Goal: Task Accomplishment & Management: Manage account settings

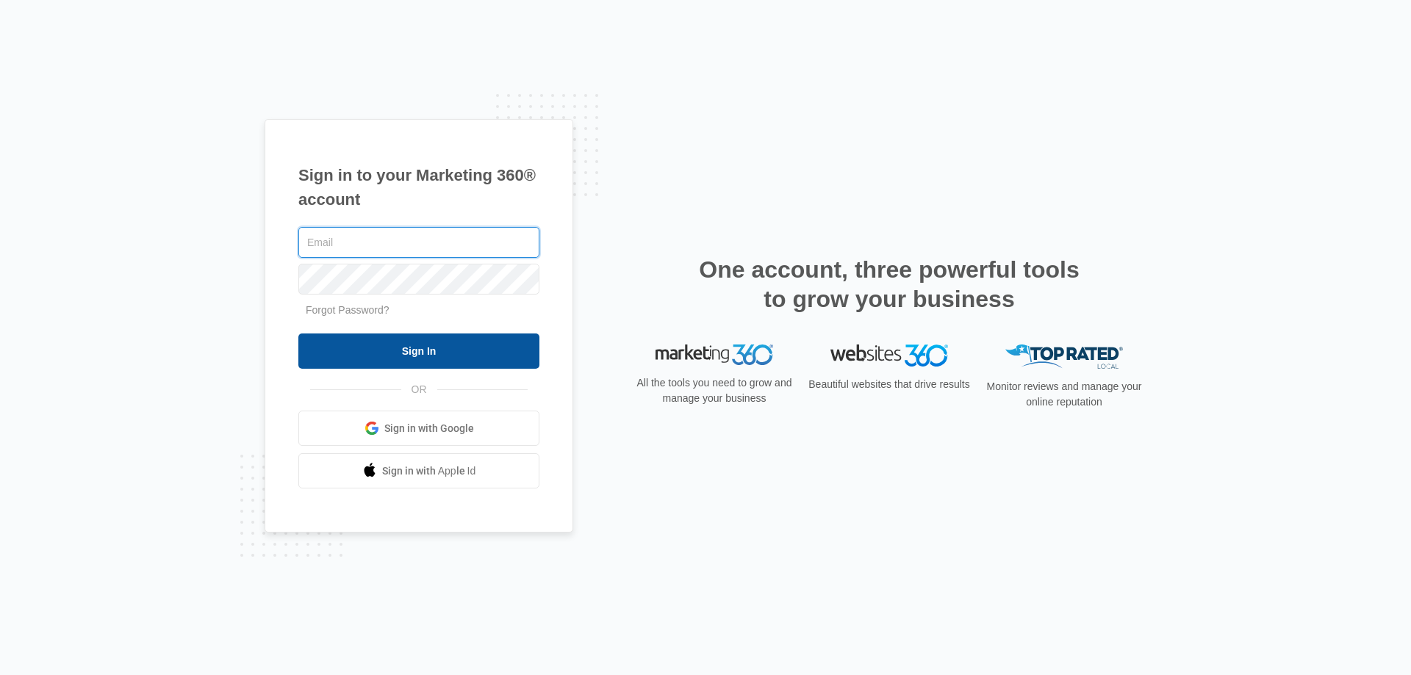
type input "[PERSON_NAME][EMAIL_ADDRESS][DOMAIN_NAME]"
click at [457, 343] on input "Sign In" at bounding box center [418, 351] width 241 height 35
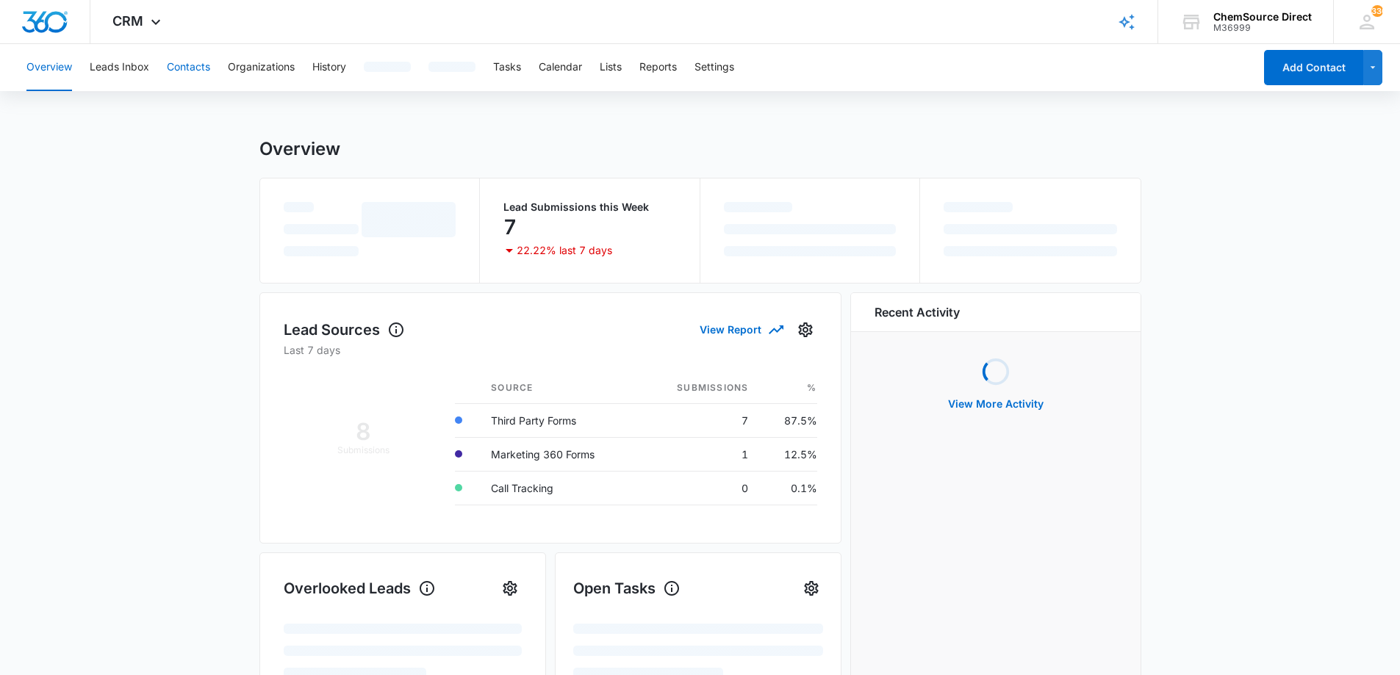
click at [197, 68] on button "Contacts" at bounding box center [188, 67] width 43 height 47
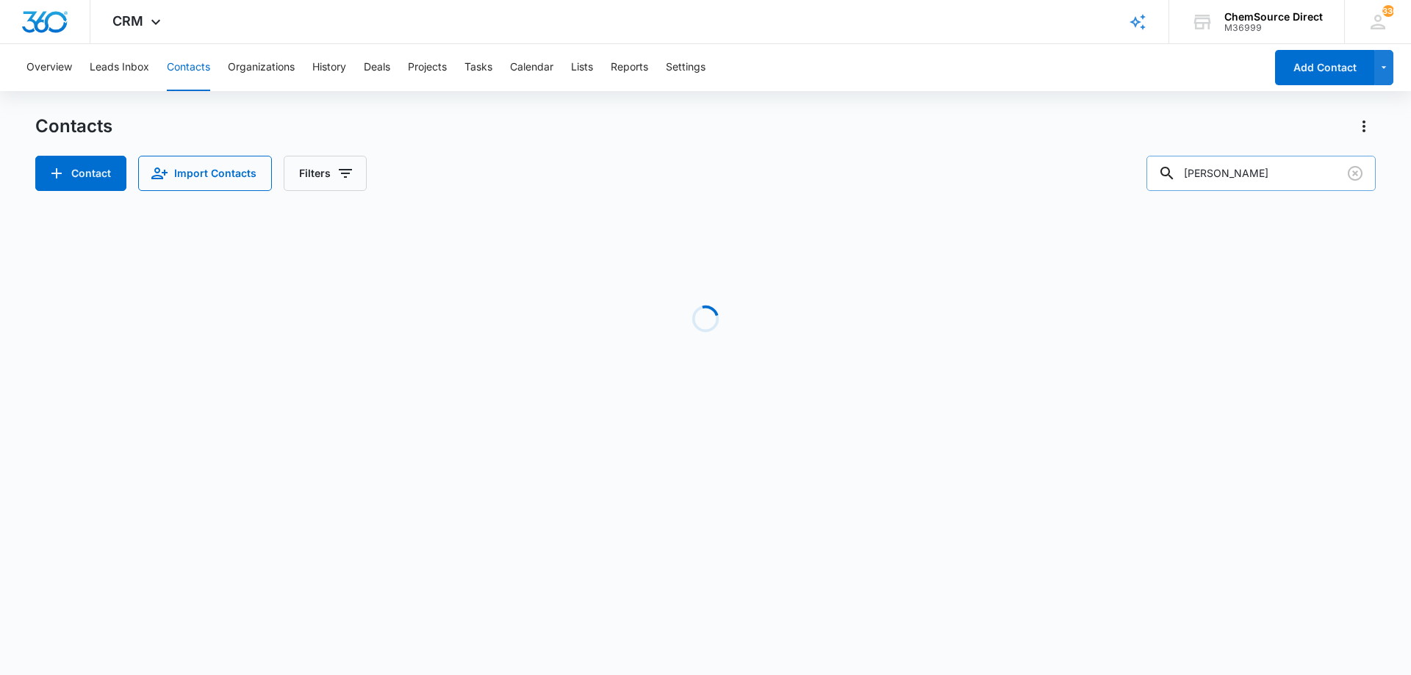
click at [1209, 166] on input "[PERSON_NAME]" at bounding box center [1260, 173] width 229 height 35
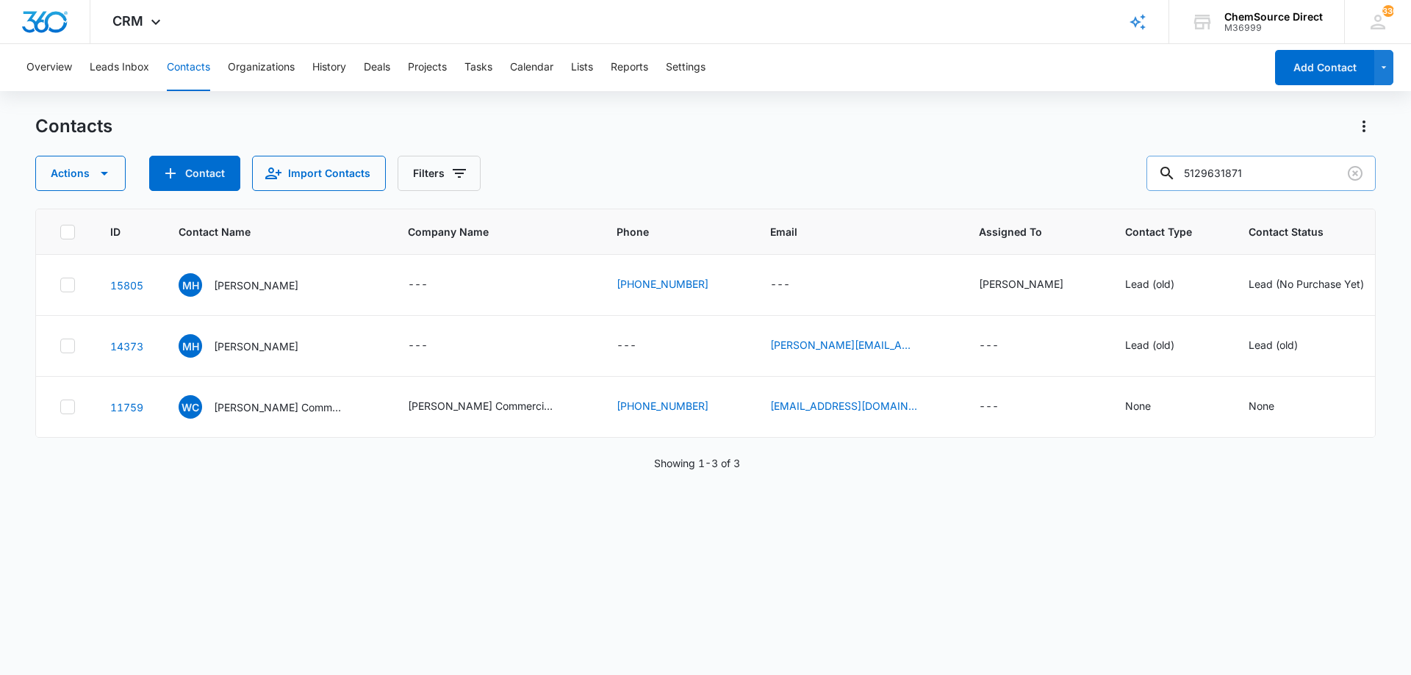
type input "5129631871"
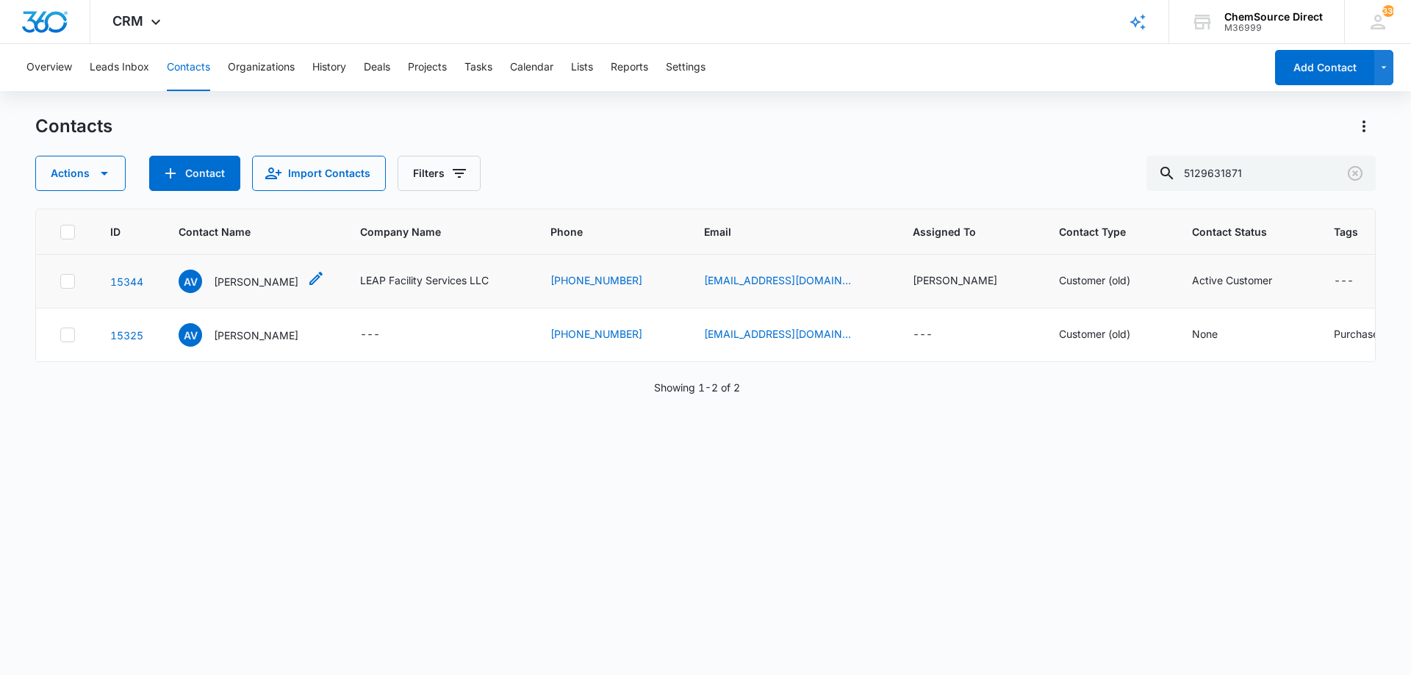
click at [273, 279] on p "[PERSON_NAME]" at bounding box center [256, 281] width 85 height 15
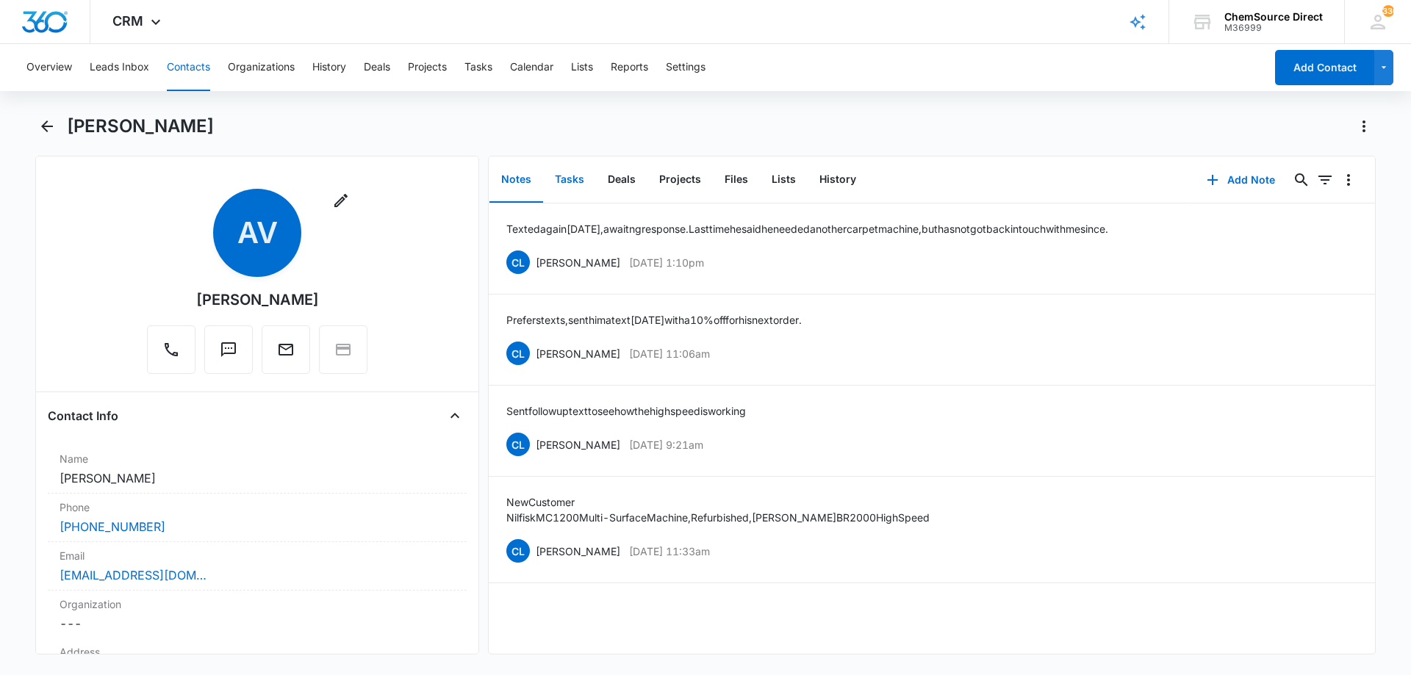
click at [564, 177] on button "Tasks" at bounding box center [569, 180] width 53 height 46
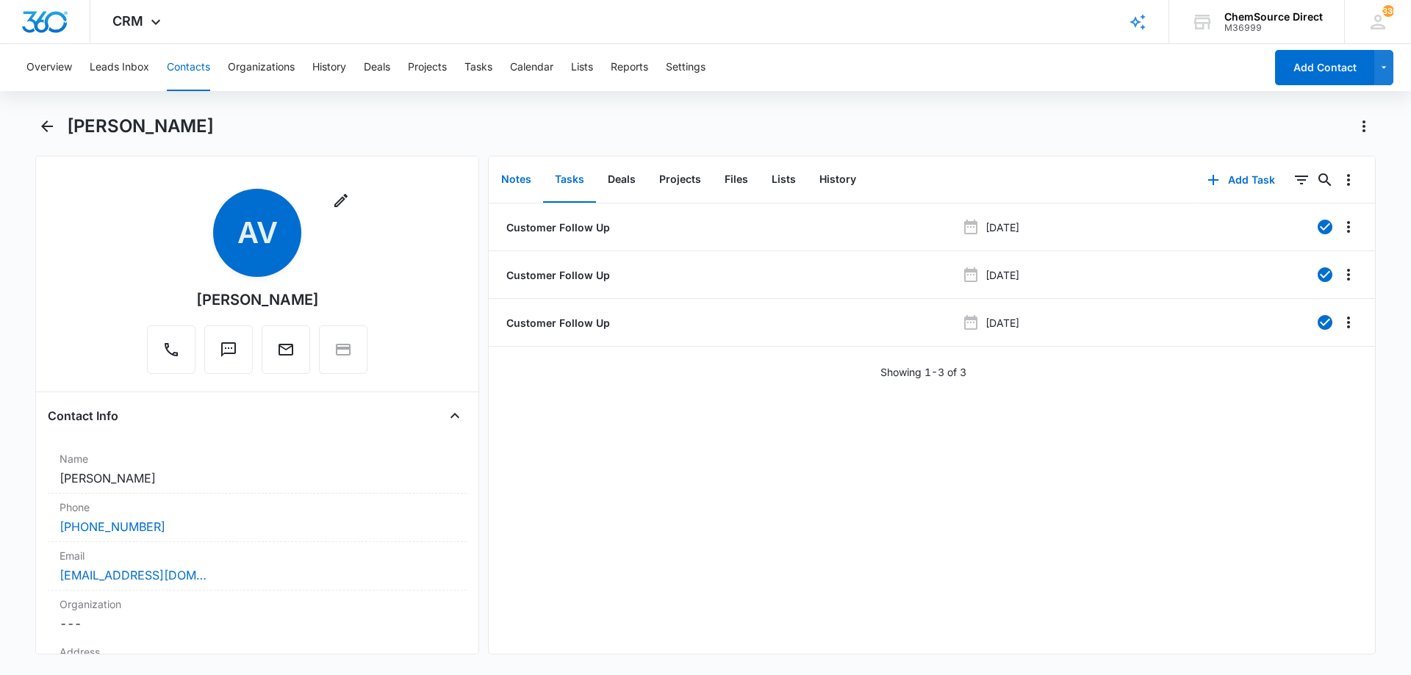
click at [524, 177] on button "Notes" at bounding box center [516, 180] width 54 height 46
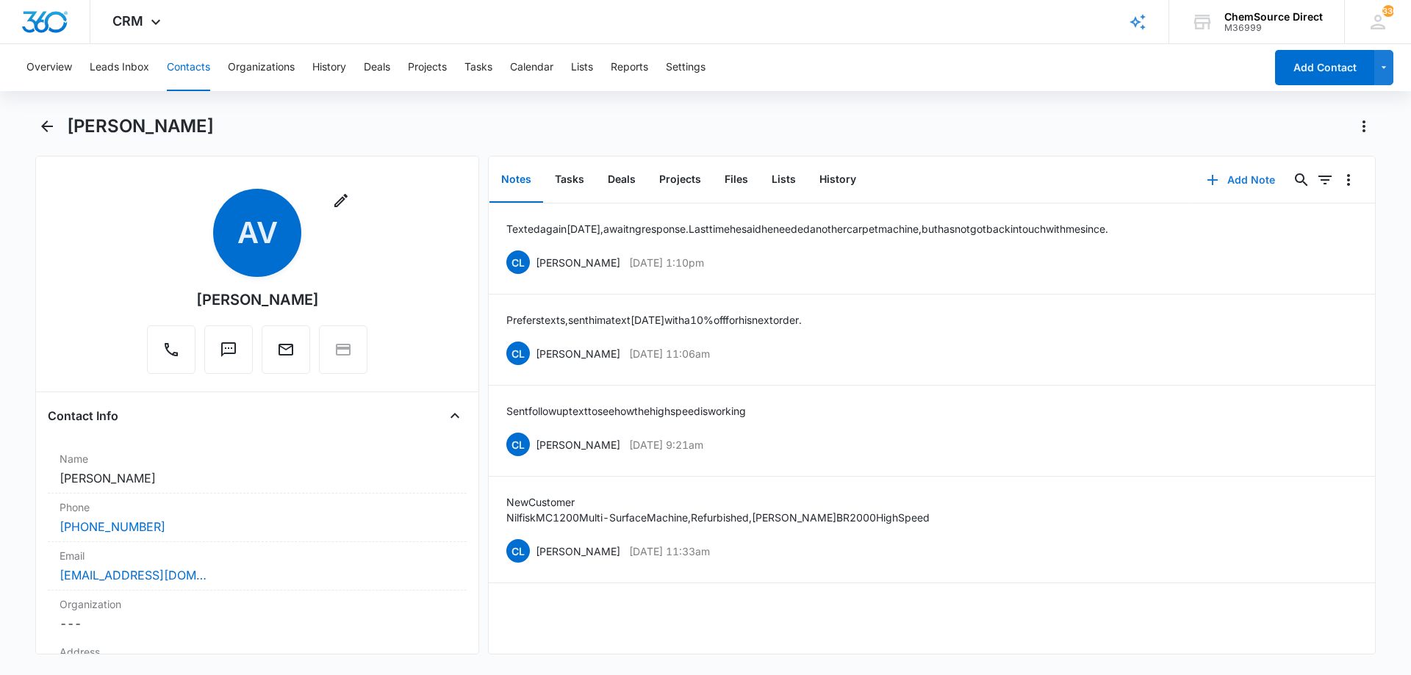
click at [1240, 176] on button "Add Note" at bounding box center [1241, 179] width 98 height 35
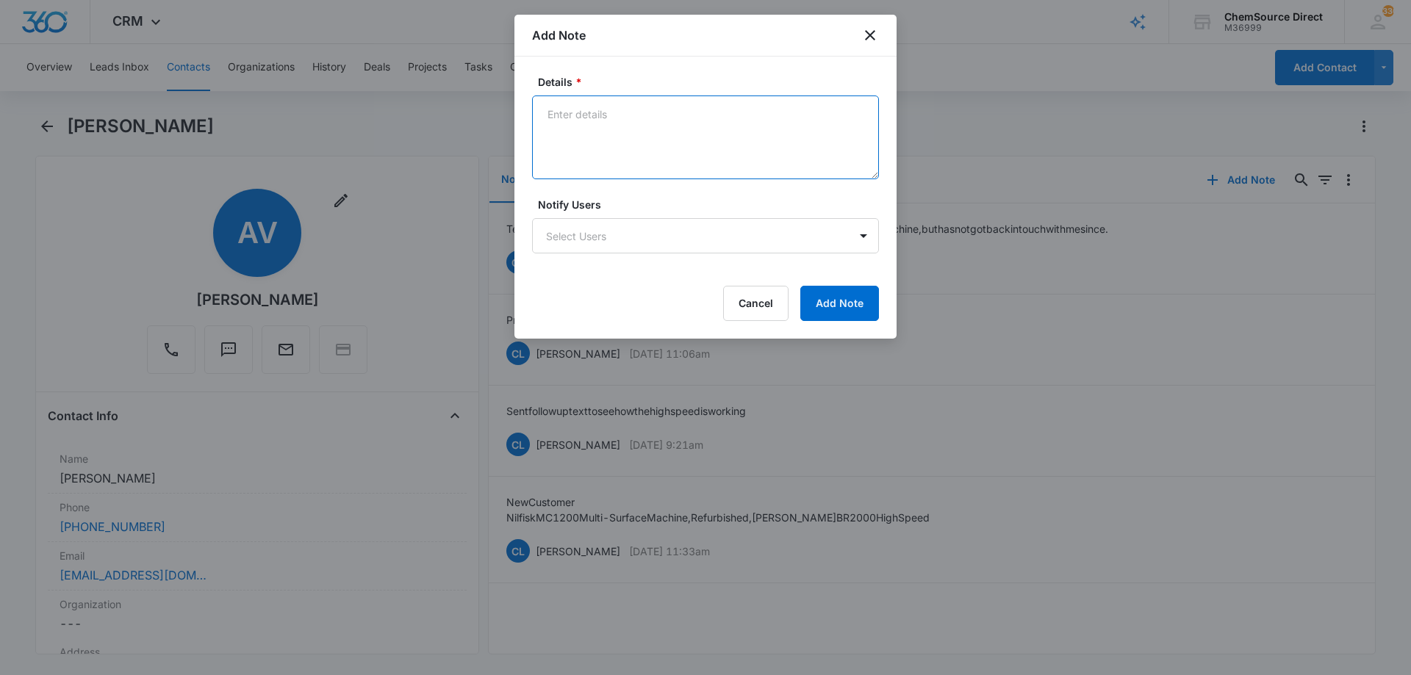
click at [617, 119] on textarea "Details *" at bounding box center [705, 138] width 347 height 84
type textarea "Texting back and forth [DATE]. We are refurbishing a Taski ProCarpet 45 for him."
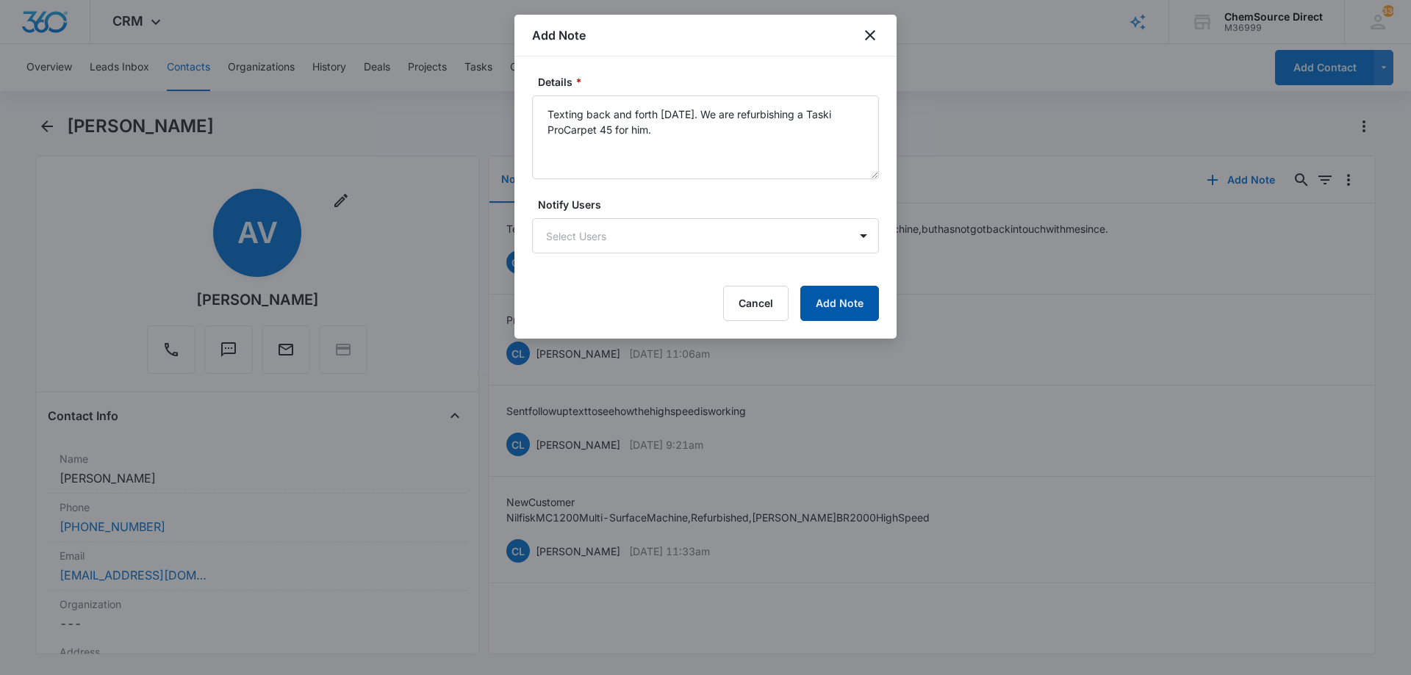
click at [840, 301] on button "Add Note" at bounding box center [839, 303] width 79 height 35
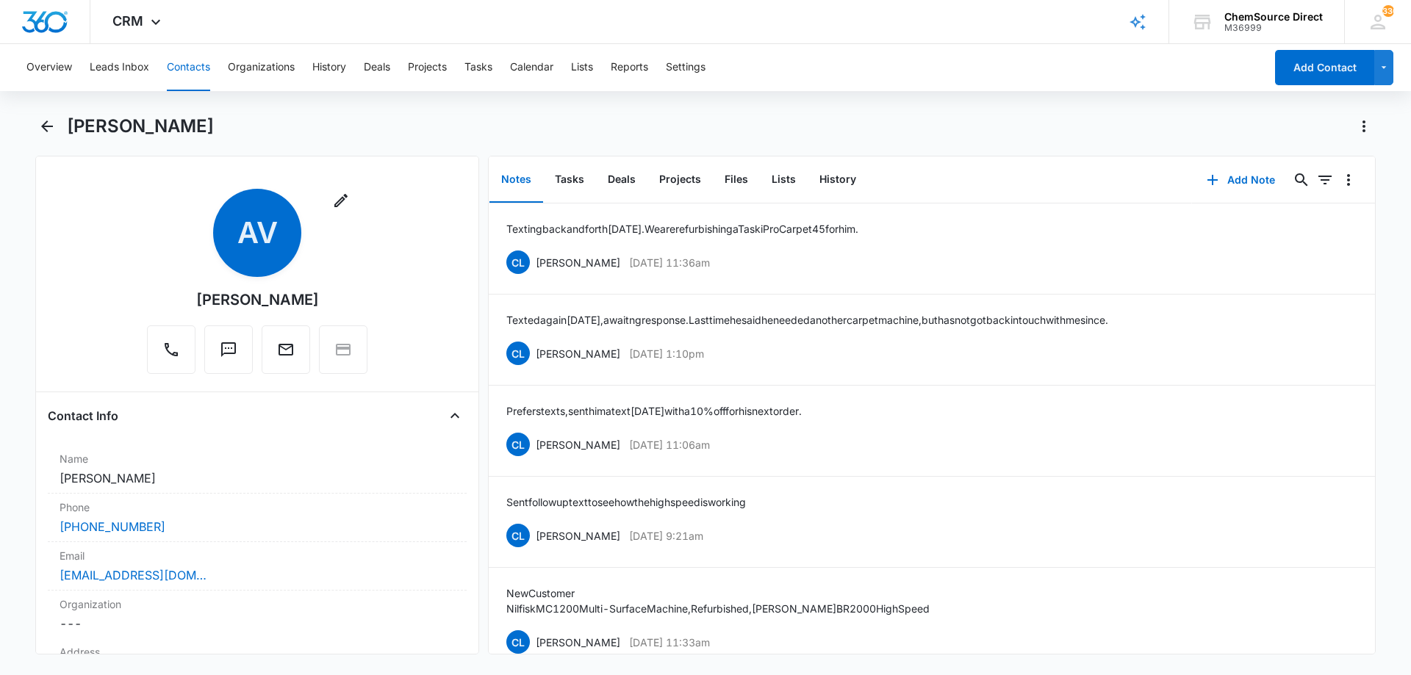
click at [180, 68] on button "Contacts" at bounding box center [188, 67] width 43 height 47
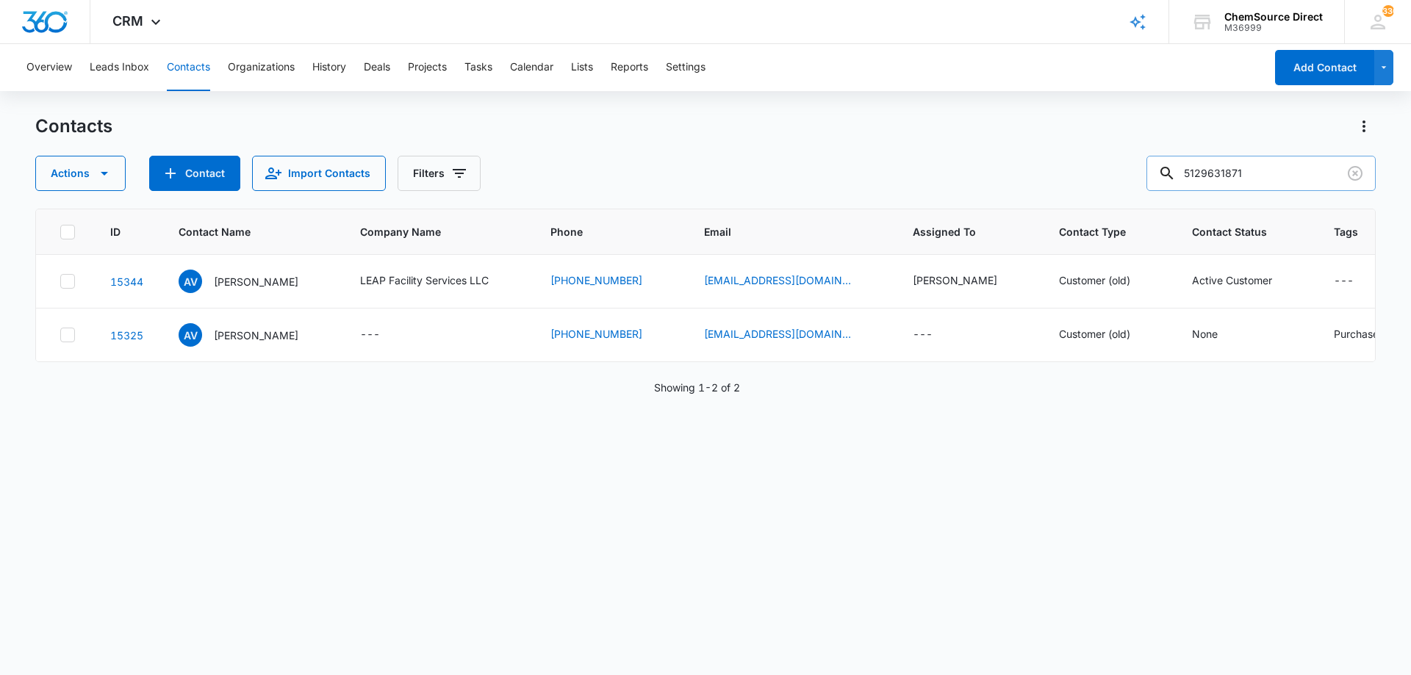
click at [1223, 171] on input "5129631871" at bounding box center [1260, 173] width 229 height 35
type input "[PERSON_NAME]"
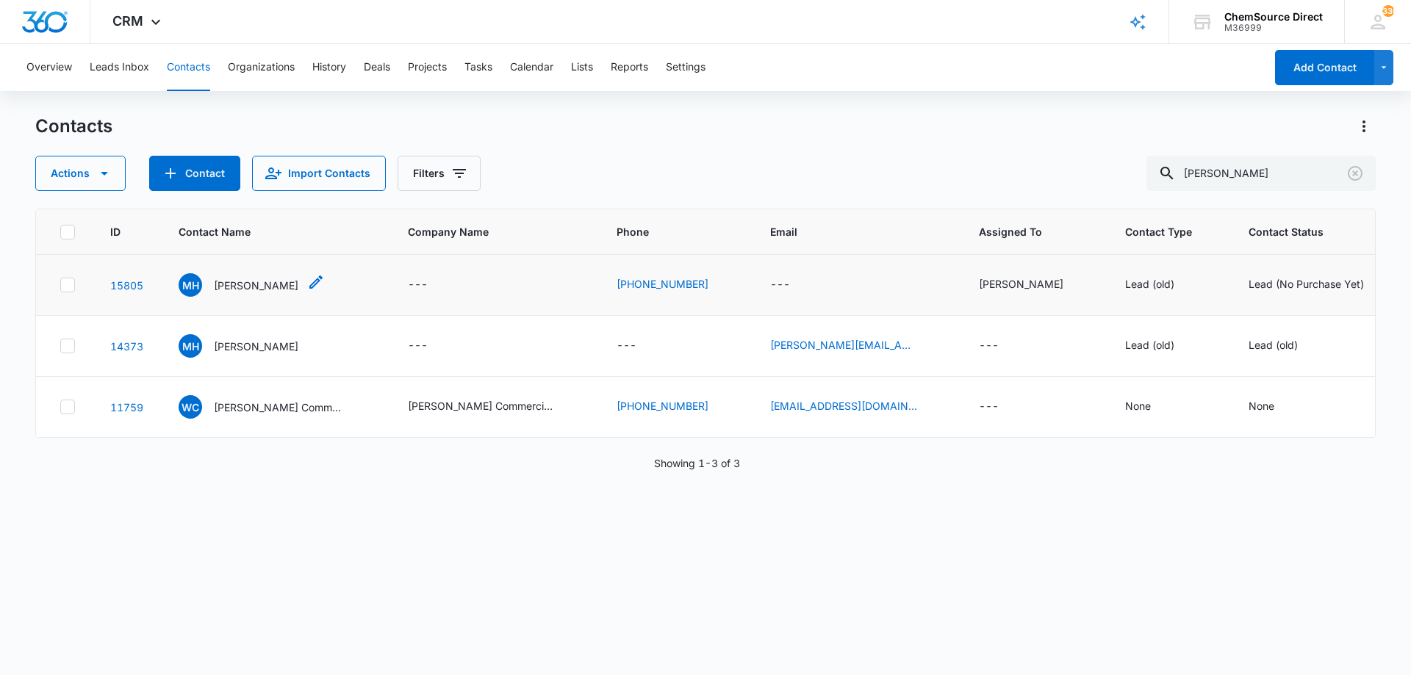
click at [254, 281] on p "[PERSON_NAME]" at bounding box center [256, 285] width 85 height 15
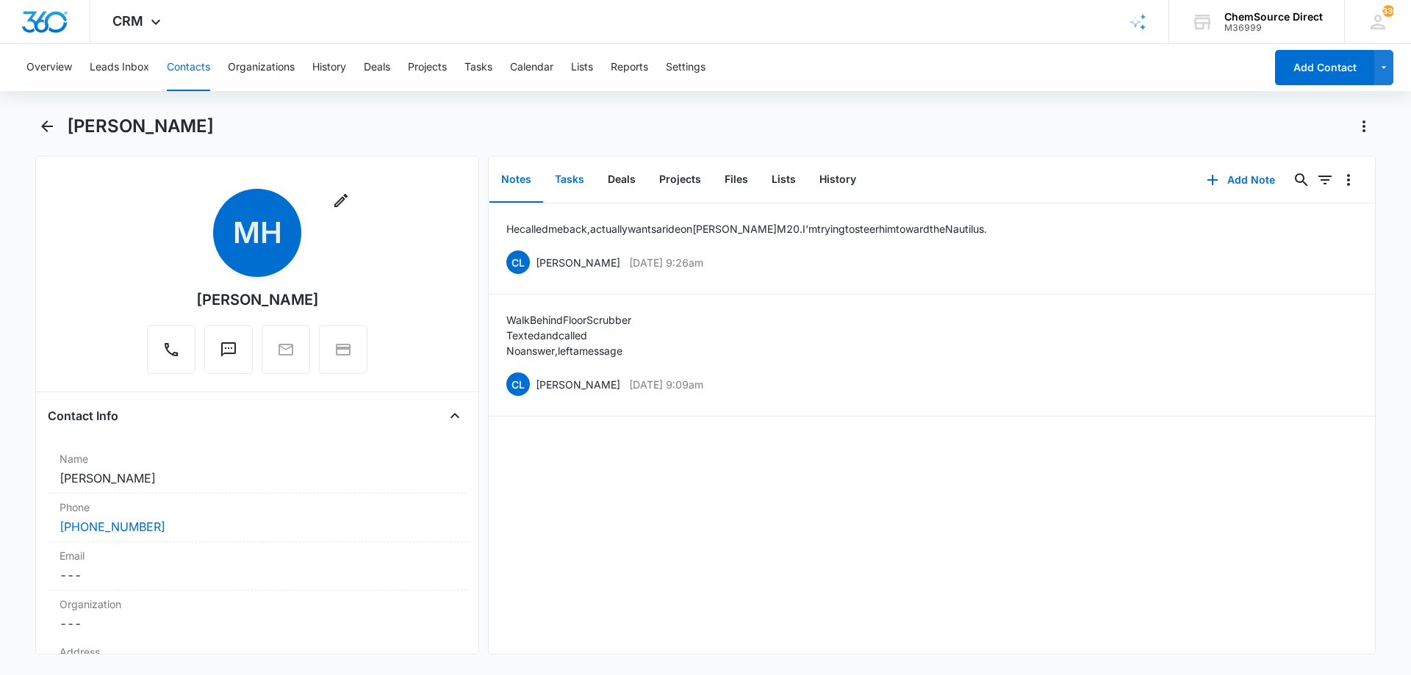
click at [567, 177] on button "Tasks" at bounding box center [569, 180] width 53 height 46
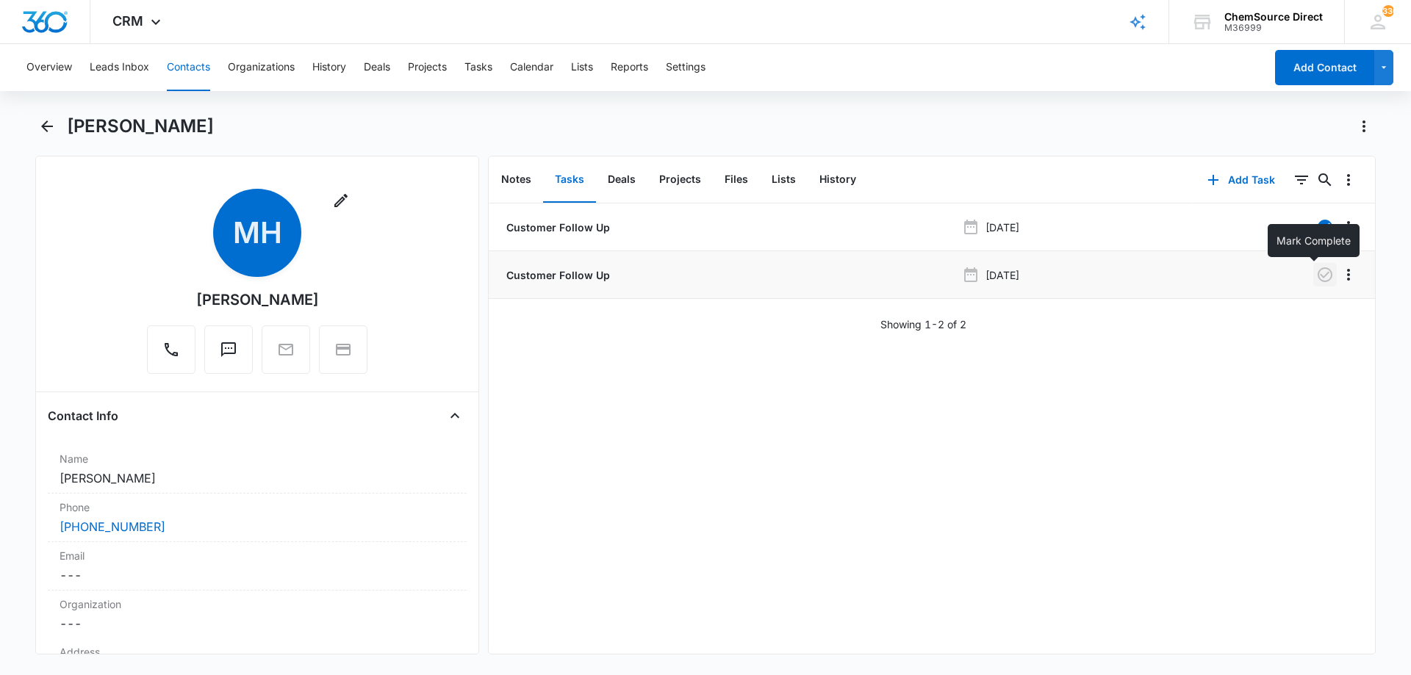
click at [1319, 273] on icon "button" at bounding box center [1325, 275] width 18 height 18
click at [517, 179] on button "Notes" at bounding box center [516, 180] width 54 height 46
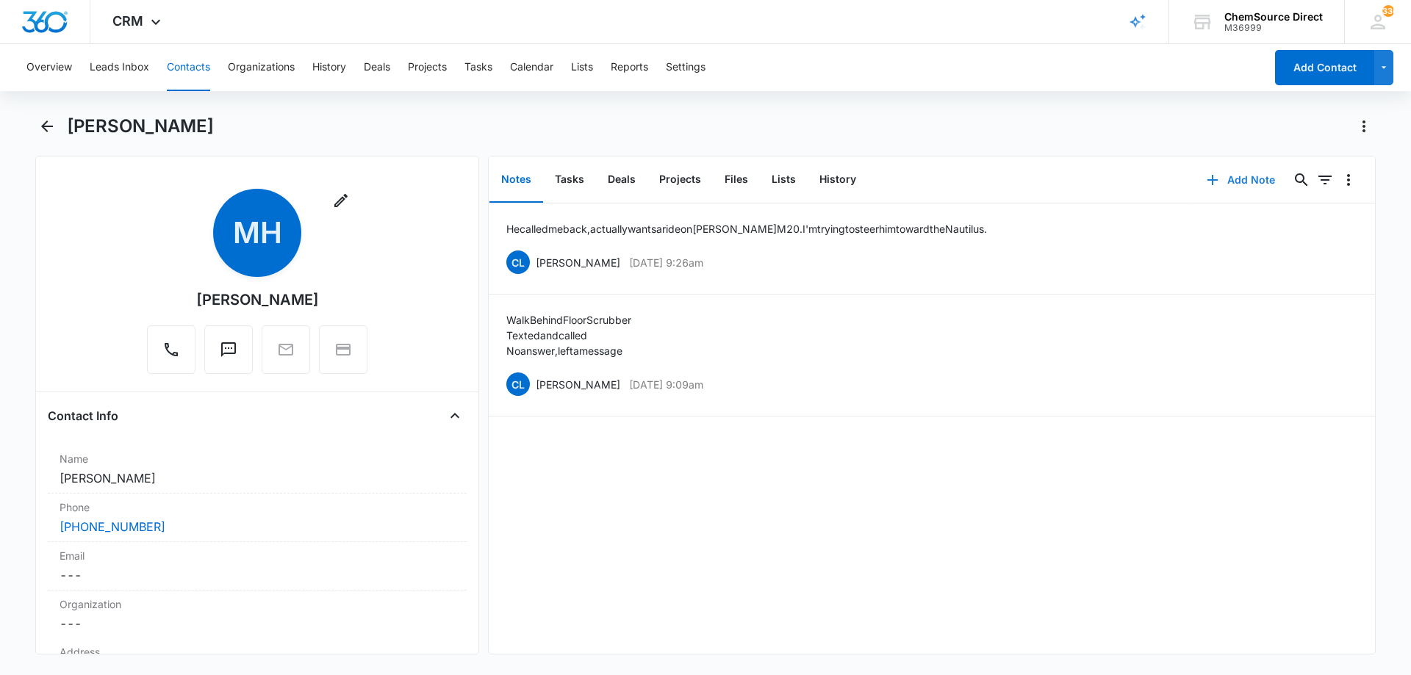
click at [1229, 176] on button "Add Note" at bounding box center [1241, 179] width 98 height 35
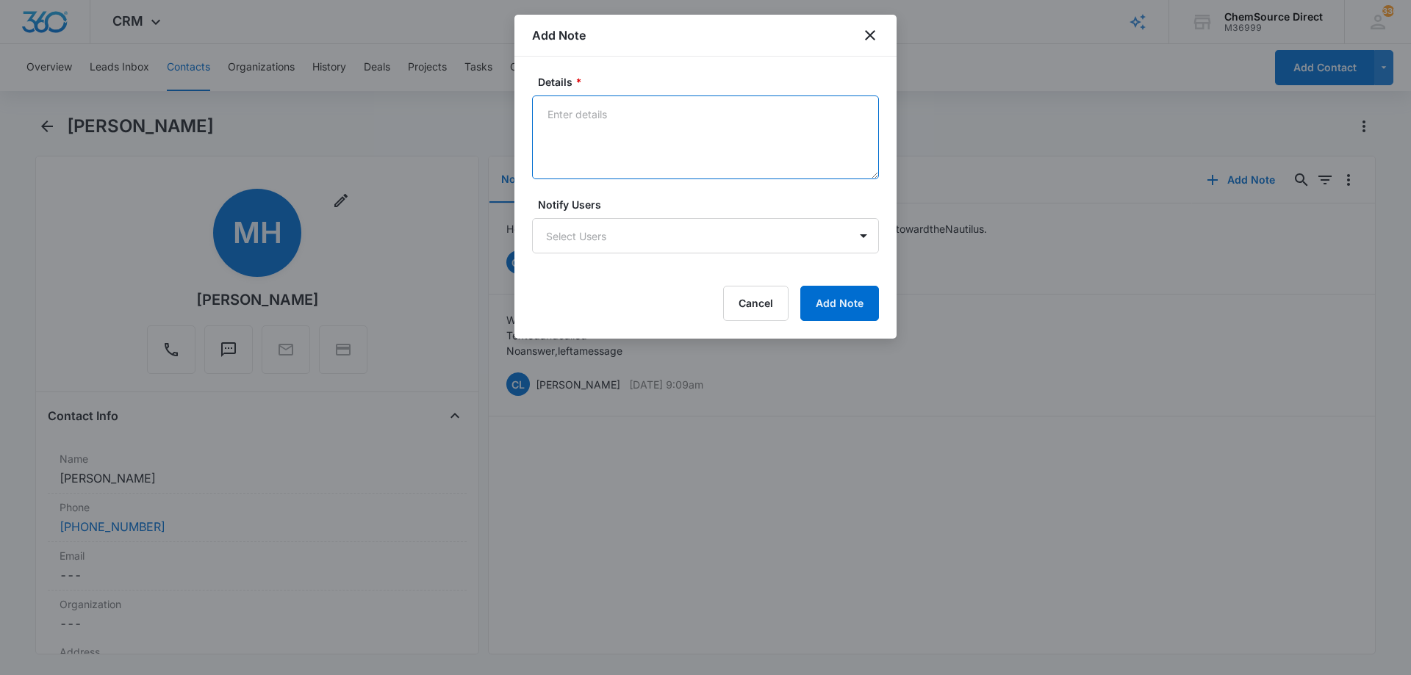
click at [578, 131] on textarea "Details *" at bounding box center [705, 138] width 347 height 84
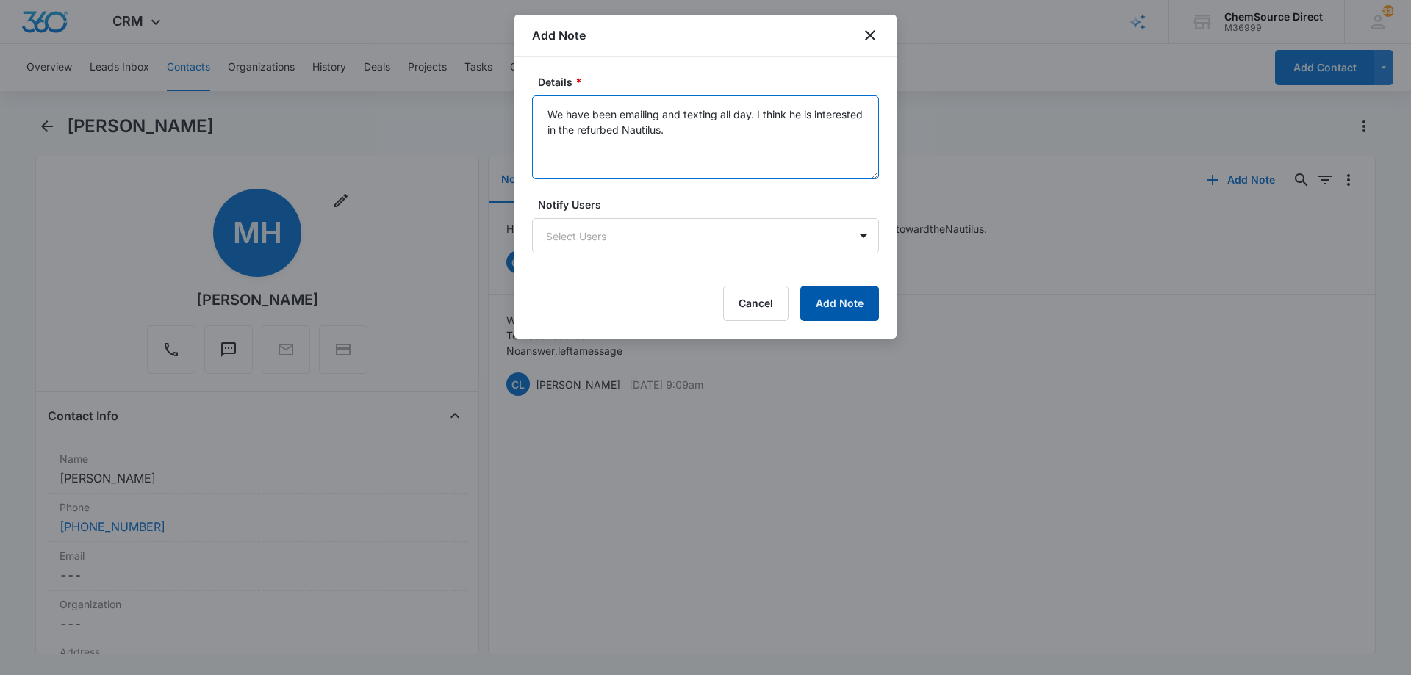
type textarea "We have been emailing and texting all day. I think he is interested in the refu…"
click at [836, 301] on button "Add Note" at bounding box center [839, 303] width 79 height 35
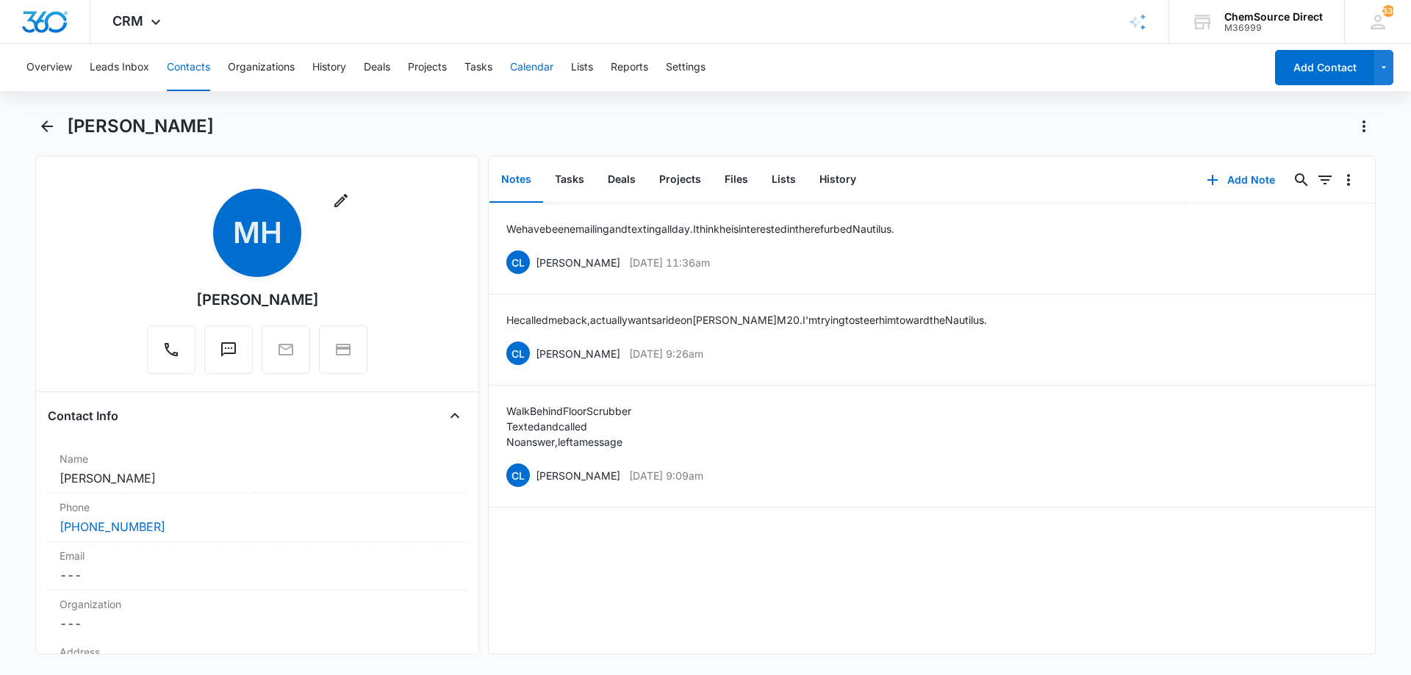
click at [540, 68] on button "Calendar" at bounding box center [531, 67] width 43 height 47
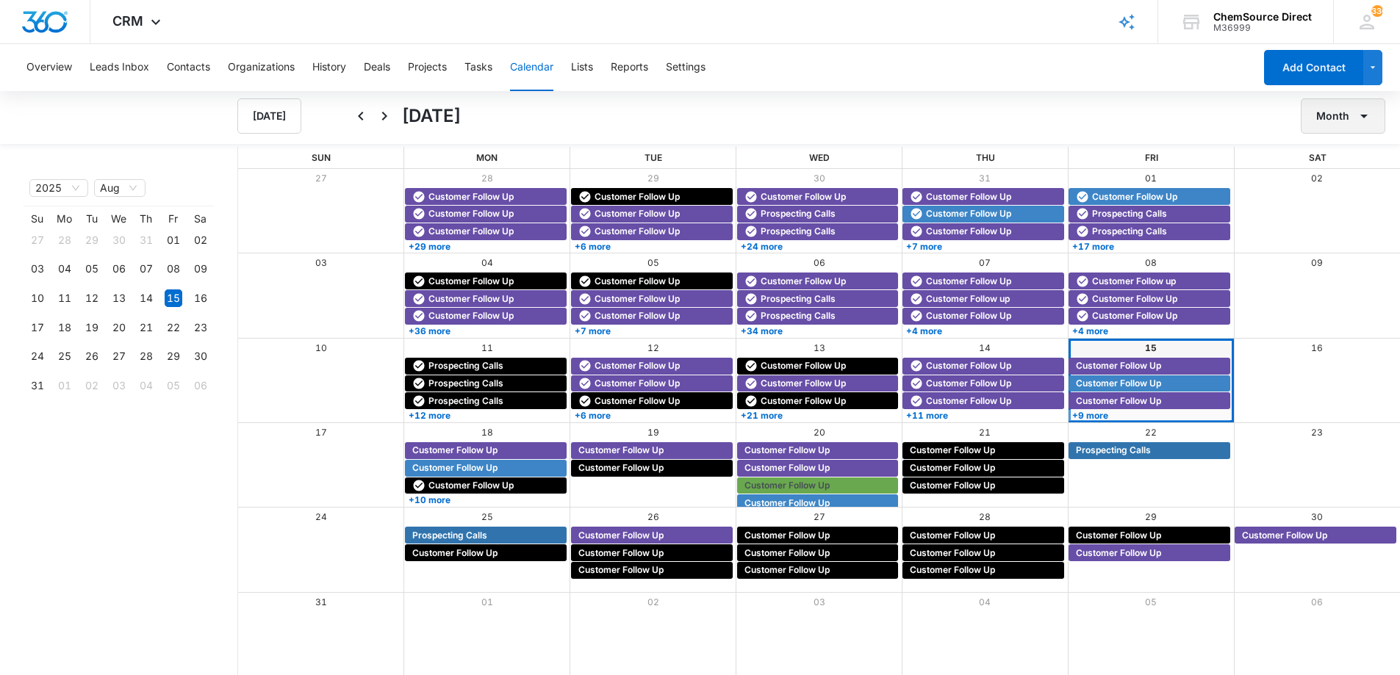
click at [1338, 118] on button "Month" at bounding box center [1343, 115] width 85 height 35
click at [1332, 180] on div "Week" at bounding box center [1339, 185] width 38 height 10
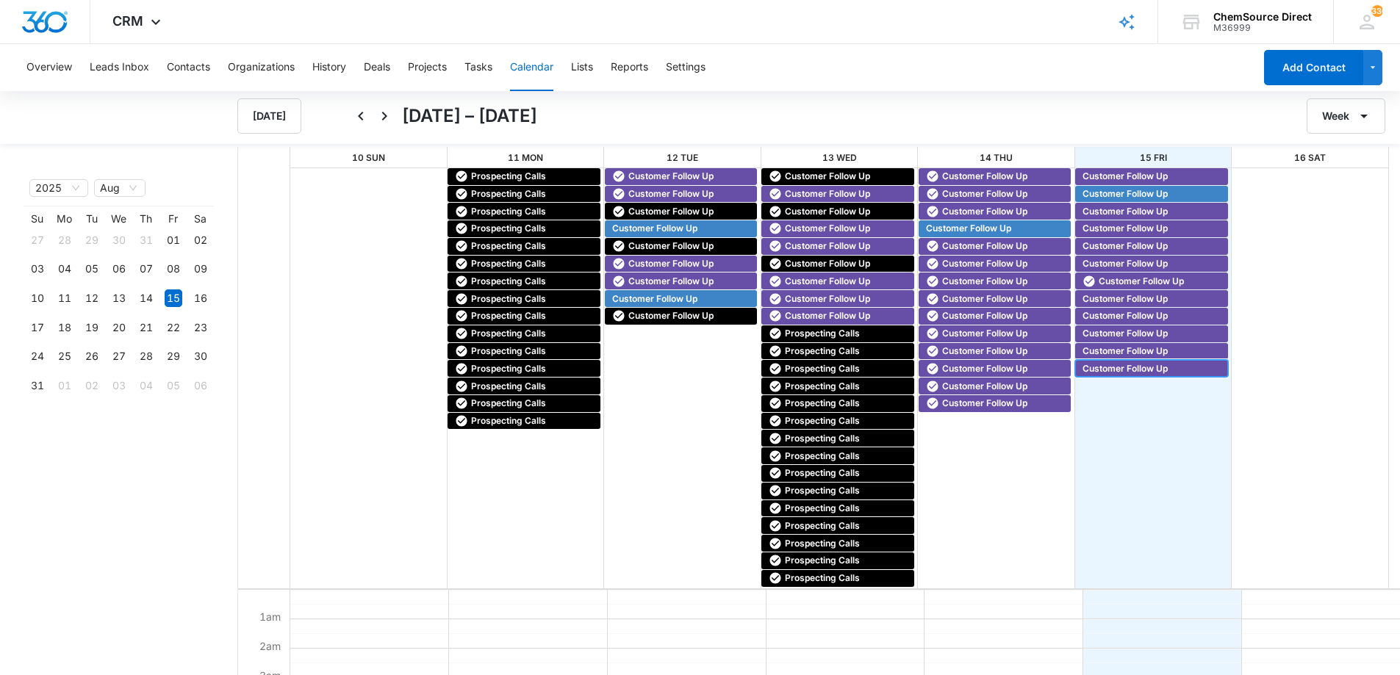
click at [1104, 367] on span "Customer Follow Up" at bounding box center [1124, 368] width 85 height 13
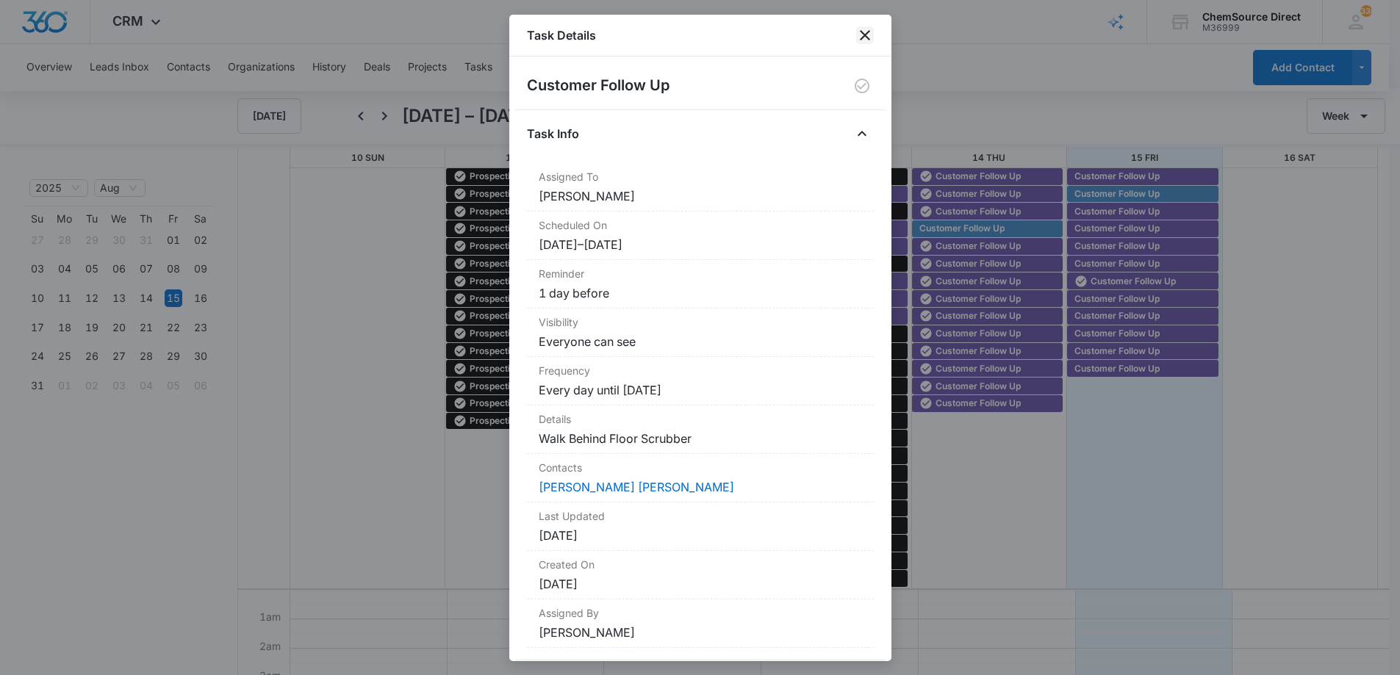
click at [871, 32] on icon "close" at bounding box center [865, 35] width 18 height 18
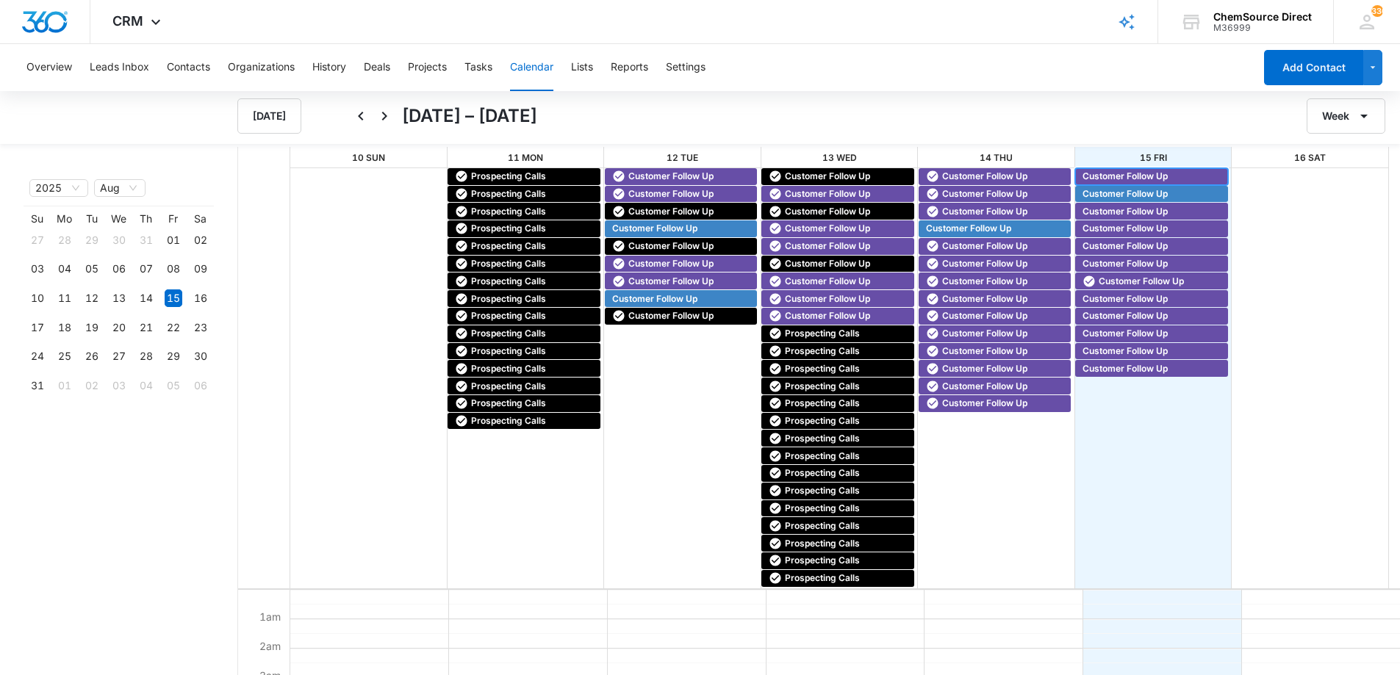
click at [1098, 175] on span "Customer Follow Up" at bounding box center [1124, 176] width 85 height 13
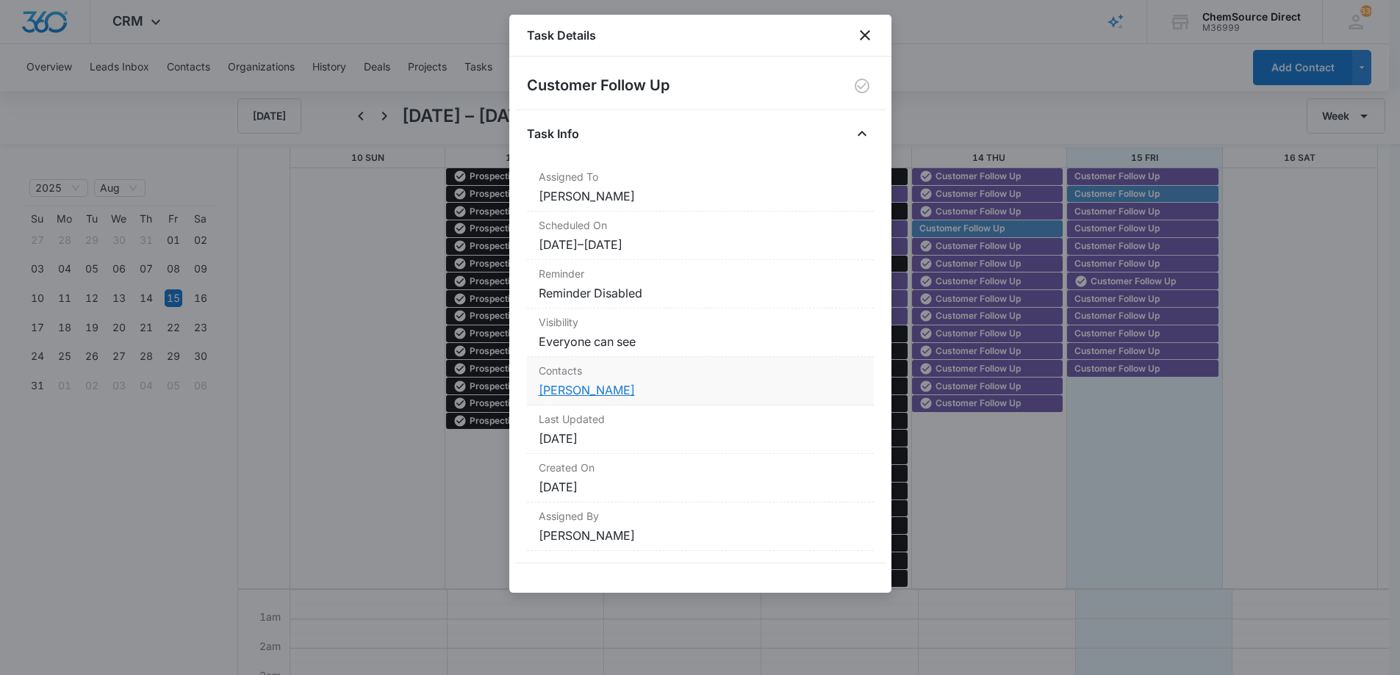
click at [575, 389] on link "[PERSON_NAME]" at bounding box center [587, 390] width 96 height 15
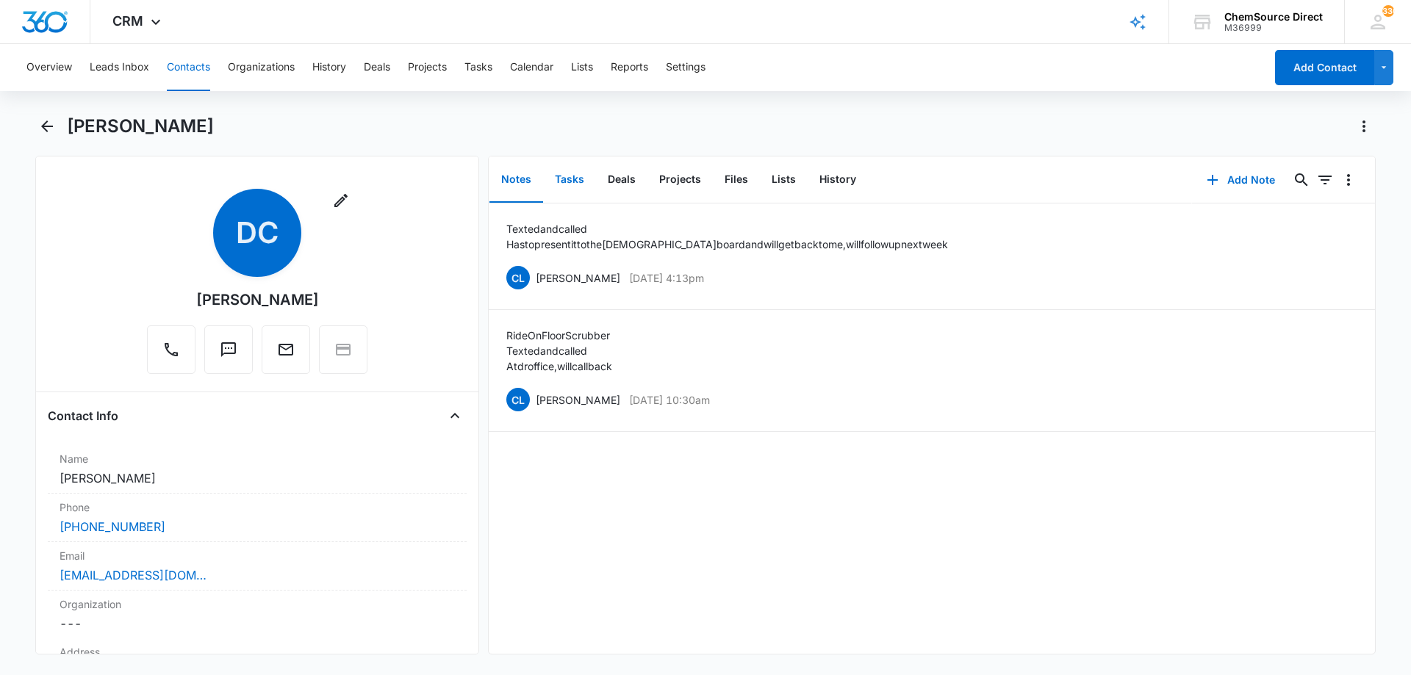
click at [559, 175] on button "Tasks" at bounding box center [569, 180] width 53 height 46
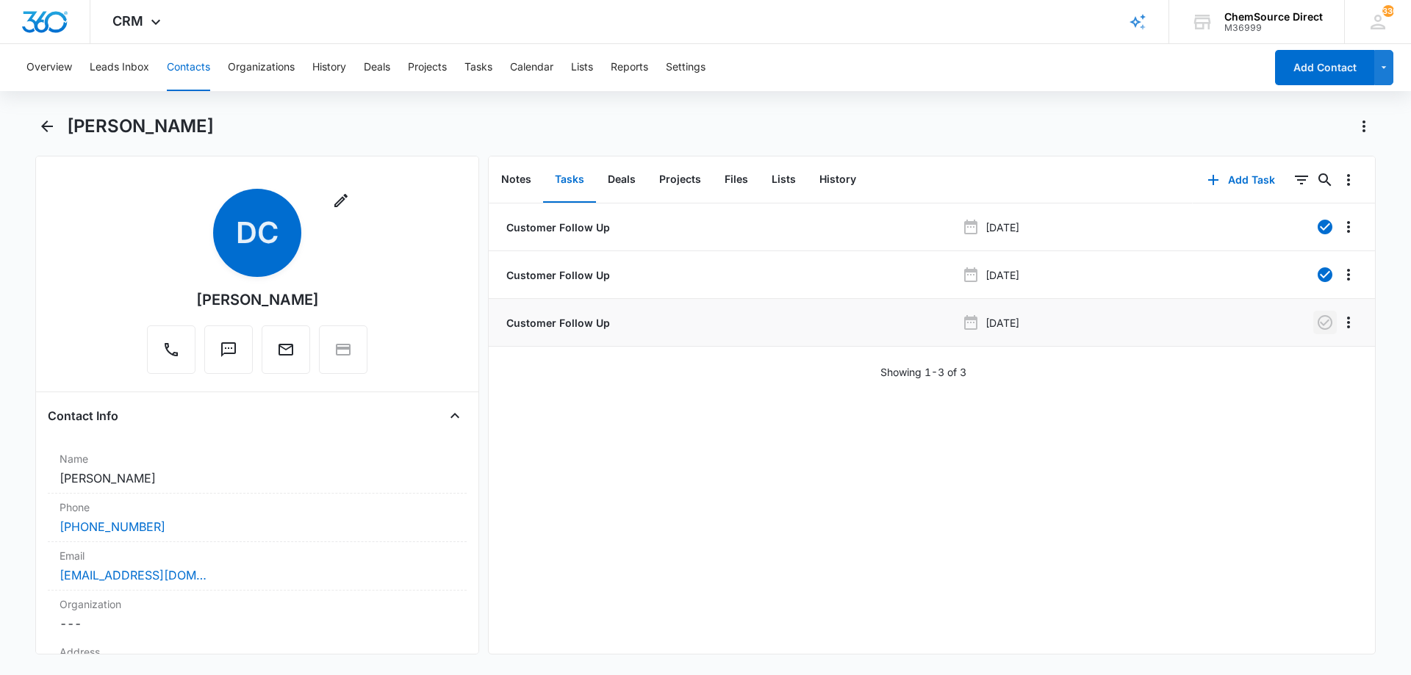
click at [1316, 321] on icon "button" at bounding box center [1325, 323] width 18 height 18
click at [520, 179] on button "Notes" at bounding box center [516, 180] width 54 height 46
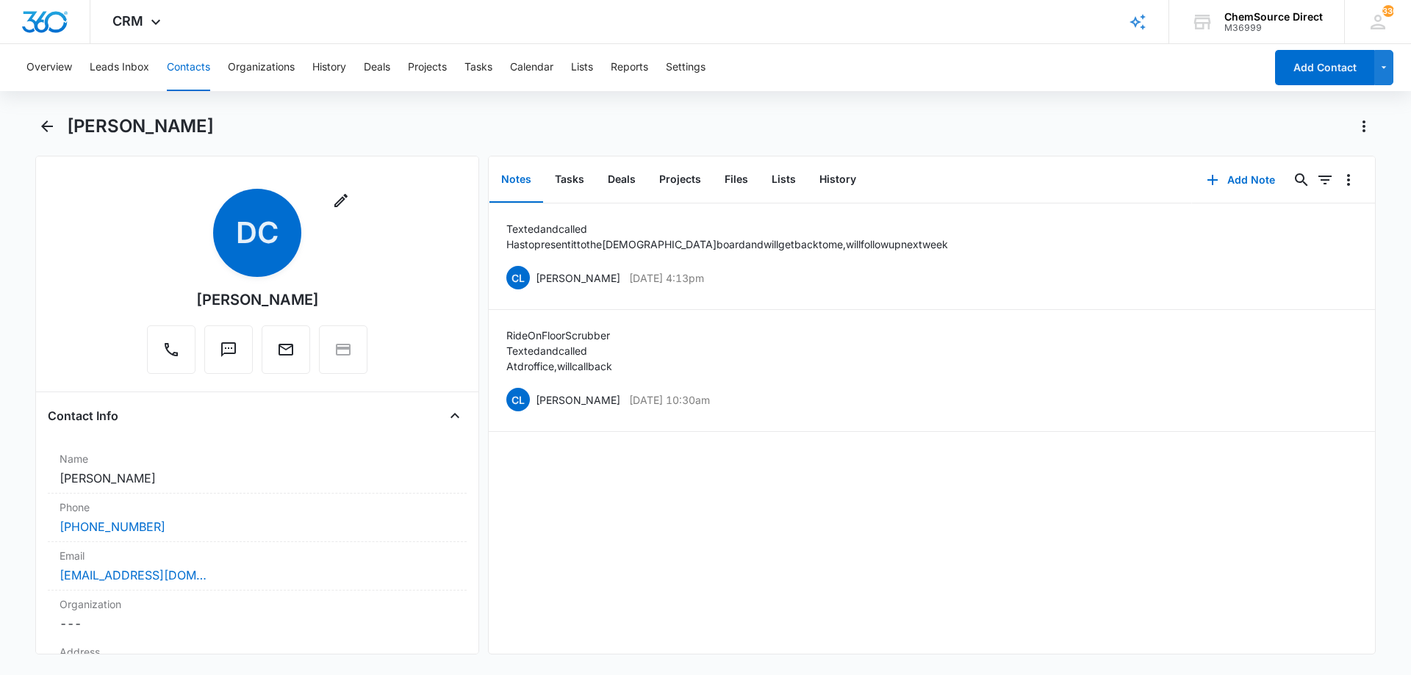
click at [178, 60] on button "Contacts" at bounding box center [188, 67] width 43 height 47
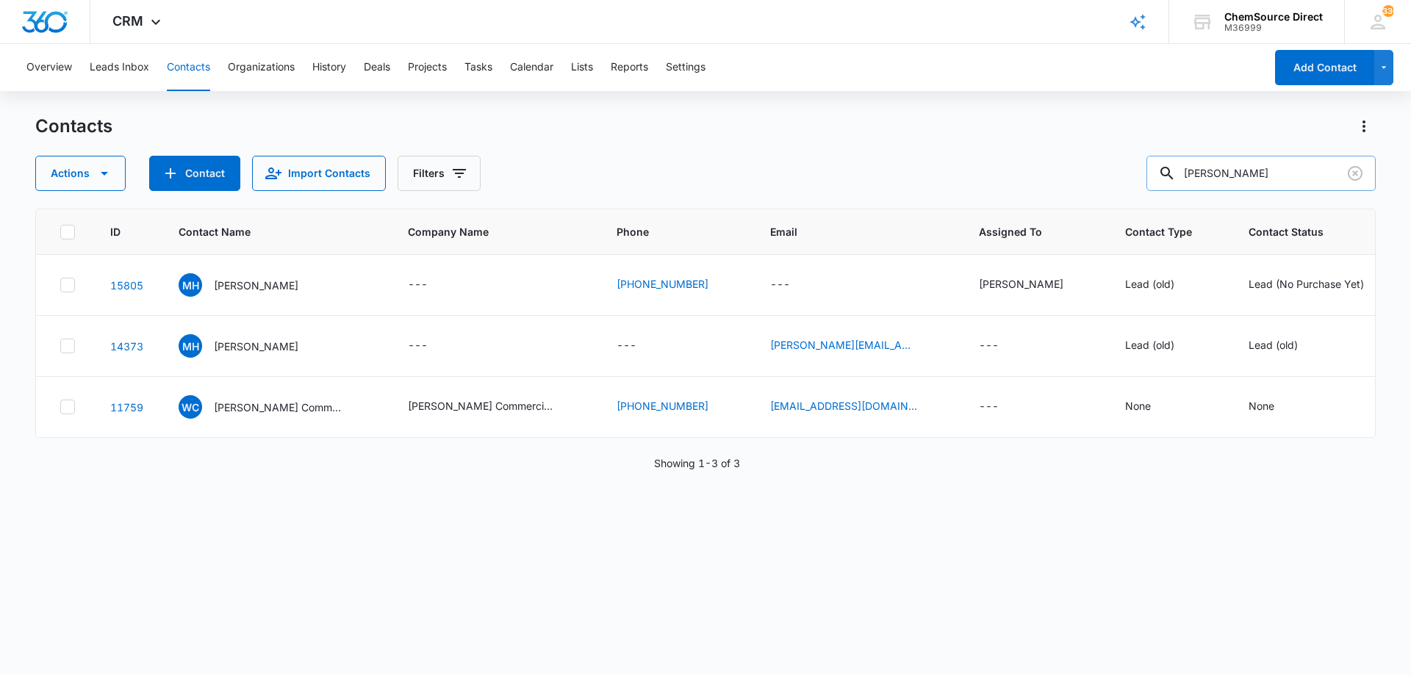
click at [1203, 173] on input "[PERSON_NAME]" at bounding box center [1260, 173] width 229 height 35
type input "southern"
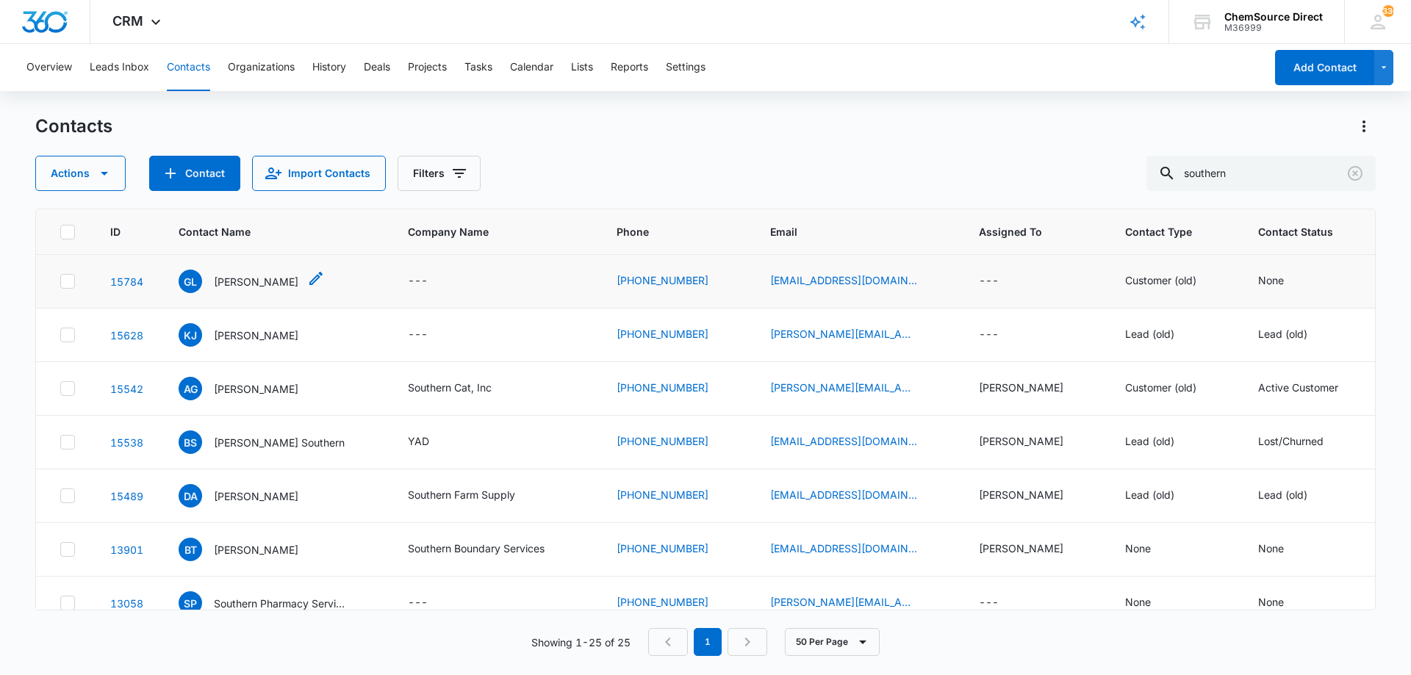
click at [240, 282] on p "[PERSON_NAME]" at bounding box center [256, 281] width 85 height 15
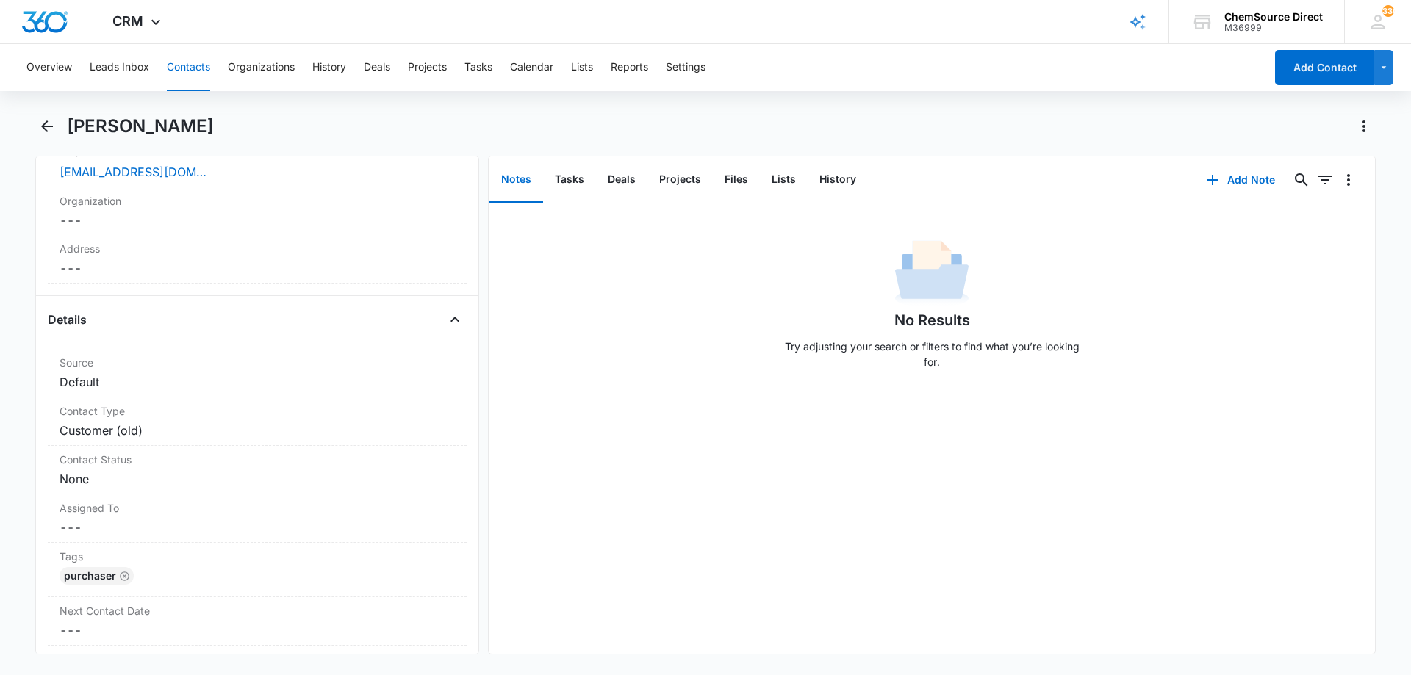
scroll to position [441, 0]
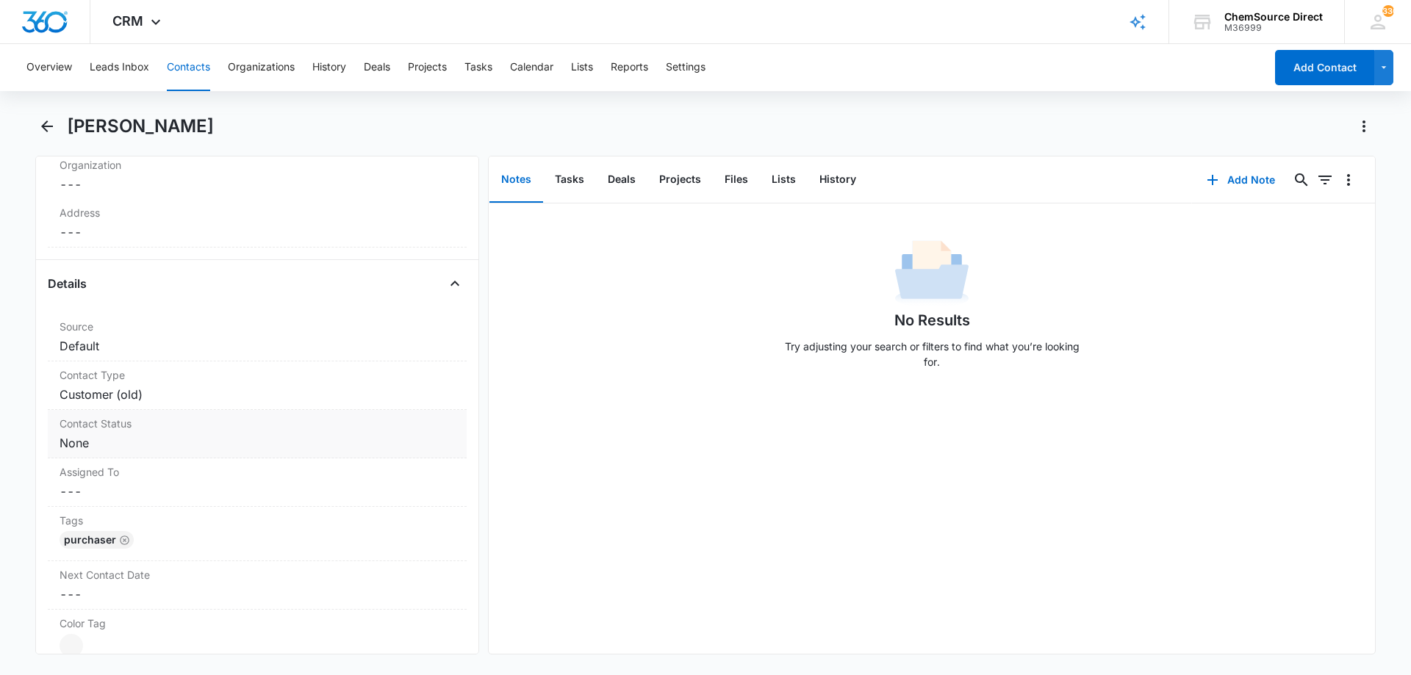
click at [212, 439] on dd "Cancel Save Changes None" at bounding box center [257, 443] width 395 height 18
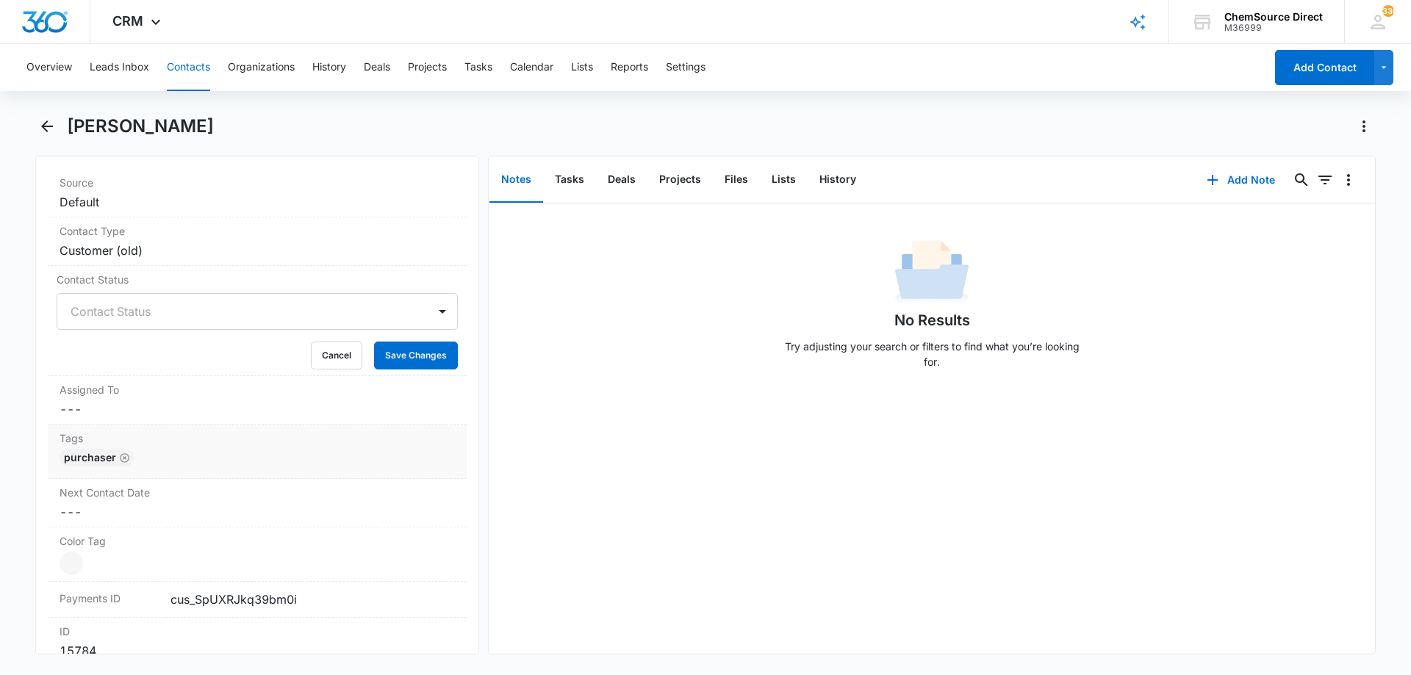
scroll to position [588, 0]
click at [226, 310] on div at bounding box center [240, 308] width 338 height 21
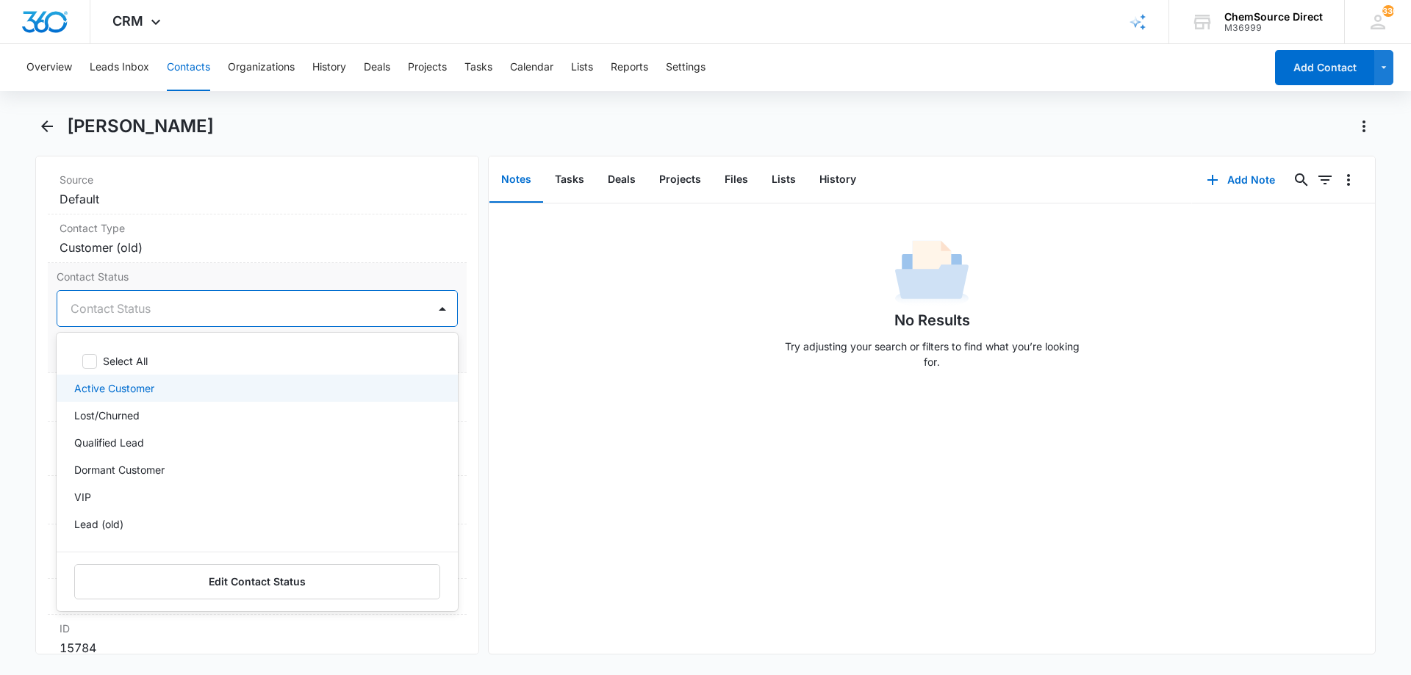
click at [191, 385] on div "Active Customer" at bounding box center [255, 388] width 363 height 15
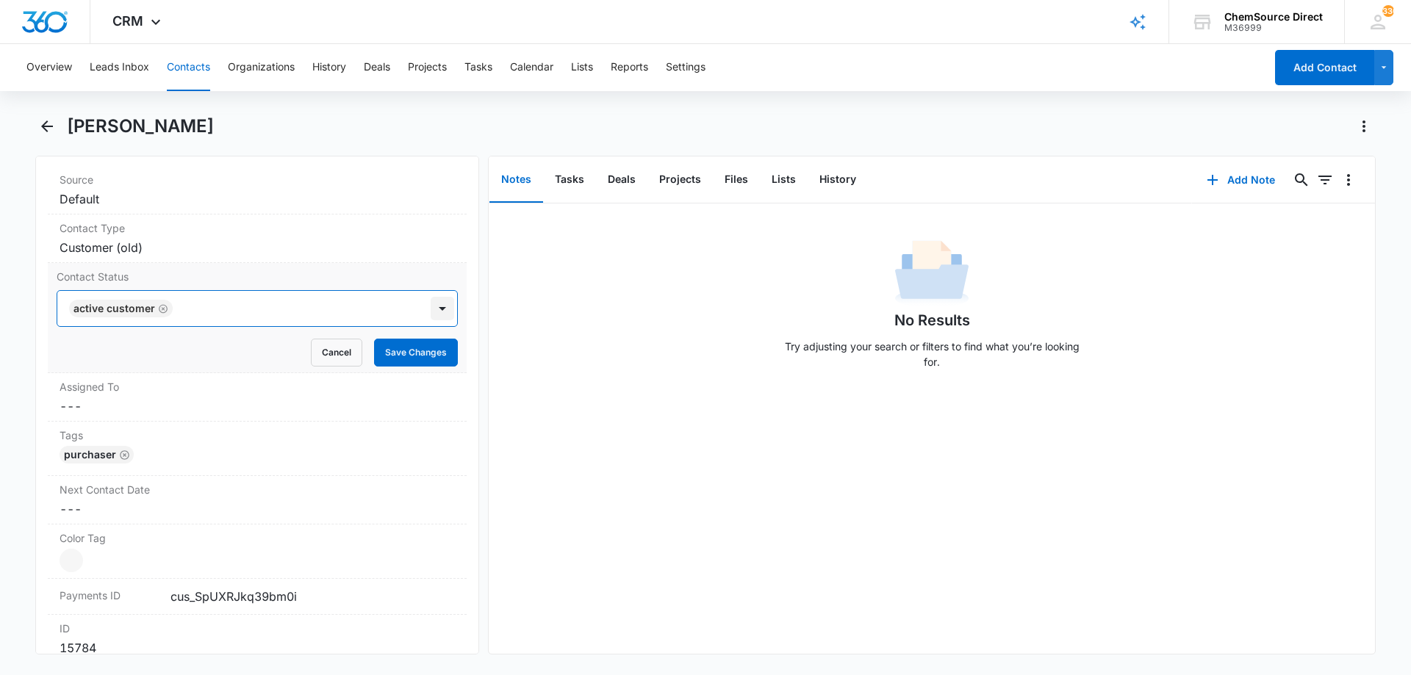
click at [431, 307] on div at bounding box center [443, 309] width 24 height 24
click at [409, 347] on button "Save Changes" at bounding box center [416, 353] width 84 height 28
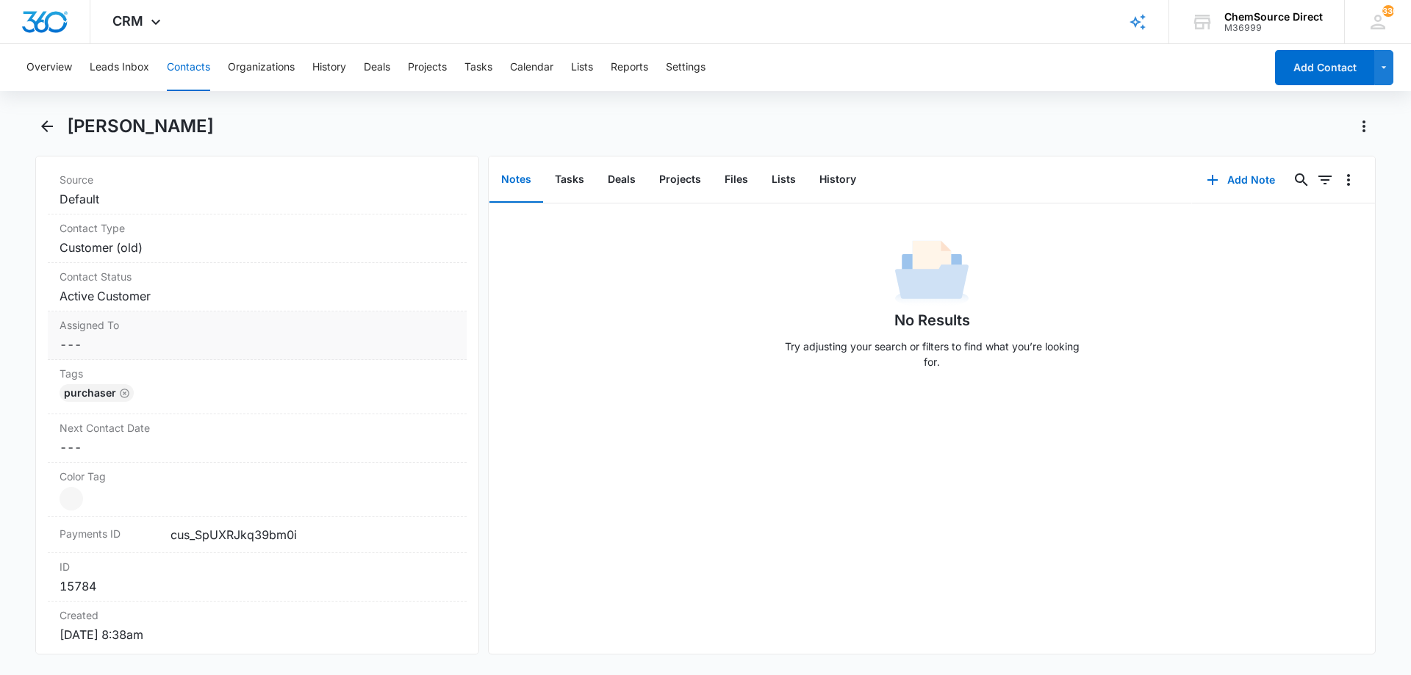
click at [235, 339] on dd "Cancel Save Changes ---" at bounding box center [257, 345] width 395 height 18
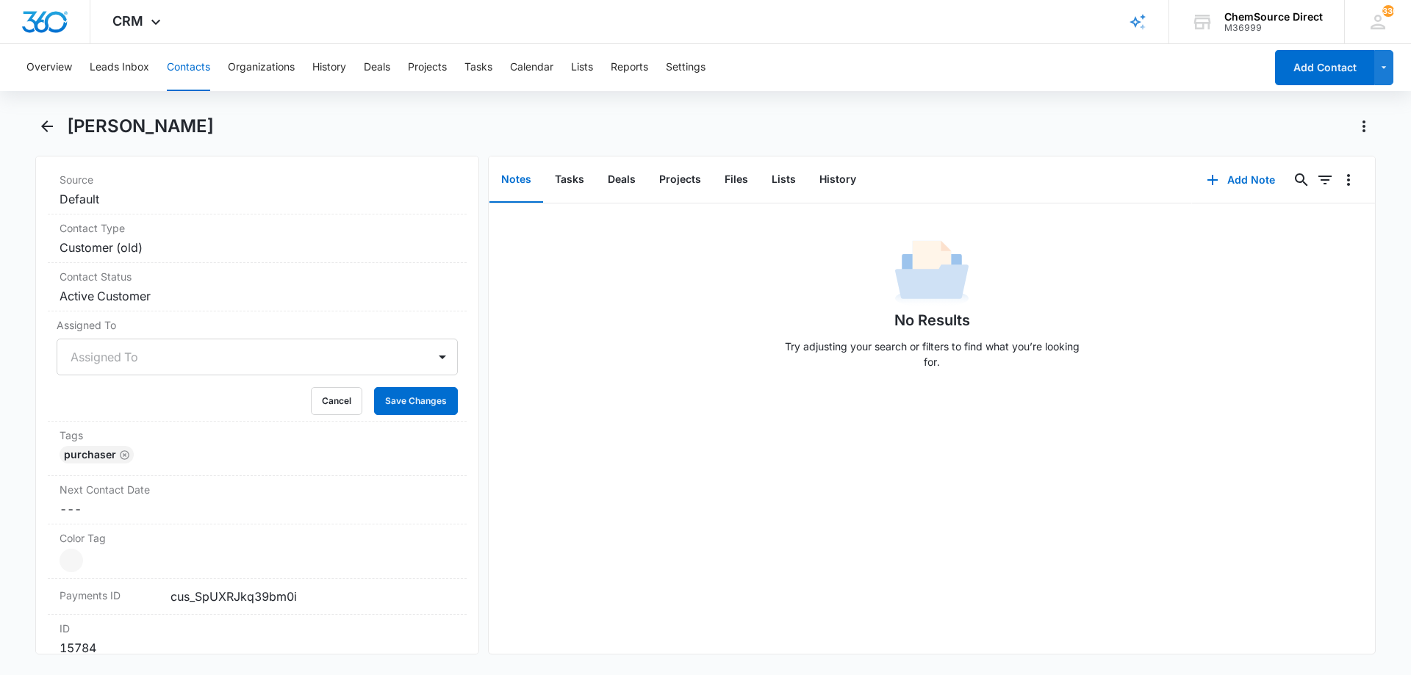
click at [255, 357] on div at bounding box center [240, 357] width 338 height 21
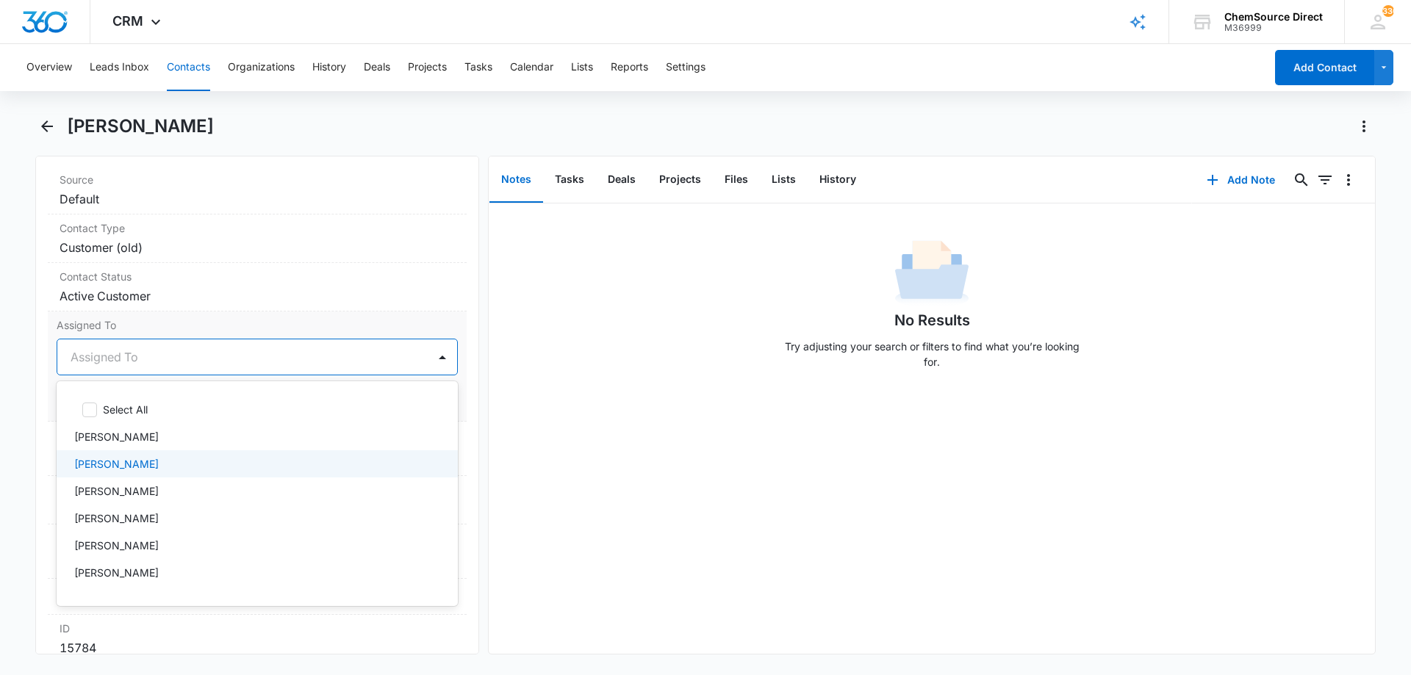
scroll to position [76, 0]
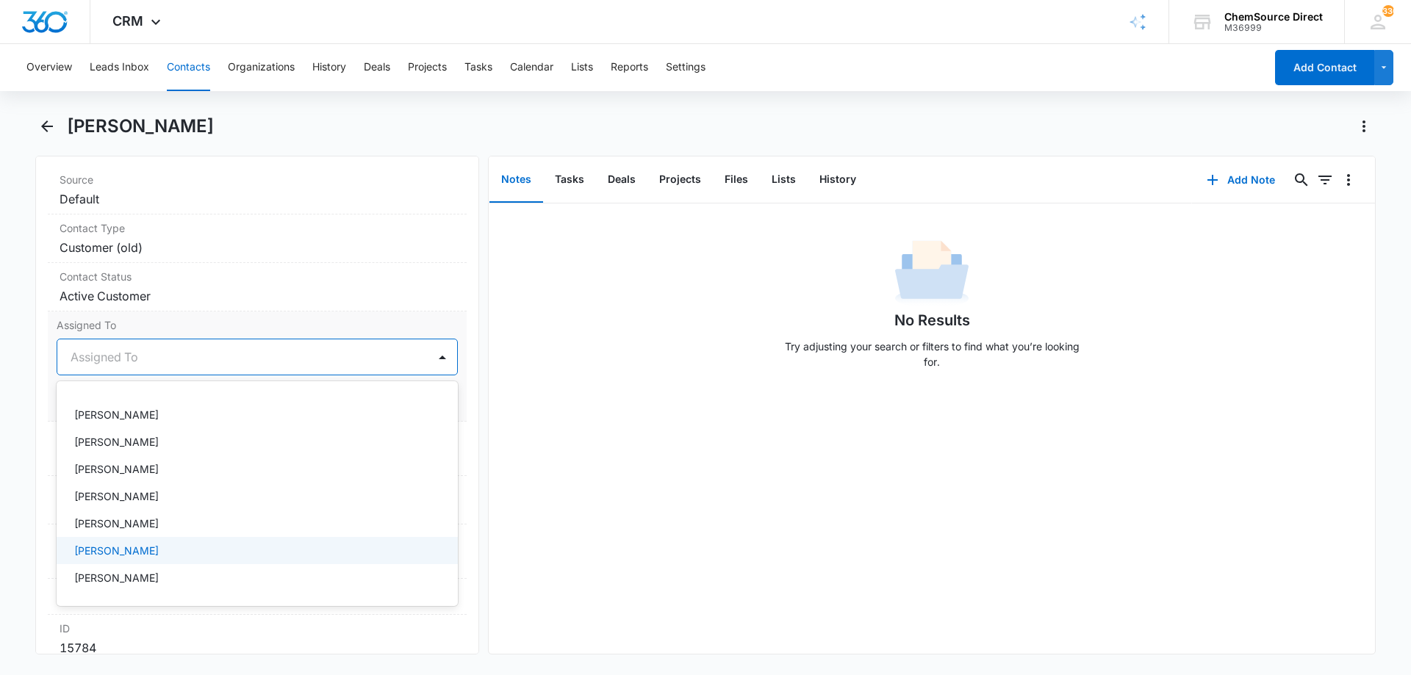
click at [169, 545] on div "[PERSON_NAME]" at bounding box center [255, 550] width 363 height 15
click at [432, 358] on div at bounding box center [443, 357] width 24 height 24
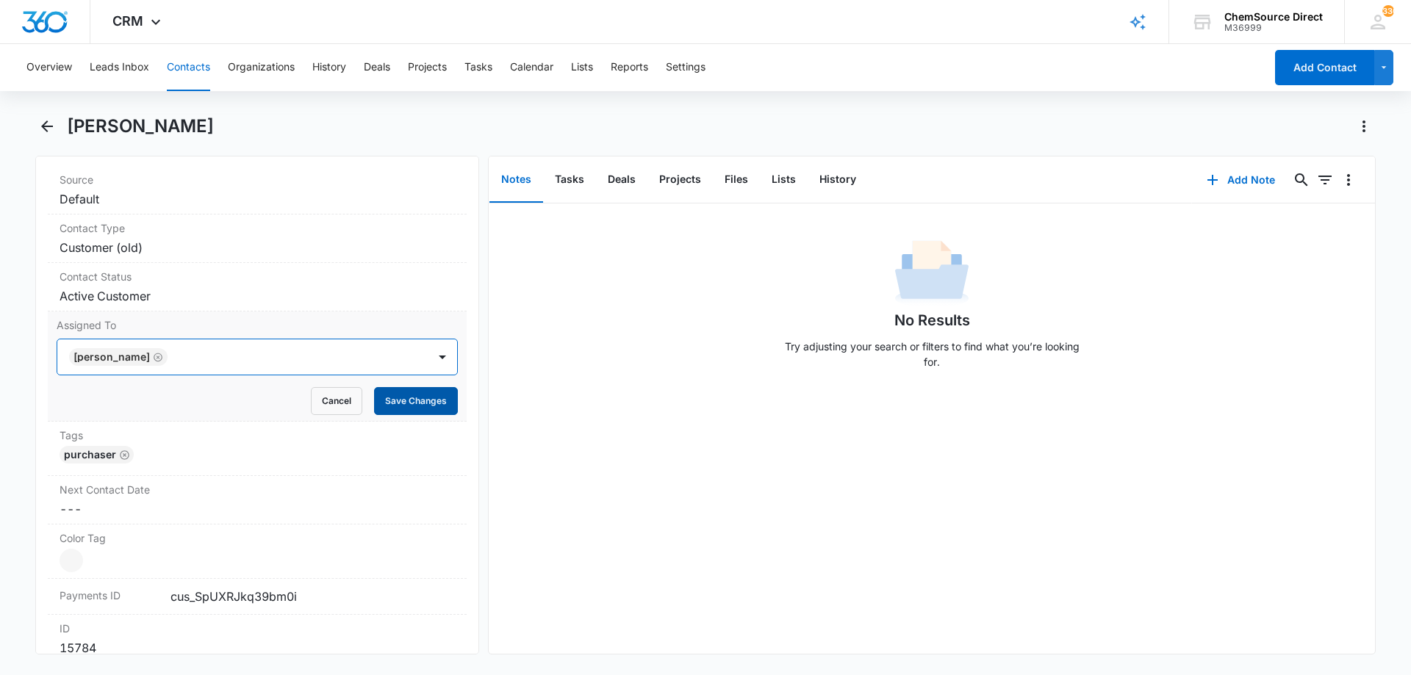
click at [417, 402] on button "Save Changes" at bounding box center [416, 401] width 84 height 28
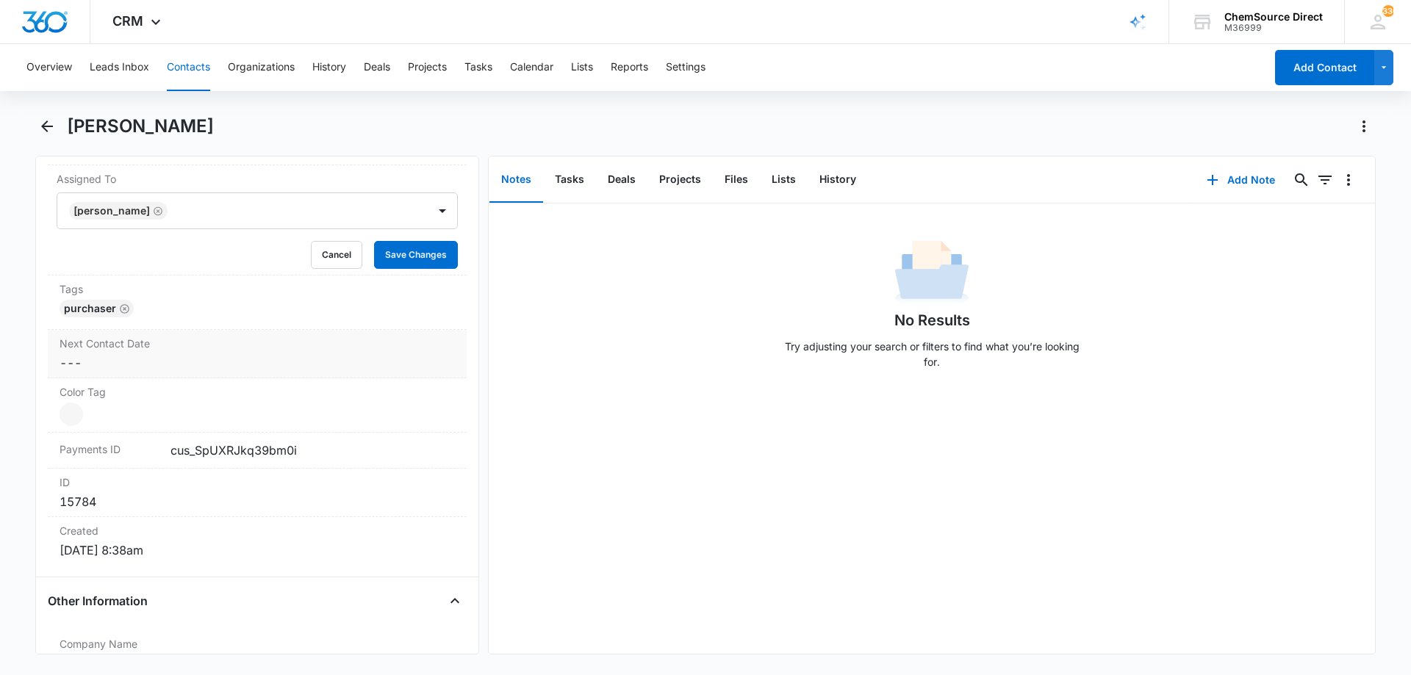
scroll to position [735, 0]
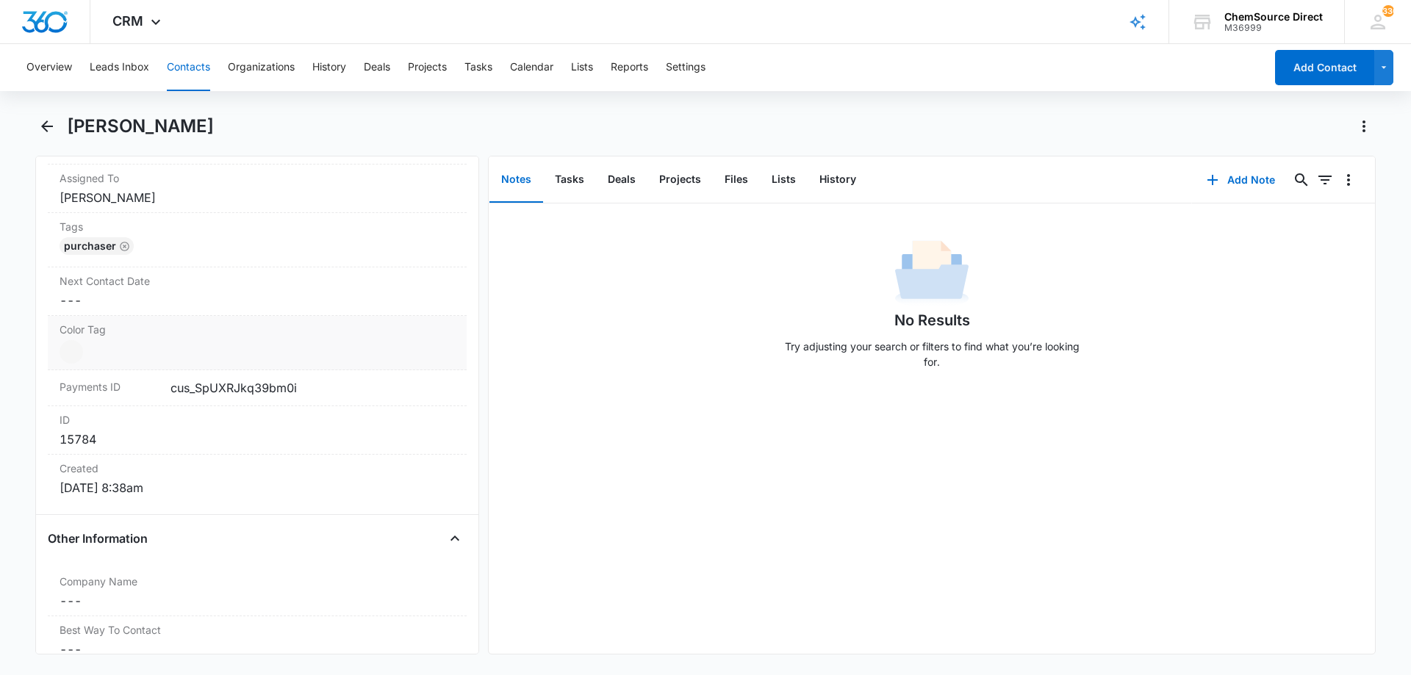
click at [344, 345] on dd "Current Color: Cancel Save Changes" at bounding box center [257, 352] width 395 height 24
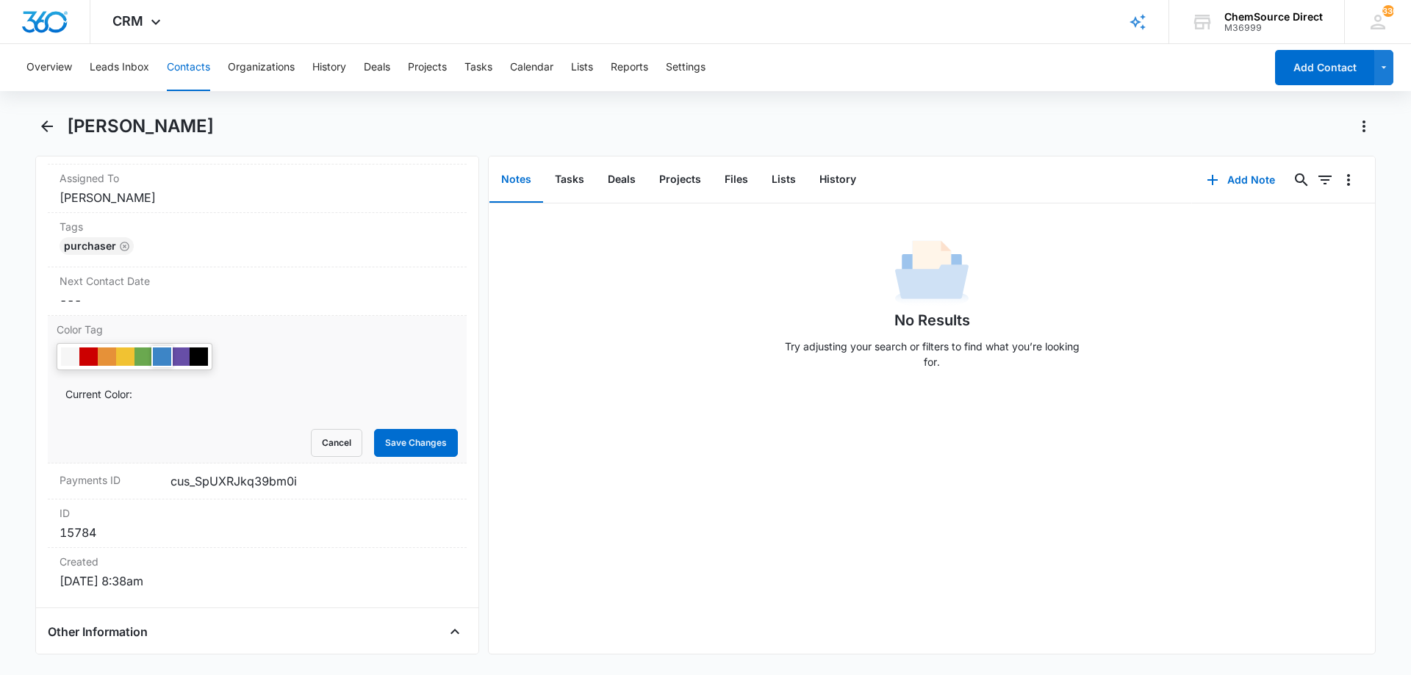
click at [166, 351] on div at bounding box center [162, 357] width 18 height 18
click at [400, 437] on button "Save Changes" at bounding box center [416, 443] width 84 height 28
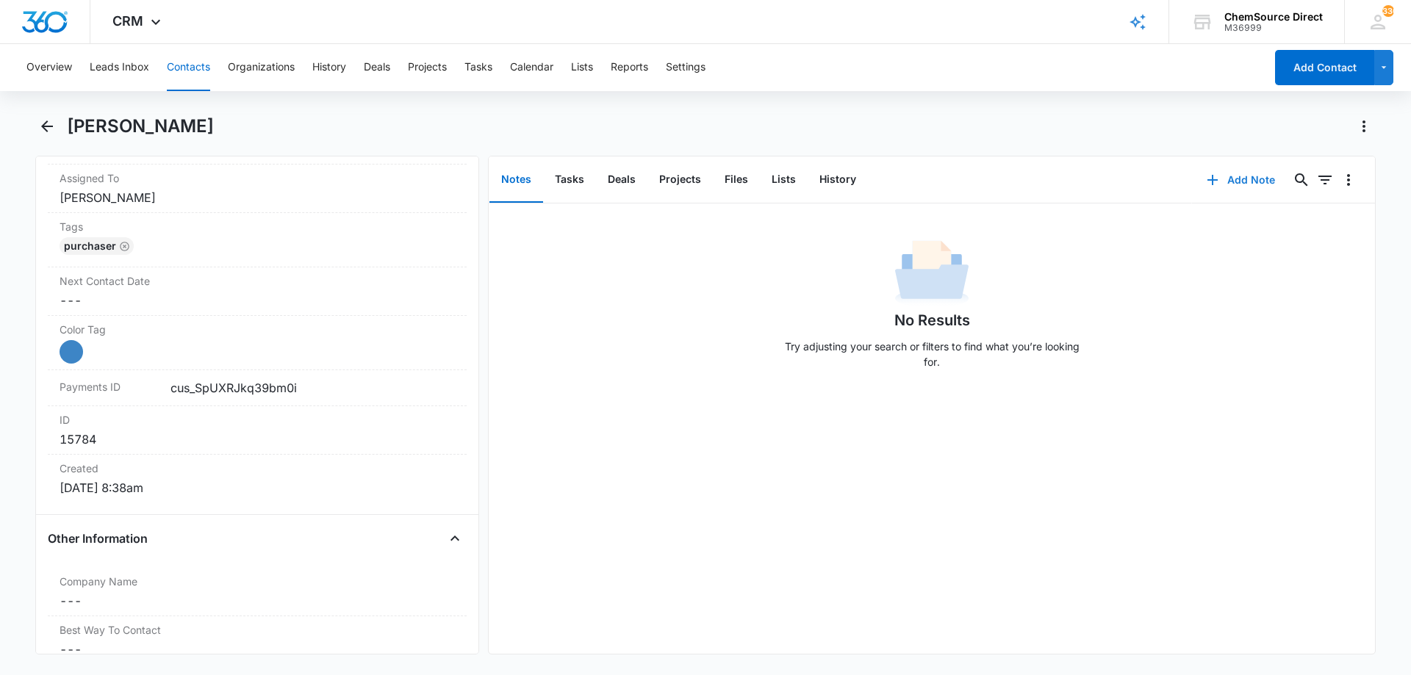
click at [1222, 176] on button "Add Note" at bounding box center [1241, 179] width 98 height 35
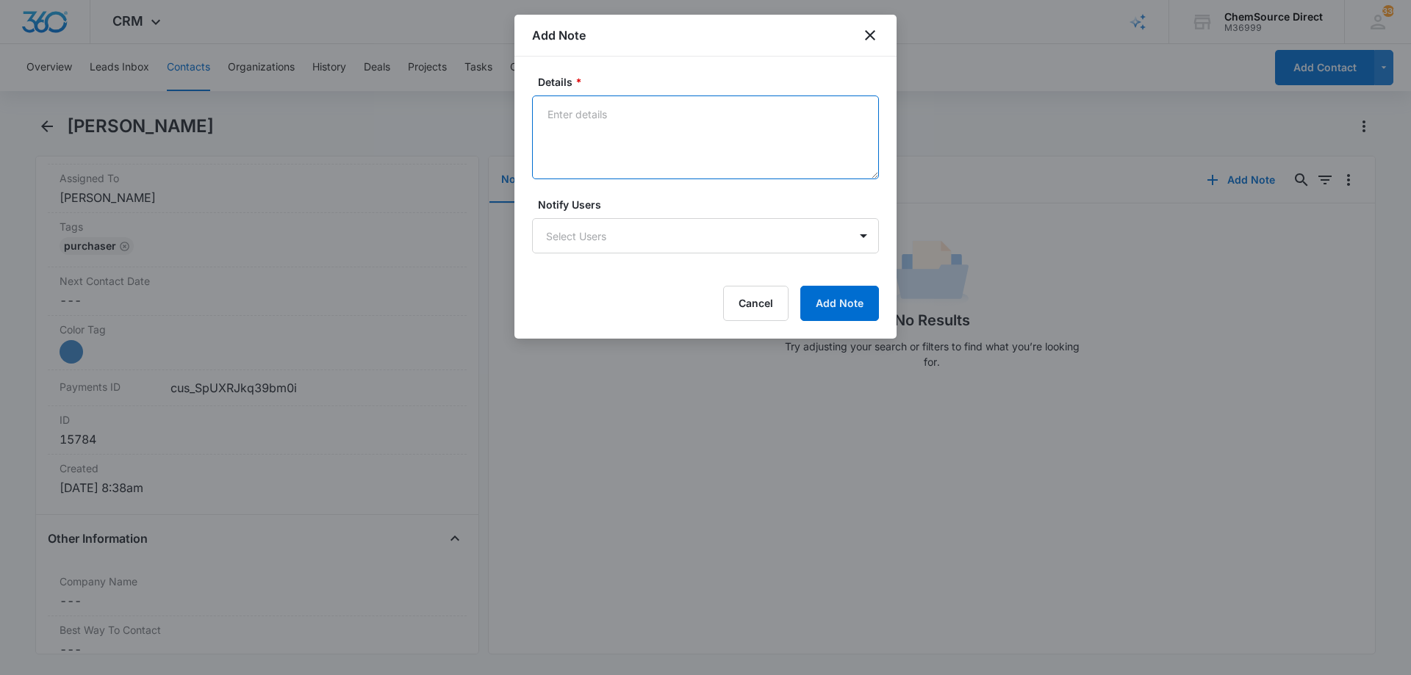
click at [619, 111] on textarea "Details *" at bounding box center [705, 138] width 347 height 84
click at [548, 132] on textarea "New Customer" at bounding box center [705, 138] width 347 height 84
paste textarea "[PERSON_NAME] 2000 RPM Burnisher refurb, [PERSON_NAME] Summit Pro Wet Vac w/squ…"
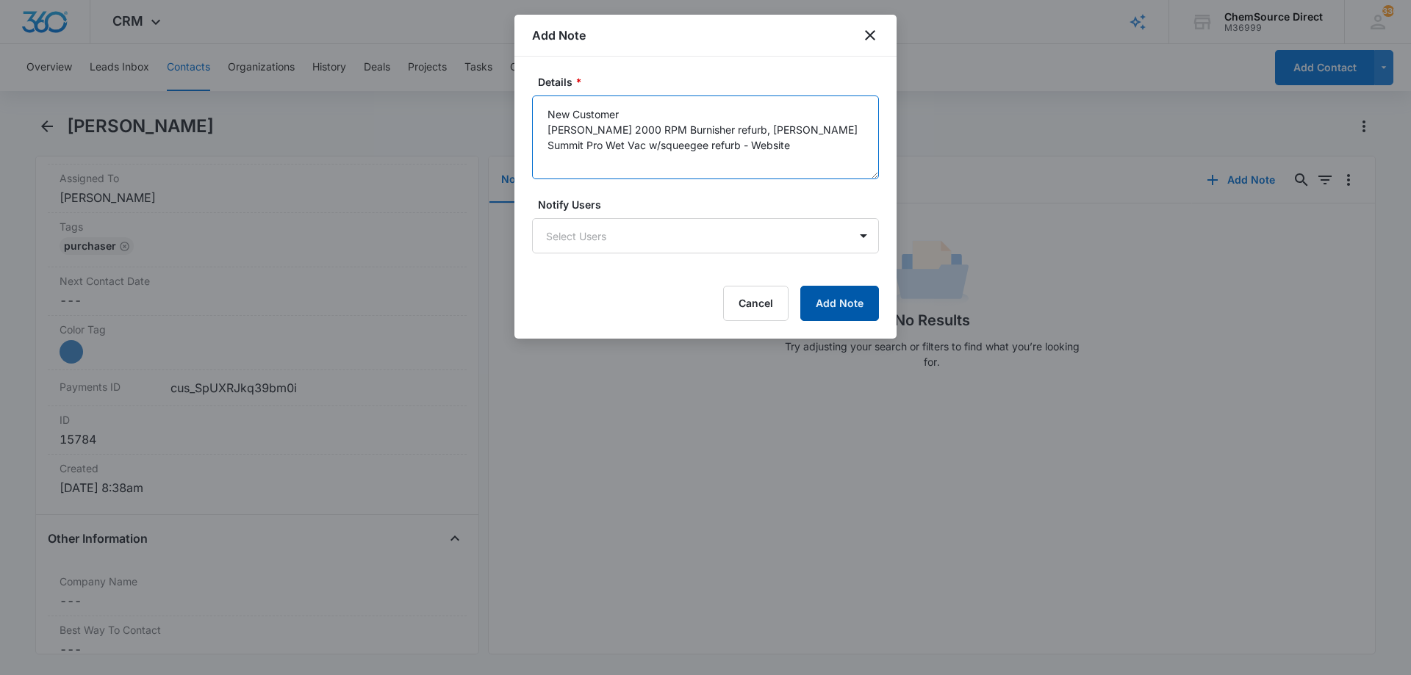
type textarea "New Customer [PERSON_NAME] 2000 RPM Burnisher refurb, [PERSON_NAME] Summit Pro …"
click at [835, 302] on button "Add Note" at bounding box center [839, 303] width 79 height 35
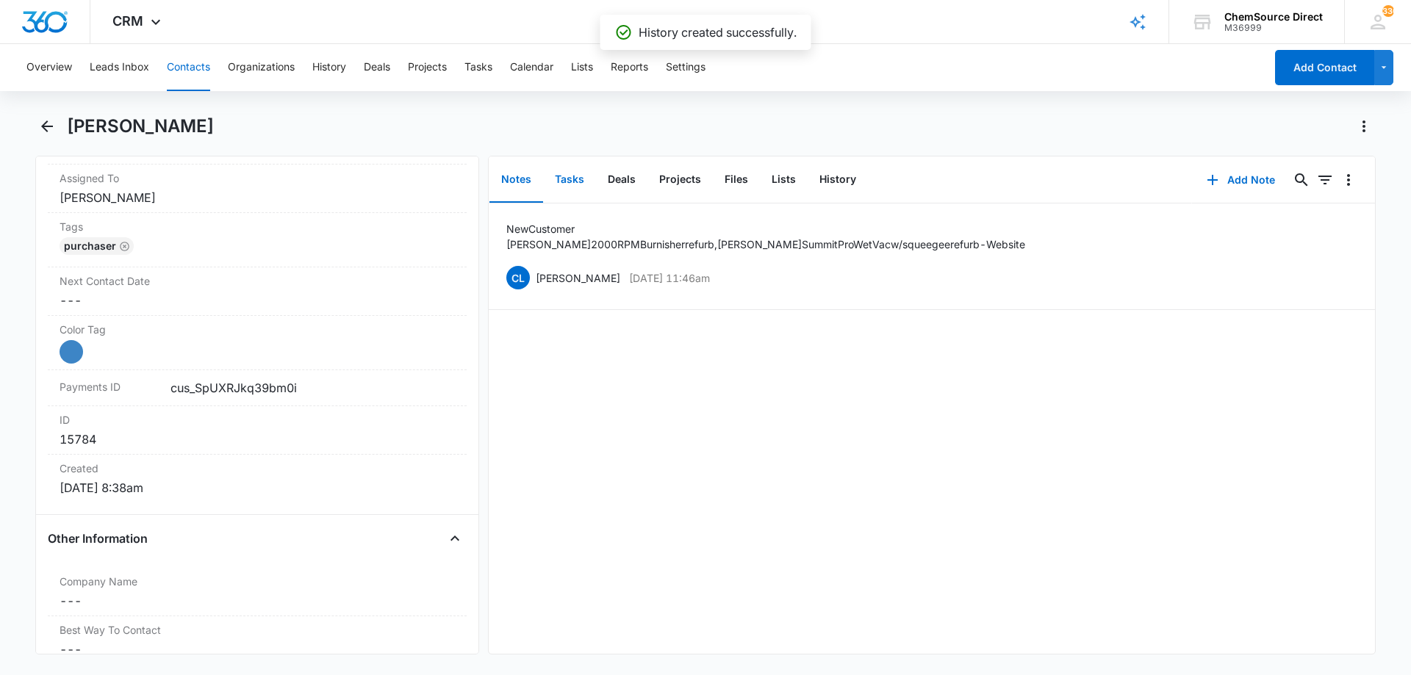
click at [568, 179] on button "Tasks" at bounding box center [569, 180] width 53 height 46
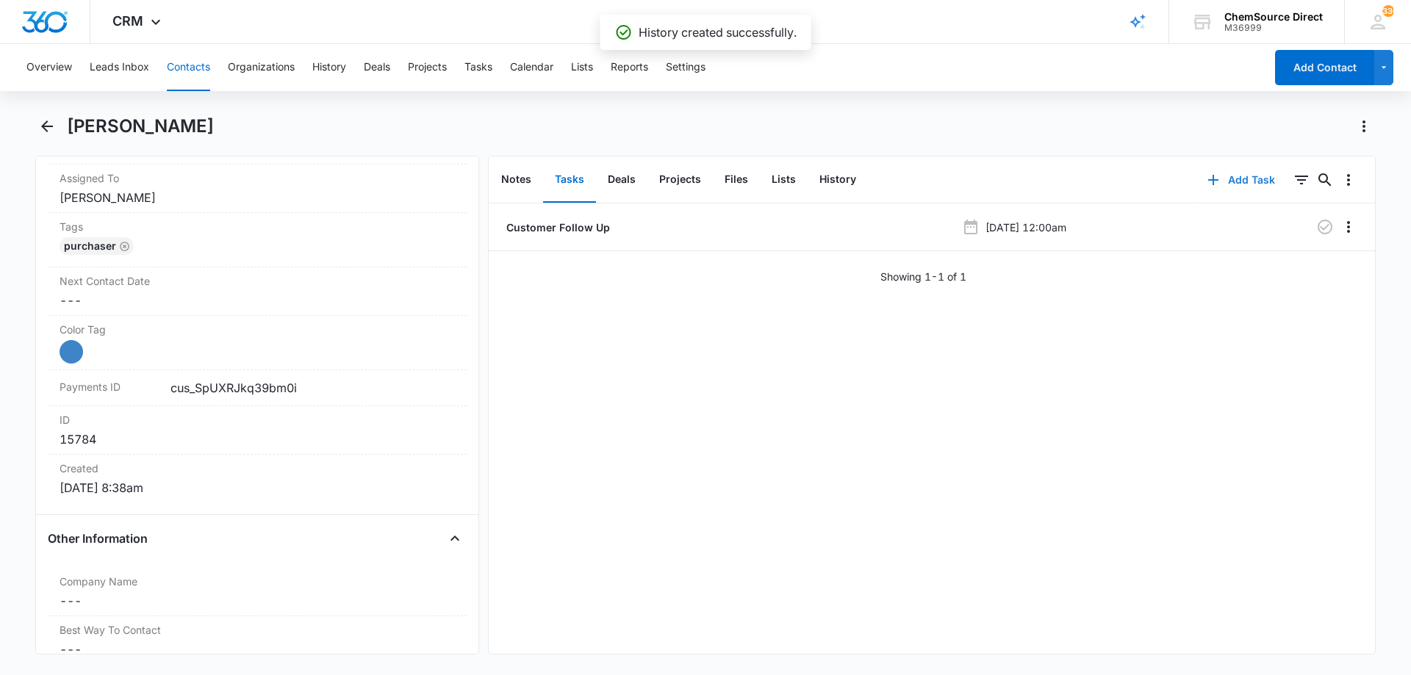
click at [1235, 179] on button "Add Task" at bounding box center [1241, 179] width 97 height 35
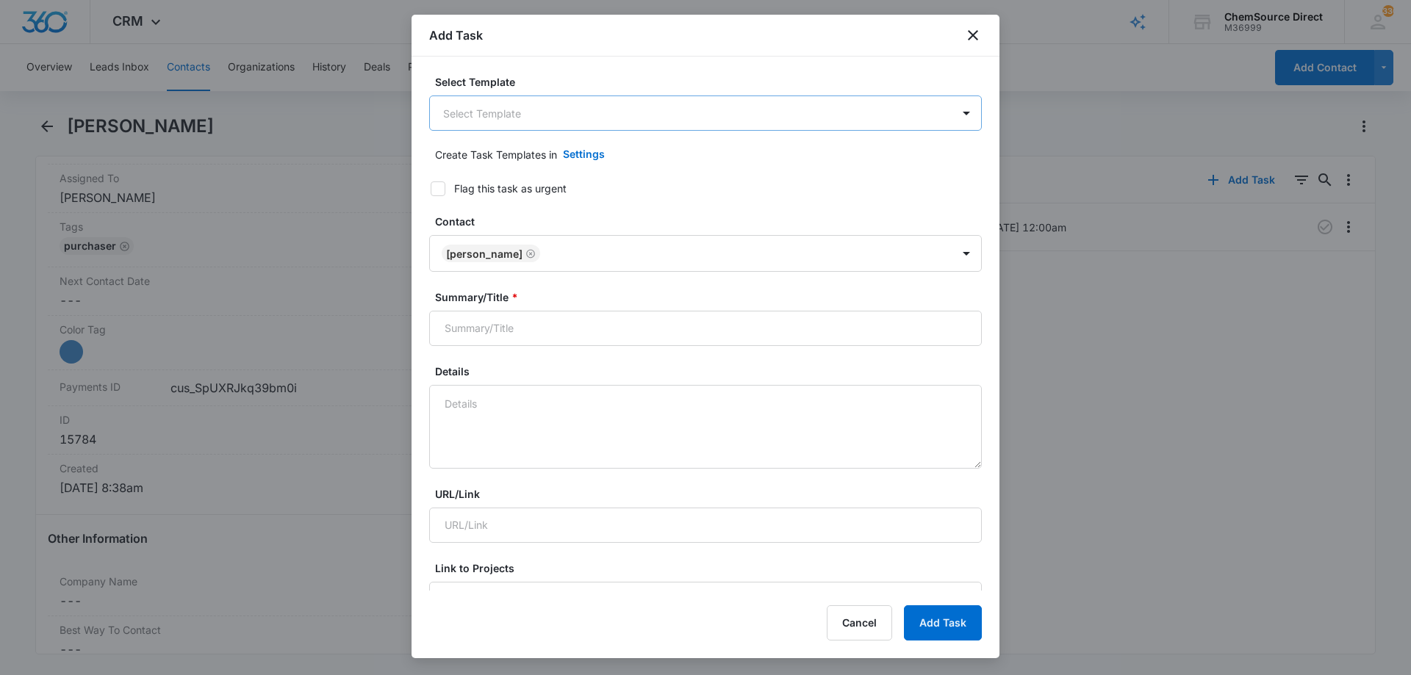
click at [457, 115] on body "CRM Apps Reputation Forms CRM Email Social Payments POS Content Ads Intelligenc…" at bounding box center [705, 337] width 1411 height 675
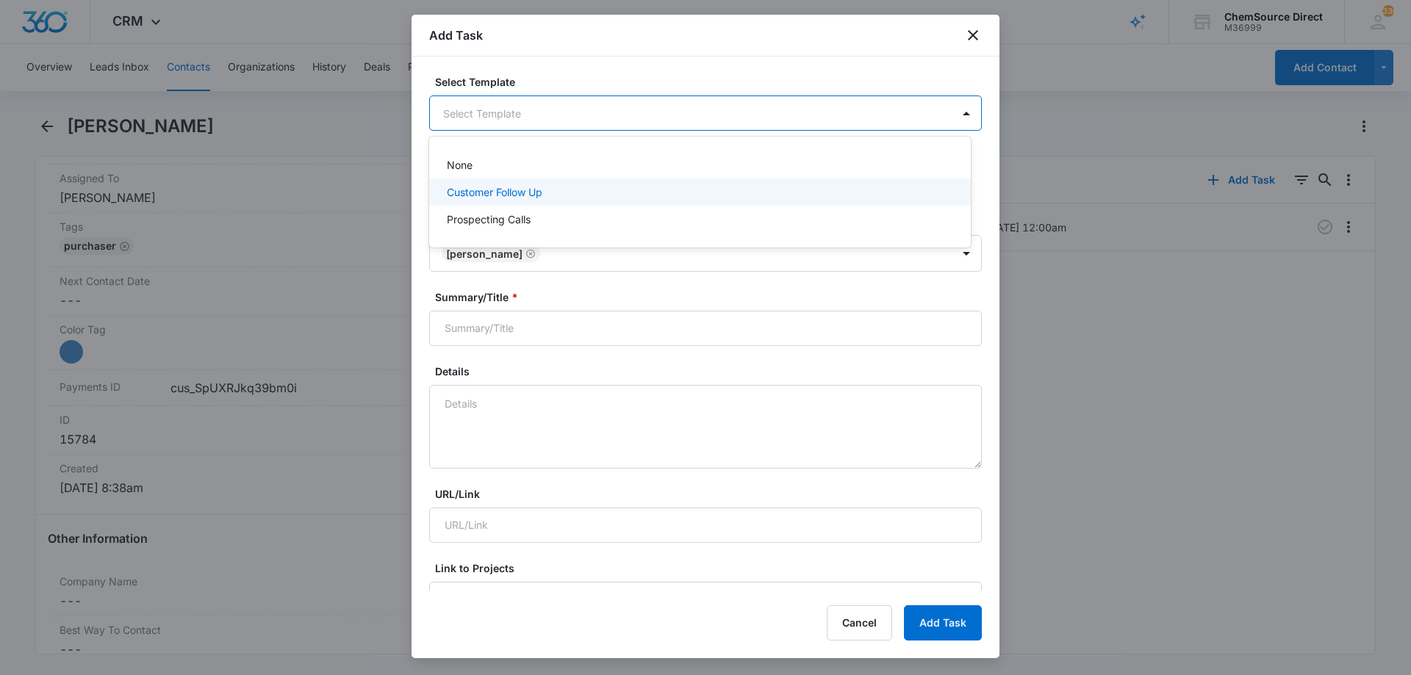
click at [481, 192] on p "Customer Follow Up" at bounding box center [495, 191] width 96 height 15
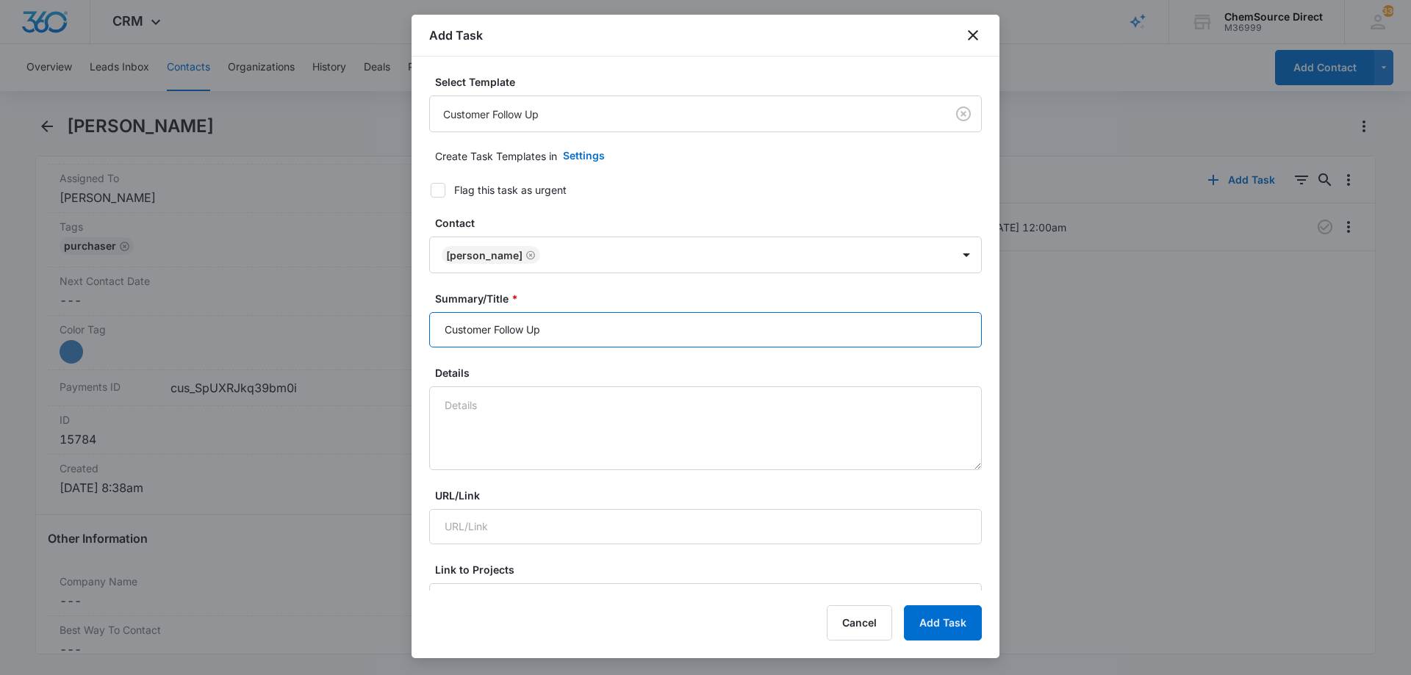
click at [500, 334] on input "Customer Follow Up" at bounding box center [705, 329] width 553 height 35
type input "Customer Follow Up"
type textarea "New Customer"
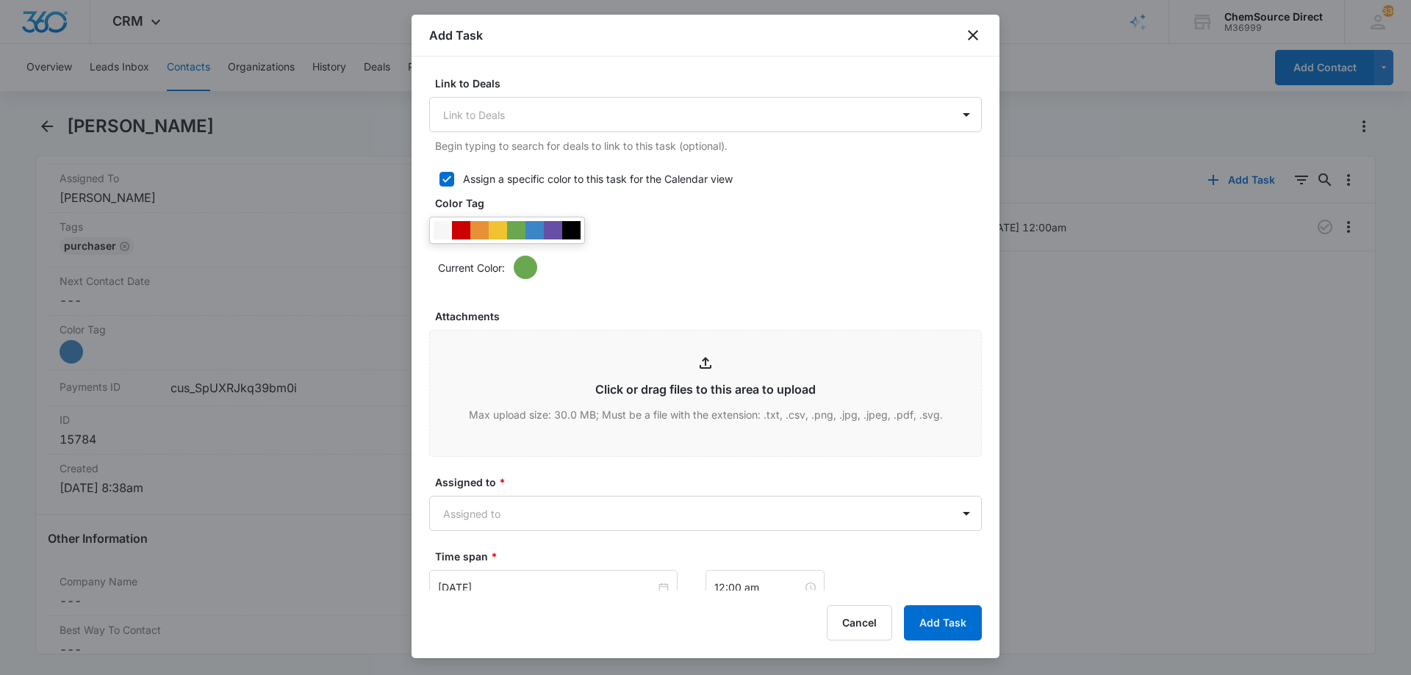
scroll to position [588, 0]
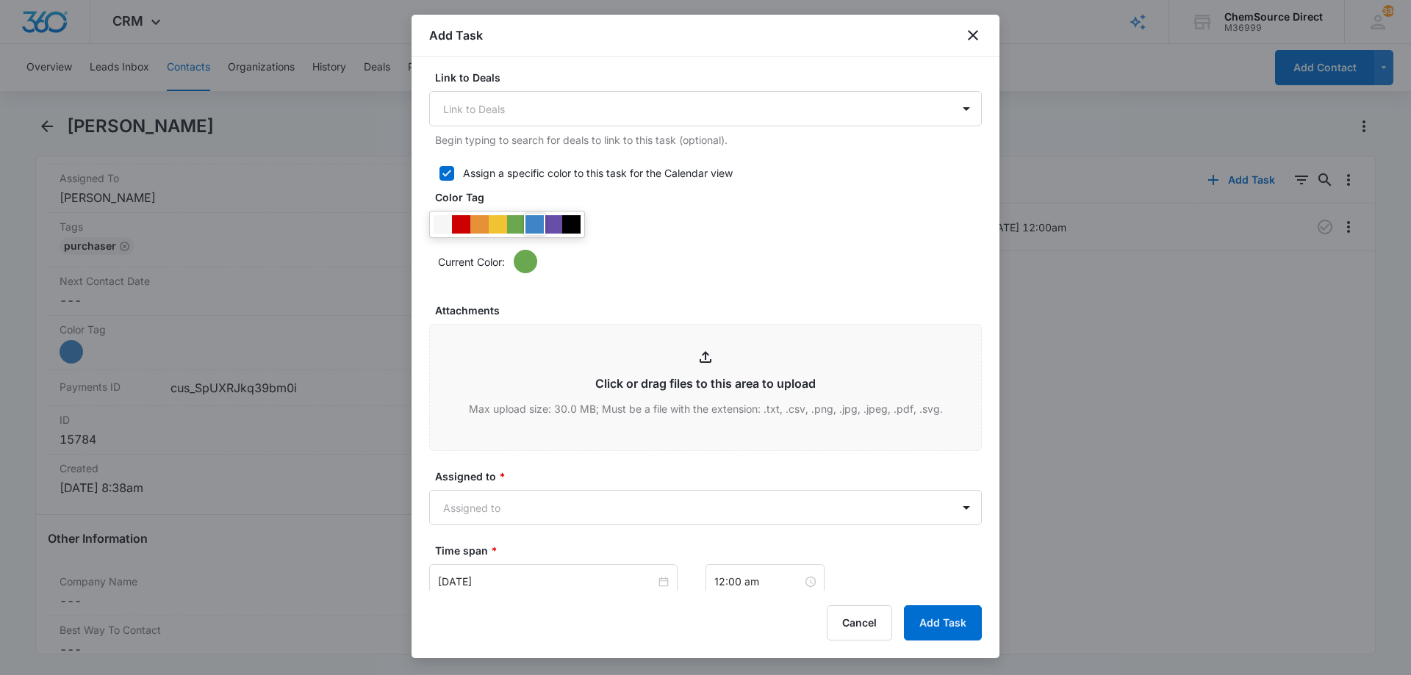
click at [530, 220] on div at bounding box center [534, 224] width 18 height 18
click at [686, 253] on div "Current Color:" at bounding box center [710, 262] width 544 height 24
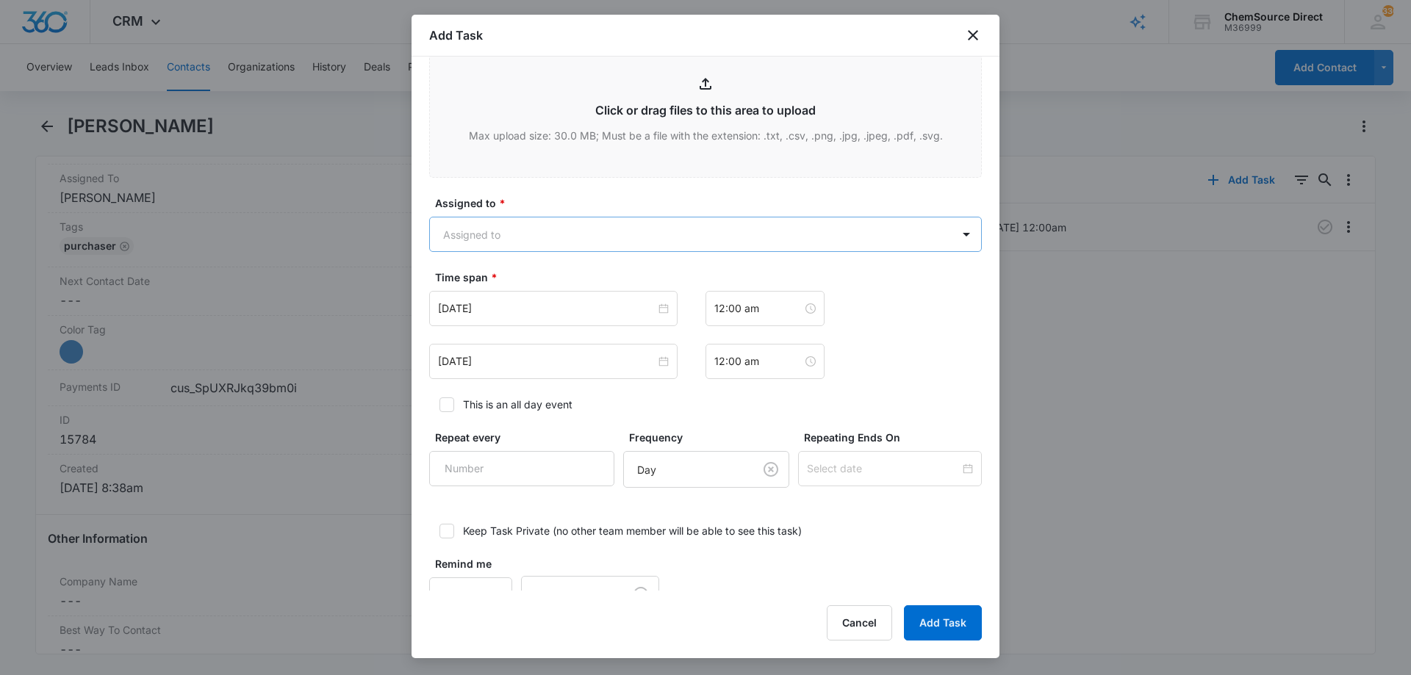
scroll to position [882, 0]
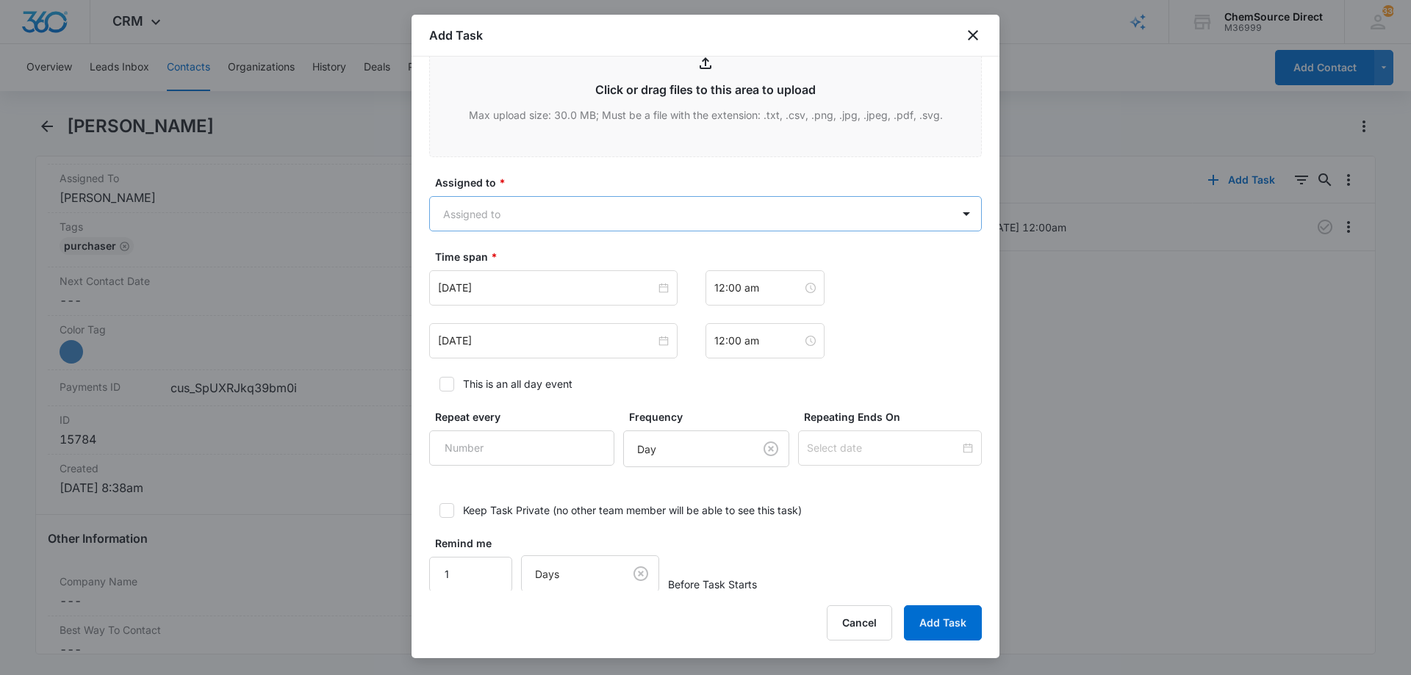
click at [595, 210] on body "CRM Apps Reputation Forms CRM Email Social Payments POS Content Ads Intelligenc…" at bounding box center [705, 337] width 1411 height 675
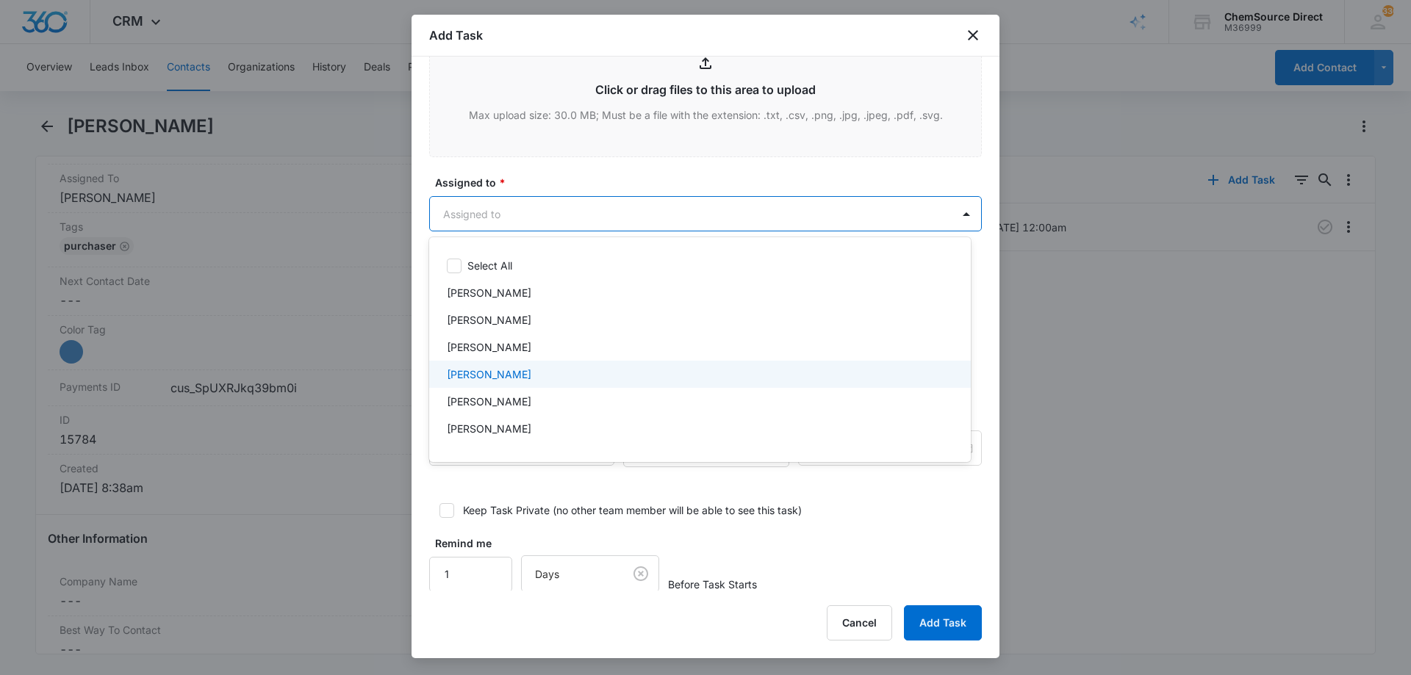
scroll to position [76, 0]
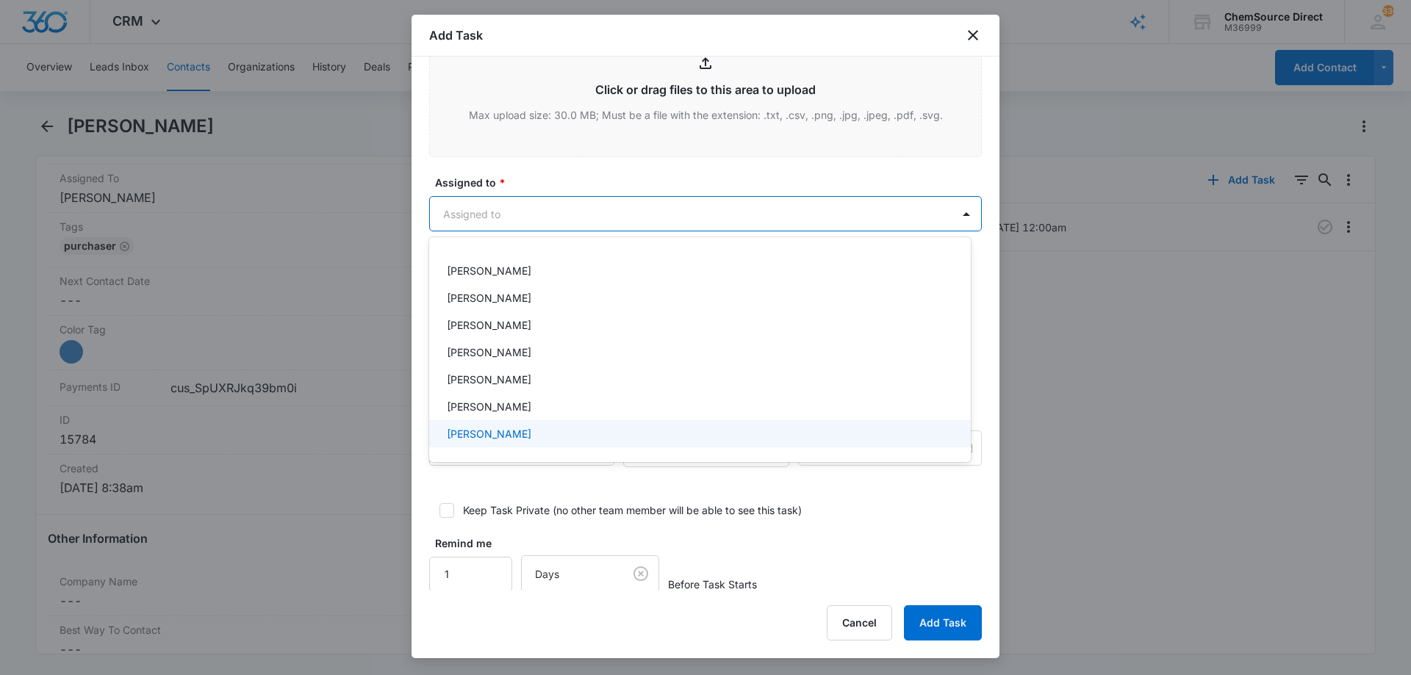
click at [588, 429] on div "[PERSON_NAME]" at bounding box center [698, 433] width 503 height 15
click at [613, 170] on div at bounding box center [705, 337] width 1411 height 675
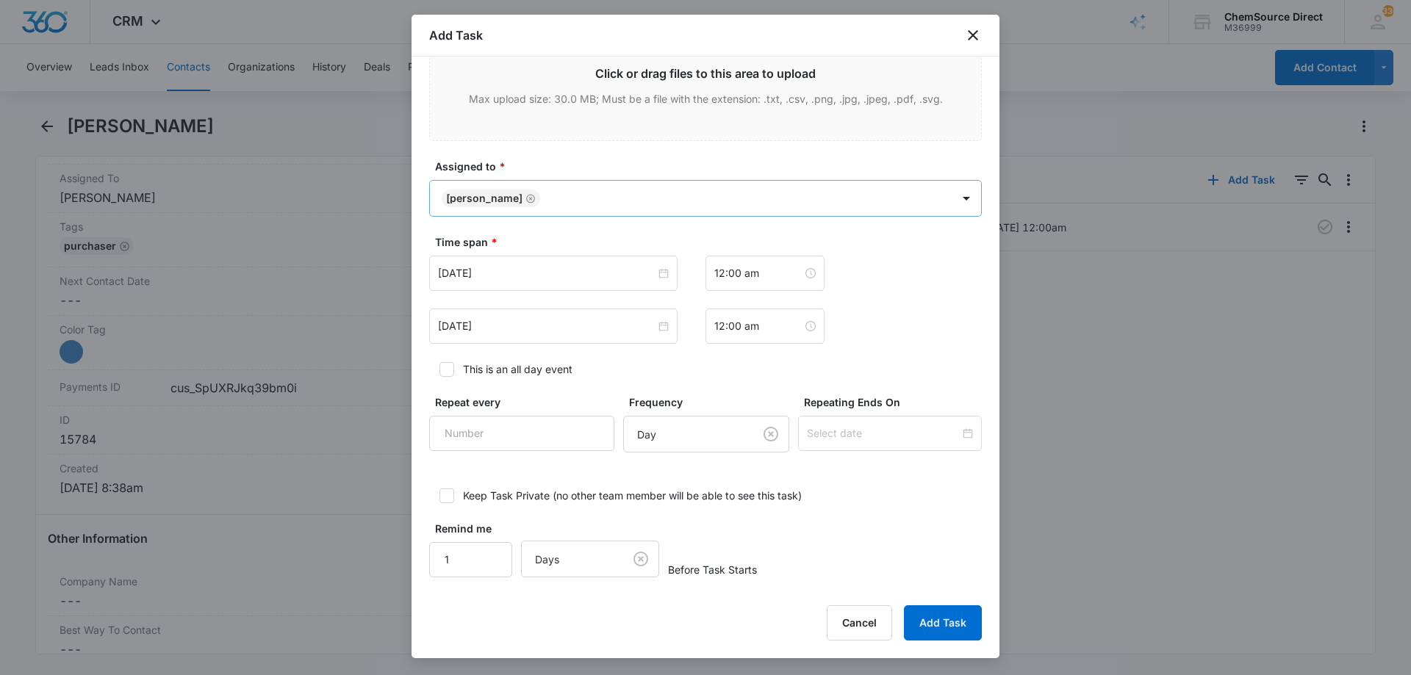
scroll to position [902, 0]
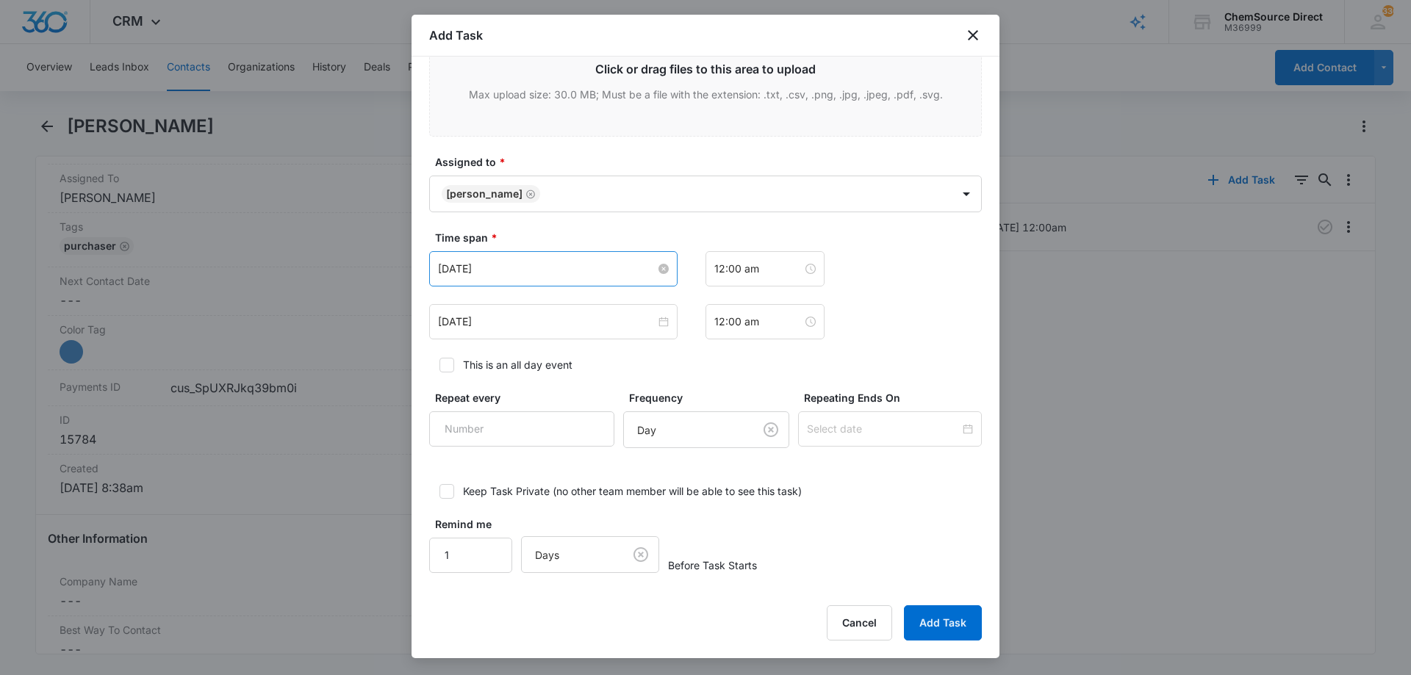
click at [552, 267] on input "[DATE]" at bounding box center [547, 269] width 218 height 16
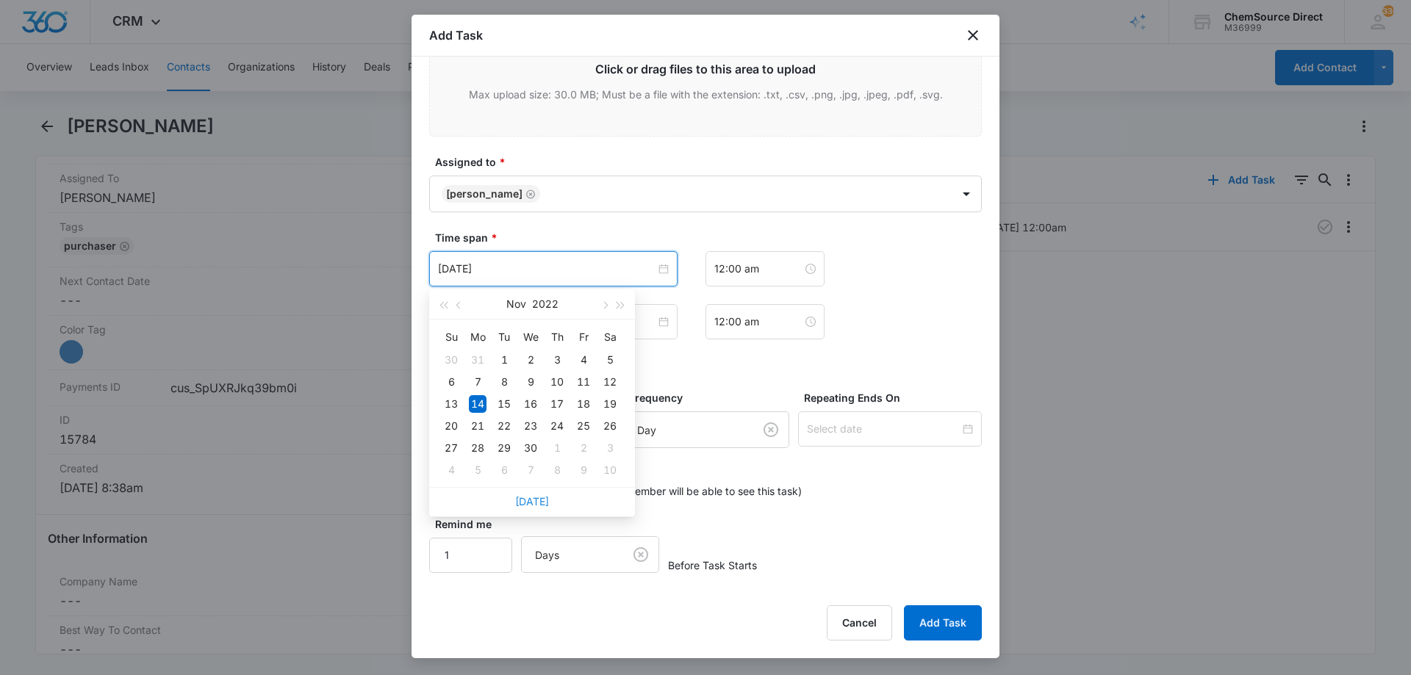
click at [530, 500] on link "[DATE]" at bounding box center [532, 501] width 34 height 12
type input "[DATE]"
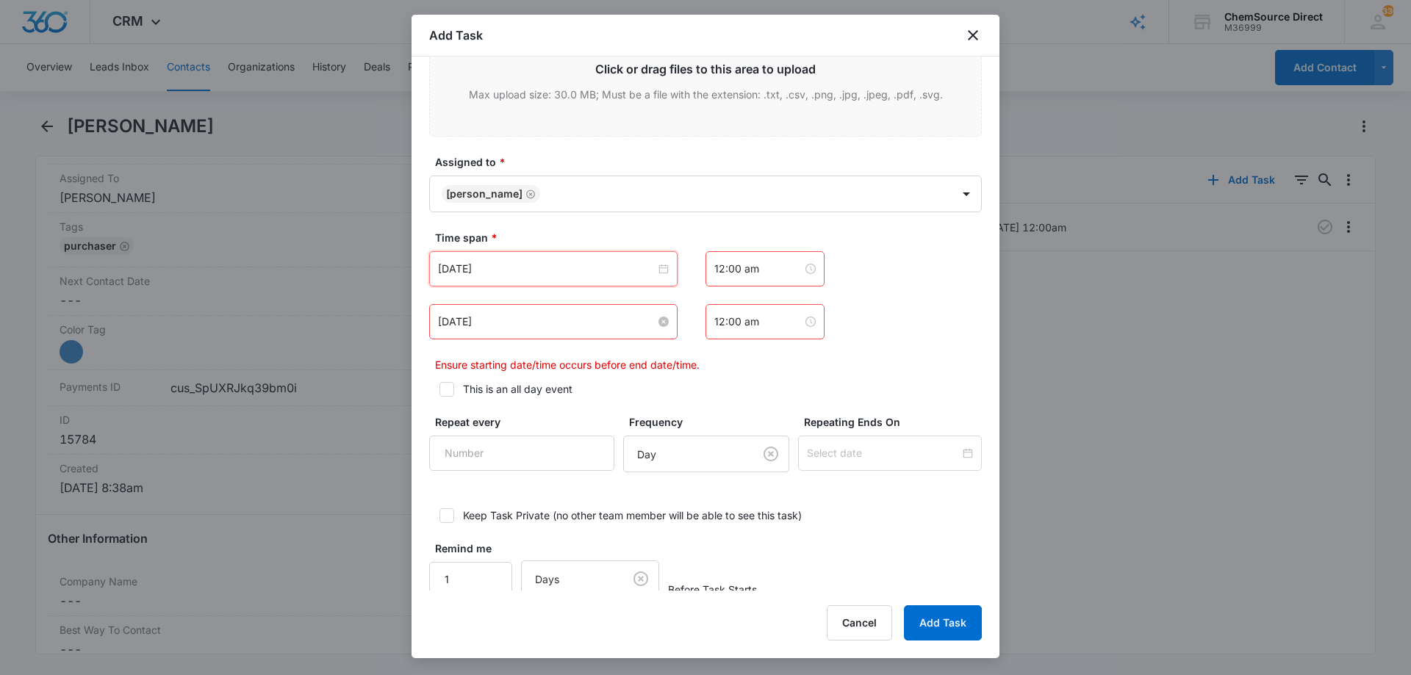
click at [525, 322] on input "[DATE]" at bounding box center [547, 322] width 218 height 16
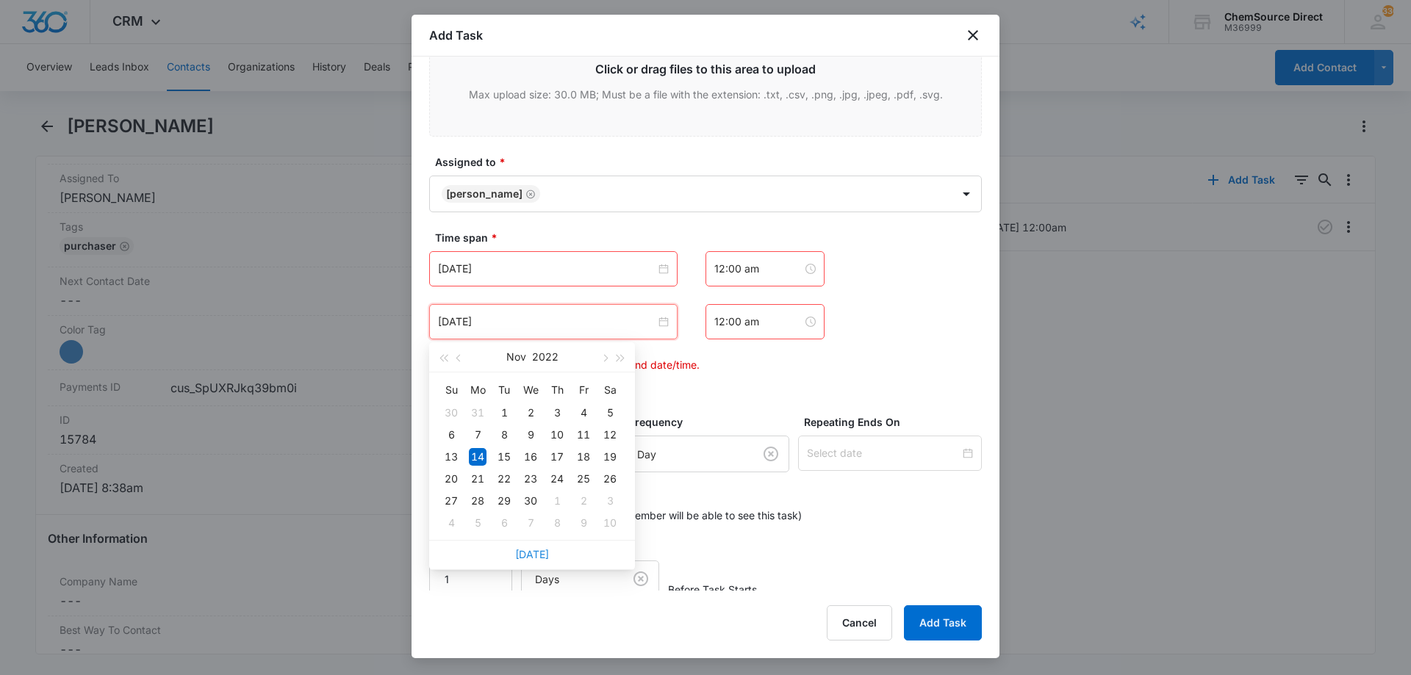
click at [527, 551] on link "[DATE]" at bounding box center [532, 554] width 34 height 12
type input "[DATE]"
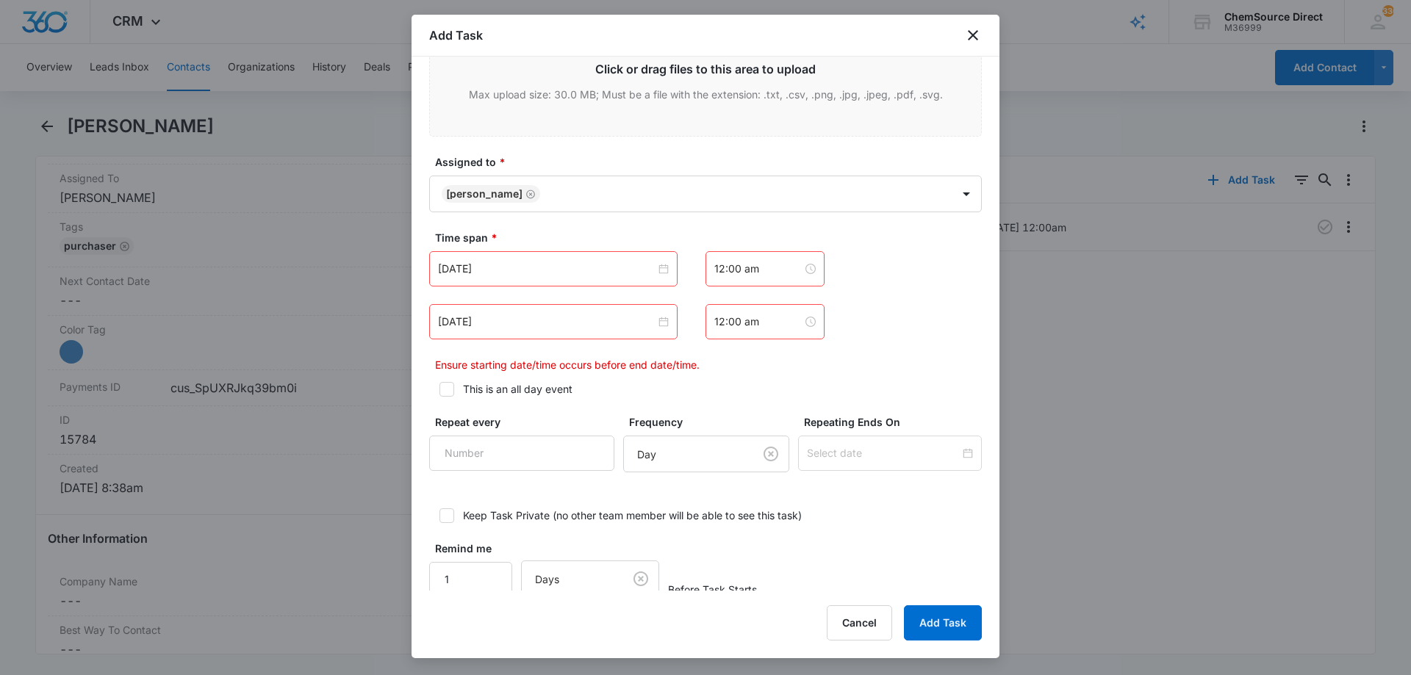
click at [449, 389] on icon at bounding box center [446, 389] width 13 height 13
click at [439, 389] on input "This is an all day event" at bounding box center [434, 389] width 10 height 10
checkbox input "true"
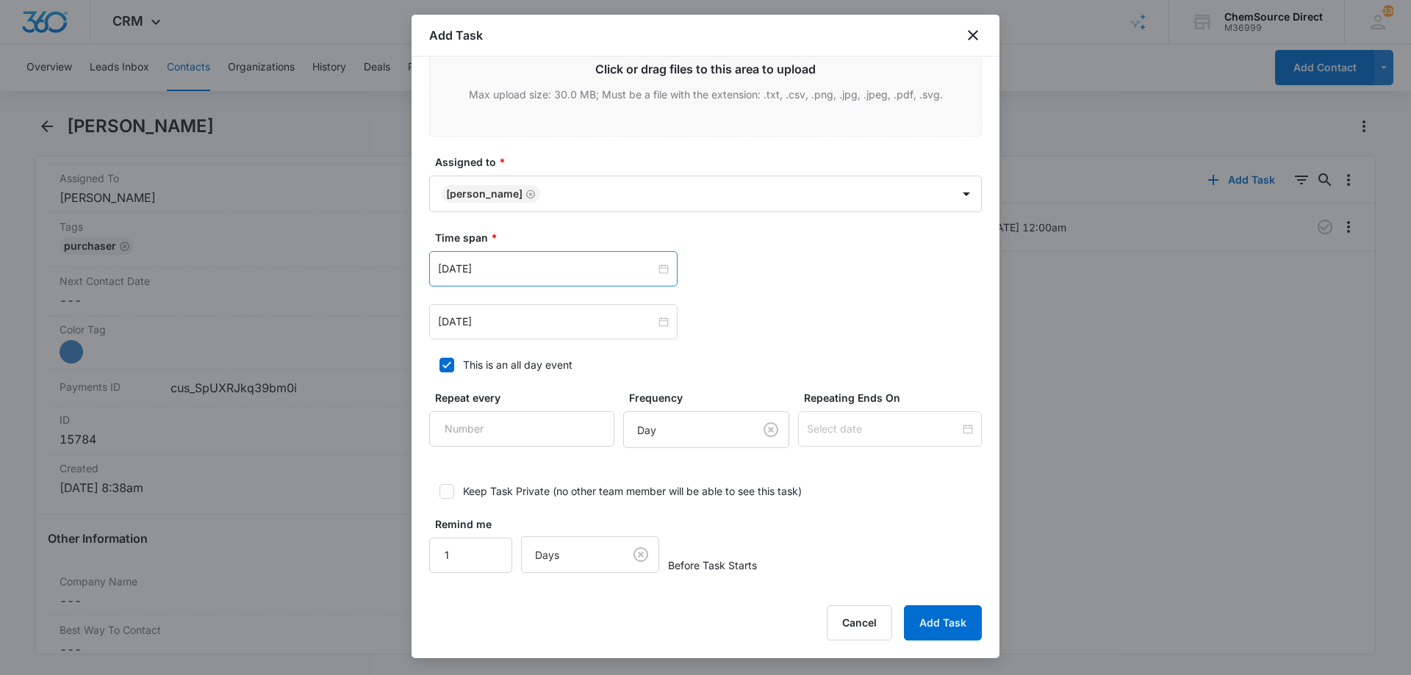
click at [522, 259] on div "[DATE]" at bounding box center [553, 268] width 248 height 35
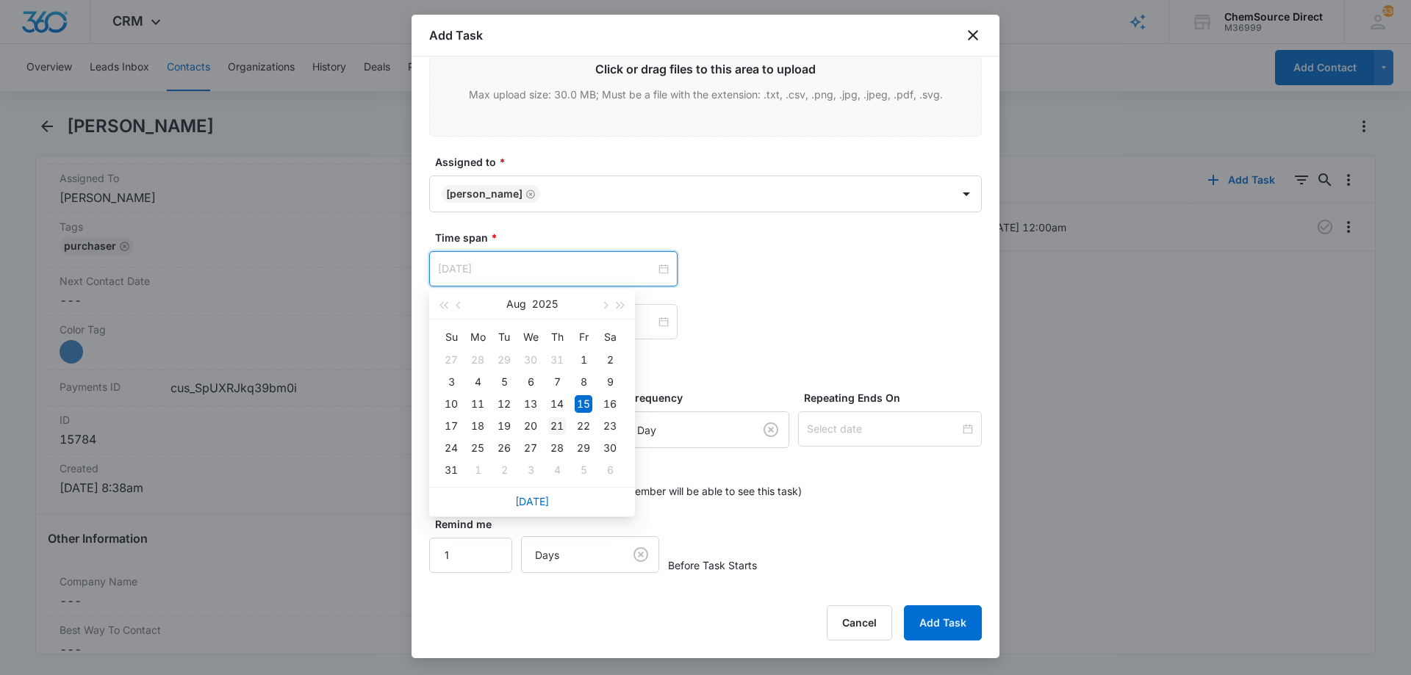
type input "[DATE]"
click at [555, 424] on div "21" at bounding box center [557, 426] width 18 height 18
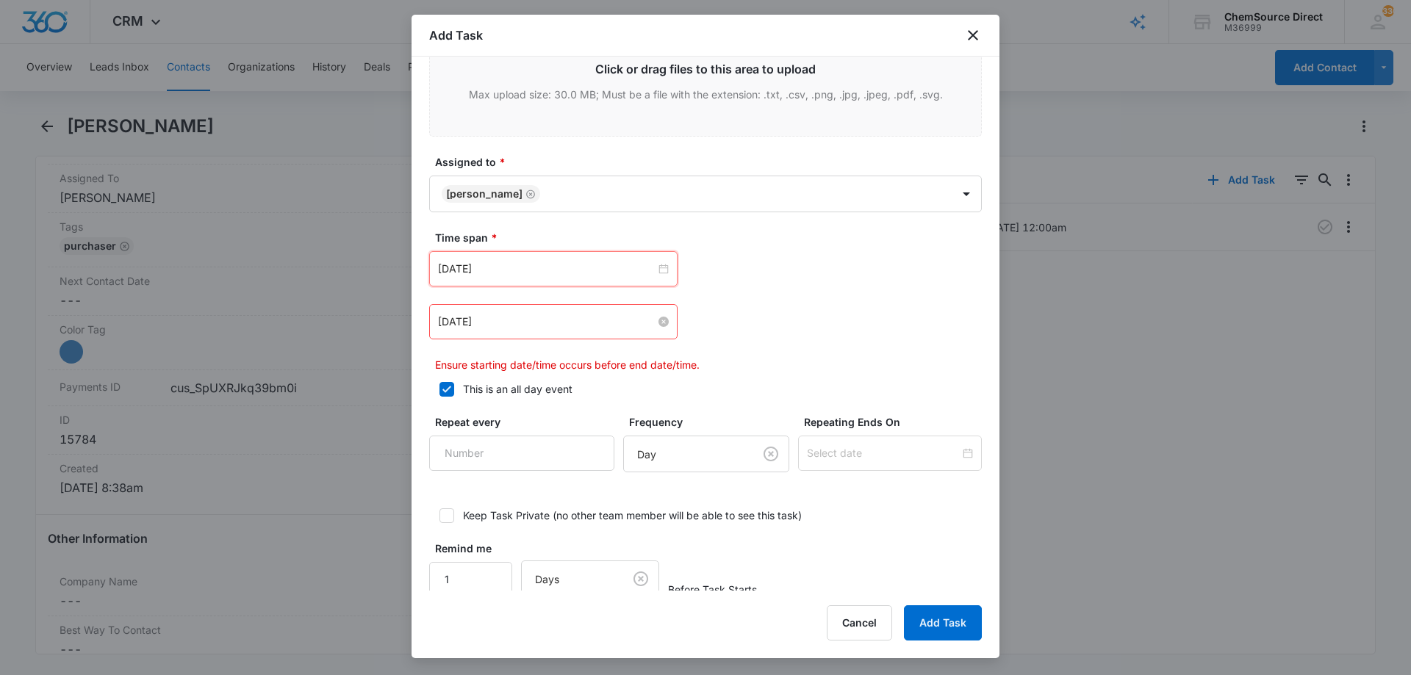
click at [530, 318] on input "[DATE]" at bounding box center [547, 322] width 218 height 16
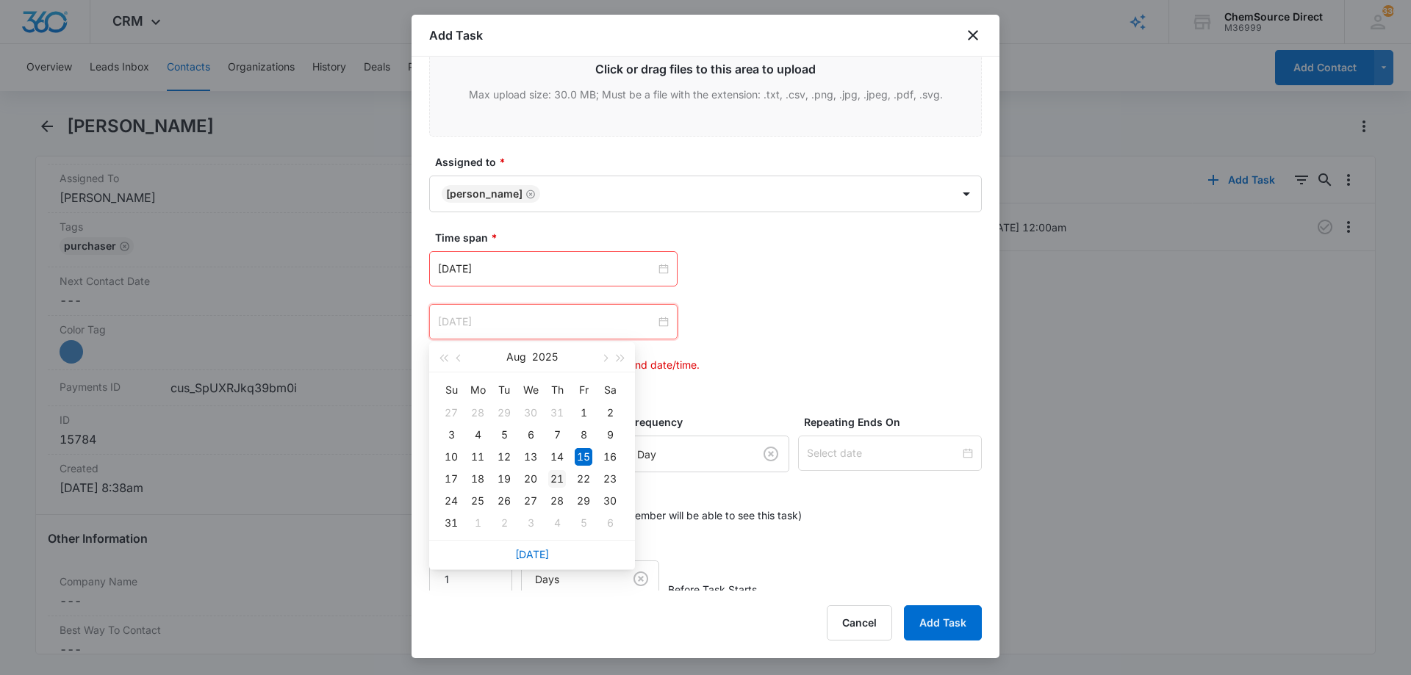
type input "[DATE]"
click at [558, 478] on div "21" at bounding box center [557, 479] width 18 height 18
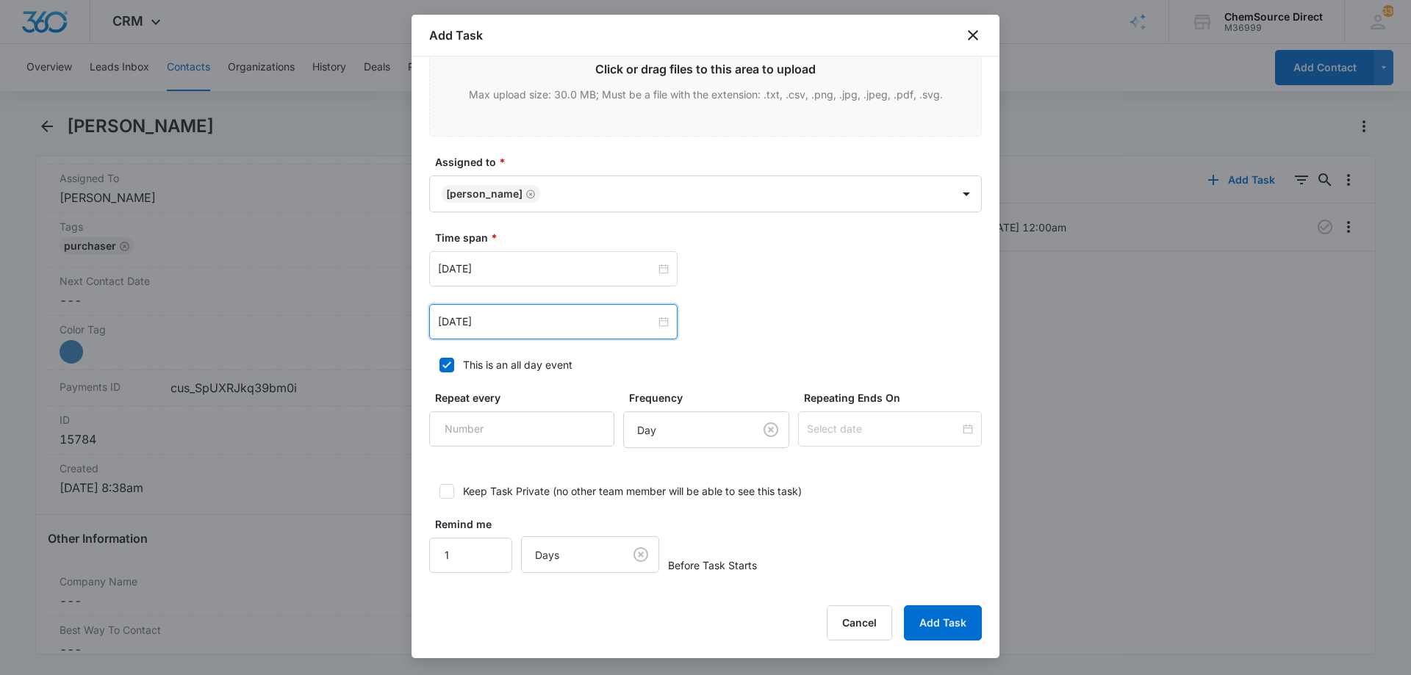
click at [779, 275] on div "[DATE] [DATE] Su Mo Tu We Th Fr Sa 27 28 29 30 31 1 2 3 4 5 6 7 8 9 10 11 12 13…" at bounding box center [705, 268] width 553 height 35
click at [935, 619] on button "Add Task" at bounding box center [943, 622] width 78 height 35
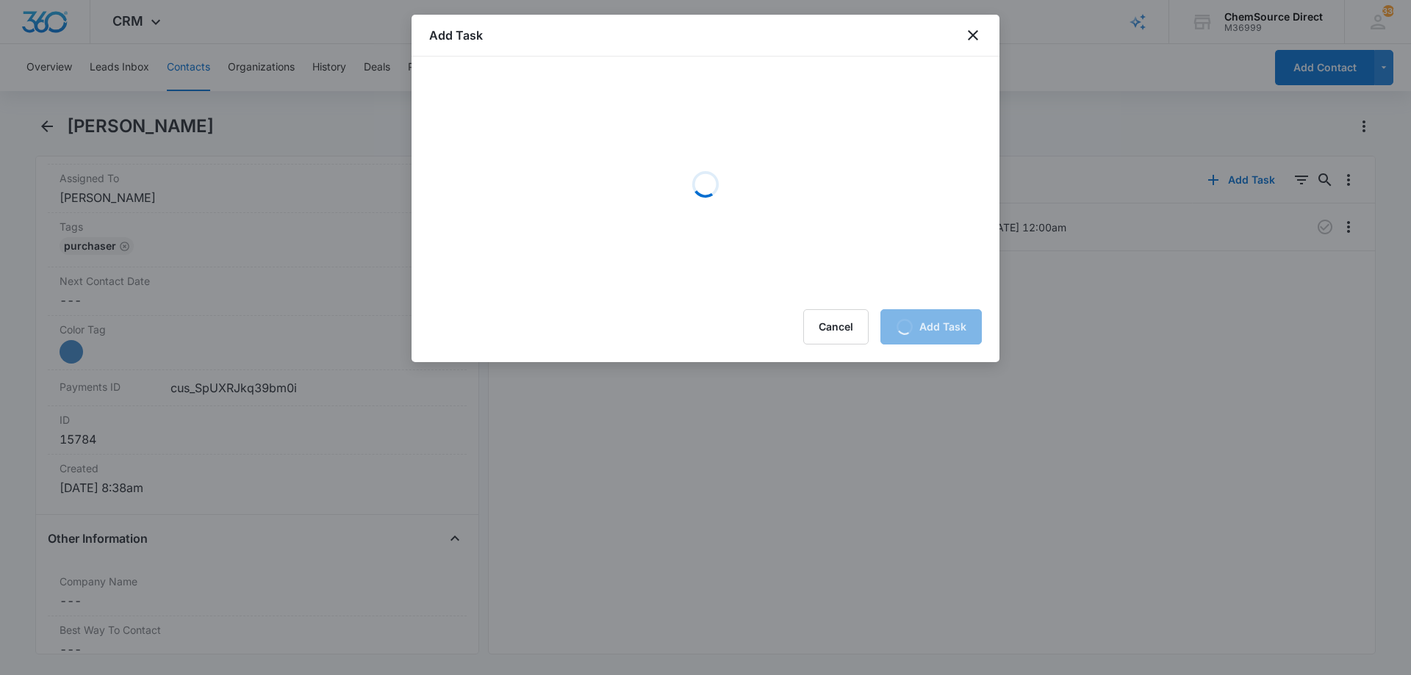
scroll to position [0, 0]
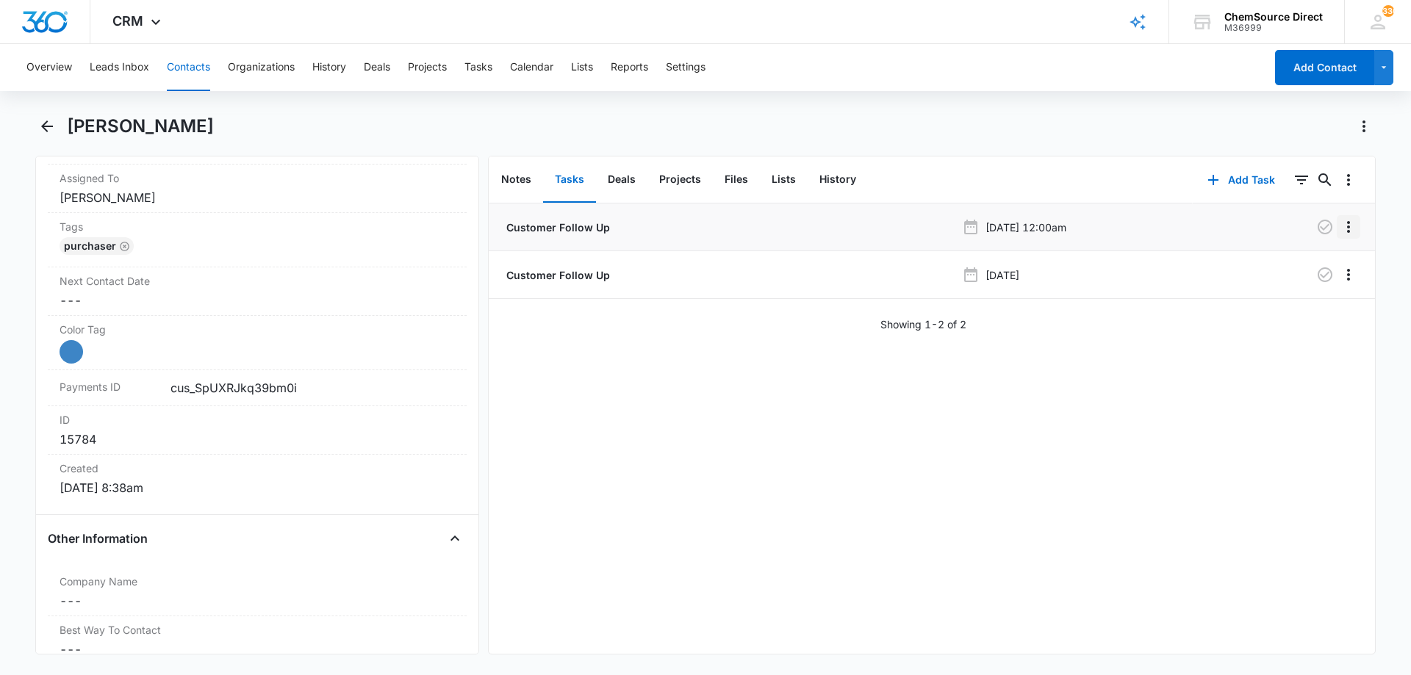
click at [1340, 230] on icon "Overflow Menu" at bounding box center [1349, 227] width 18 height 18
click at [1310, 286] on div "Delete" at bounding box center [1297, 290] width 31 height 10
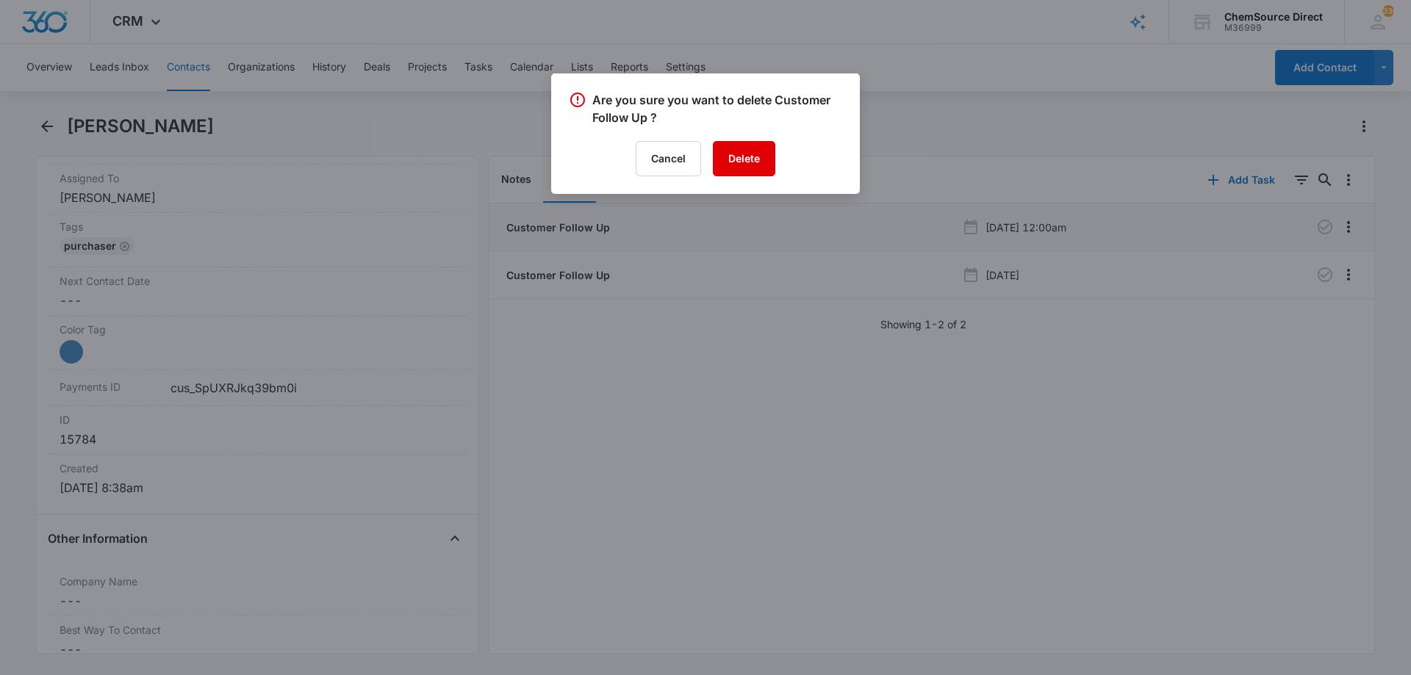
click at [738, 157] on button "Delete" at bounding box center [744, 158] width 62 height 35
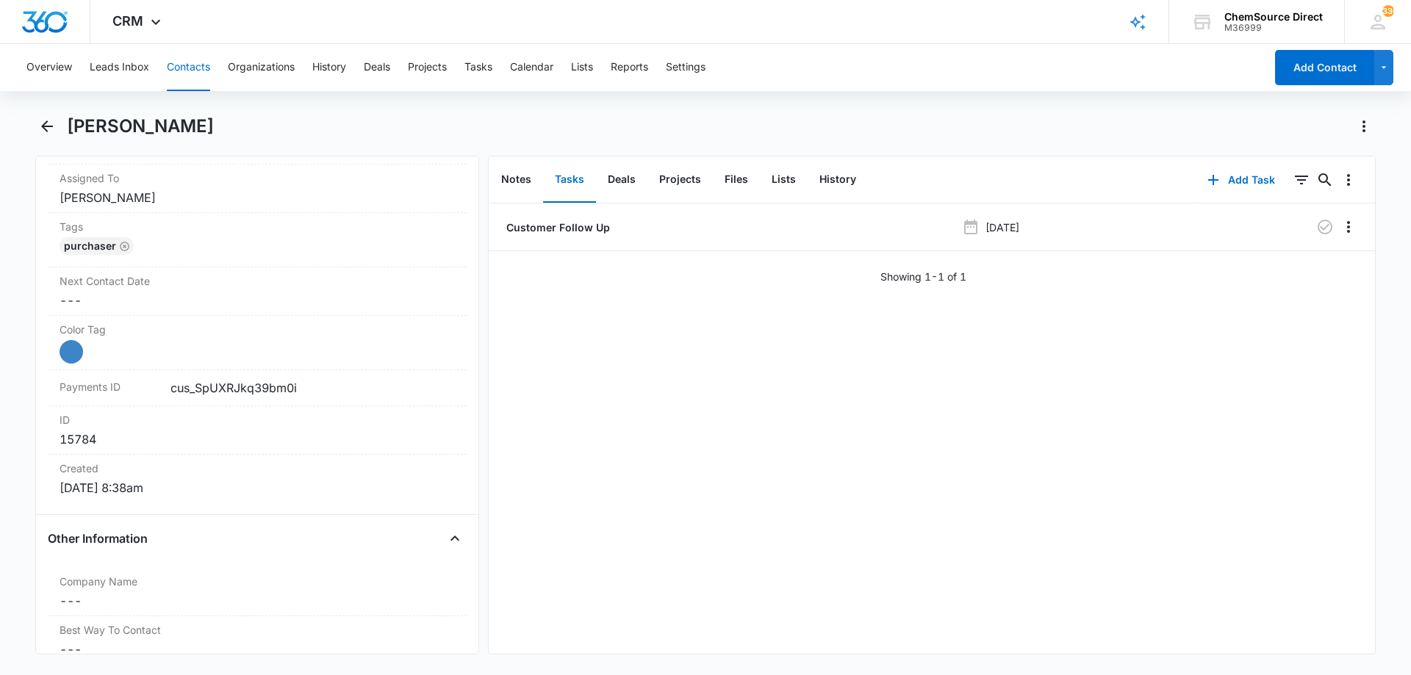
click at [189, 62] on button "Contacts" at bounding box center [188, 67] width 43 height 47
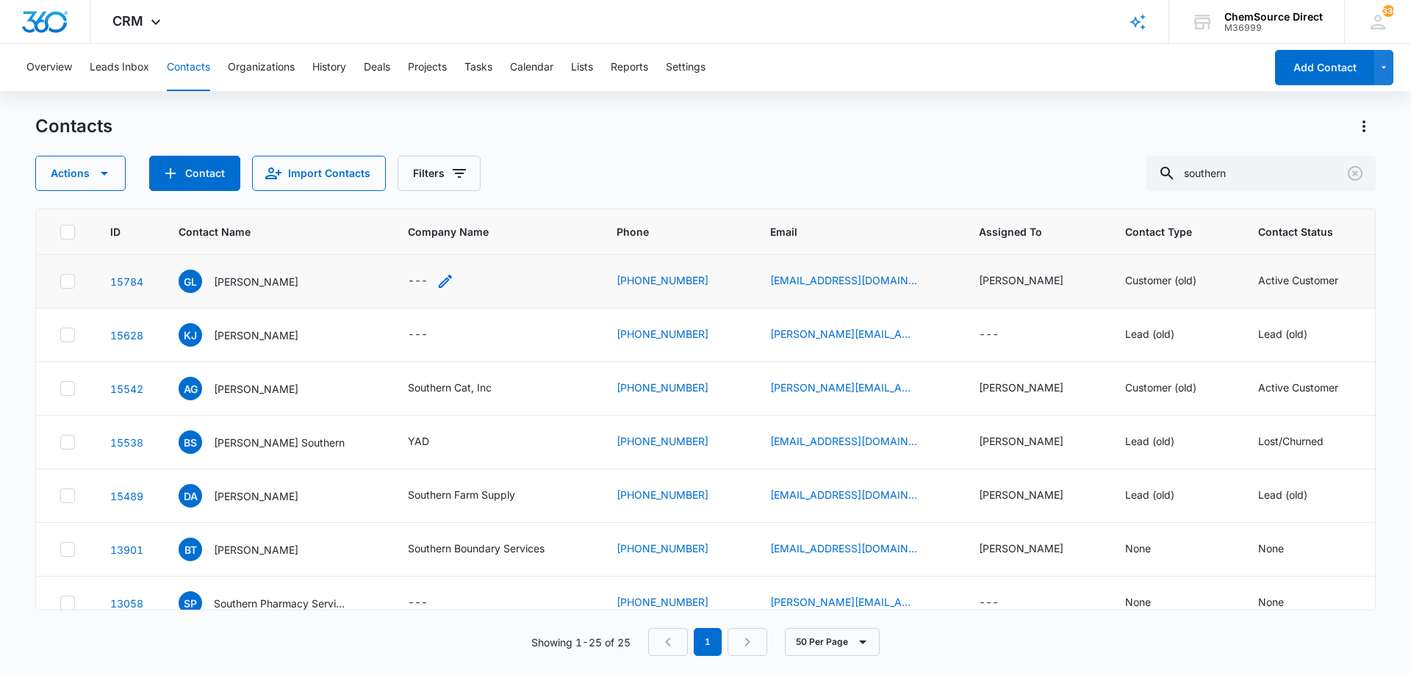
click at [448, 280] on icon "Company Name - - Select to Edit Field" at bounding box center [445, 282] width 18 height 18
click at [384, 187] on input "Company Name" at bounding box center [438, 187] width 185 height 35
type input "Southern Floor Solutions"
click at [488, 230] on button "Save" at bounding box center [509, 234] width 43 height 28
click at [1356, 175] on icon "Clear" at bounding box center [1355, 173] width 15 height 15
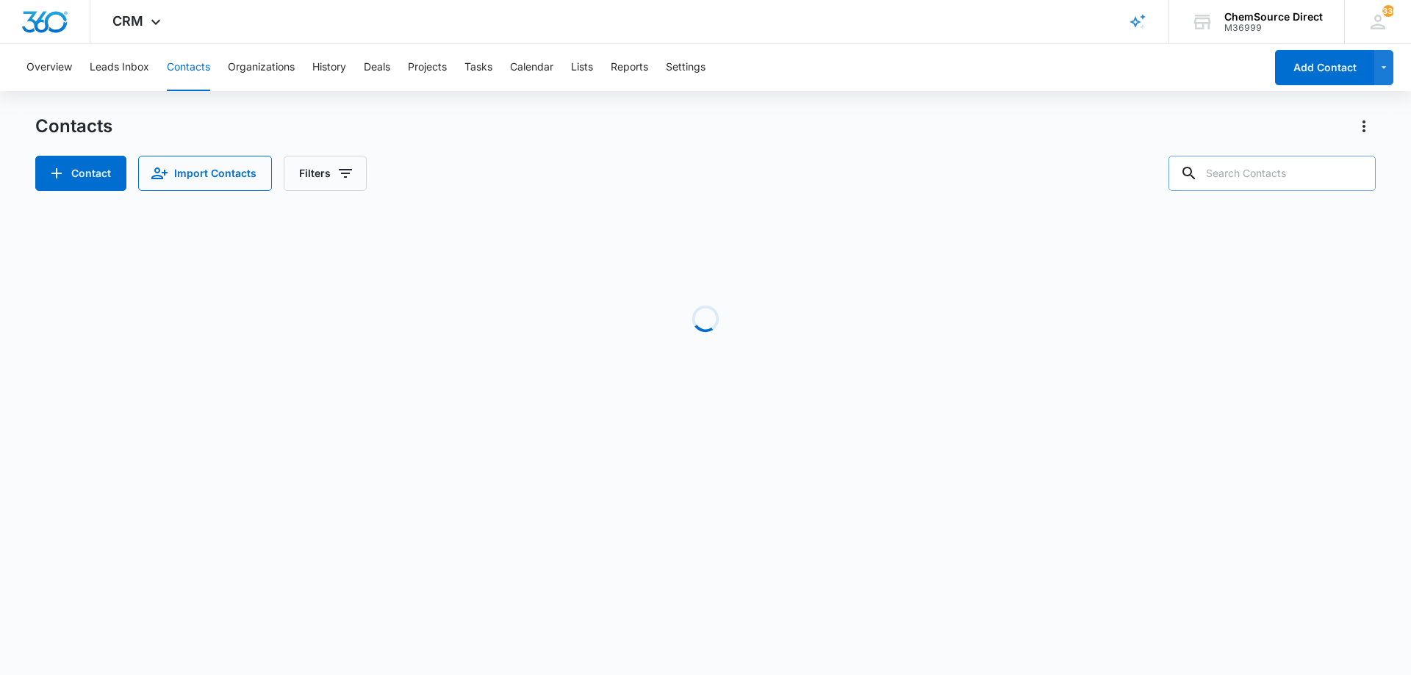
click at [1235, 168] on input "text" at bounding box center [1271, 173] width 207 height 35
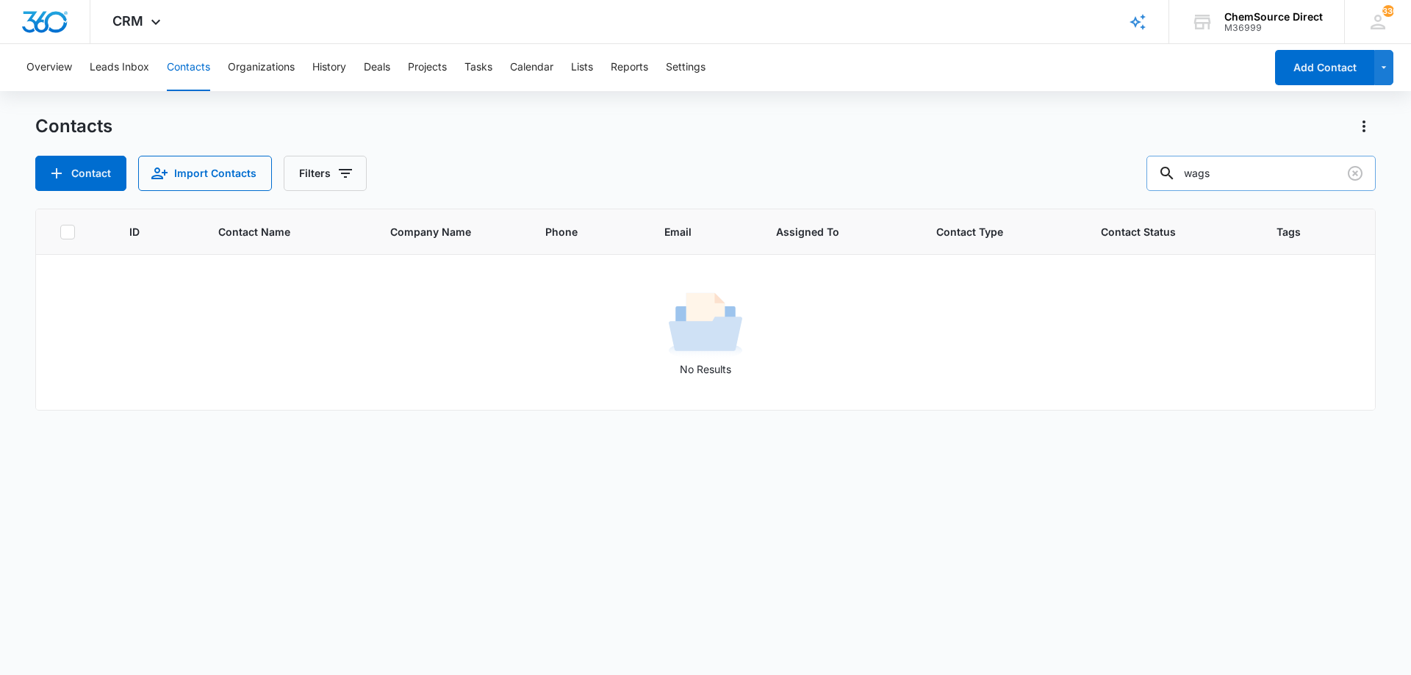
click at [1211, 175] on input "wags" at bounding box center [1260, 173] width 229 height 35
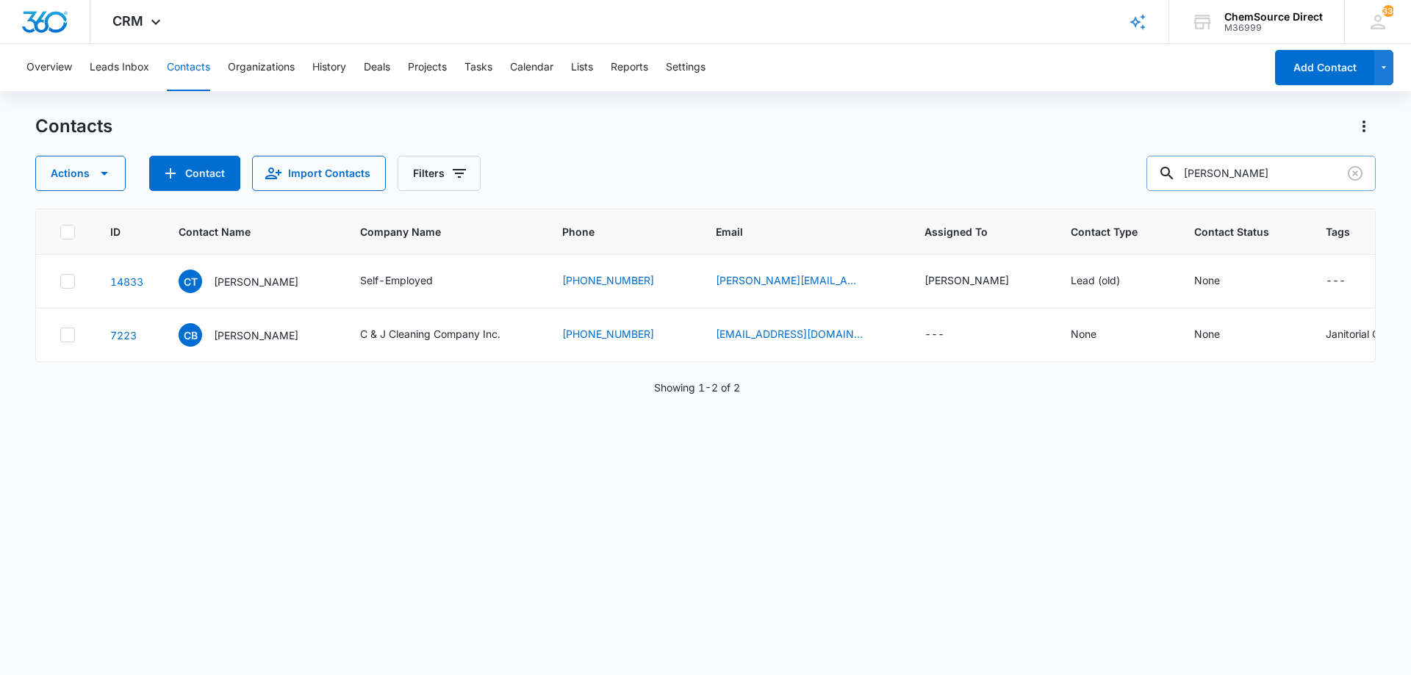
click at [1202, 173] on input "connie" at bounding box center [1260, 173] width 229 height 35
click at [1212, 175] on input "connie" at bounding box center [1260, 173] width 229 height 35
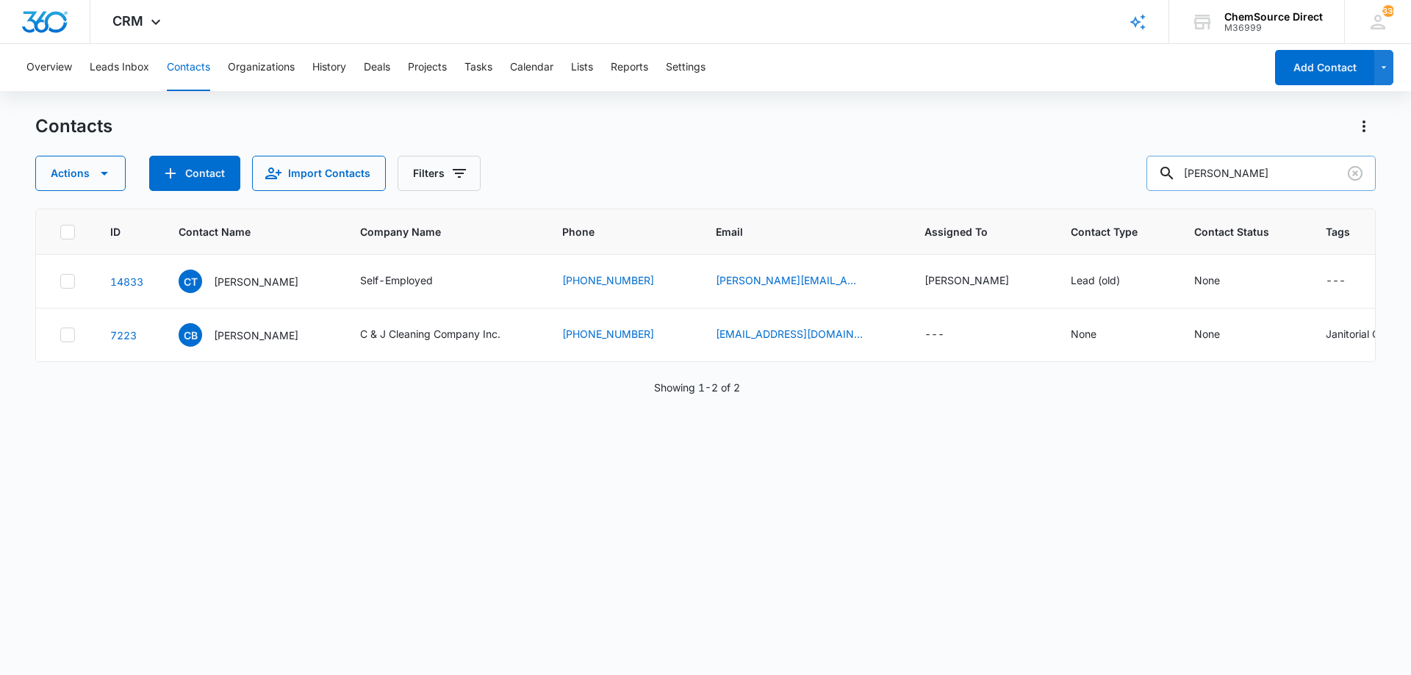
paste input "919-244-9888"
type input "919-244-9888"
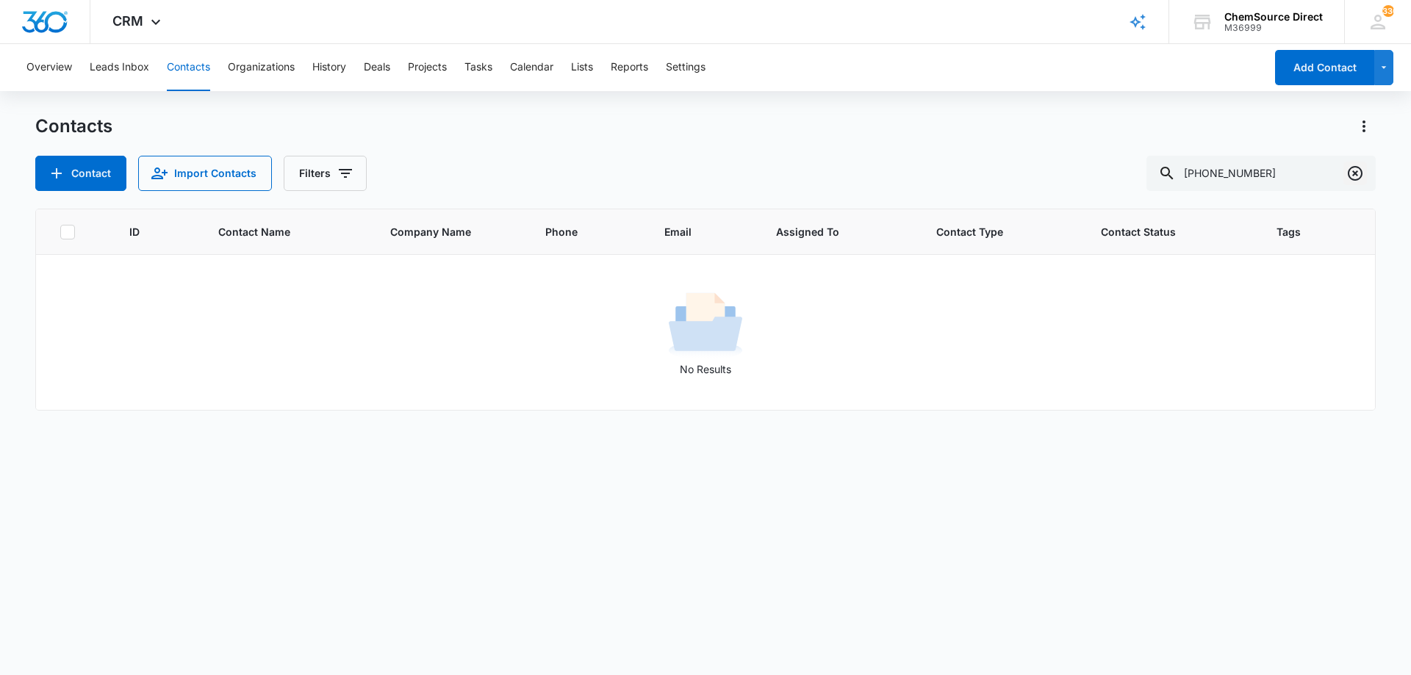
click at [1356, 174] on icon "Clear" at bounding box center [1355, 173] width 15 height 15
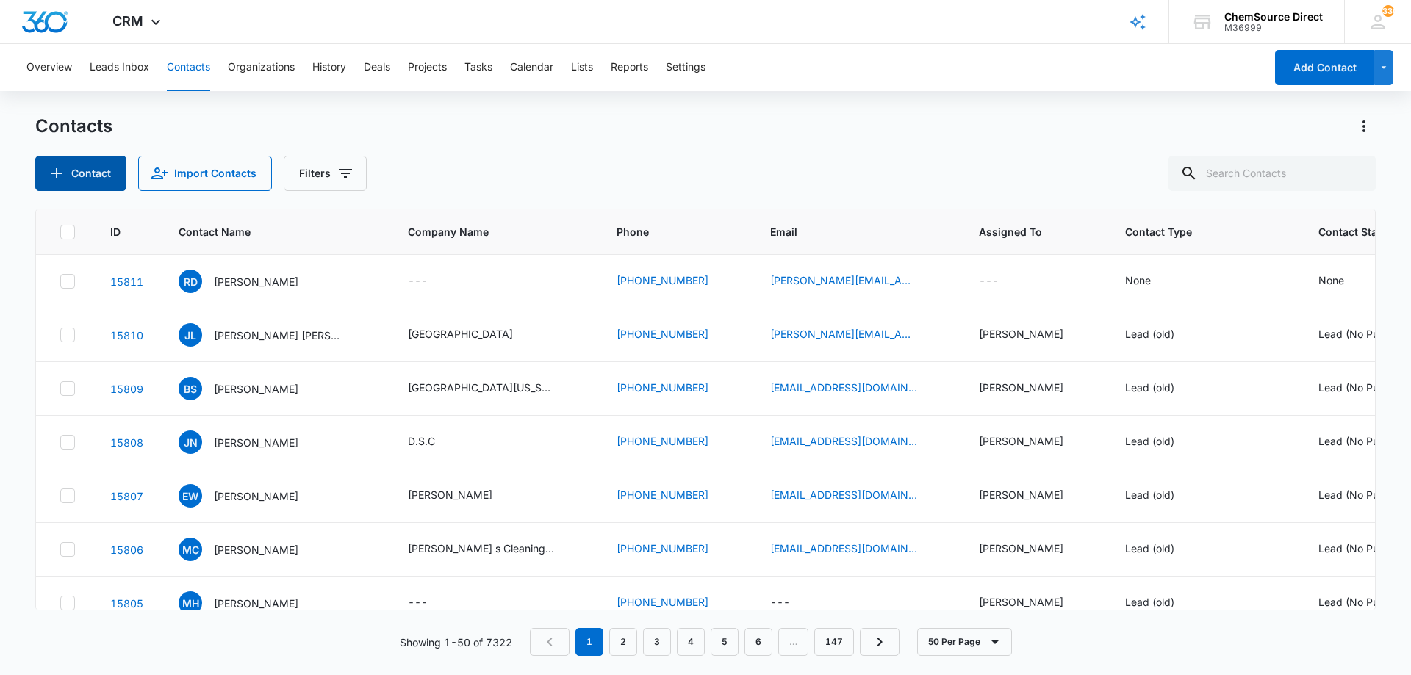
click at [86, 170] on button "Contact" at bounding box center [80, 173] width 91 height 35
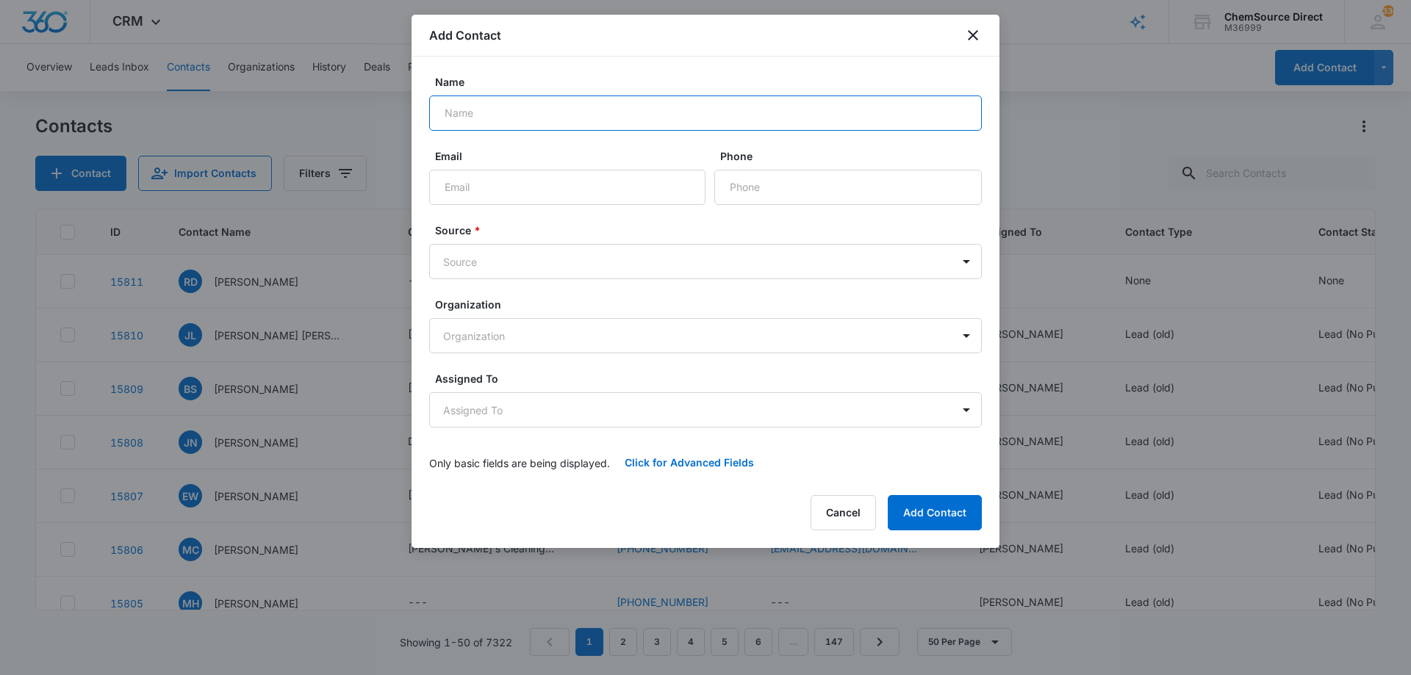
click at [506, 115] on input "Name" at bounding box center [705, 113] width 553 height 35
type input "Connie Williams"
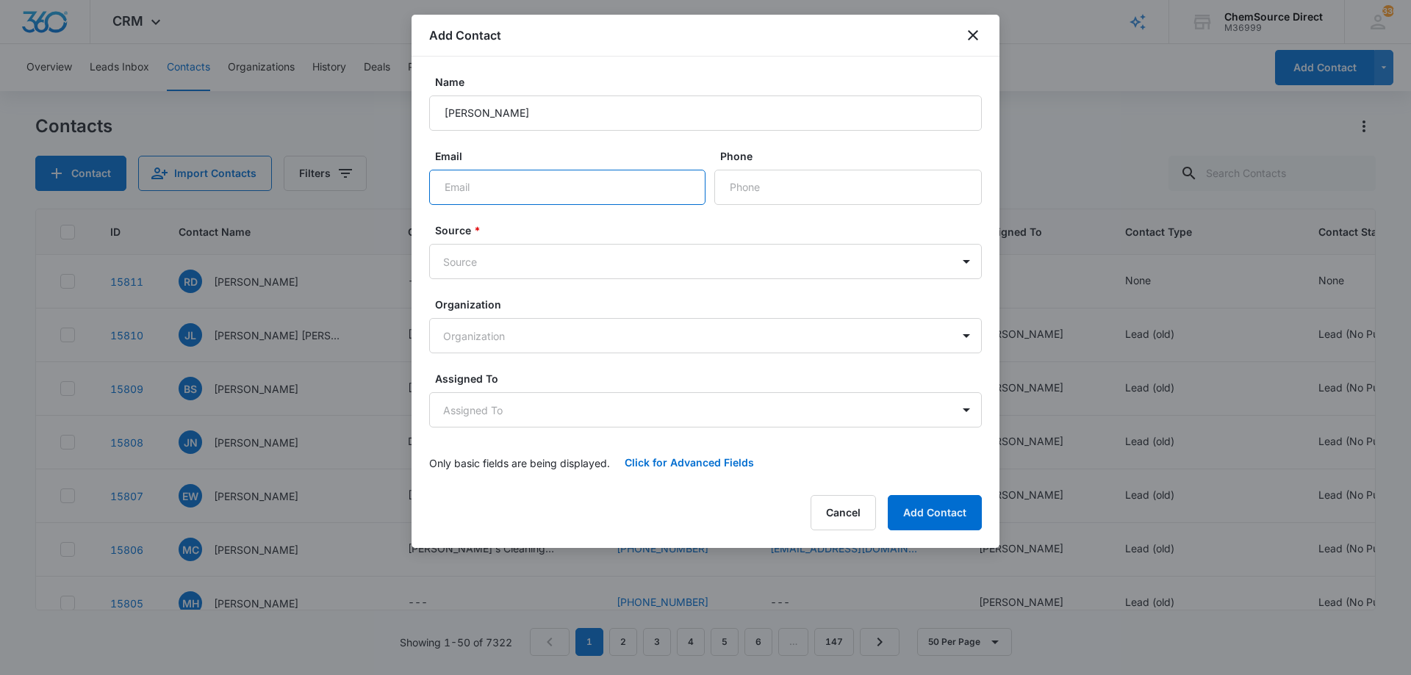
click at [523, 188] on input "Email" at bounding box center [567, 187] width 276 height 35
paste input "Wagstorichesfv@outlook.com"
type input "Wagstorichesfv@outlook.com"
click at [794, 187] on input "Phone" at bounding box center [847, 187] width 267 height 35
paste input "(919) 244-9888"
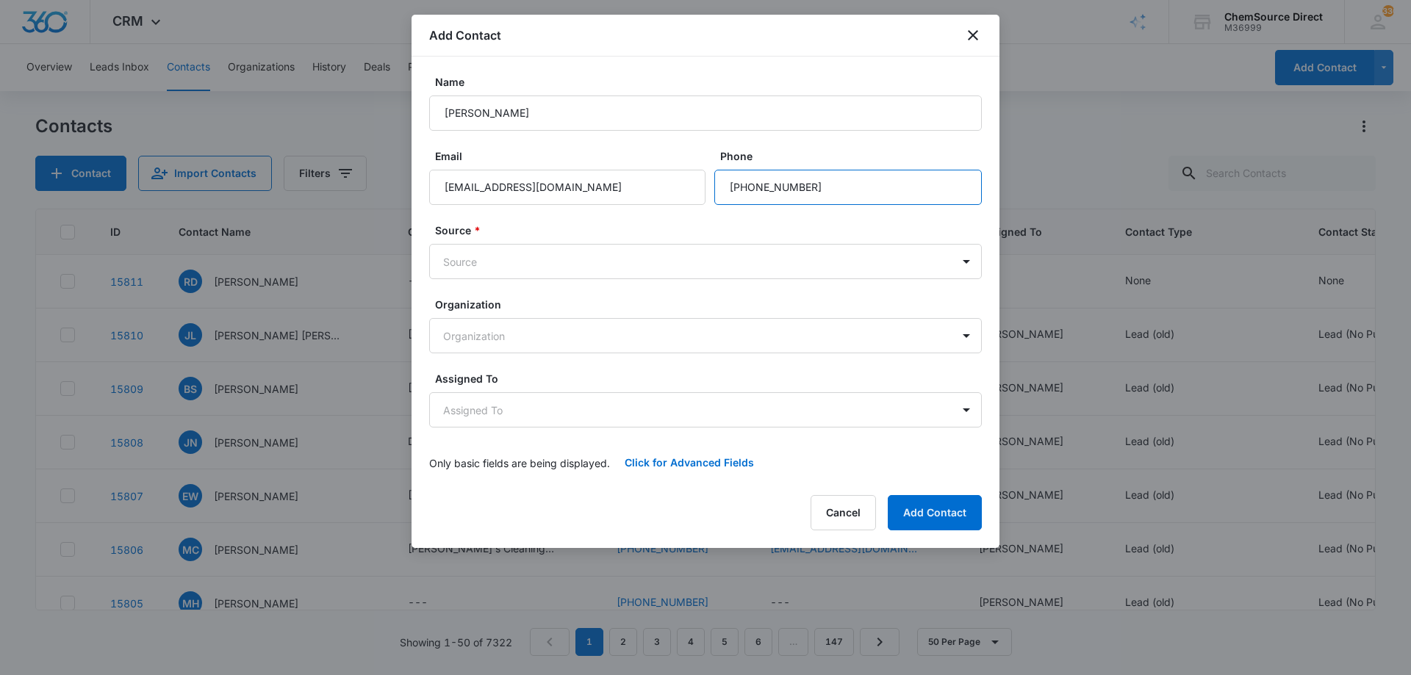
type input "(919) 244-9888"
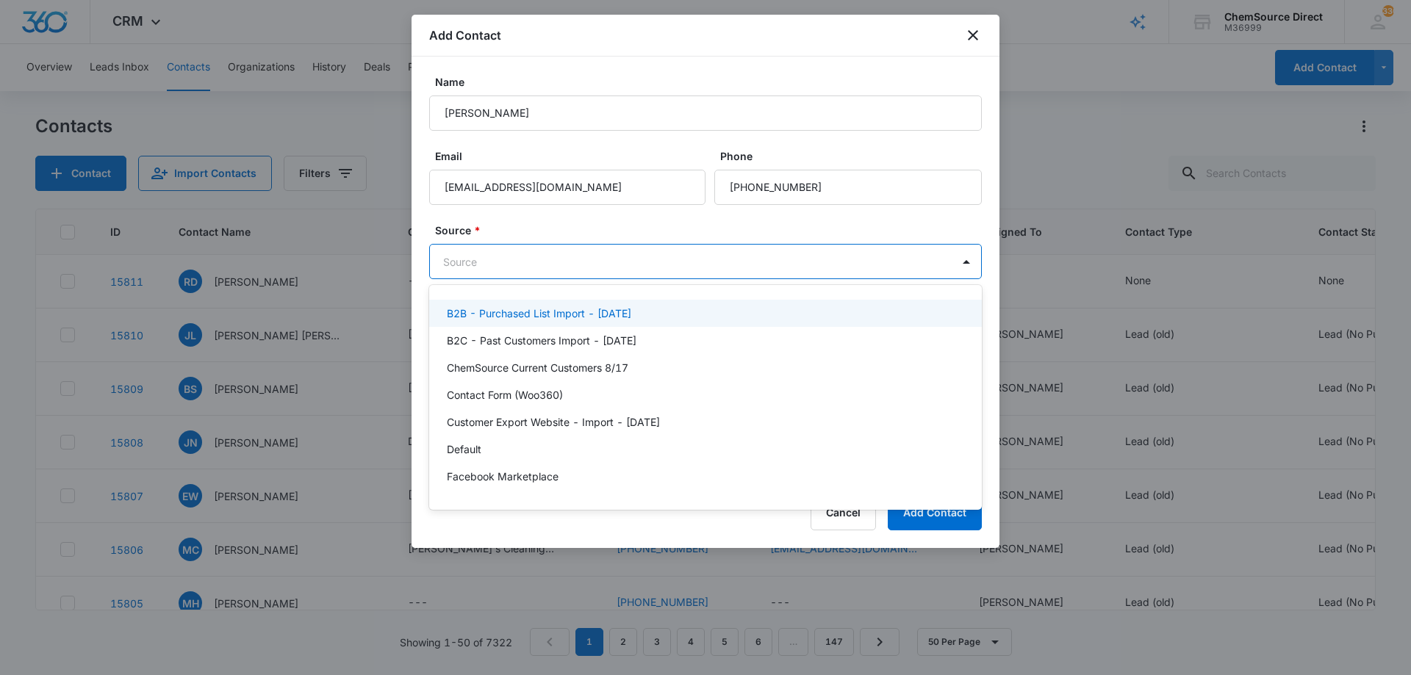
click at [634, 259] on body "CRM Apps Reputation Forms CRM Email Social Payments POS Content Ads Intelligenc…" at bounding box center [705, 337] width 1411 height 675
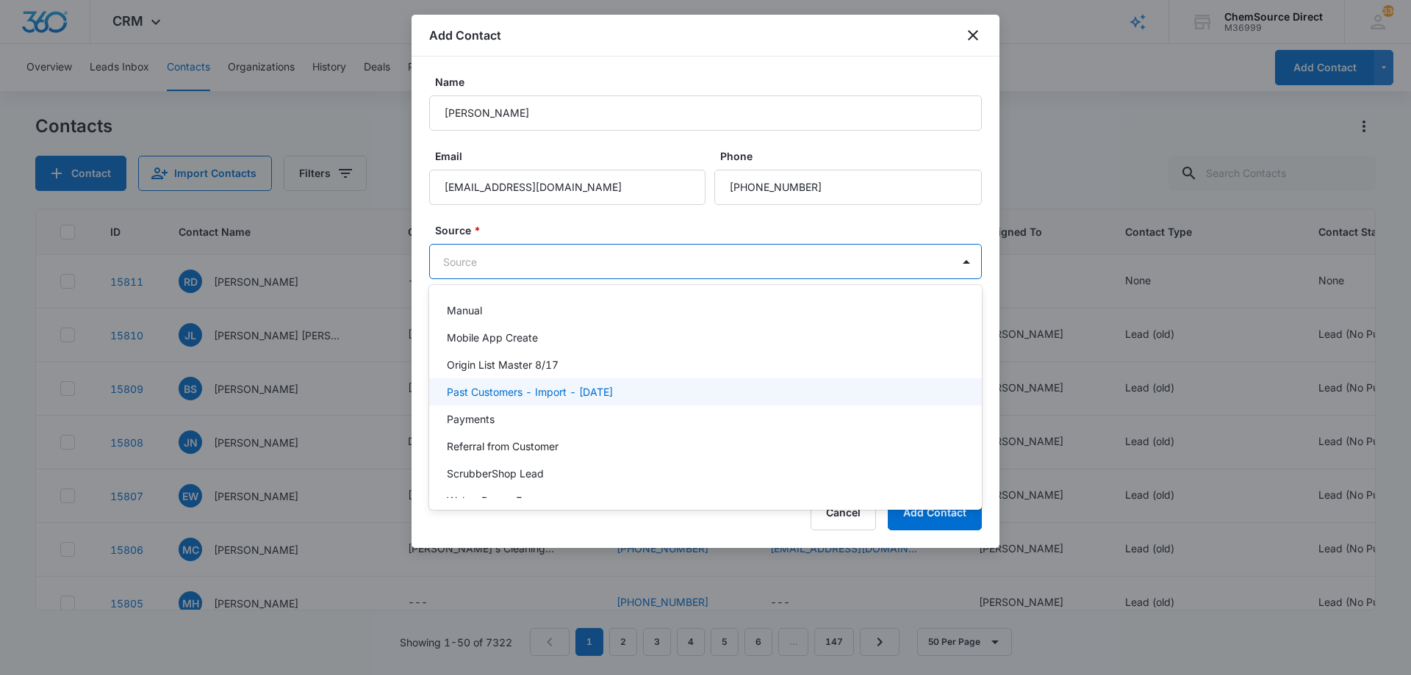
scroll to position [174, 0]
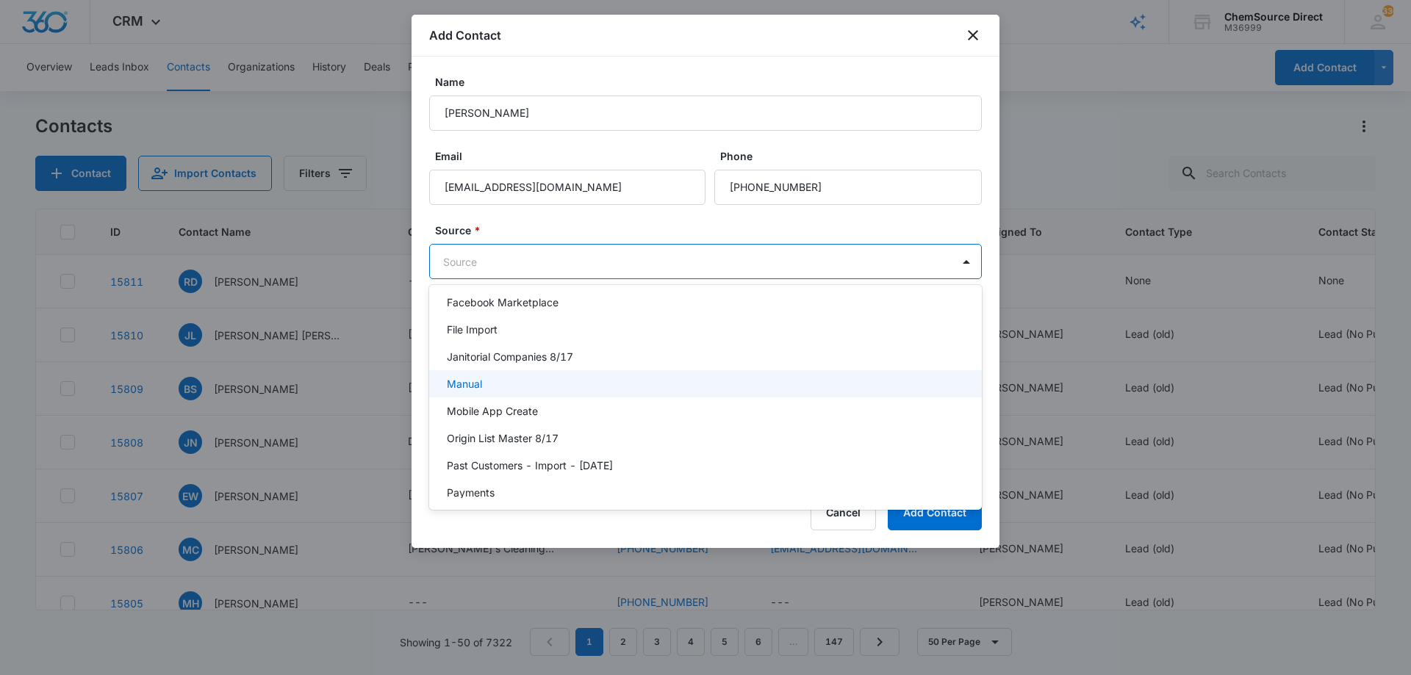
click at [546, 384] on div "Manual" at bounding box center [704, 383] width 514 height 15
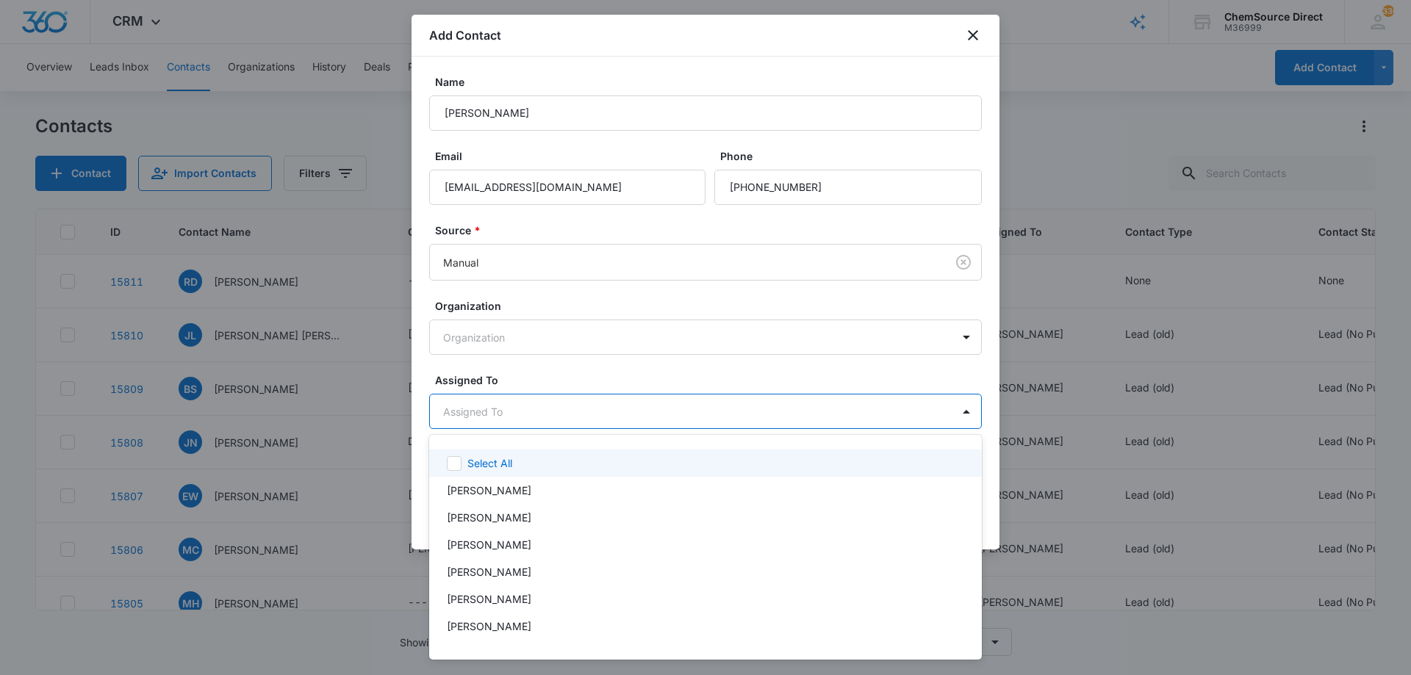
click at [598, 407] on body "CRM Apps Reputation Forms CRM Email Social Payments POS Content Ads Intelligenc…" at bounding box center [705, 337] width 1411 height 675
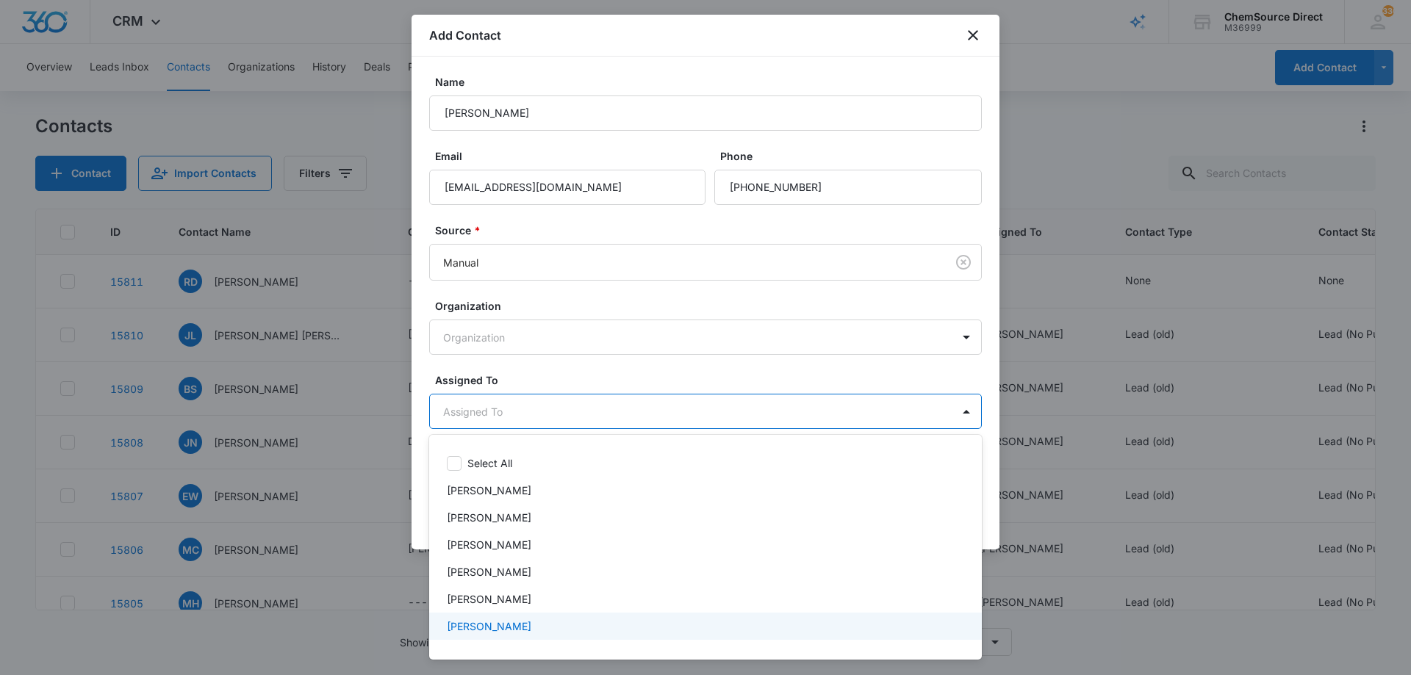
click at [564, 619] on div "[PERSON_NAME]" at bounding box center [704, 626] width 514 height 15
click at [592, 374] on div at bounding box center [705, 337] width 1411 height 675
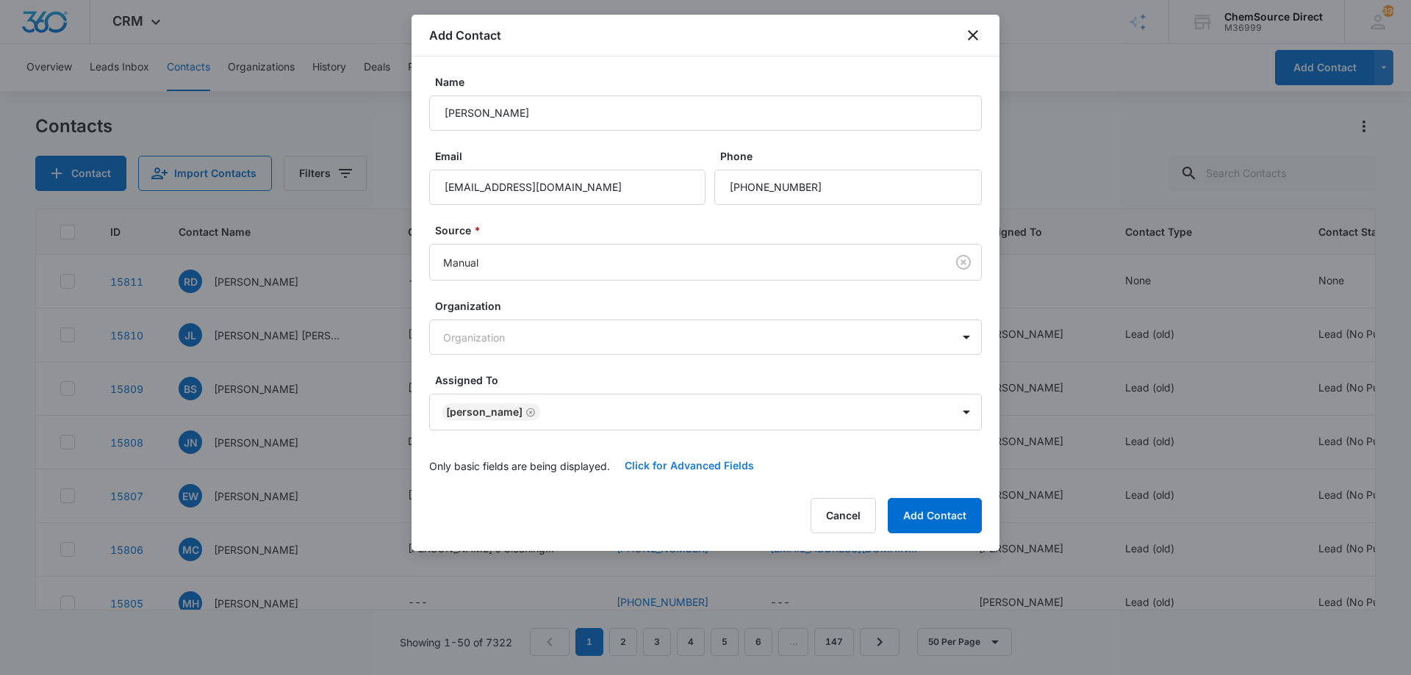
click at [672, 461] on button "Click for Advanced Fields" at bounding box center [689, 465] width 159 height 35
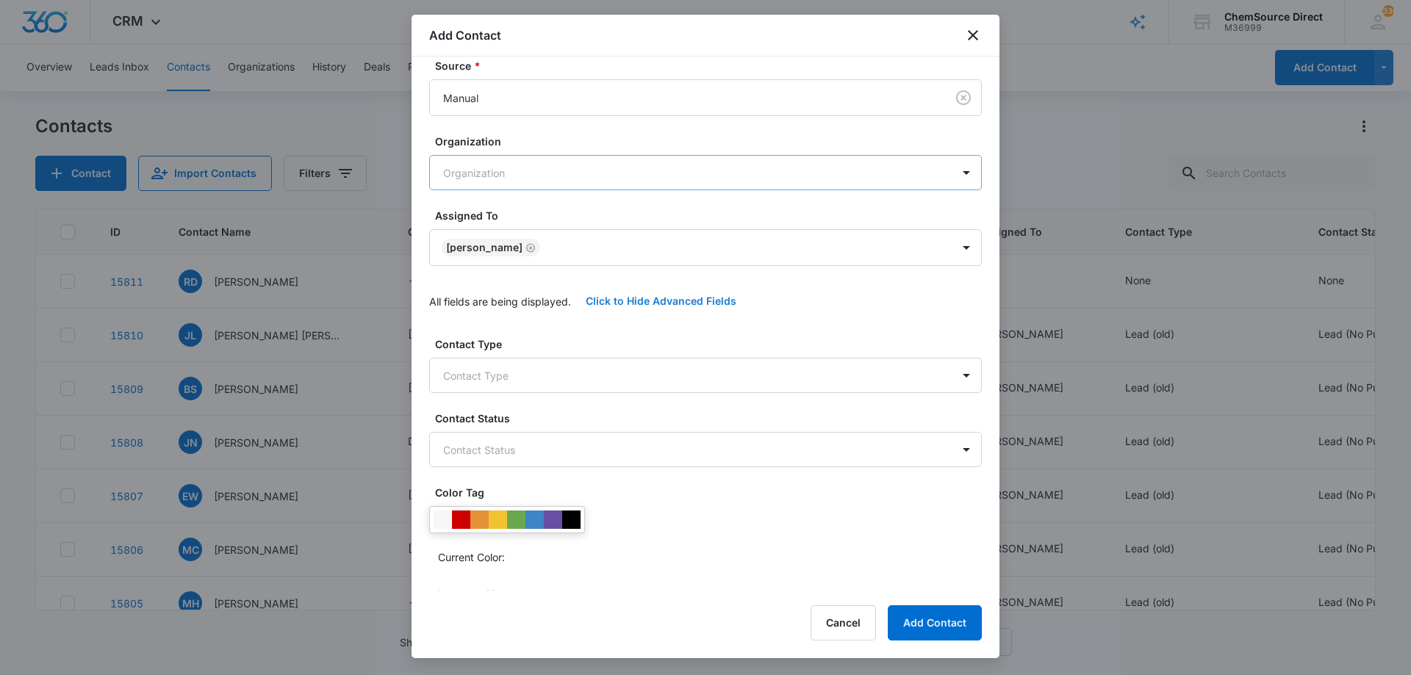
scroll to position [309, 0]
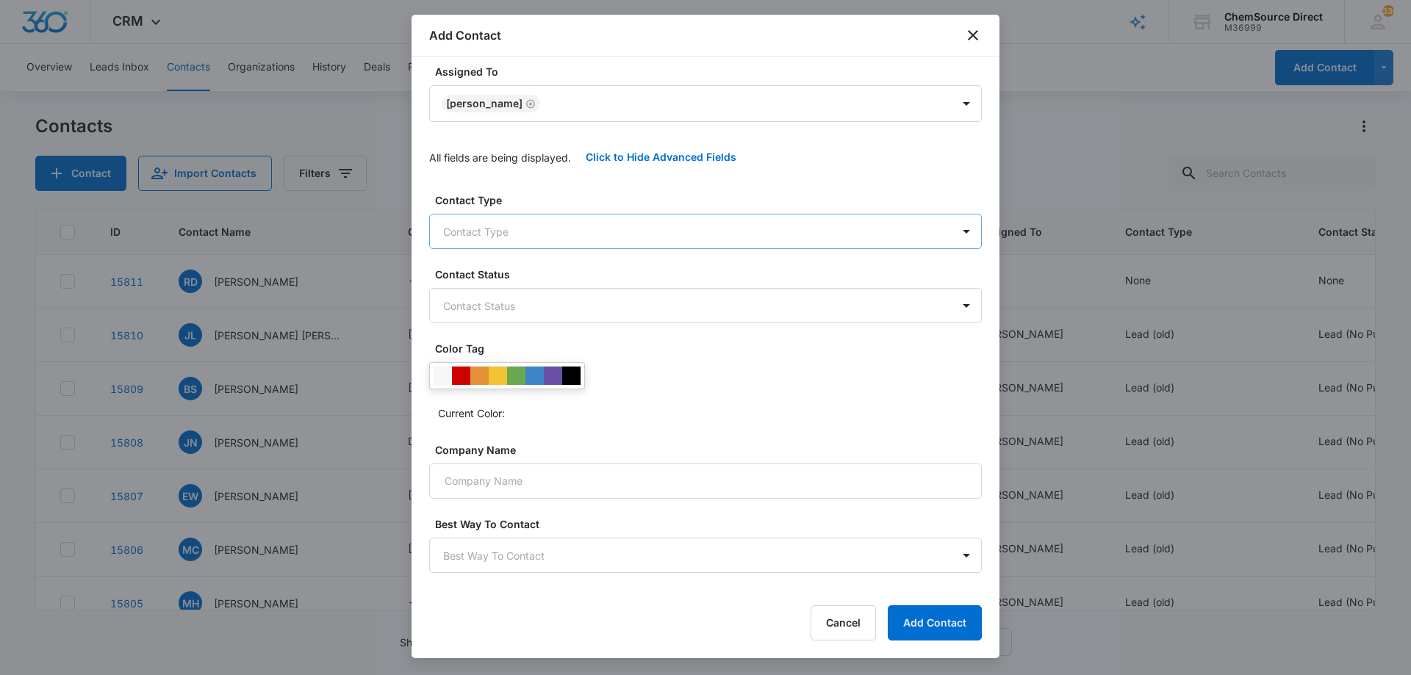
click at [619, 228] on body "CRM Apps Reputation Forms CRM Email Social Payments POS Content Ads Intelligenc…" at bounding box center [705, 337] width 1411 height 675
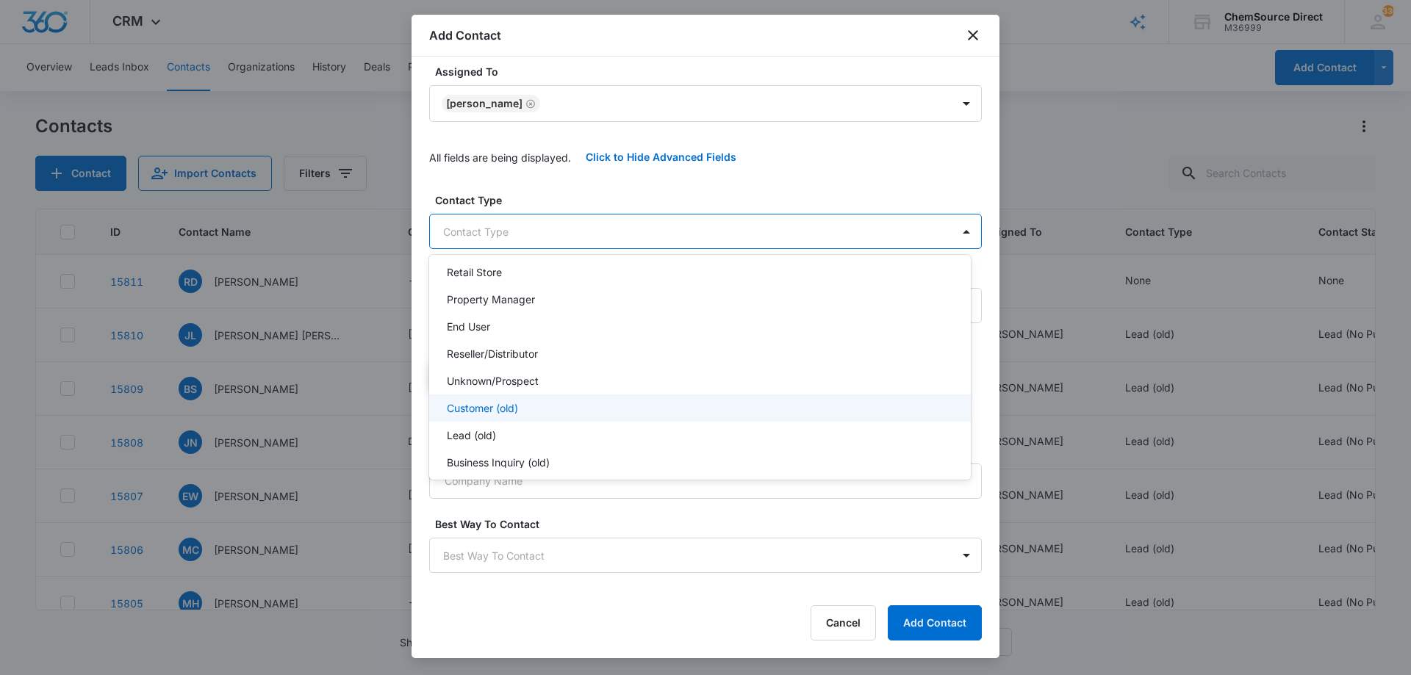
scroll to position [158, 0]
click at [600, 398] on div "Customer (old)" at bounding box center [698, 396] width 503 height 15
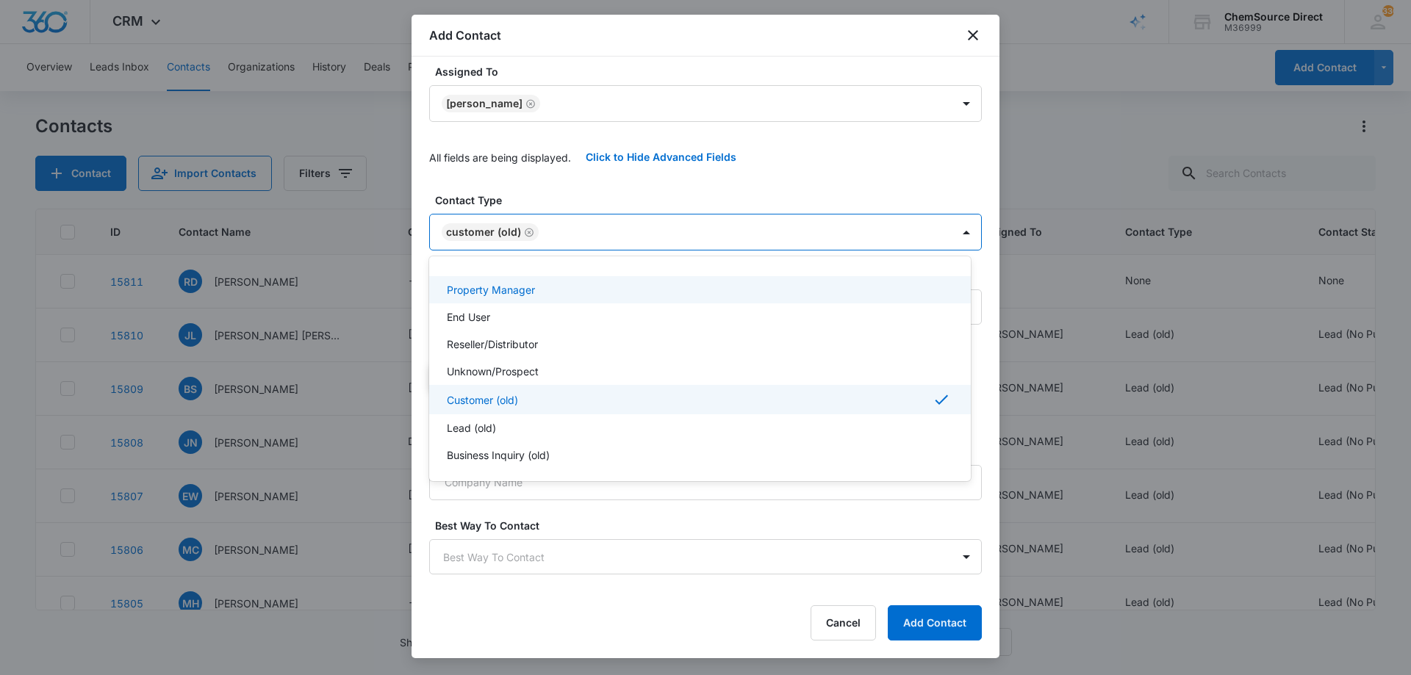
click at [619, 184] on div at bounding box center [705, 337] width 1411 height 675
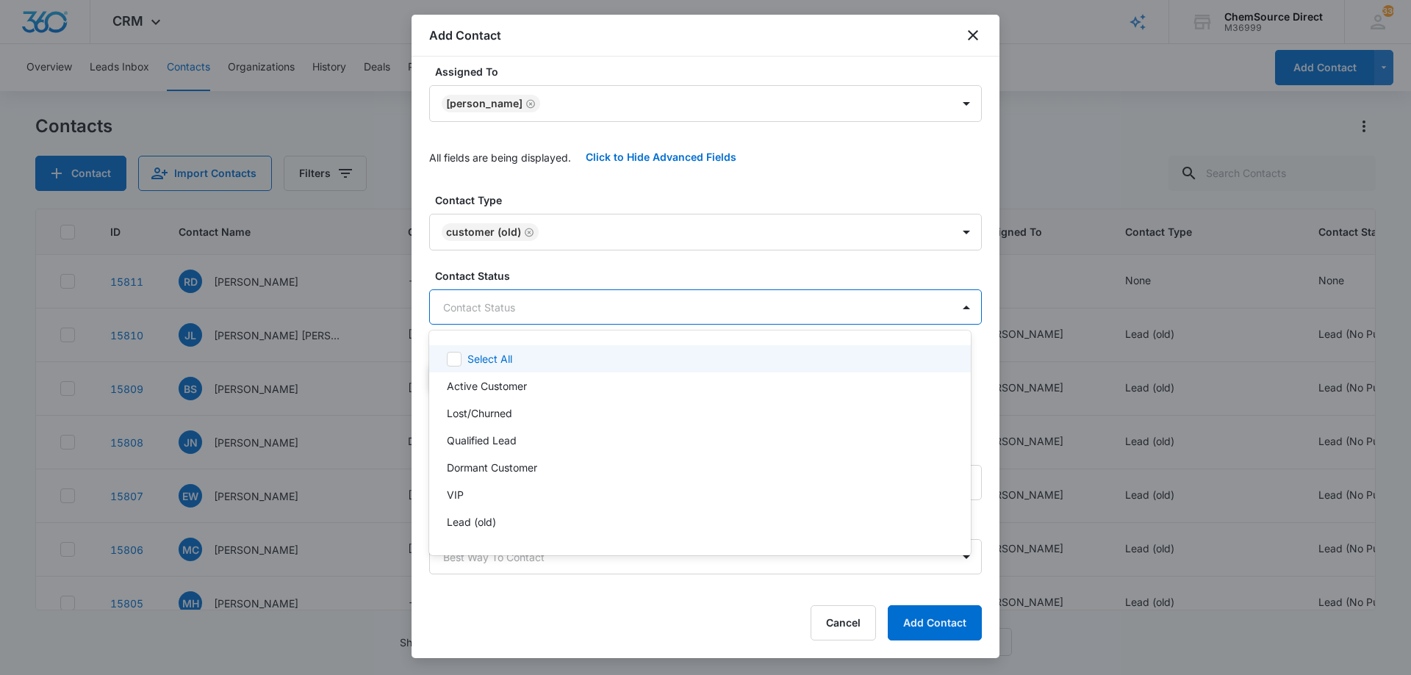
click at [587, 306] on body "CRM Apps Reputation Forms CRM Email Social Payments POS Content Ads Intelligenc…" at bounding box center [705, 337] width 1411 height 675
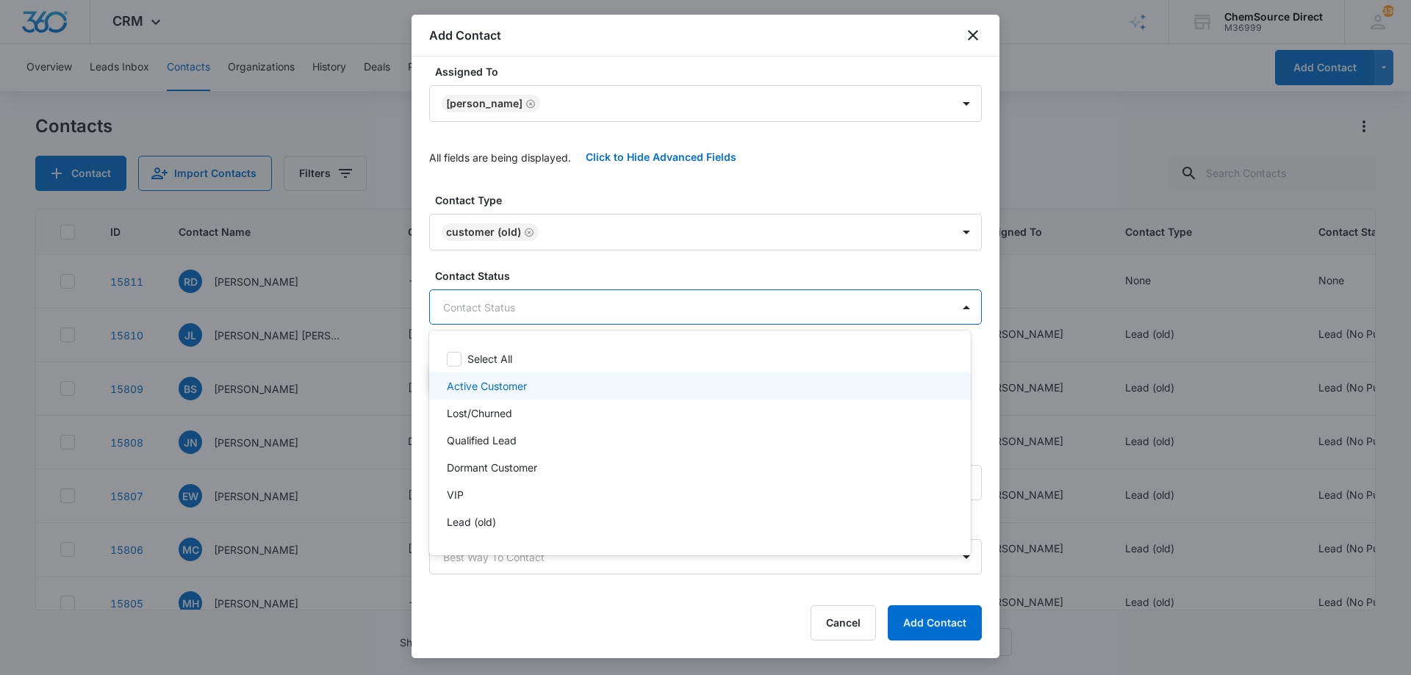
click at [510, 380] on p "Active Customer" at bounding box center [487, 385] width 80 height 15
click at [611, 269] on div at bounding box center [705, 337] width 1411 height 675
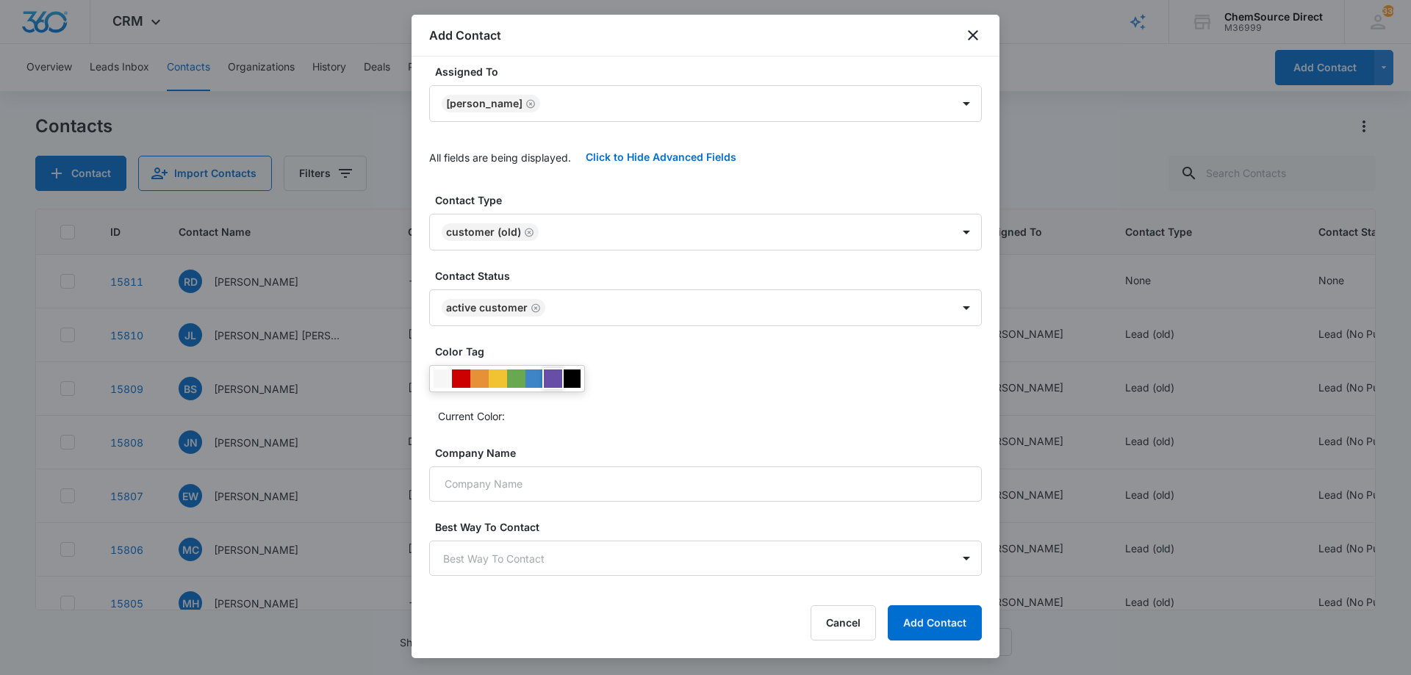
click at [552, 377] on div at bounding box center [553, 379] width 18 height 18
click at [654, 378] on div "Current Color:" at bounding box center [705, 396] width 553 height 62
click at [467, 477] on input "Company Name" at bounding box center [705, 481] width 553 height 35
paste input "Wags to Riches"
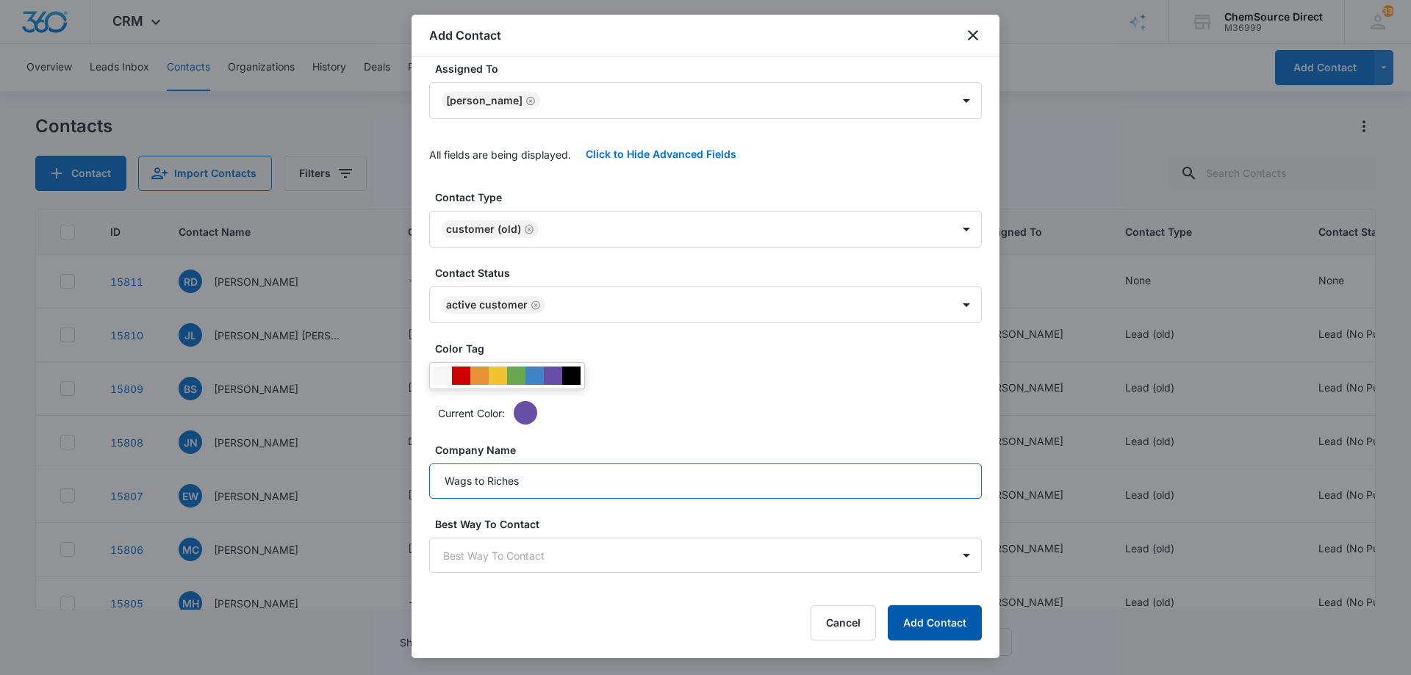
type input "Wags to Riches"
click at [929, 623] on button "Add Contact" at bounding box center [935, 622] width 94 height 35
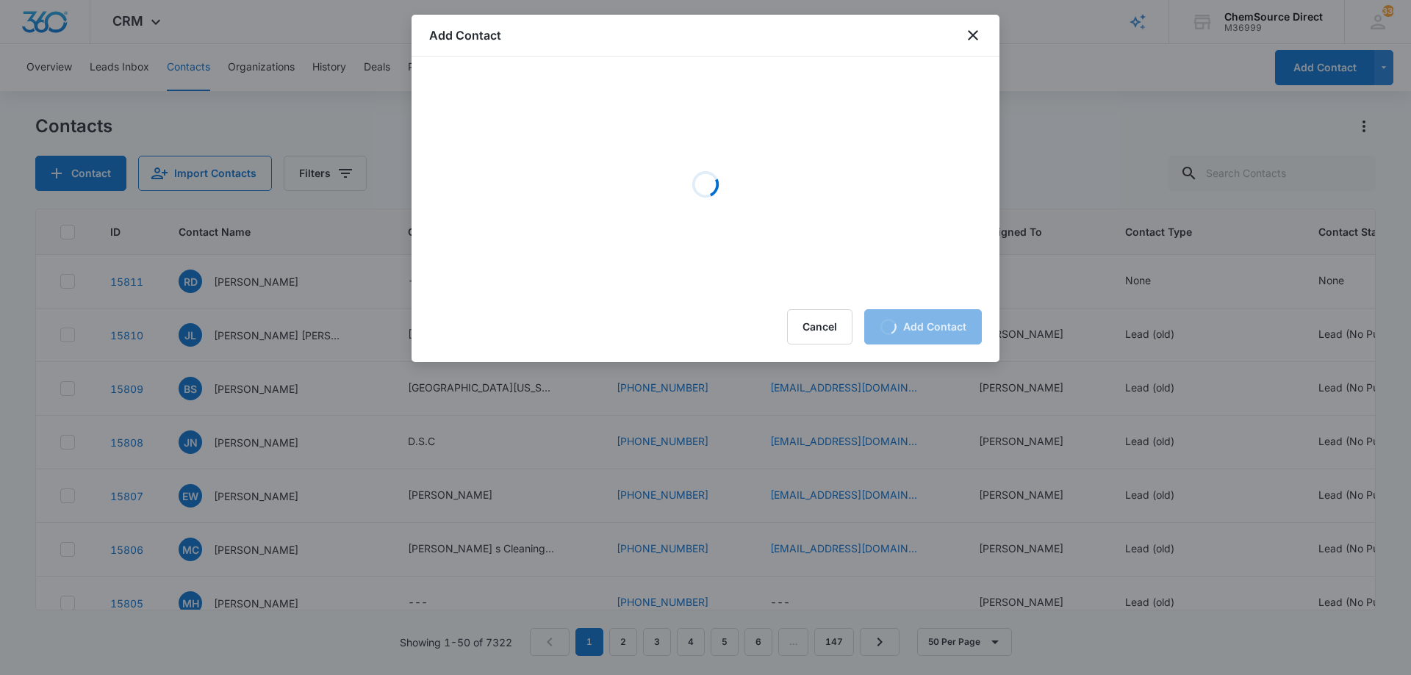
scroll to position [0, 0]
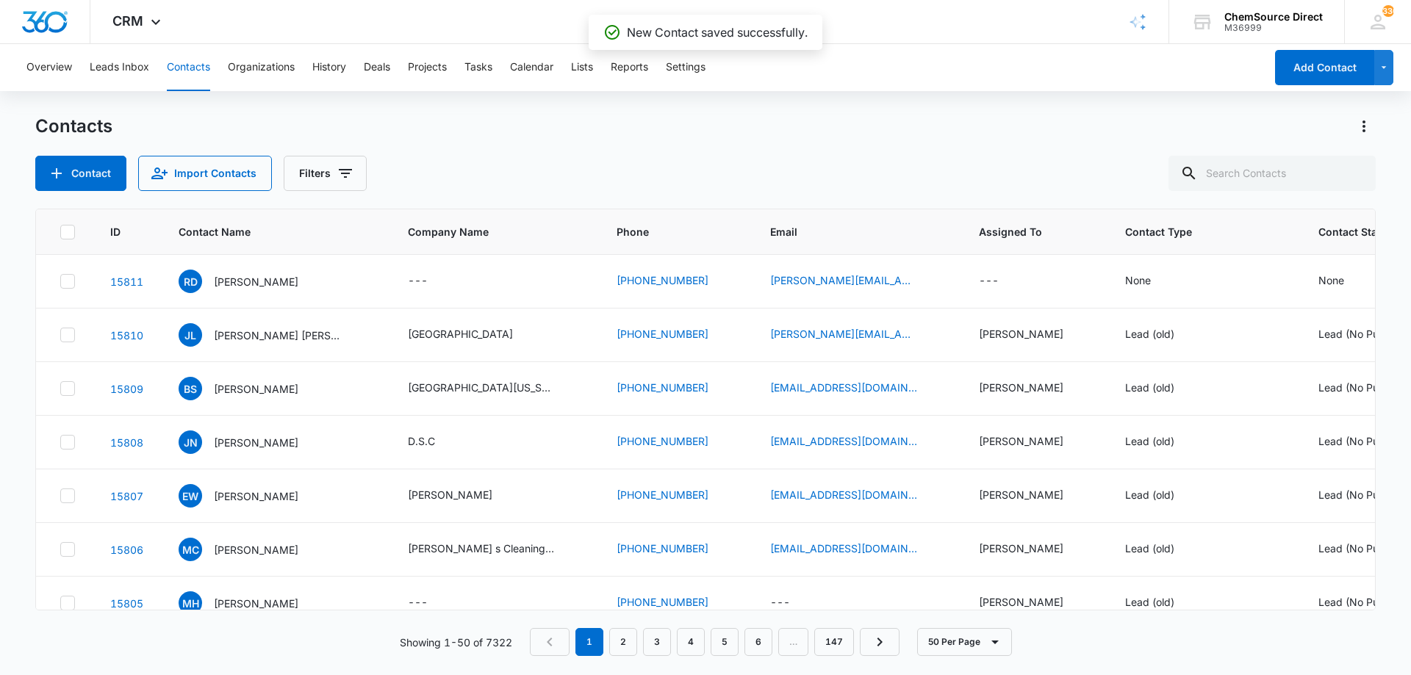
click at [522, 134] on div "Contacts" at bounding box center [705, 127] width 1340 height 24
click at [578, 157] on div "Contact Import Contacts Filters" at bounding box center [705, 173] width 1340 height 35
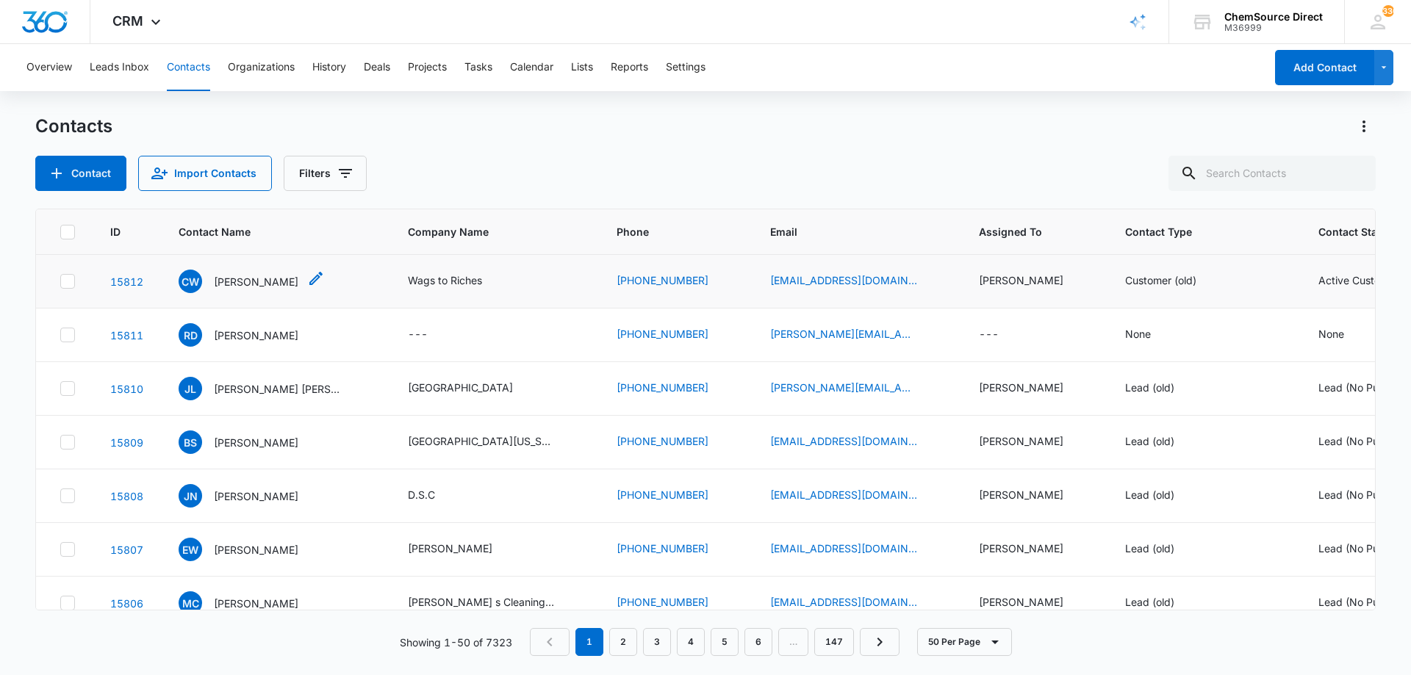
click at [240, 280] on p "Connie Williams" at bounding box center [256, 281] width 85 height 15
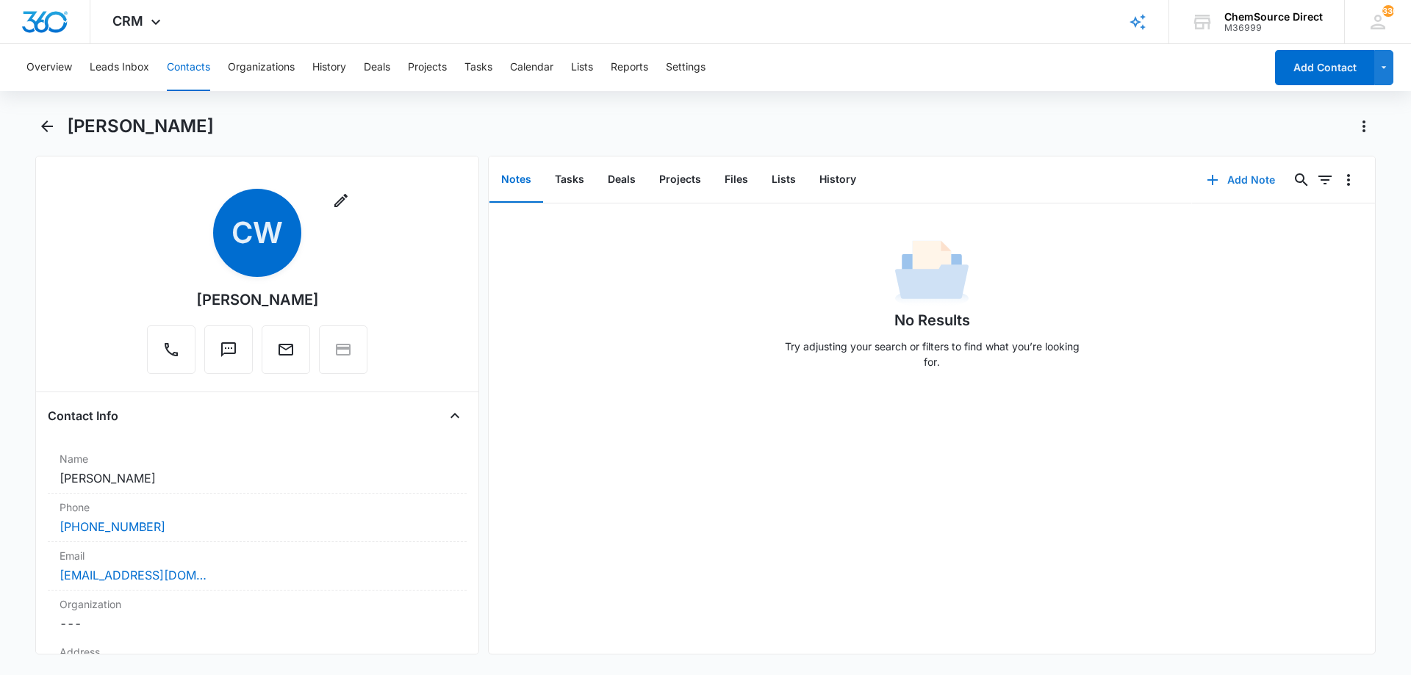
click at [1232, 179] on button "Add Note" at bounding box center [1241, 179] width 98 height 35
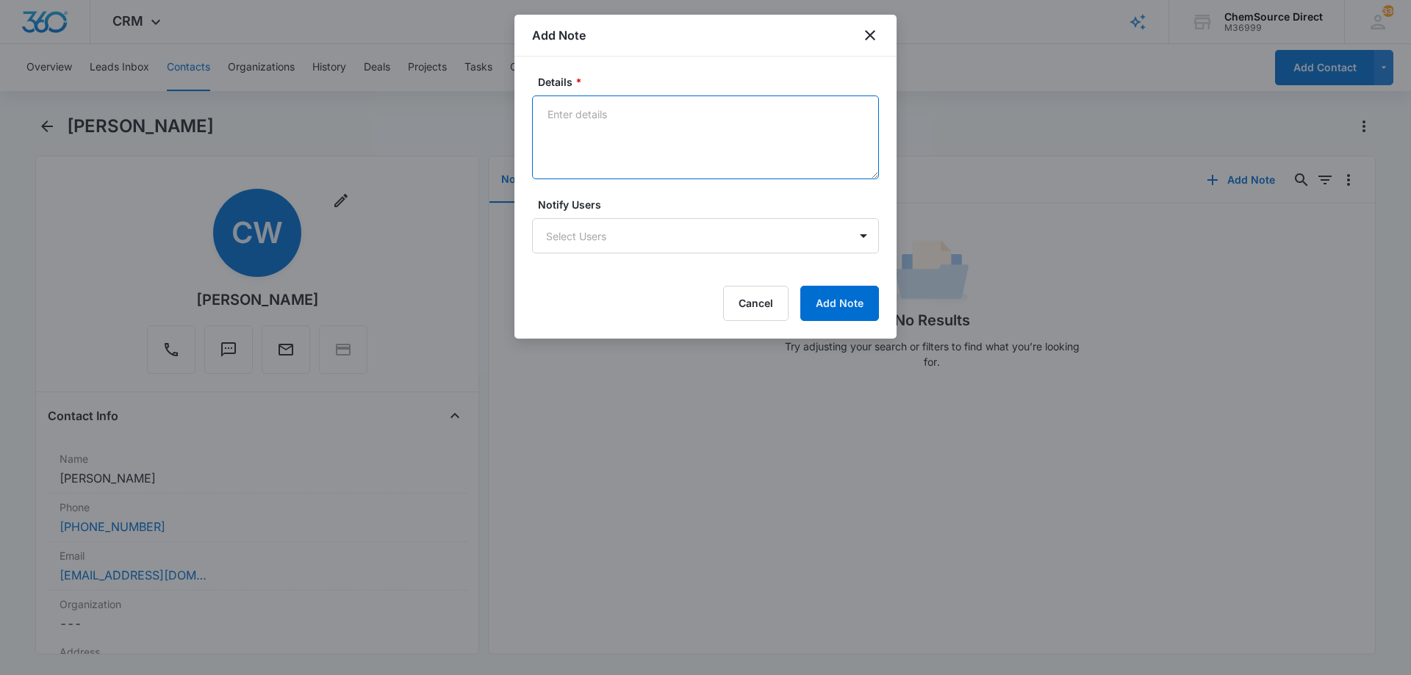
click at [592, 117] on textarea "Details *" at bounding box center [705, 138] width 347 height 84
click at [546, 132] on textarea "New Customer" at bounding box center [705, 138] width 347 height 84
paste textarea "Minuteman Total Restroom System 17gal 115v NEW"
type textarea "New Customer Minuteman Total Restroom System 17gal 115v NEW"
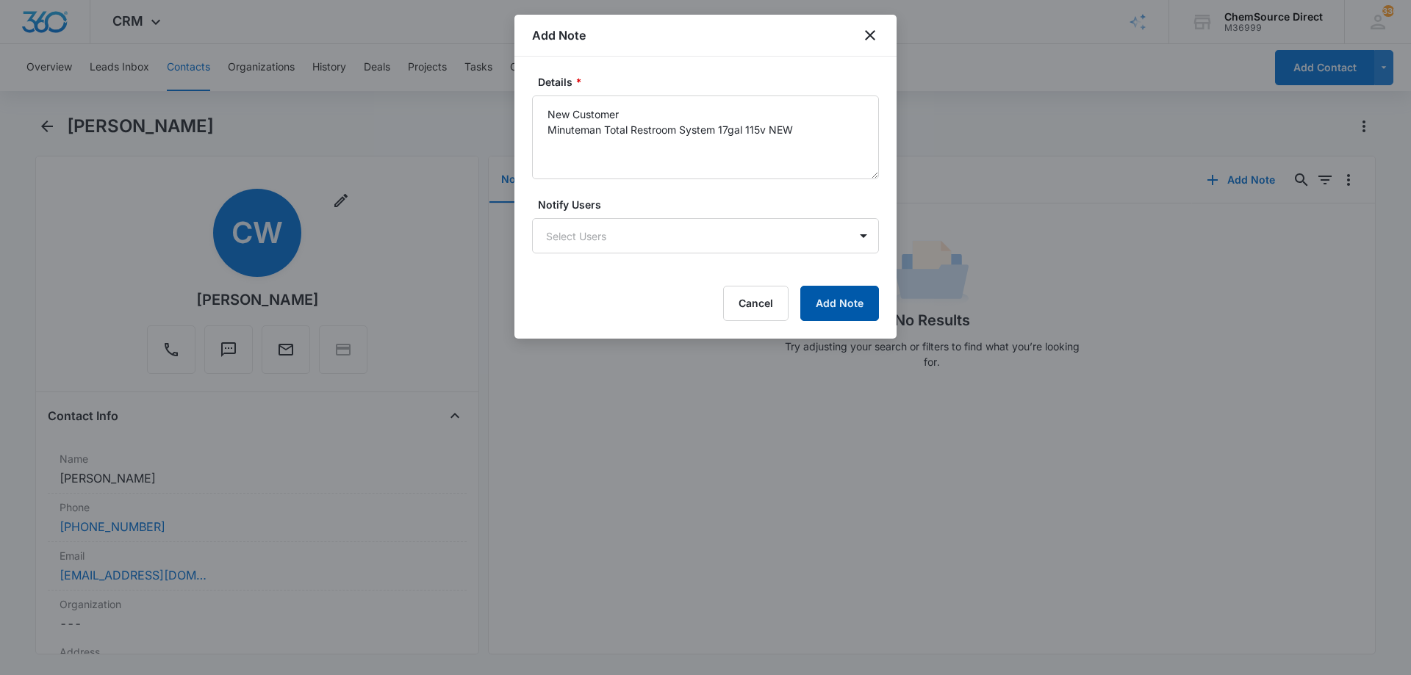
click at [828, 304] on button "Add Note" at bounding box center [839, 303] width 79 height 35
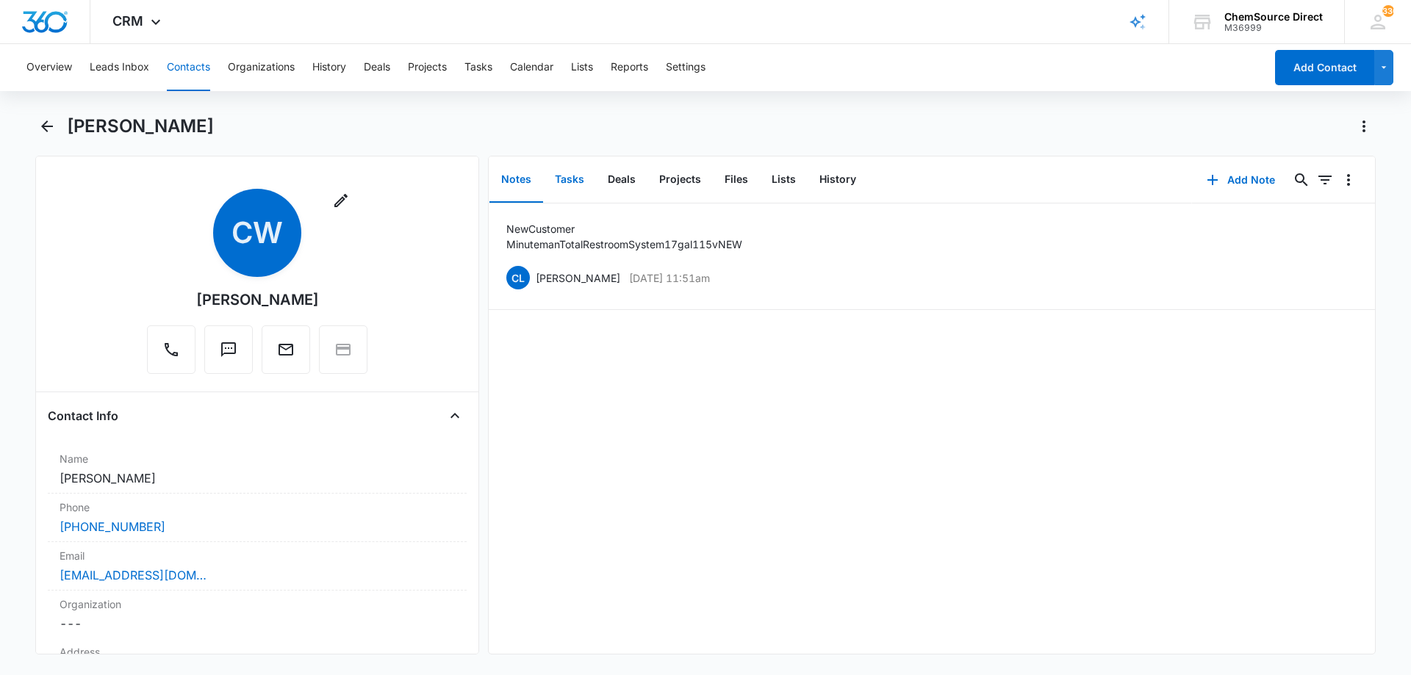
click at [565, 177] on button "Tasks" at bounding box center [569, 180] width 53 height 46
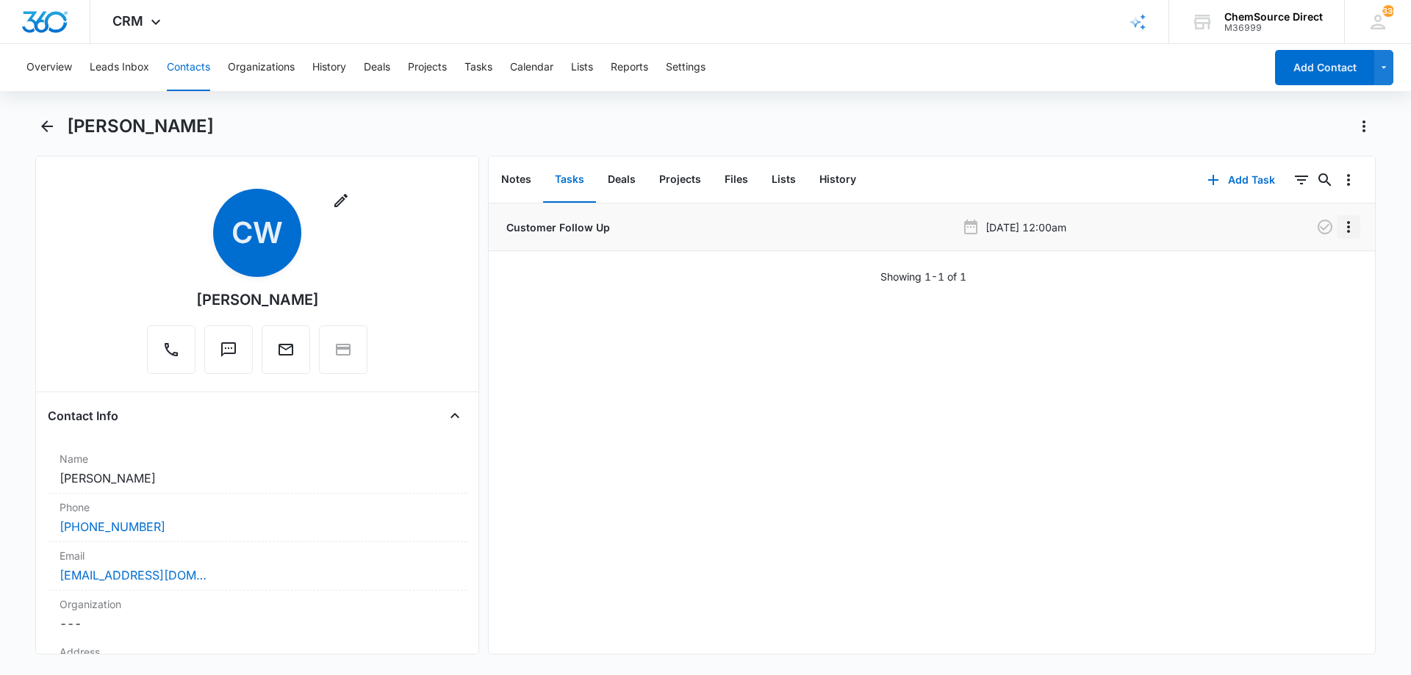
click at [1340, 226] on icon "Overflow Menu" at bounding box center [1349, 227] width 18 height 18
click at [1303, 291] on div "Delete" at bounding box center [1297, 290] width 31 height 10
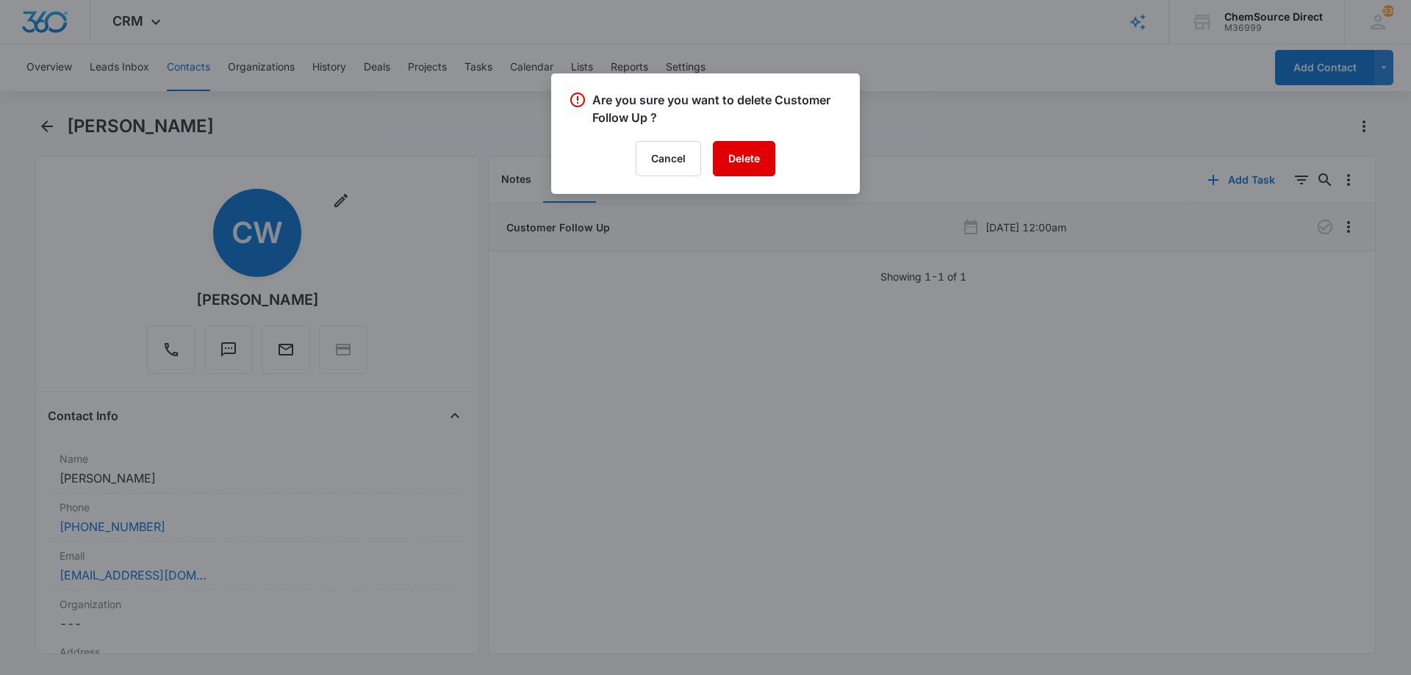
click at [748, 154] on button "Delete" at bounding box center [744, 158] width 62 height 35
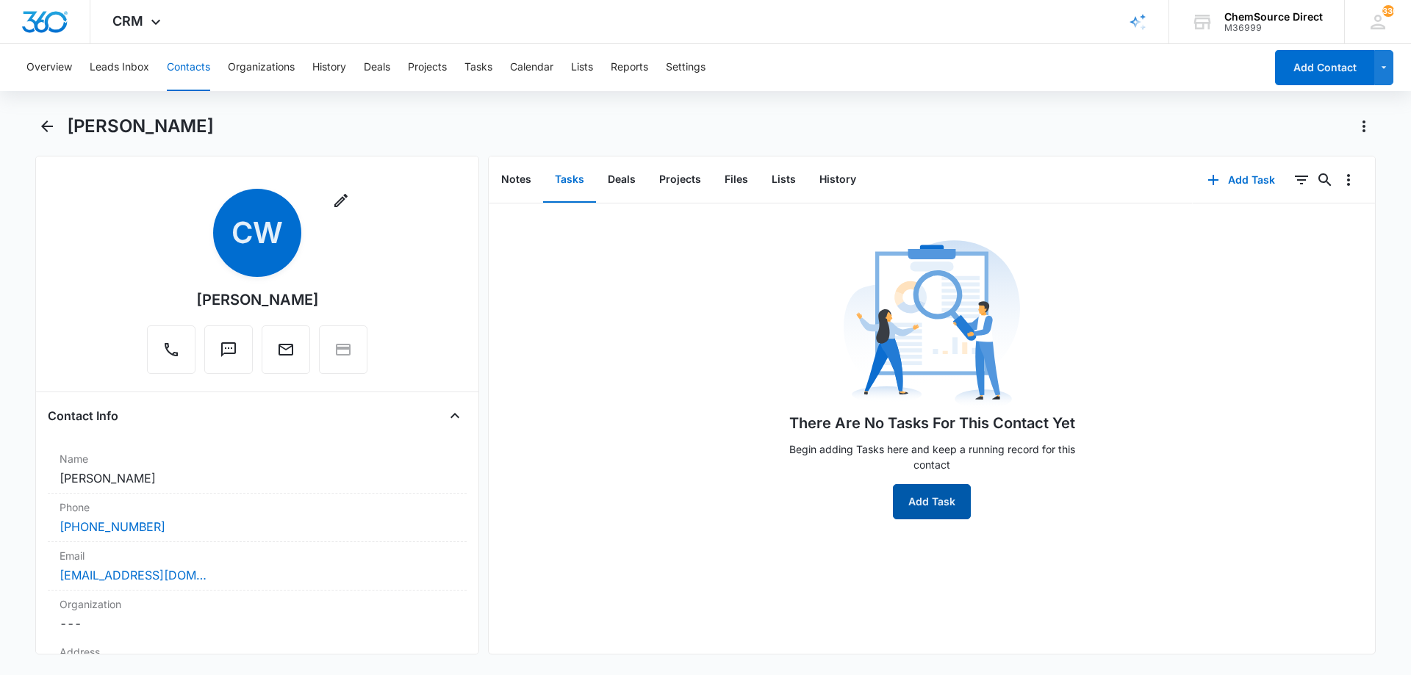
click at [933, 497] on button "Add Task" at bounding box center [932, 501] width 78 height 35
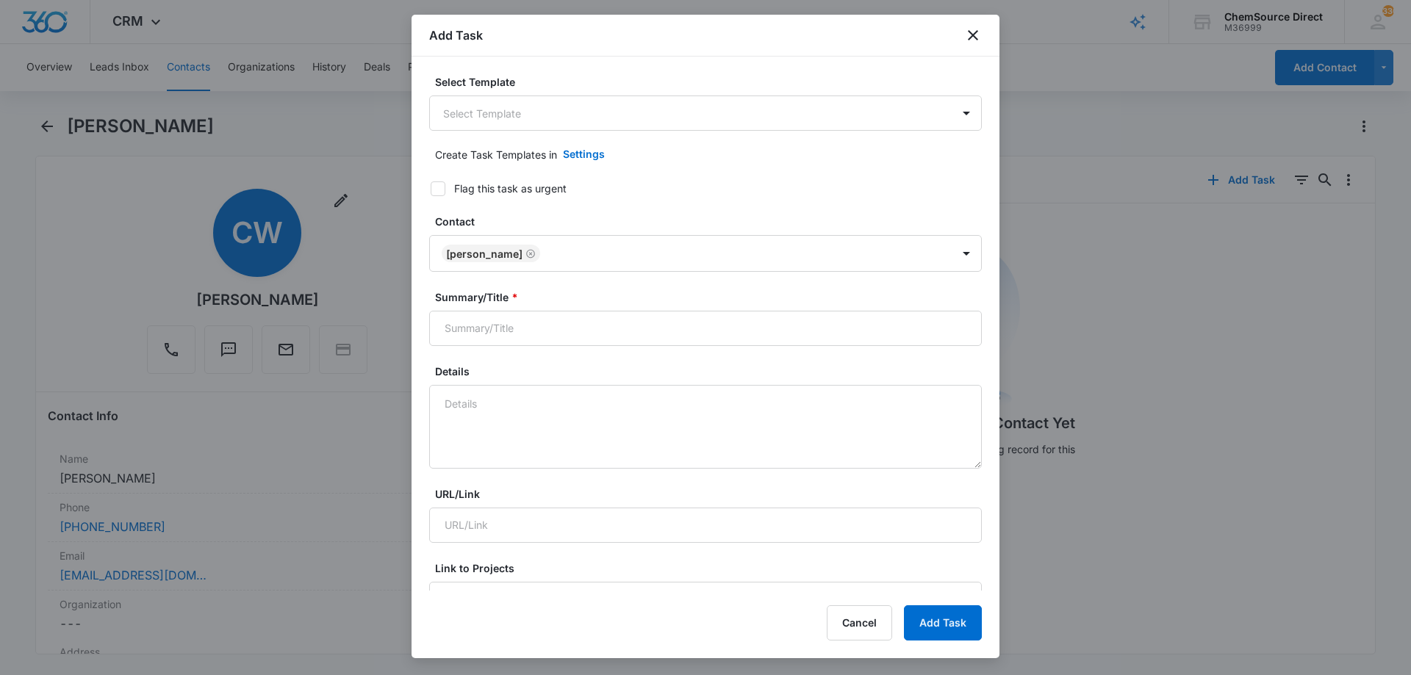
click at [547, 113] on body "CRM Apps Reputation Forms CRM Email Social Payments POS Content Ads Intelligenc…" at bounding box center [705, 337] width 1411 height 675
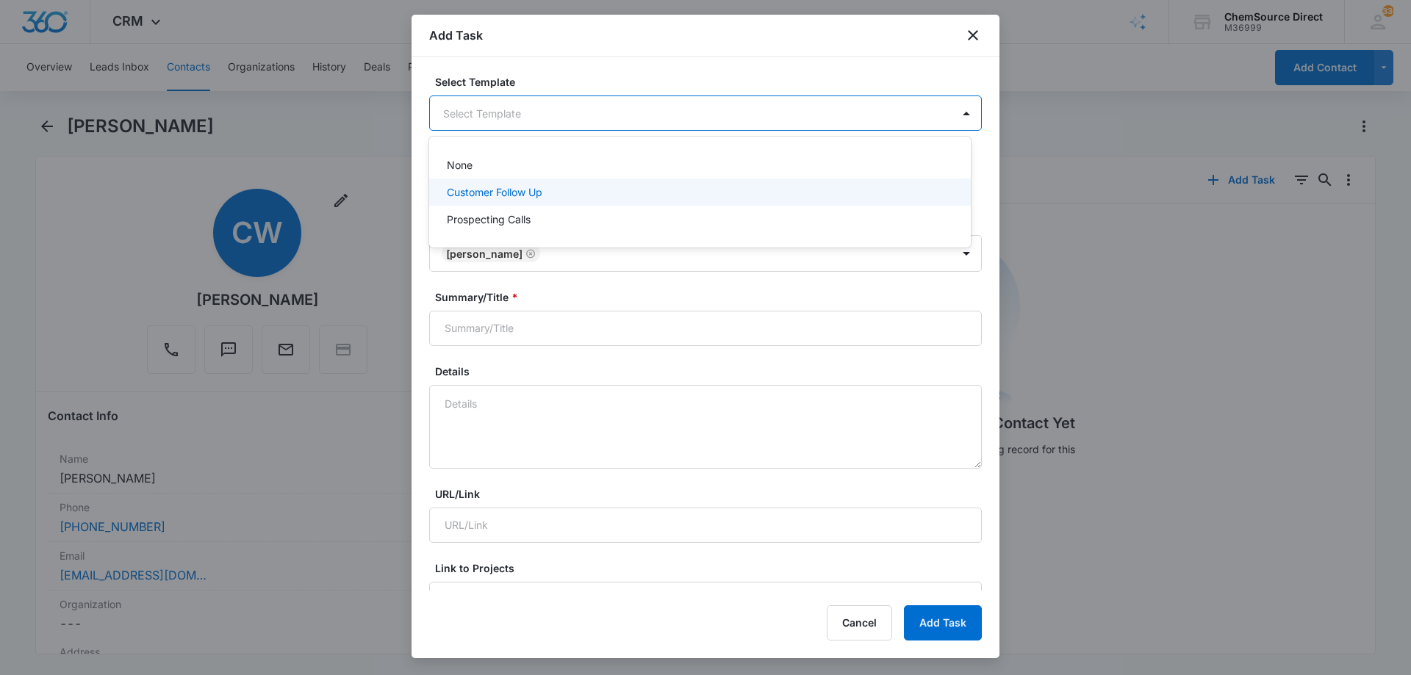
click at [491, 189] on p "Customer Follow Up" at bounding box center [495, 191] width 96 height 15
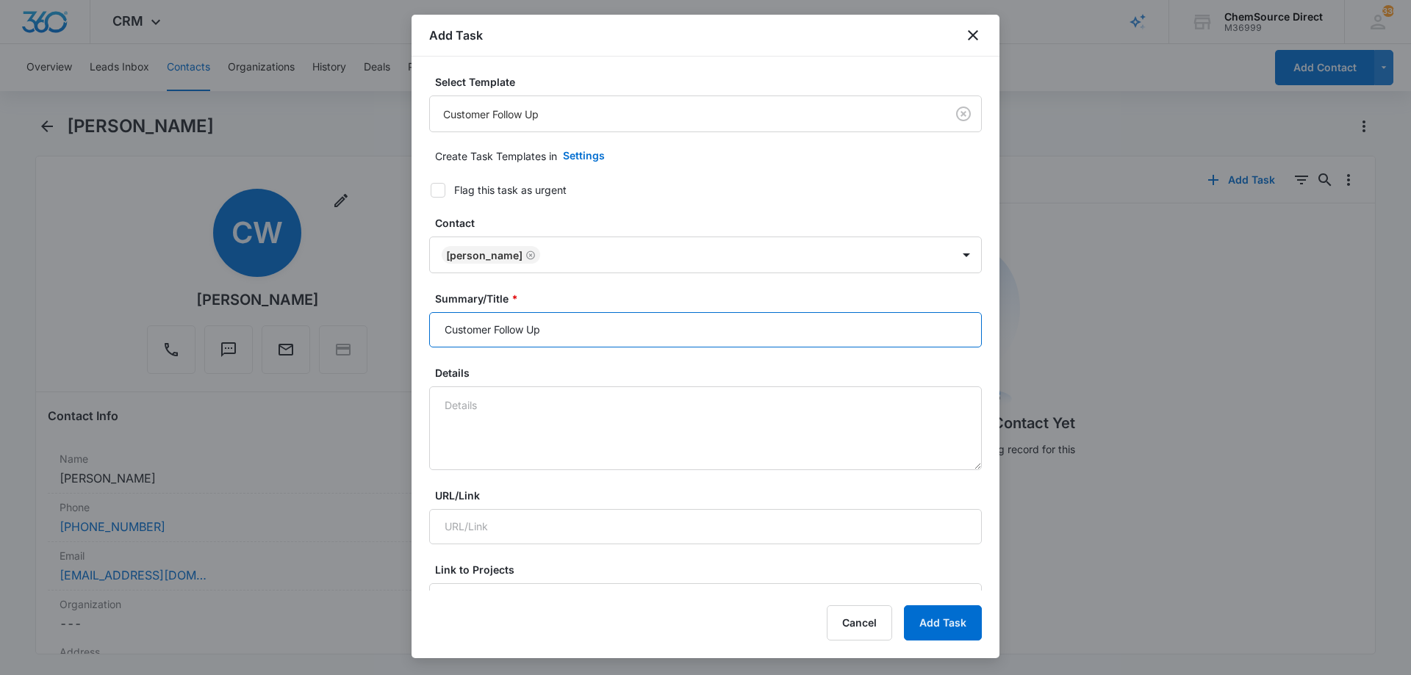
click at [474, 324] on input "Customer Follow Up" at bounding box center [705, 329] width 553 height 35
type input "Customer Follow Up"
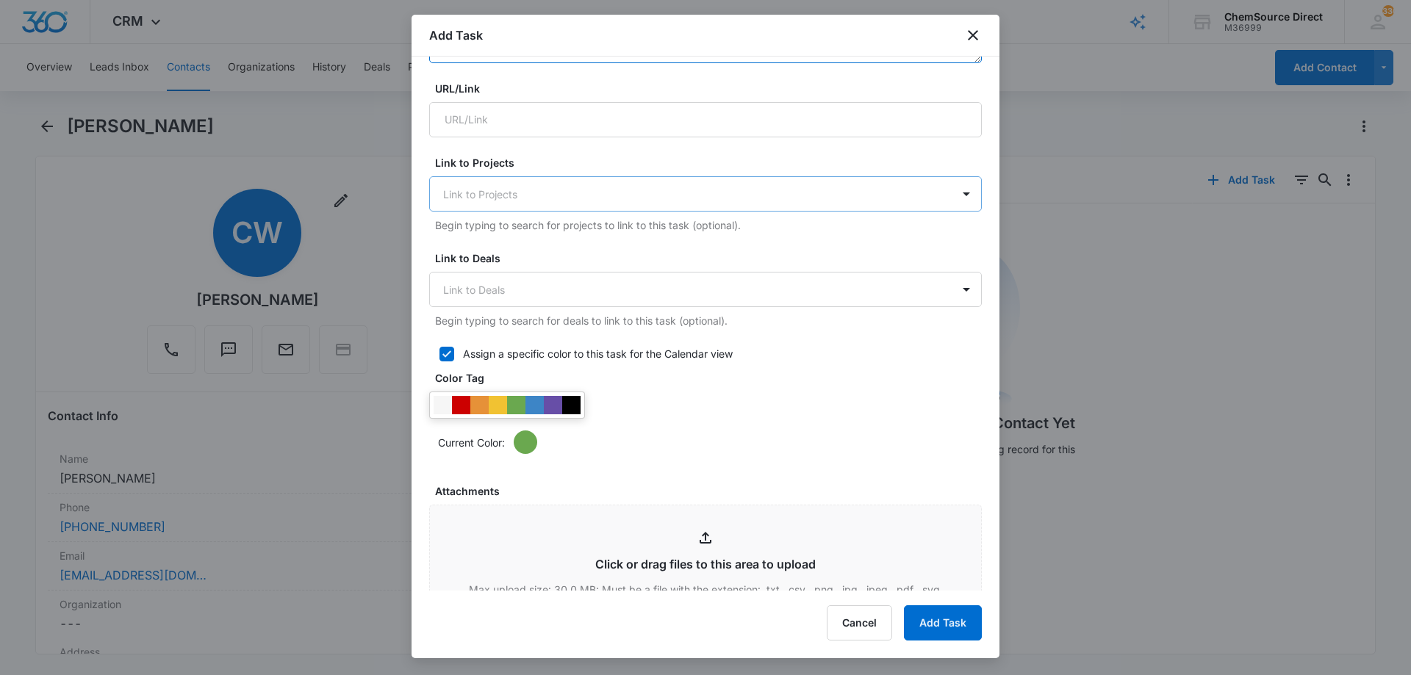
scroll to position [441, 0]
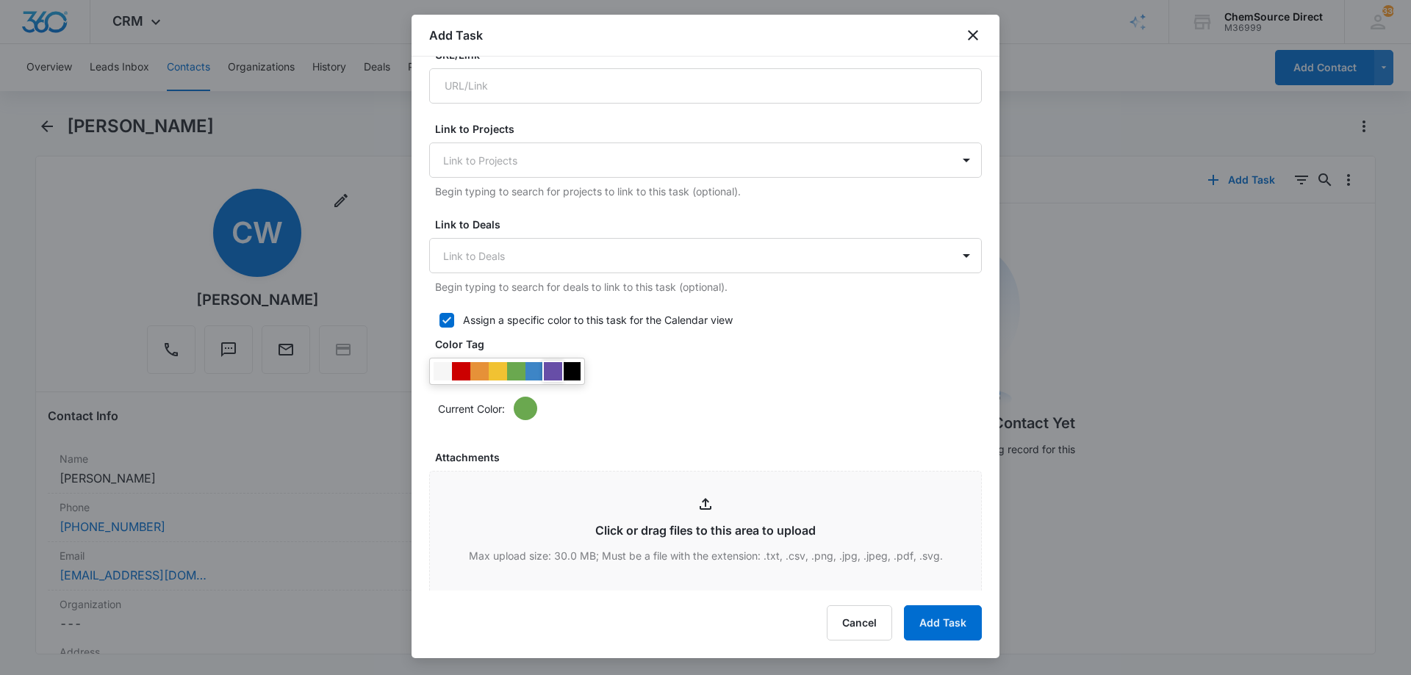
type textarea "New Customer"
click at [551, 369] on div at bounding box center [553, 371] width 18 height 18
click at [815, 379] on div "Current Color:" at bounding box center [705, 389] width 553 height 62
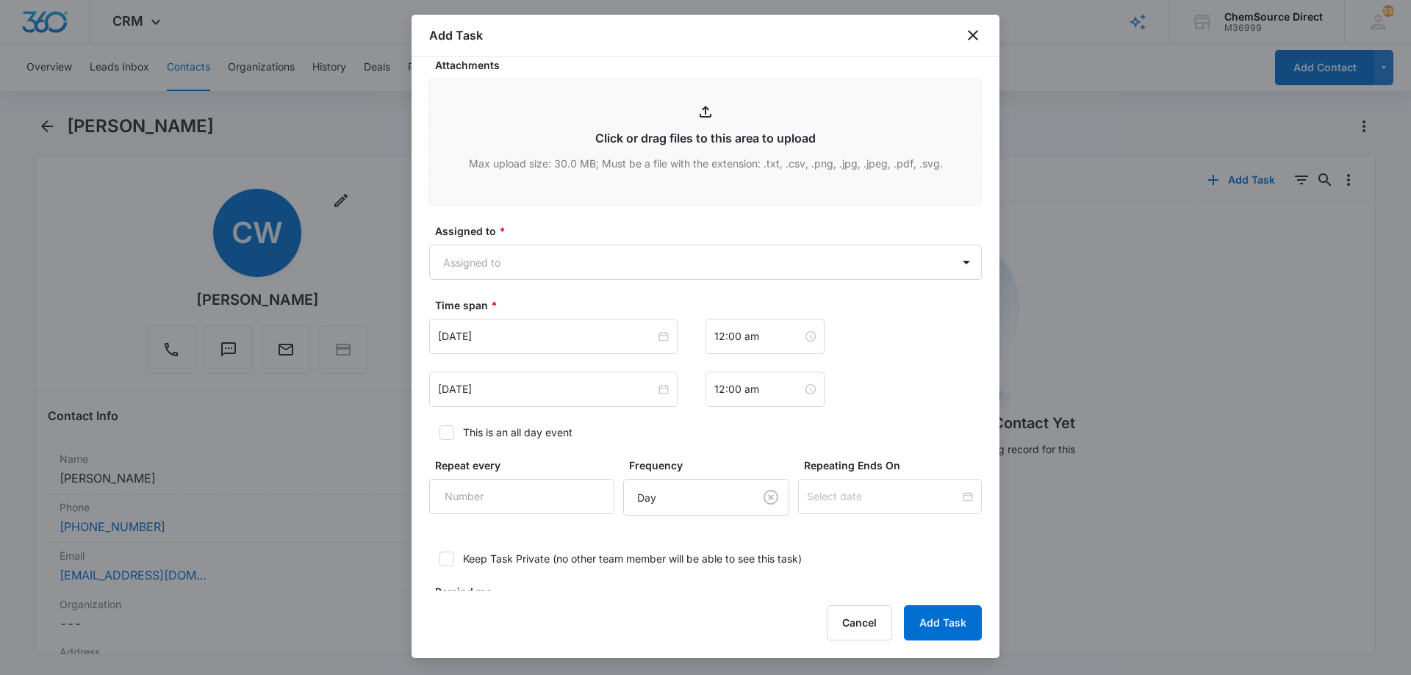
scroll to position [882, 0]
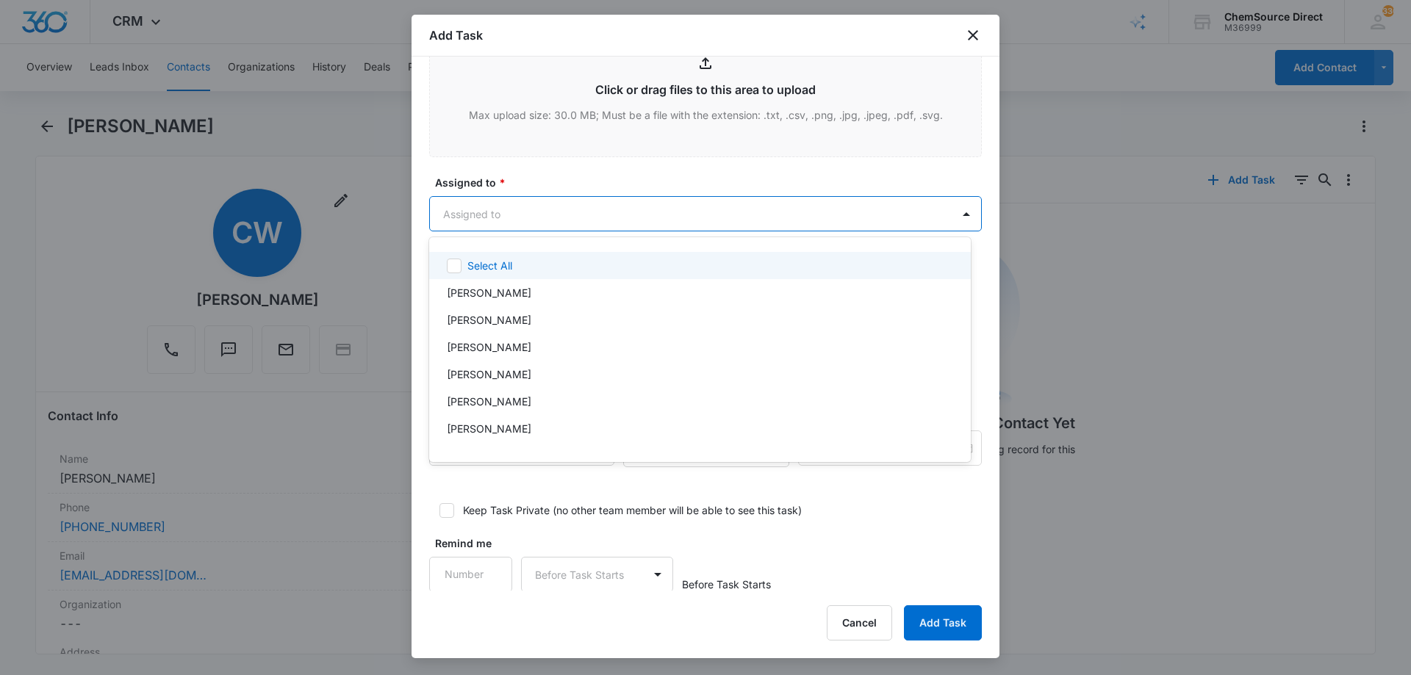
click at [560, 218] on body "CRM Apps Reputation Forms CRM Email Social Payments POS Content Ads Intelligenc…" at bounding box center [705, 337] width 1411 height 675
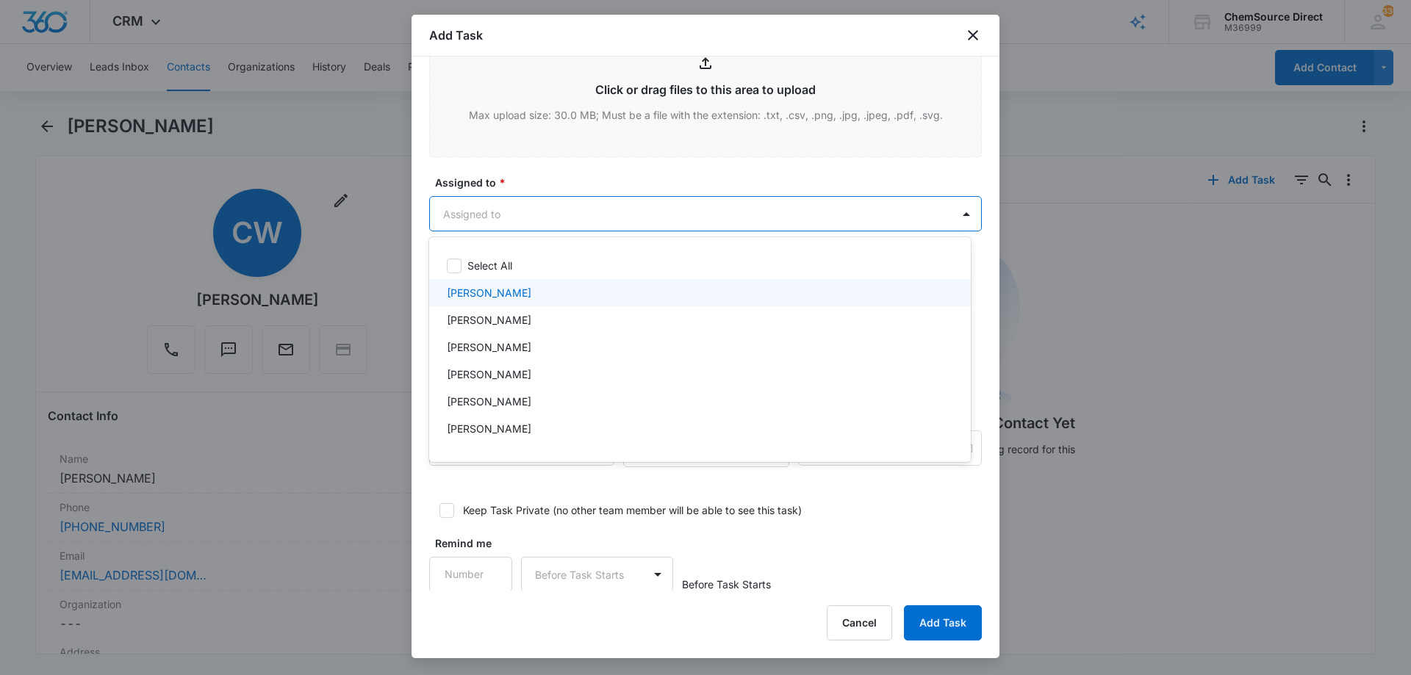
click at [527, 287] on div "[PERSON_NAME]" at bounding box center [698, 292] width 503 height 15
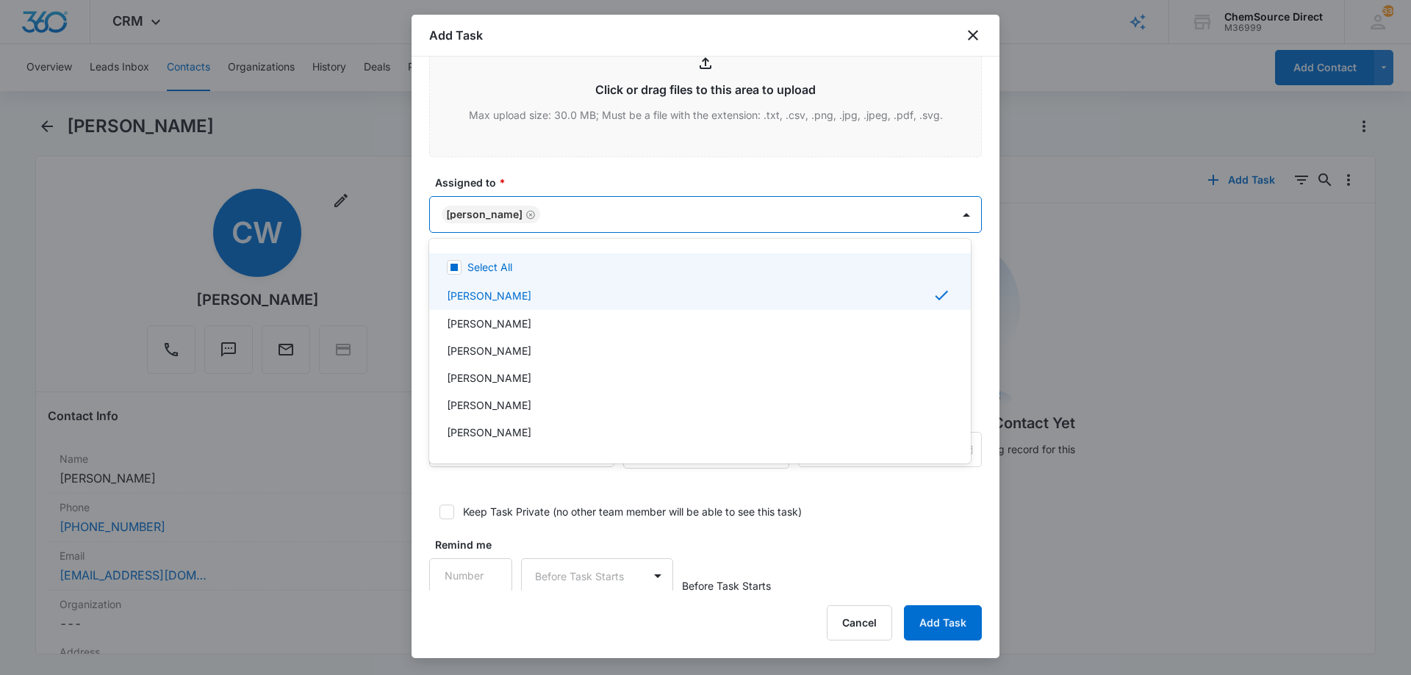
click at [583, 173] on div at bounding box center [705, 337] width 1411 height 675
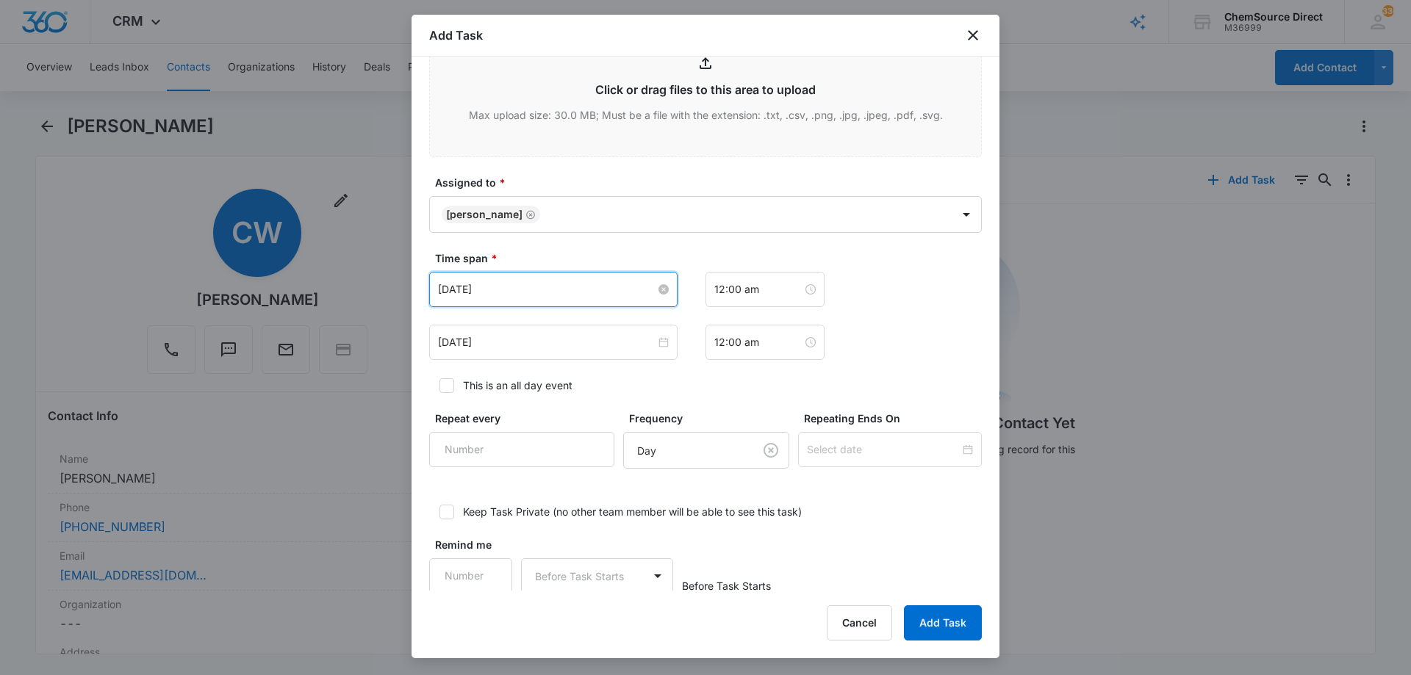
click at [578, 288] on input "[DATE]" at bounding box center [547, 289] width 218 height 16
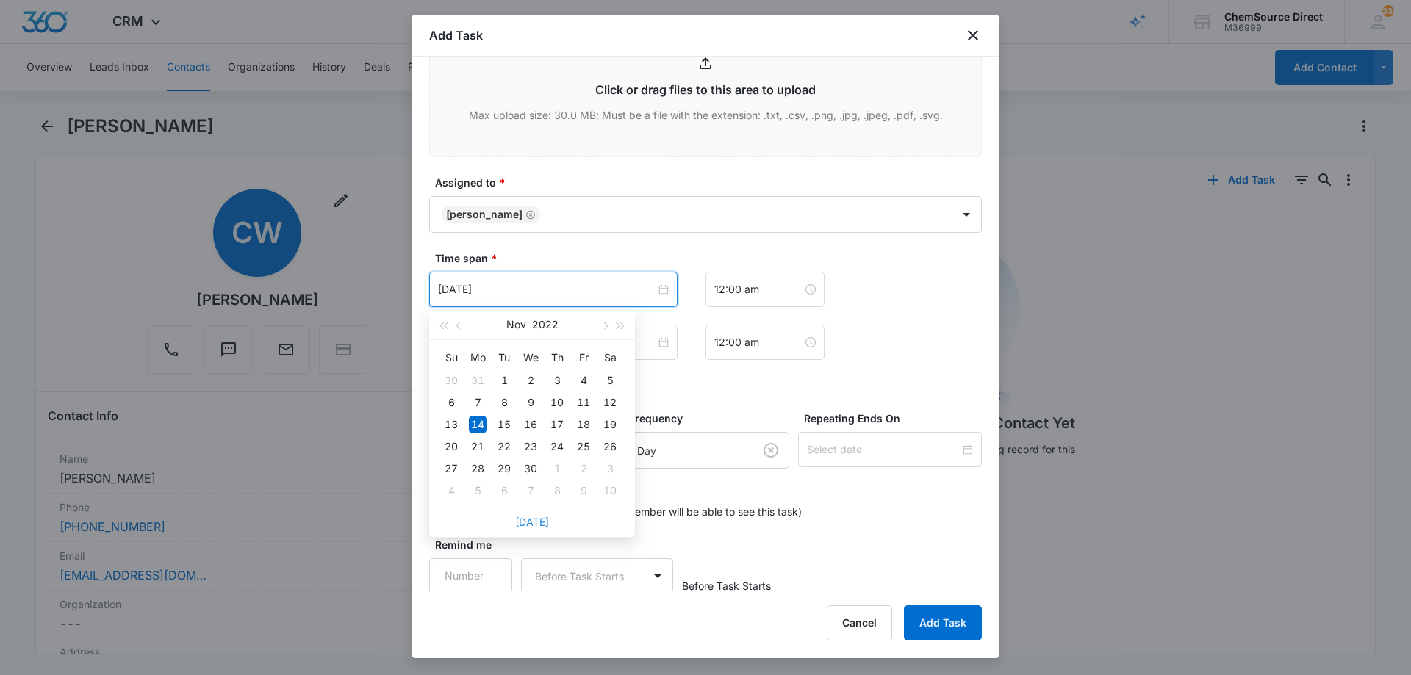
click at [539, 524] on link "[DATE]" at bounding box center [532, 522] width 34 height 12
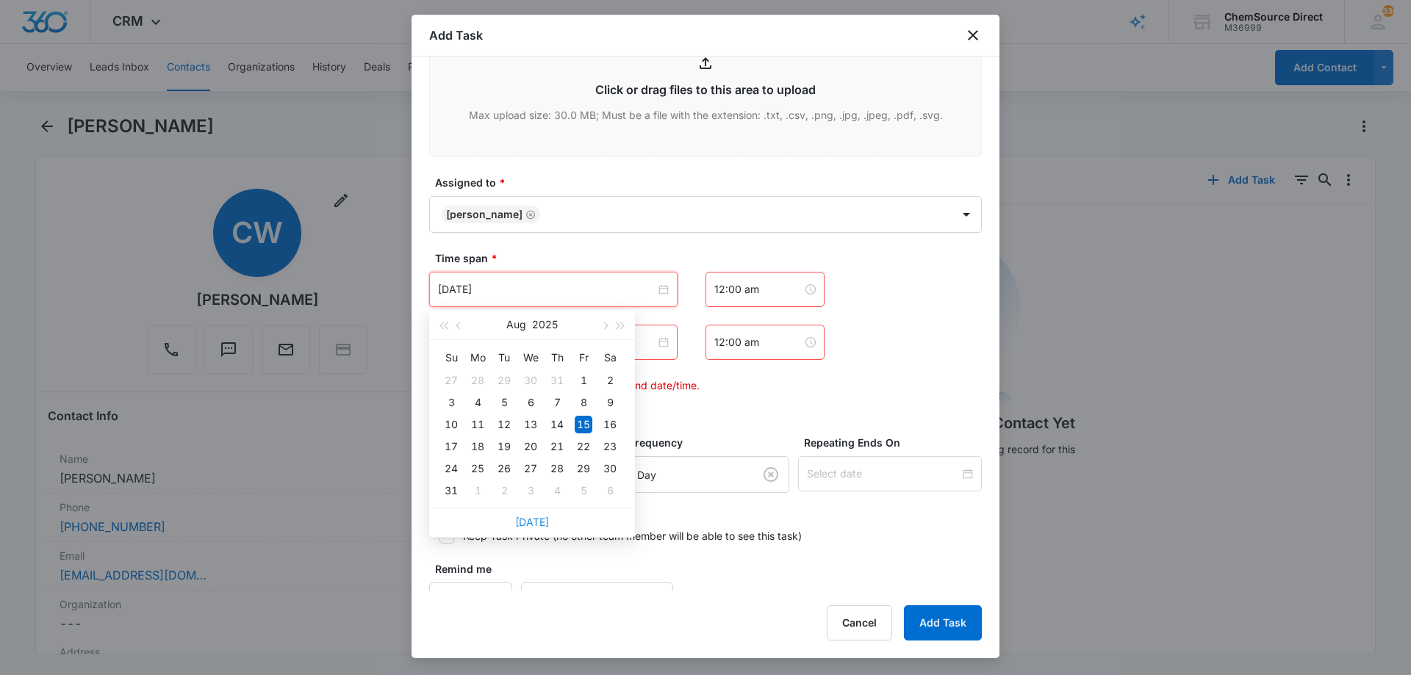
type input "[DATE]"
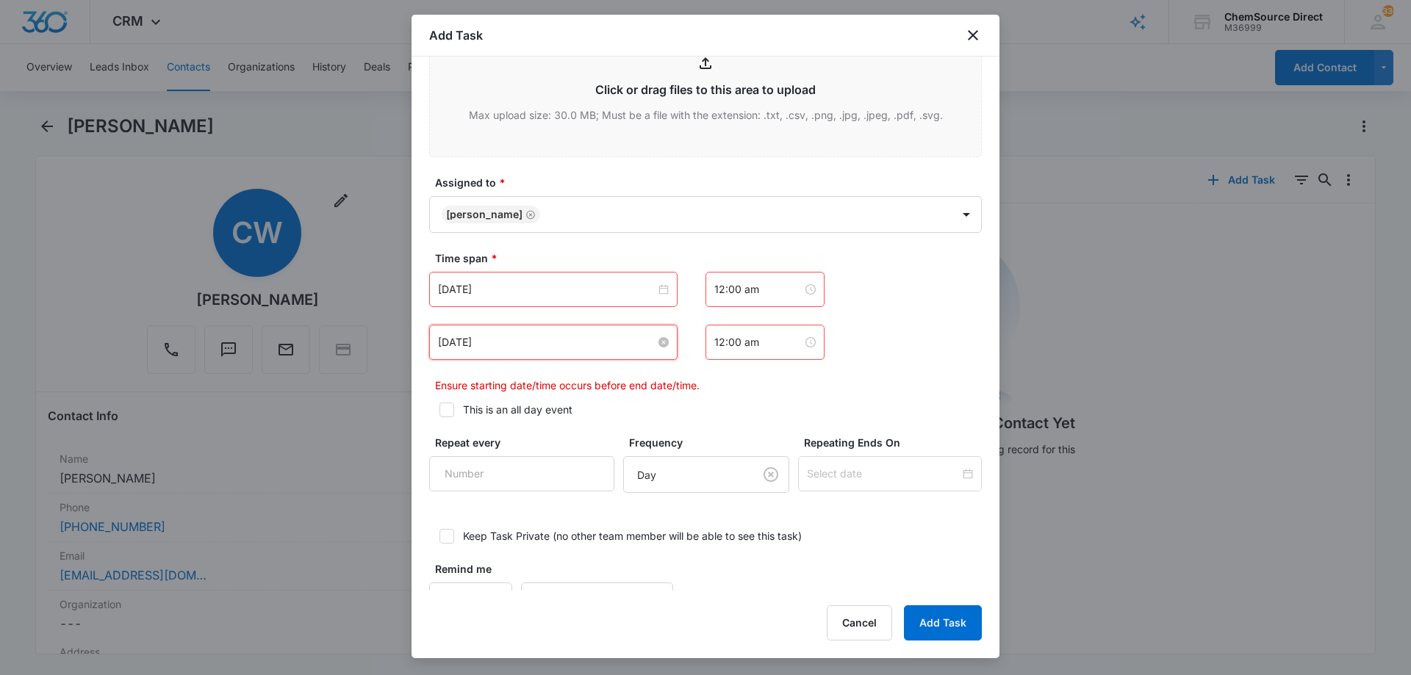
click at [486, 337] on input "[DATE]" at bounding box center [547, 342] width 218 height 16
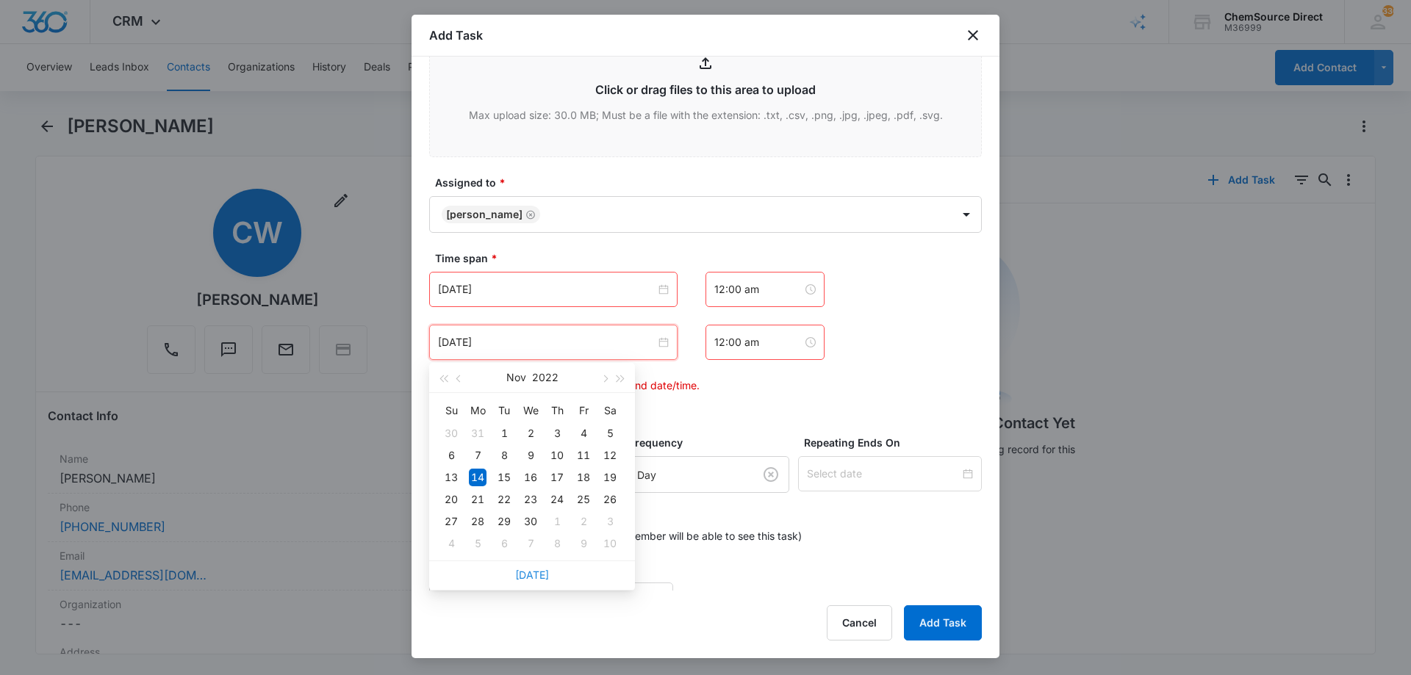
click at [530, 570] on link "[DATE]" at bounding box center [532, 575] width 34 height 12
type input "[DATE]"
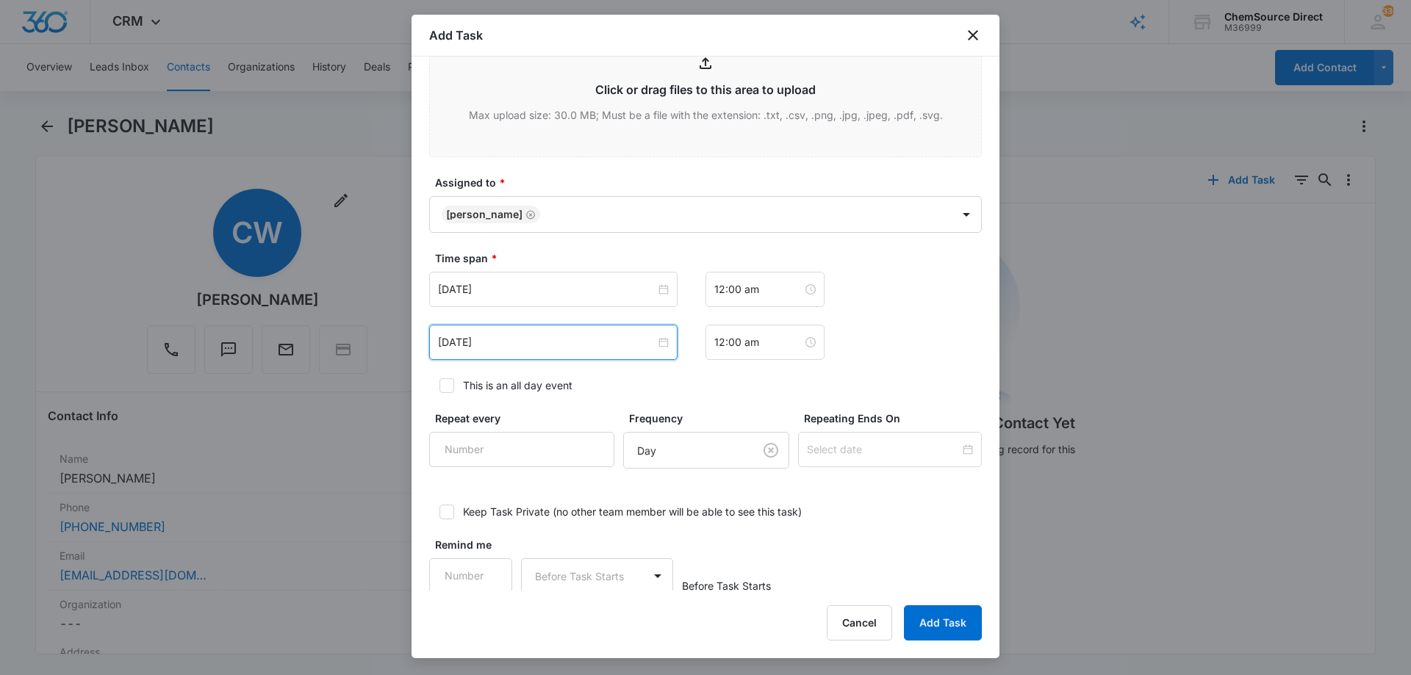
click at [448, 385] on icon at bounding box center [446, 385] width 9 height 7
click at [439, 385] on input "This is an all day event" at bounding box center [434, 386] width 10 height 10
checkbox input "true"
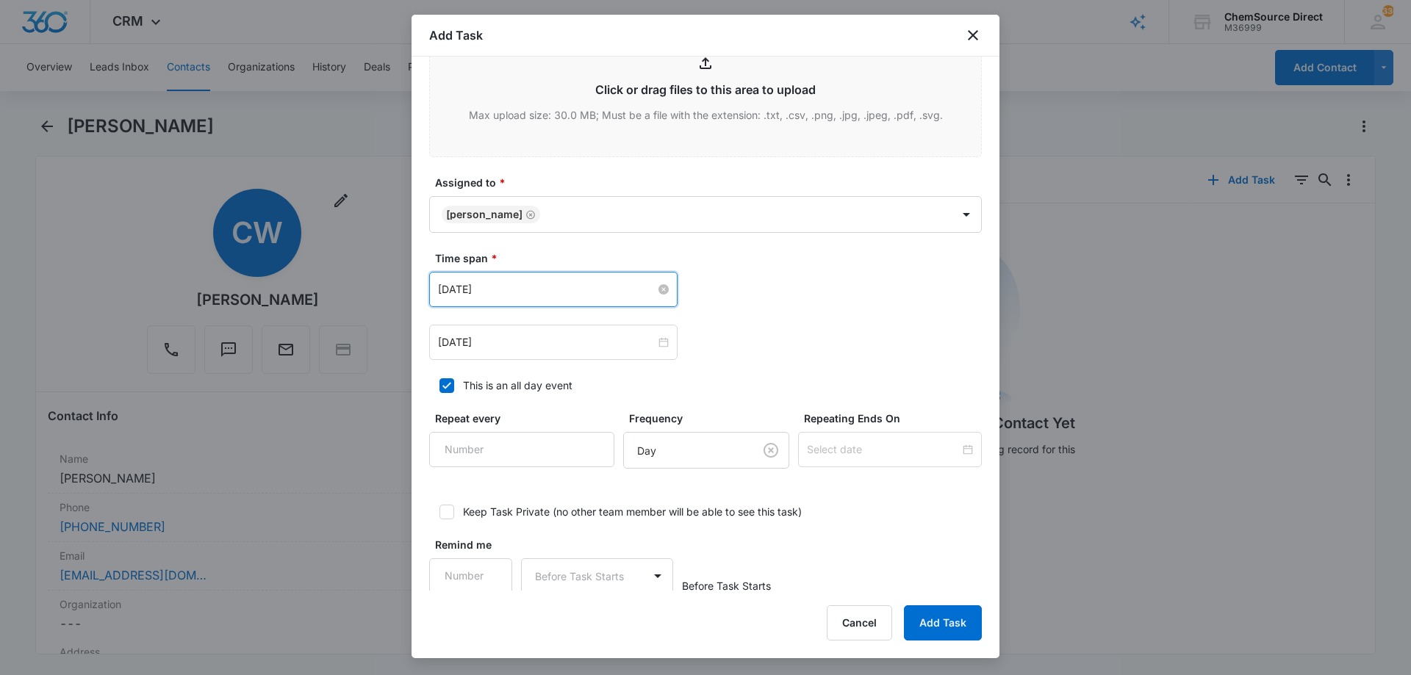
click at [517, 284] on input "[DATE]" at bounding box center [547, 289] width 218 height 16
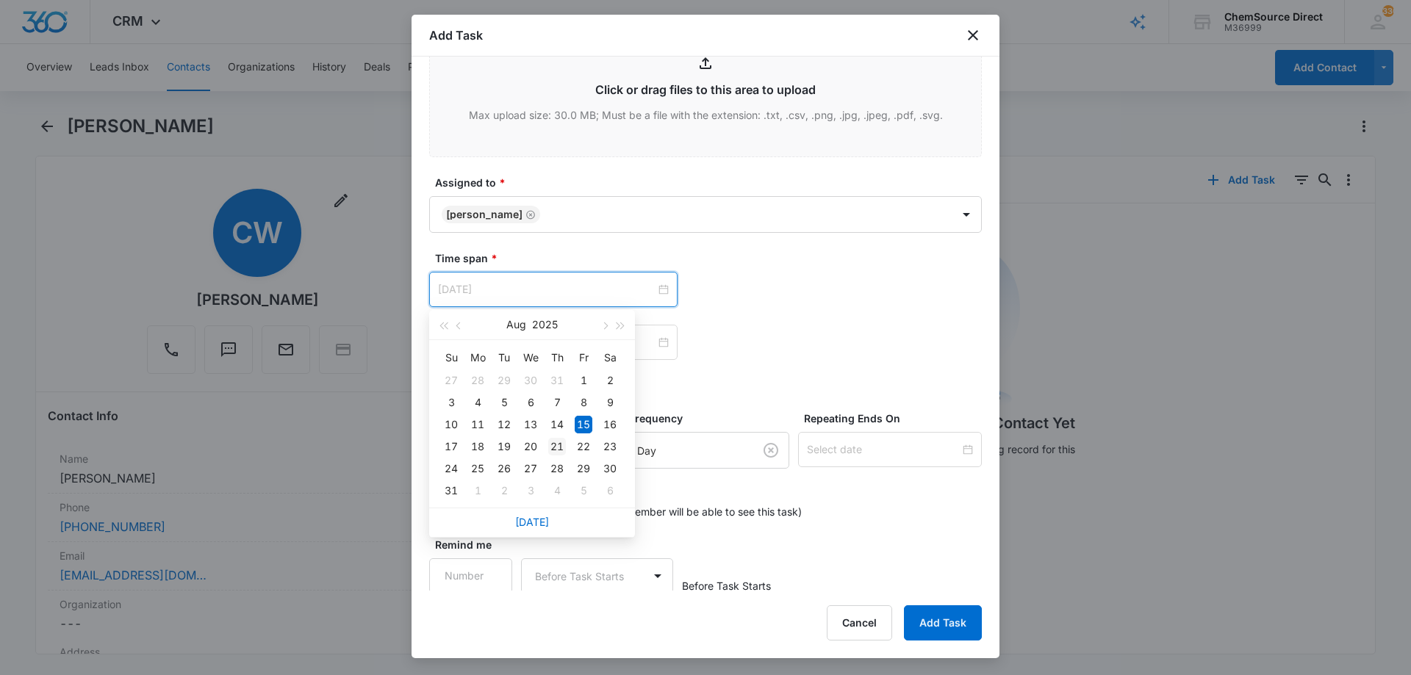
type input "[DATE]"
click at [556, 447] on div "21" at bounding box center [557, 447] width 18 height 18
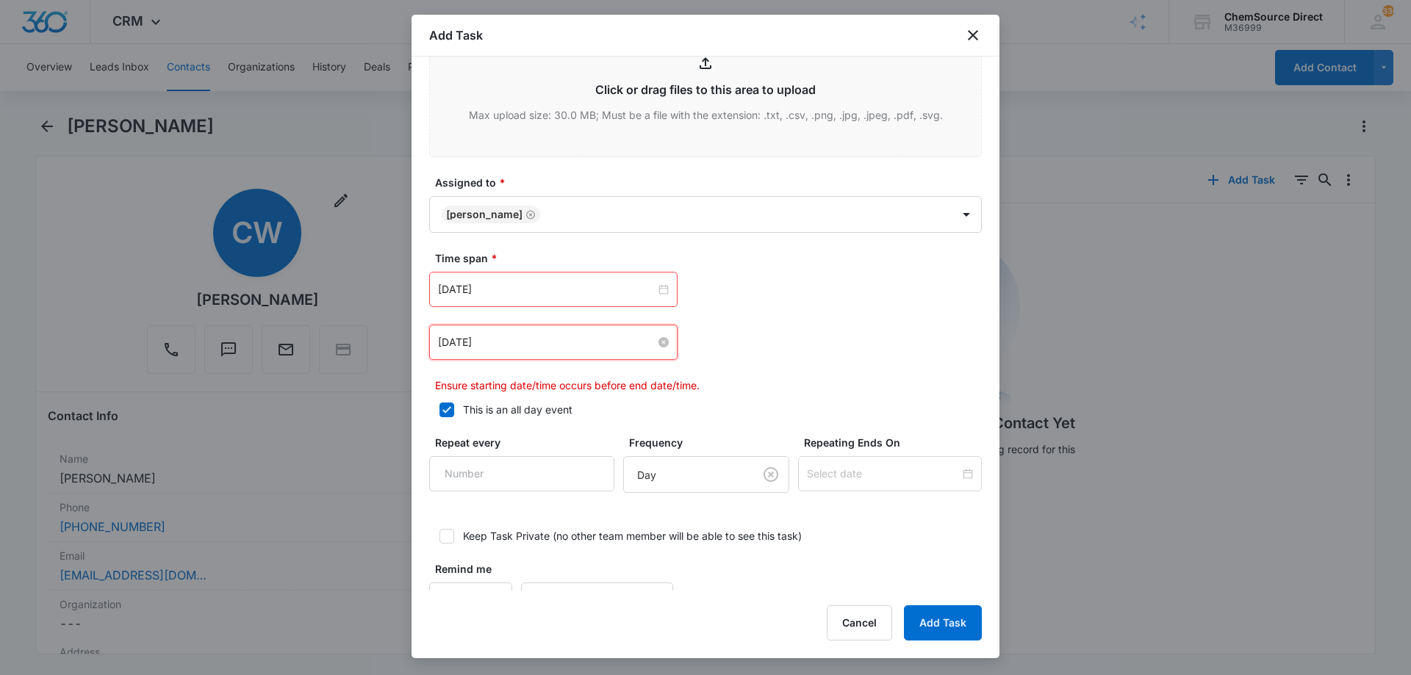
click at [536, 346] on input "[DATE]" at bounding box center [547, 342] width 218 height 16
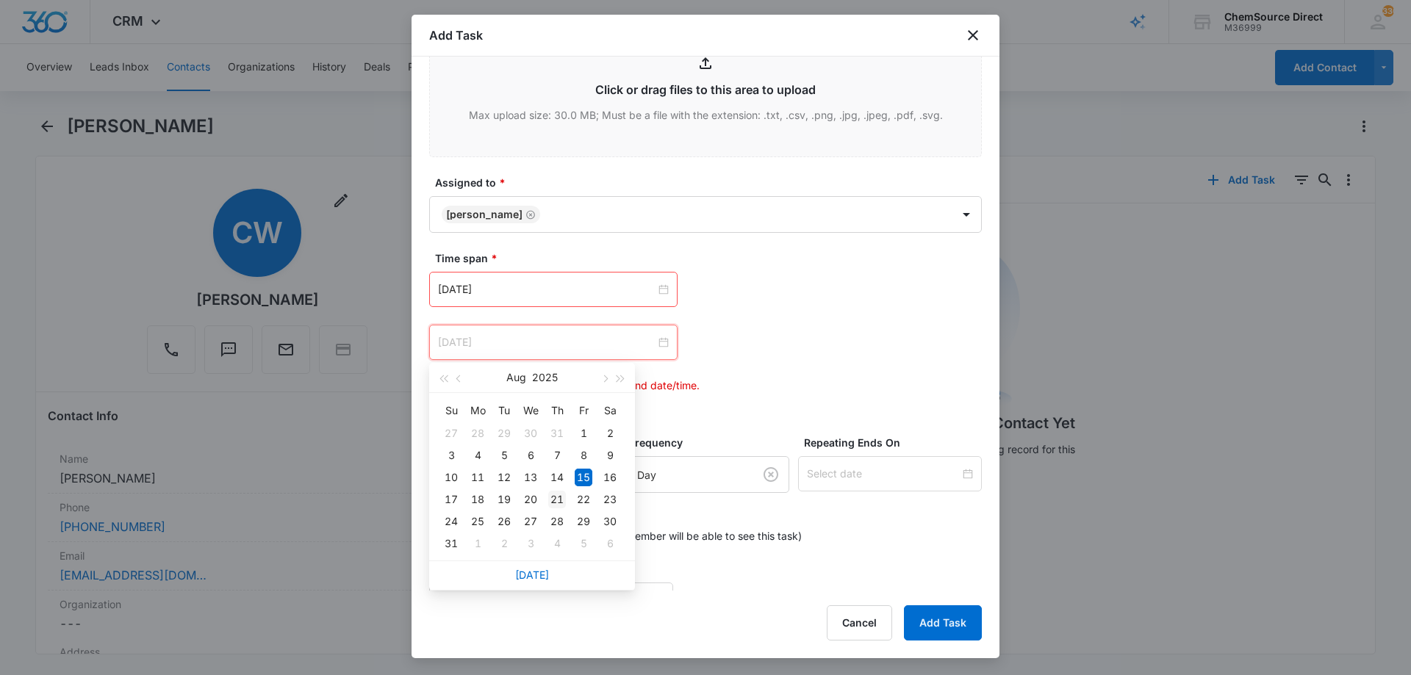
type input "[DATE]"
click at [556, 497] on div "21" at bounding box center [557, 500] width 18 height 18
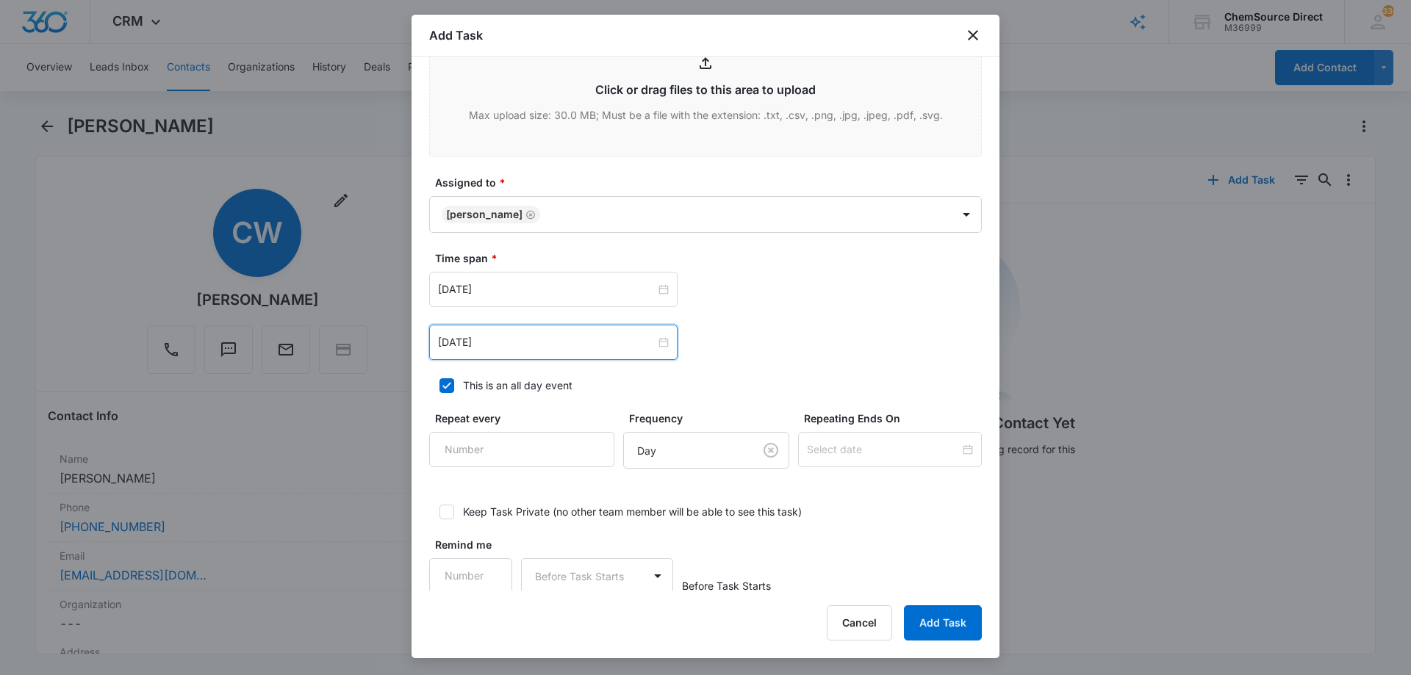
click at [752, 328] on div "[DATE] [DATE] Su Mo Tu We Th Fr Sa 27 28 29 30 31 1 2 3 4 5 6 7 8 9 10 11 12 13…" at bounding box center [705, 342] width 553 height 35
type input "1"
click at [489, 567] on input "1" at bounding box center [470, 575] width 83 height 35
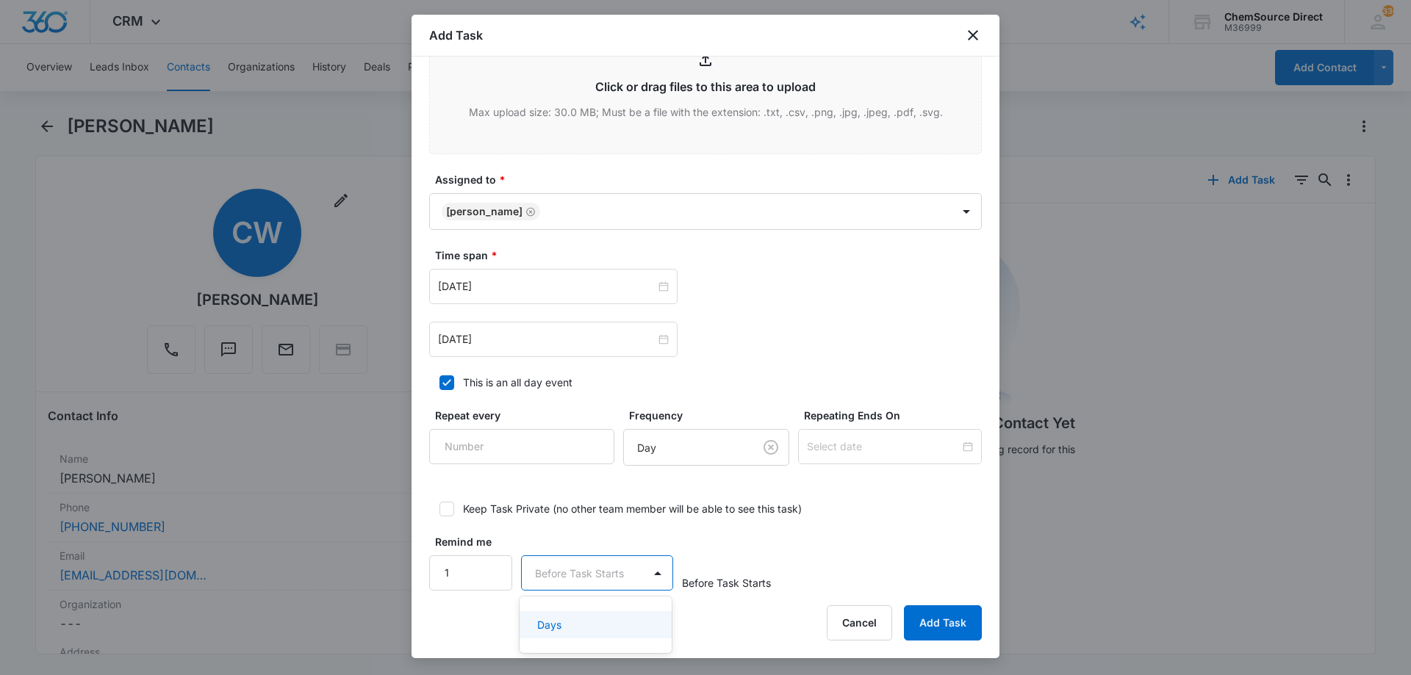
click at [559, 573] on body "CRM Apps Reputation Forms CRM Email Social Payments POS Content Ads Intelligenc…" at bounding box center [705, 337] width 1411 height 675
click at [569, 619] on div "Days" at bounding box center [594, 624] width 114 height 15
click at [926, 511] on label "Keep Task Private (no other team member will be able to see this task)" at bounding box center [705, 508] width 553 height 15
click at [439, 511] on input "Keep Task Private (no other team member will be able to see this task)" at bounding box center [434, 509] width 10 height 10
checkbox input "true"
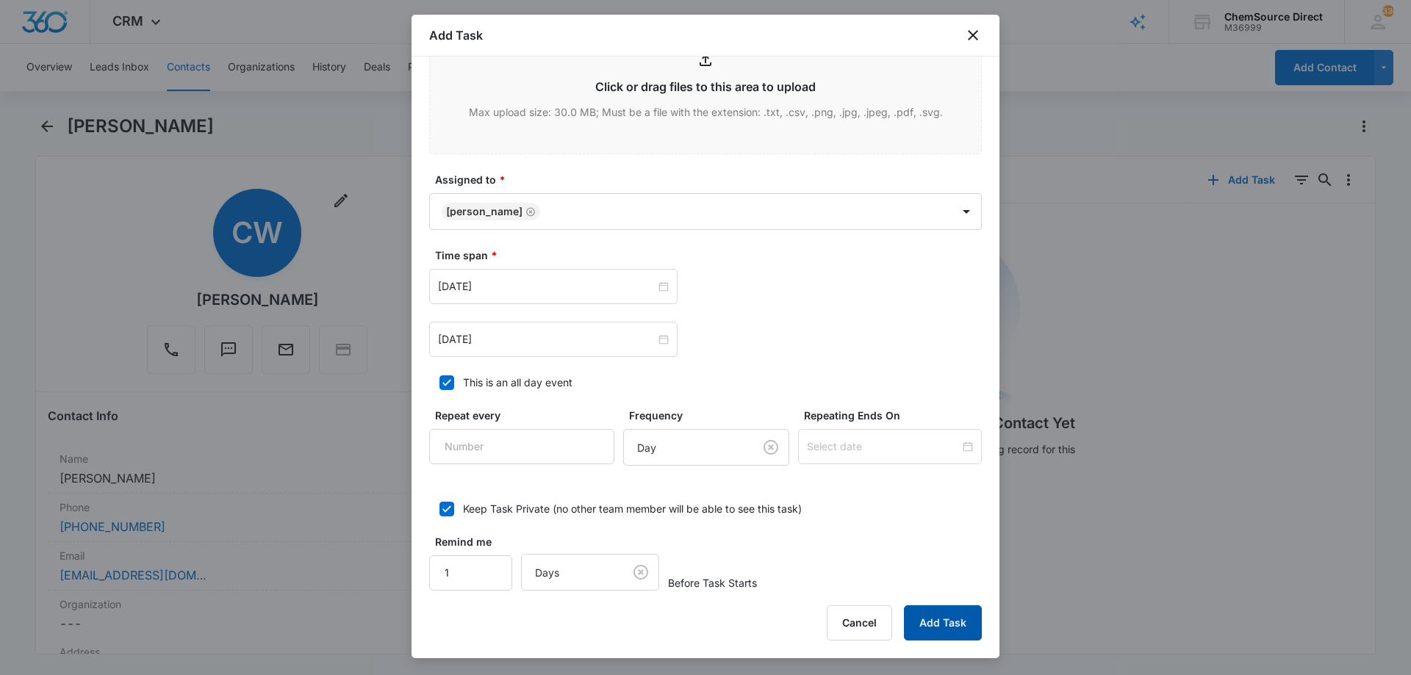
click at [928, 617] on button "Add Task" at bounding box center [943, 622] width 78 height 35
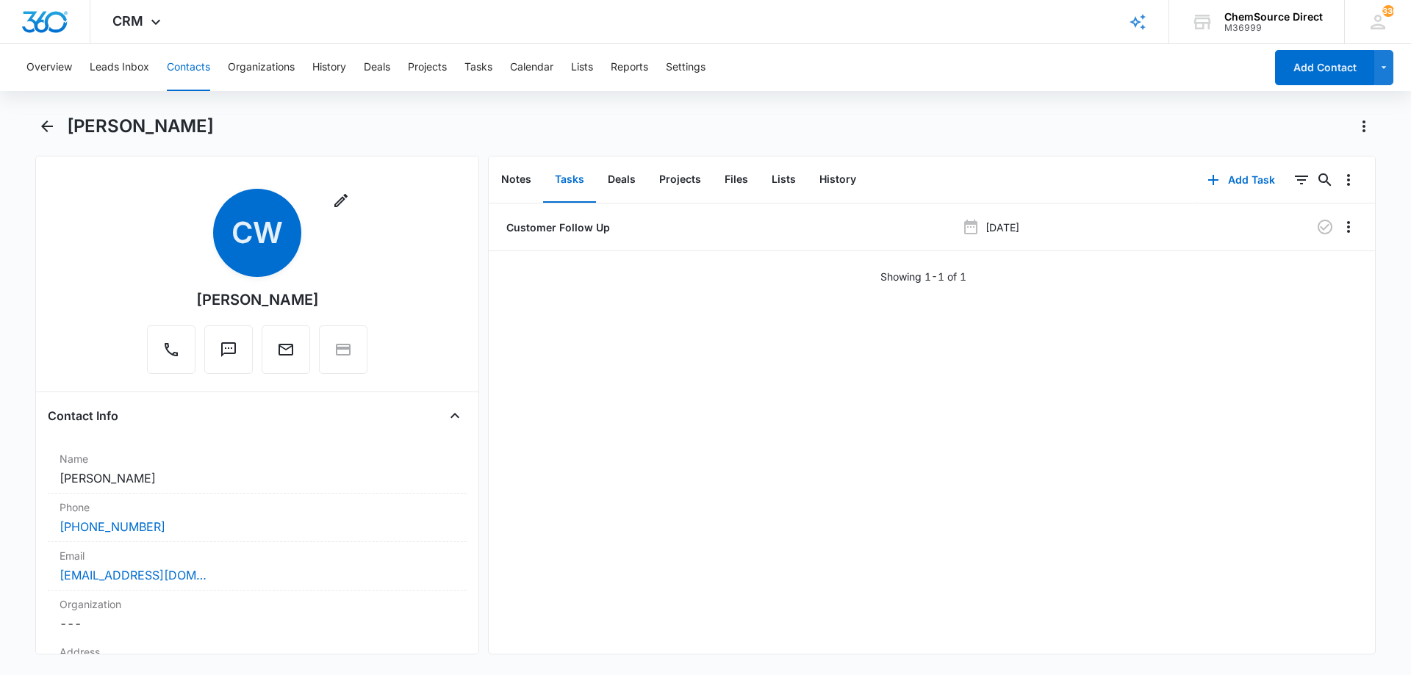
click at [625, 342] on div "Customer Follow Up Aug 21, 2025 Showing 1-1 of 1" at bounding box center [932, 429] width 886 height 450
click at [182, 63] on button "Contacts" at bounding box center [188, 67] width 43 height 47
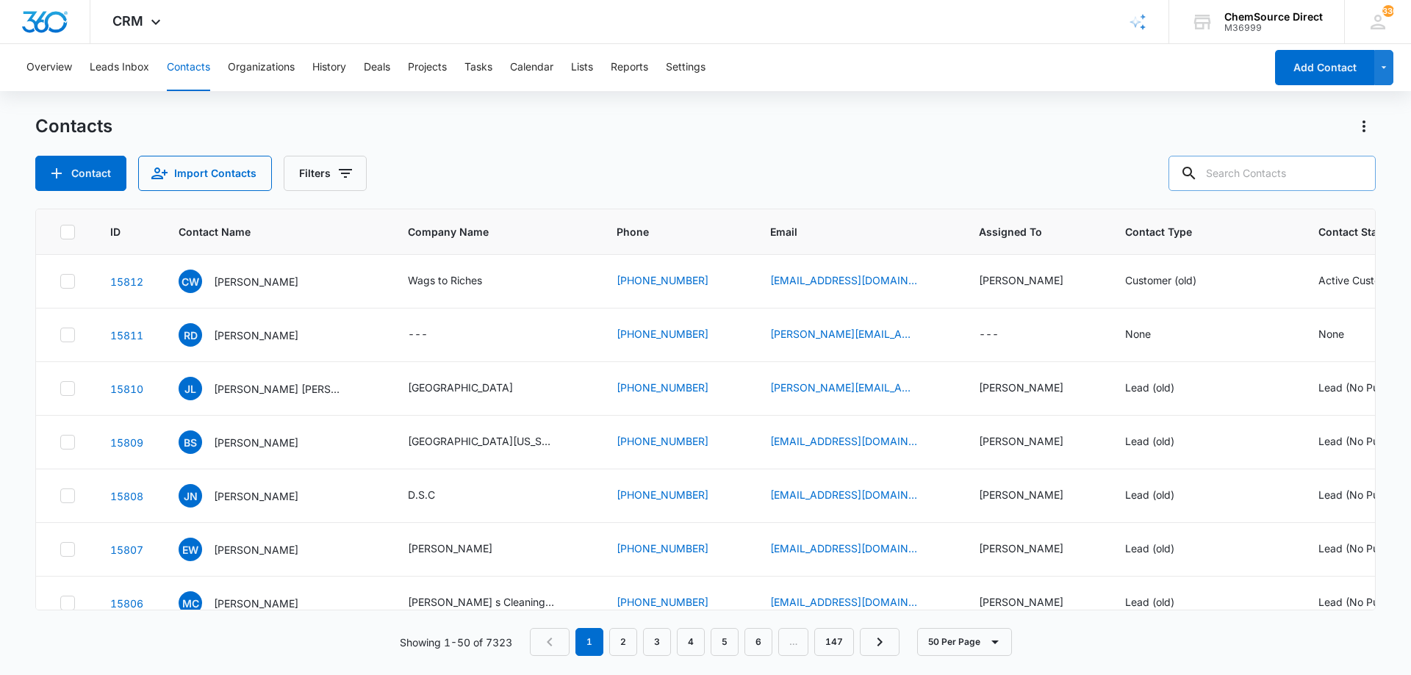
click at [1251, 170] on input "text" at bounding box center [1271, 173] width 207 height 35
type input "browing"
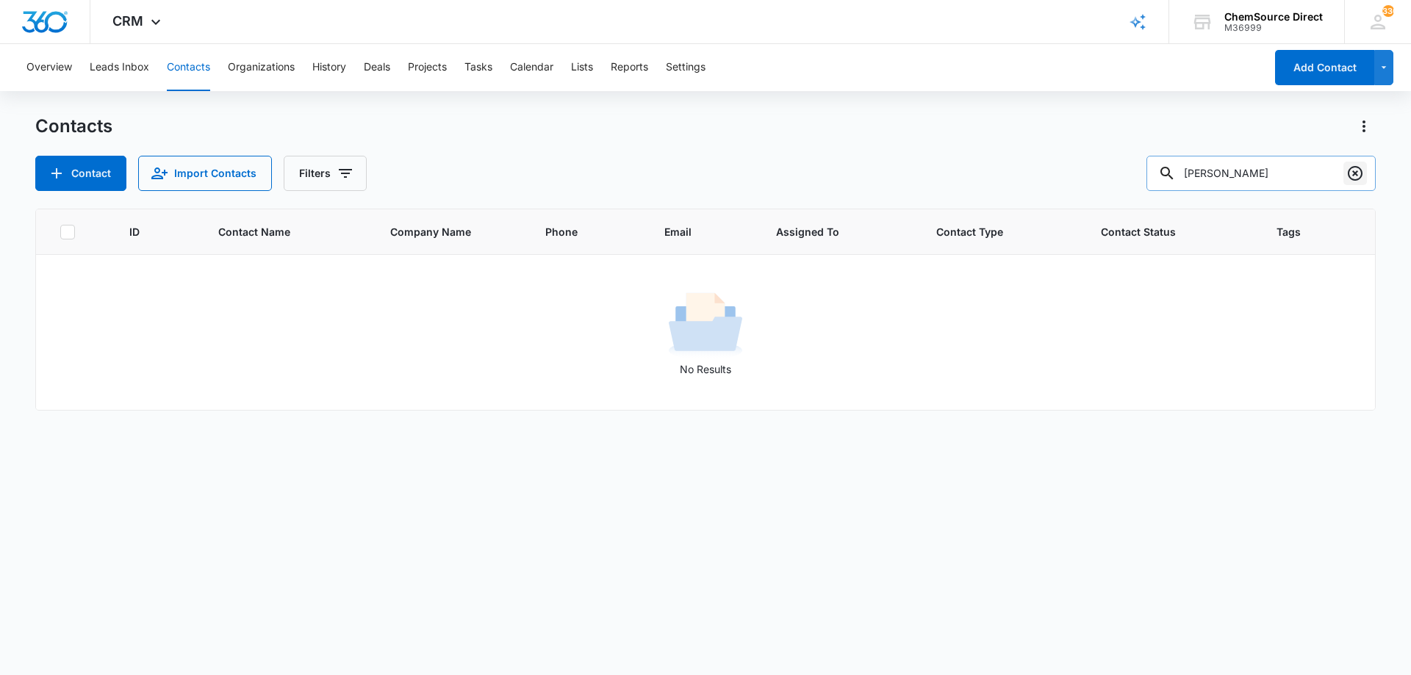
click at [1358, 173] on icon "Clear" at bounding box center [1355, 174] width 18 height 18
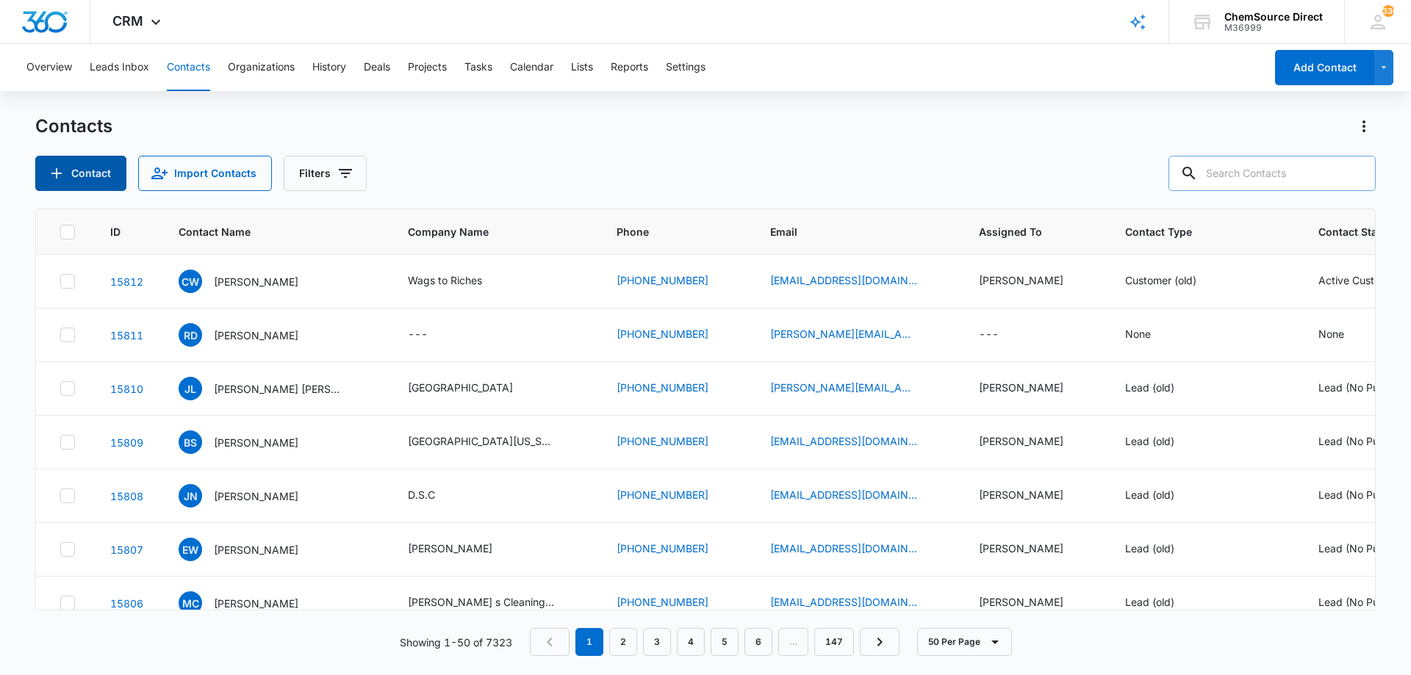
click at [79, 170] on button "Contact" at bounding box center [80, 173] width 91 height 35
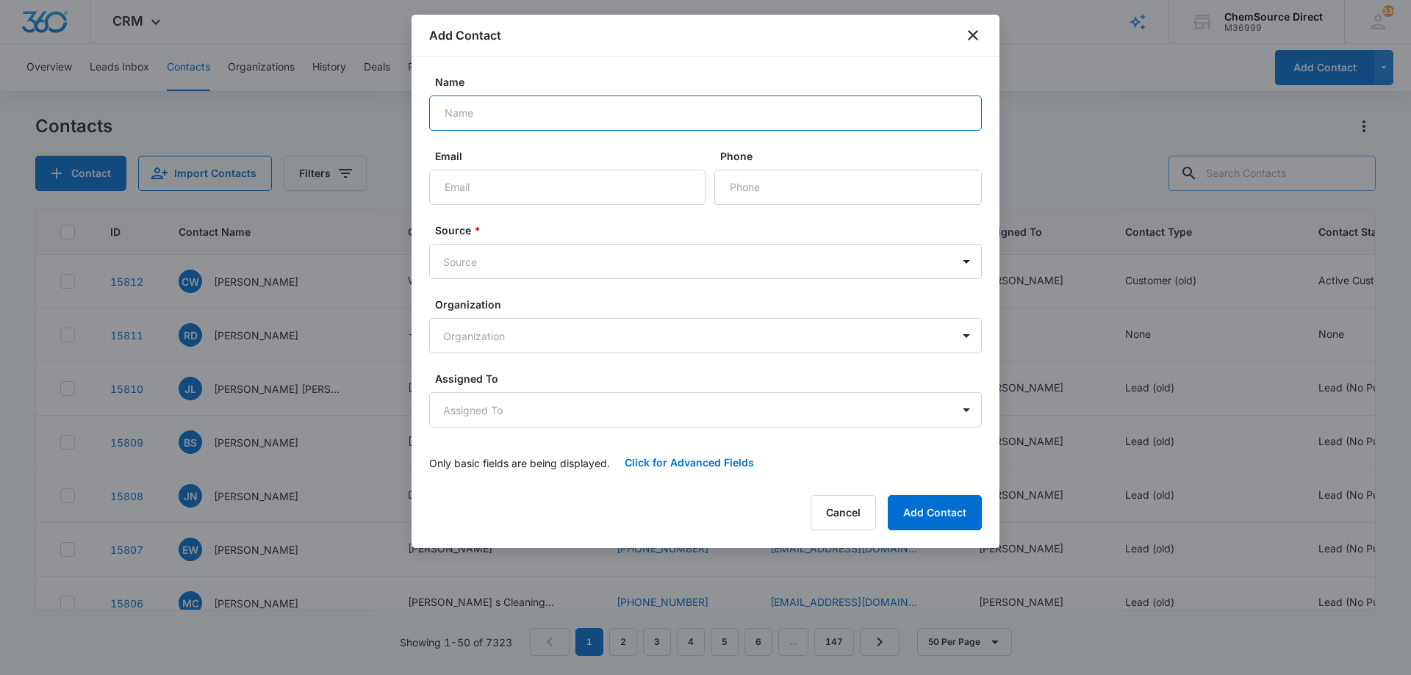
click at [494, 114] on input "Name" at bounding box center [705, 113] width 553 height 35
type input "Chase Browning"
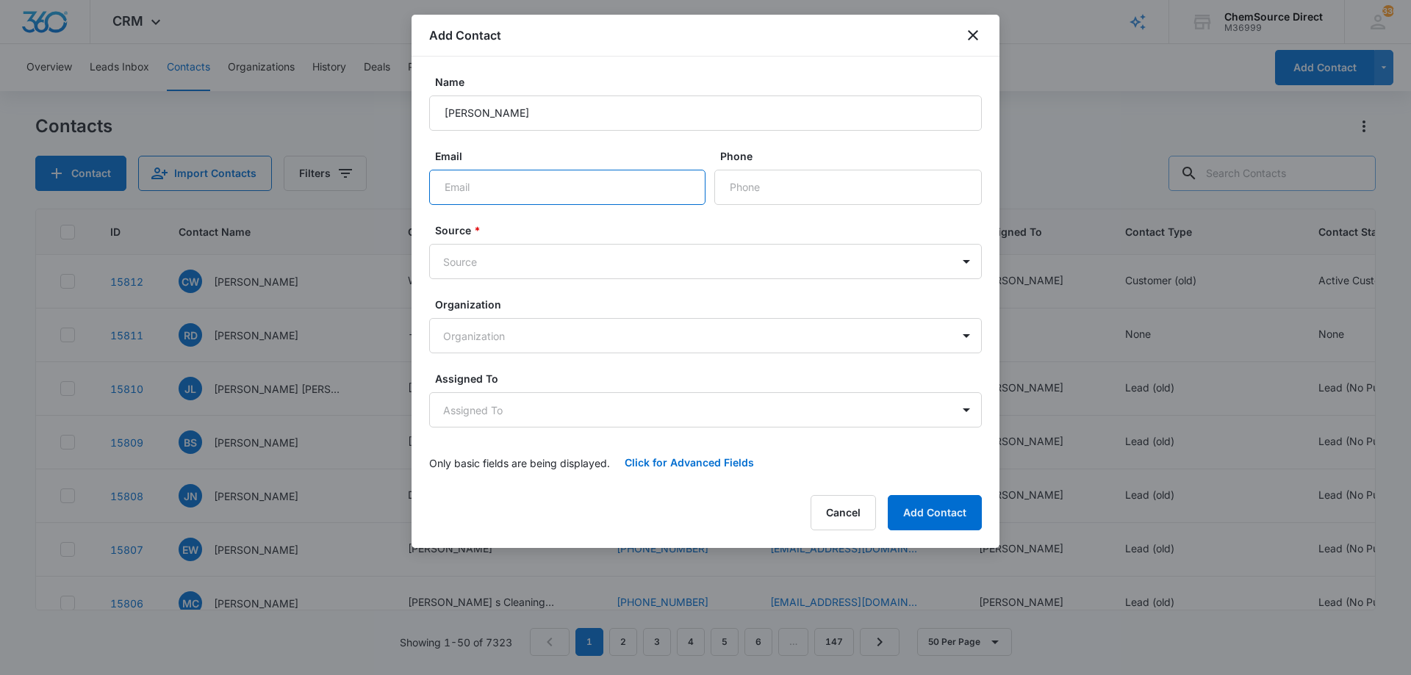
paste input "chase@landrystotalservice.com"
type input "chase@landrystotalservice.com"
click at [799, 178] on input "Phone" at bounding box center [847, 187] width 267 height 35
paste input "(304) 784-5874"
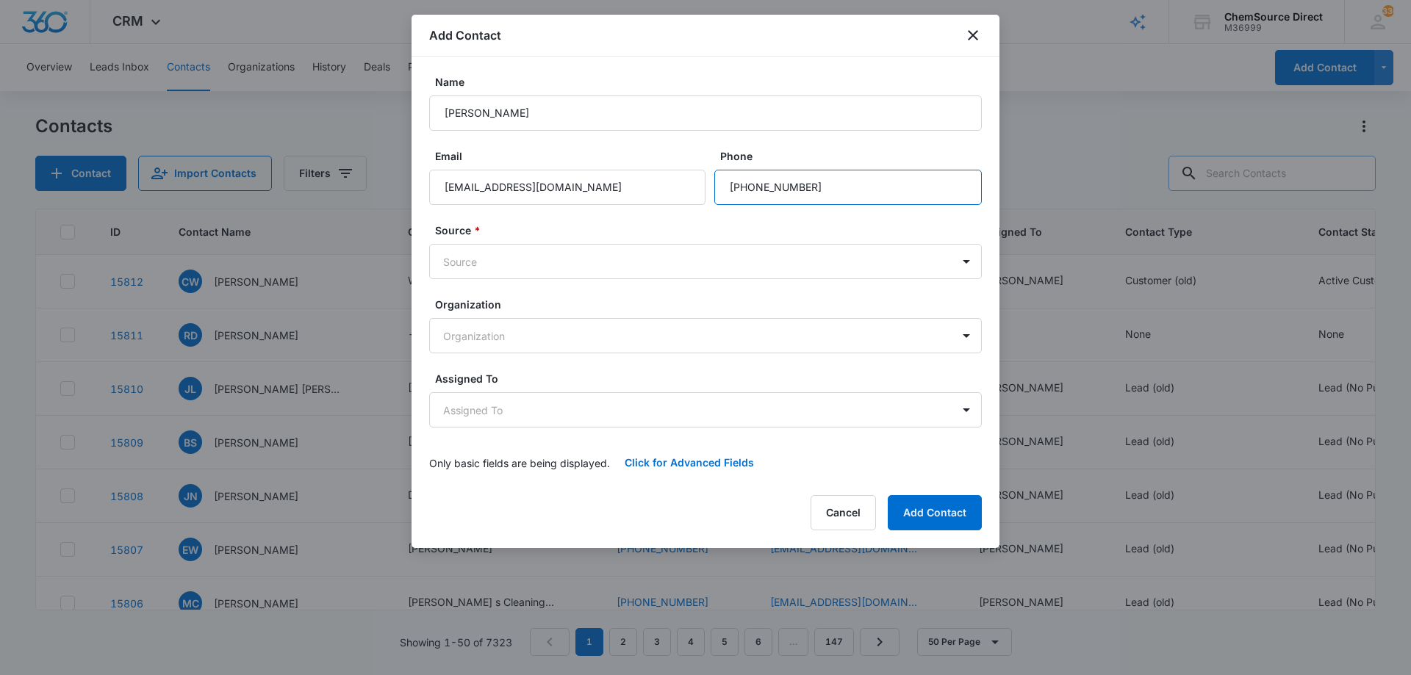
type input "(304) 784-5874"
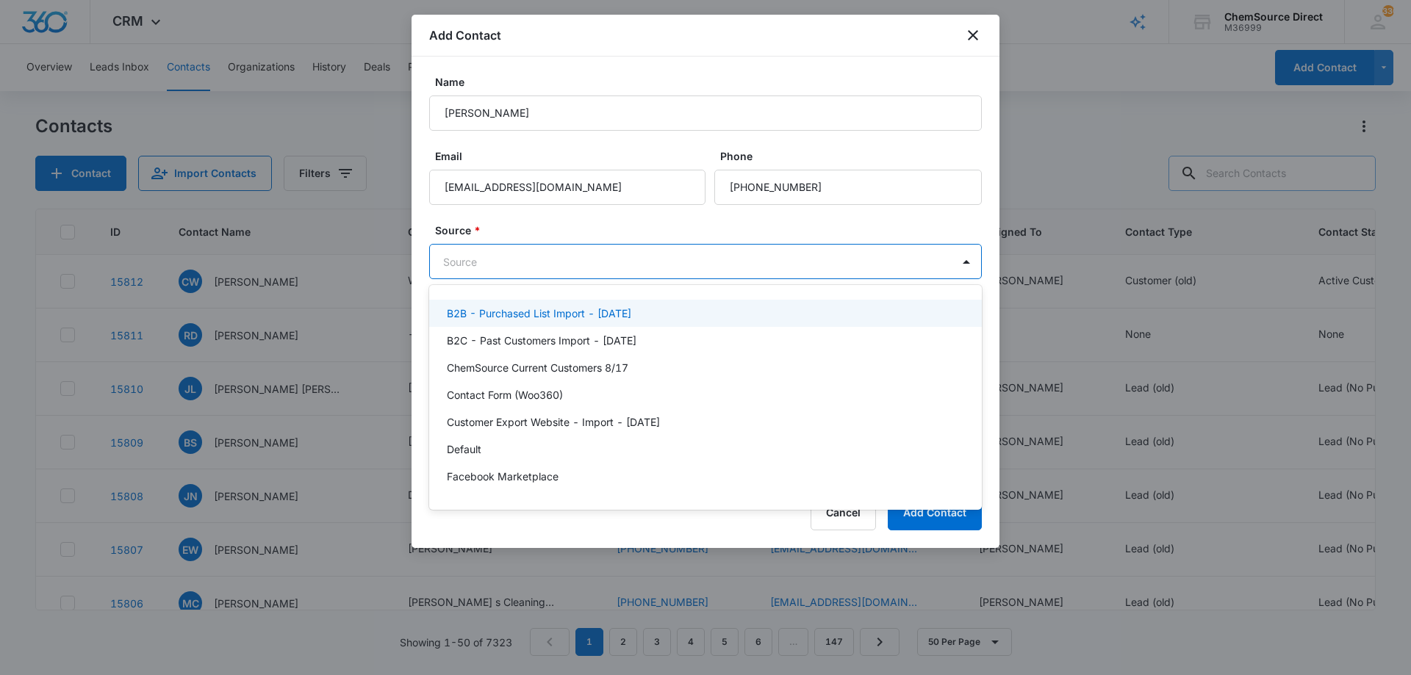
click at [634, 259] on body "CRM Apps Reputation Forms CRM Email Social Payments POS Content Ads Intelligenc…" at bounding box center [705, 337] width 1411 height 675
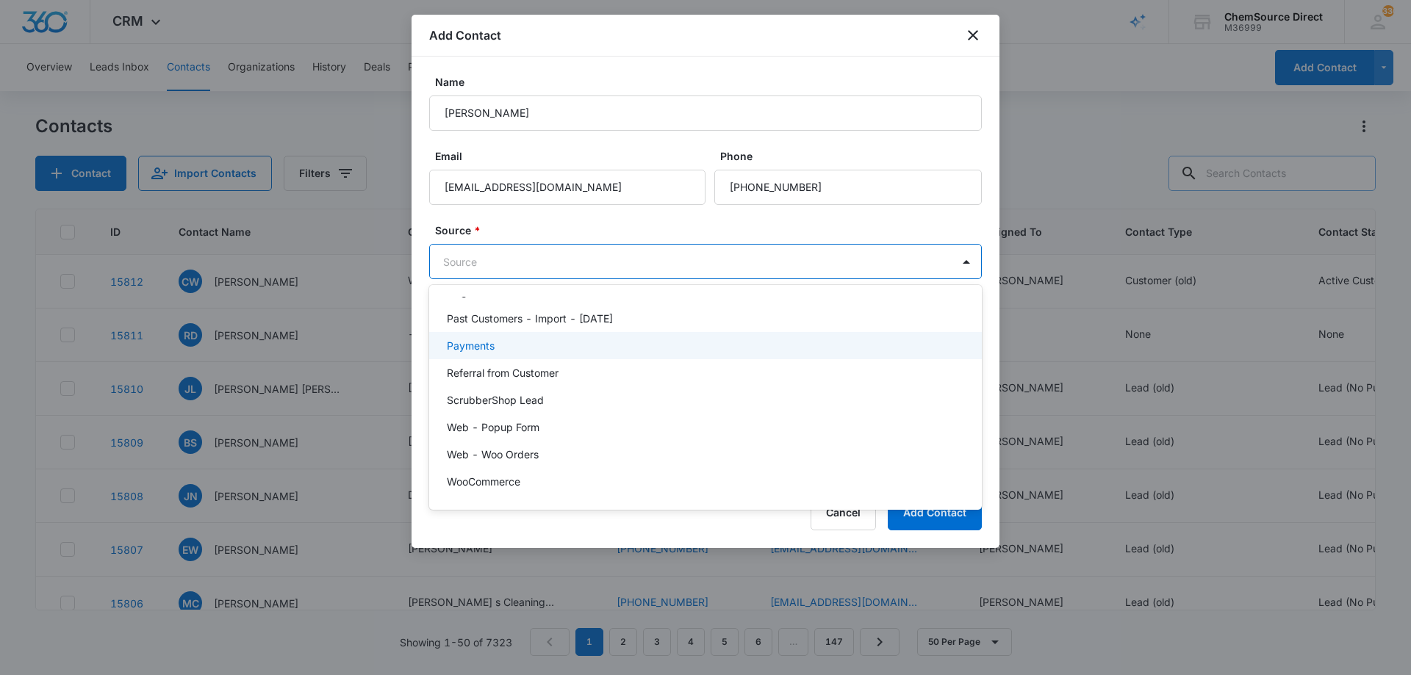
scroll to position [248, 0]
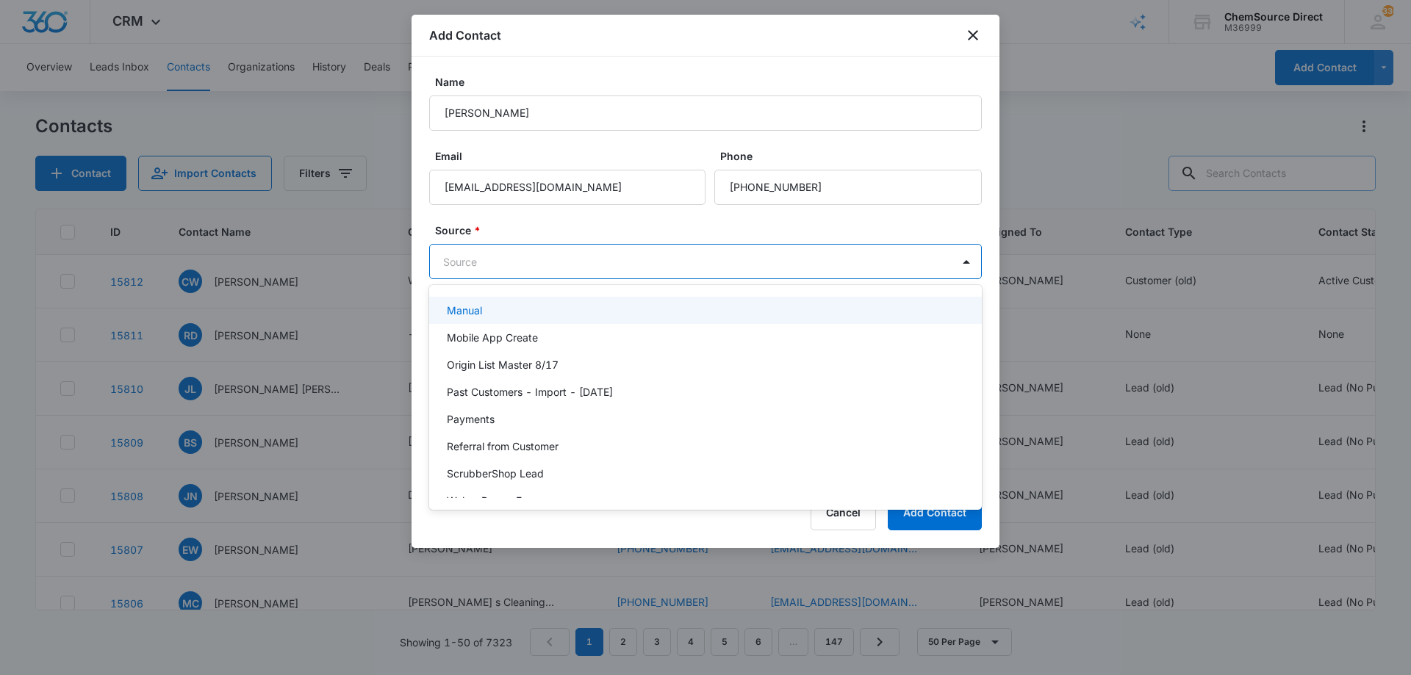
click at [547, 312] on div "Manual" at bounding box center [704, 310] width 514 height 15
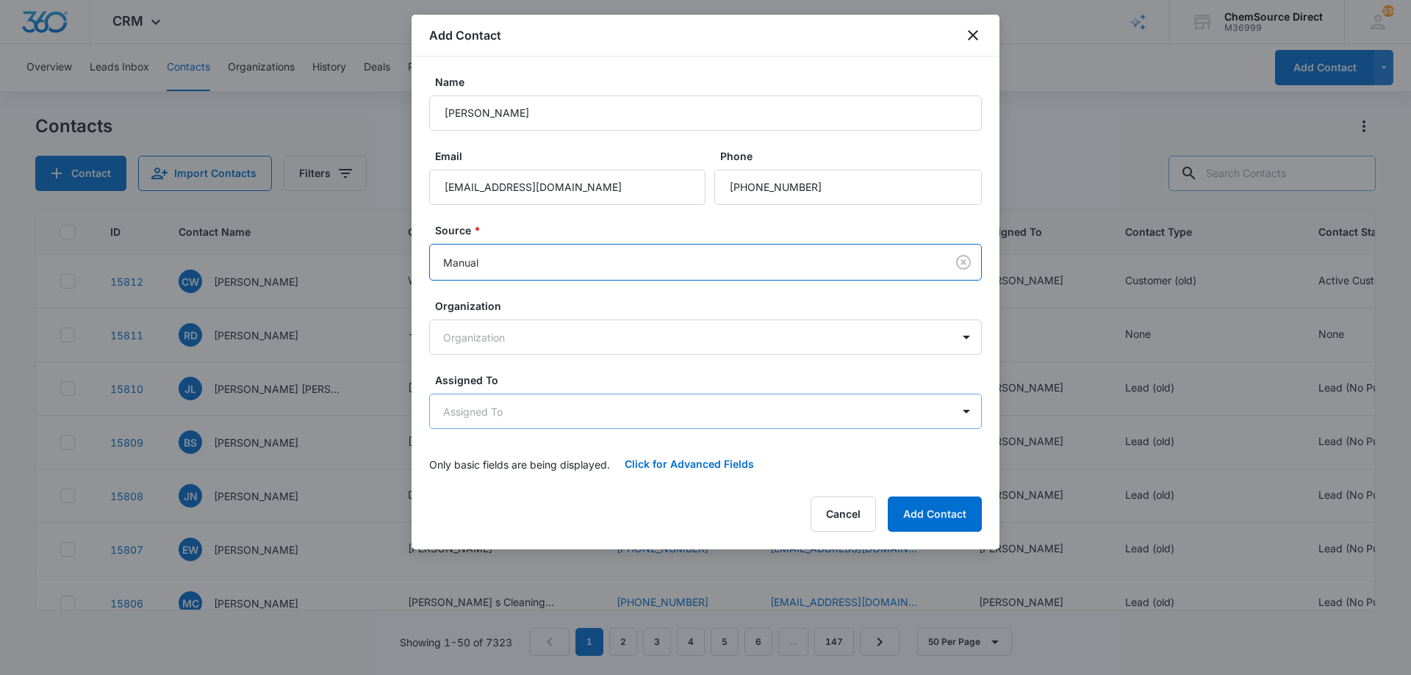
click at [617, 411] on body "CRM Apps Reputation Forms CRM Email Social Payments POS Content Ads Intelligenc…" at bounding box center [705, 337] width 1411 height 675
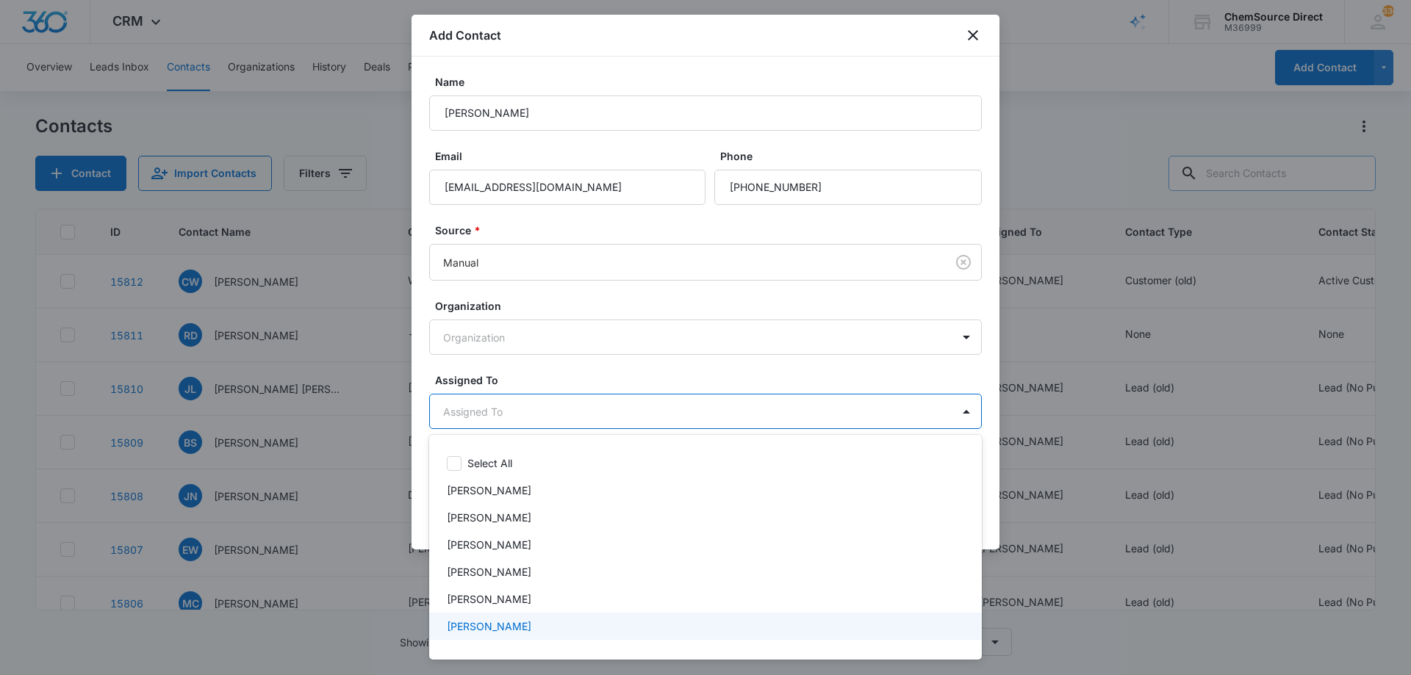
click at [569, 614] on div "[PERSON_NAME]" at bounding box center [705, 626] width 553 height 27
click at [600, 376] on div at bounding box center [705, 337] width 1411 height 675
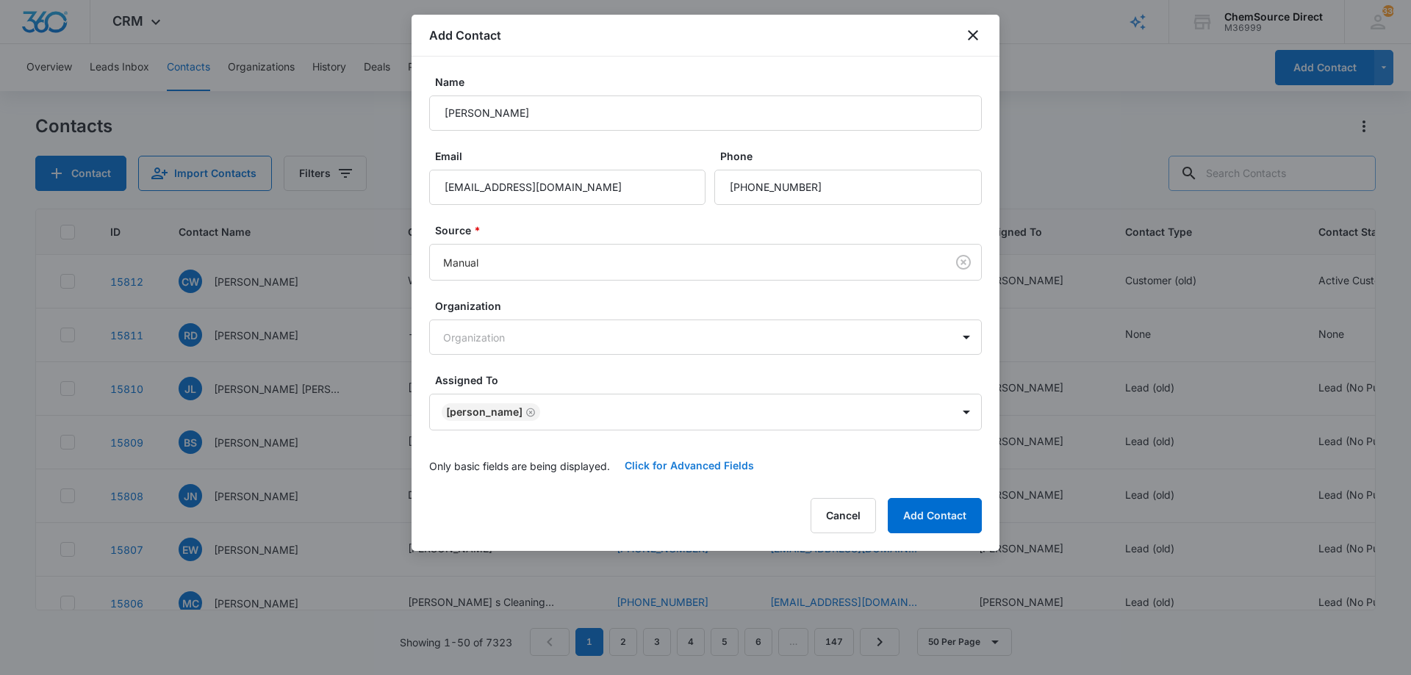
click at [645, 461] on button "Click for Advanced Fields" at bounding box center [689, 465] width 159 height 35
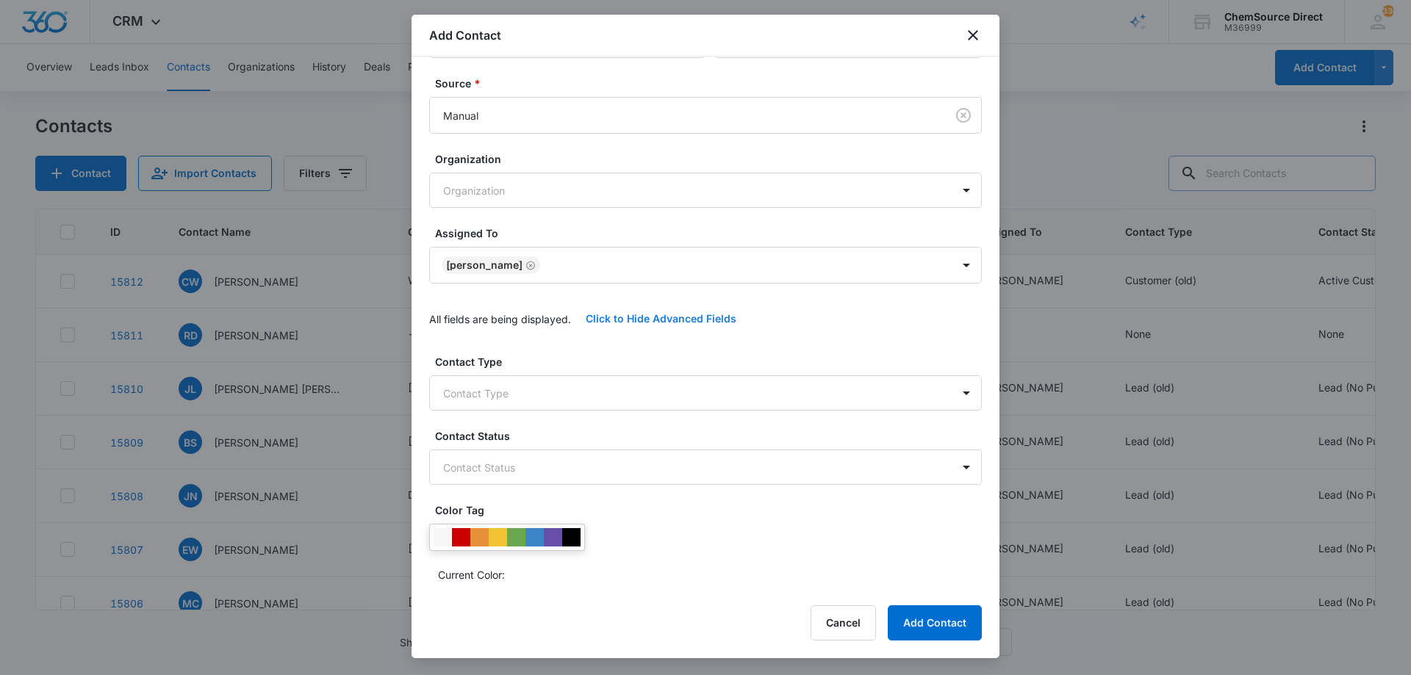
scroll to position [309, 0]
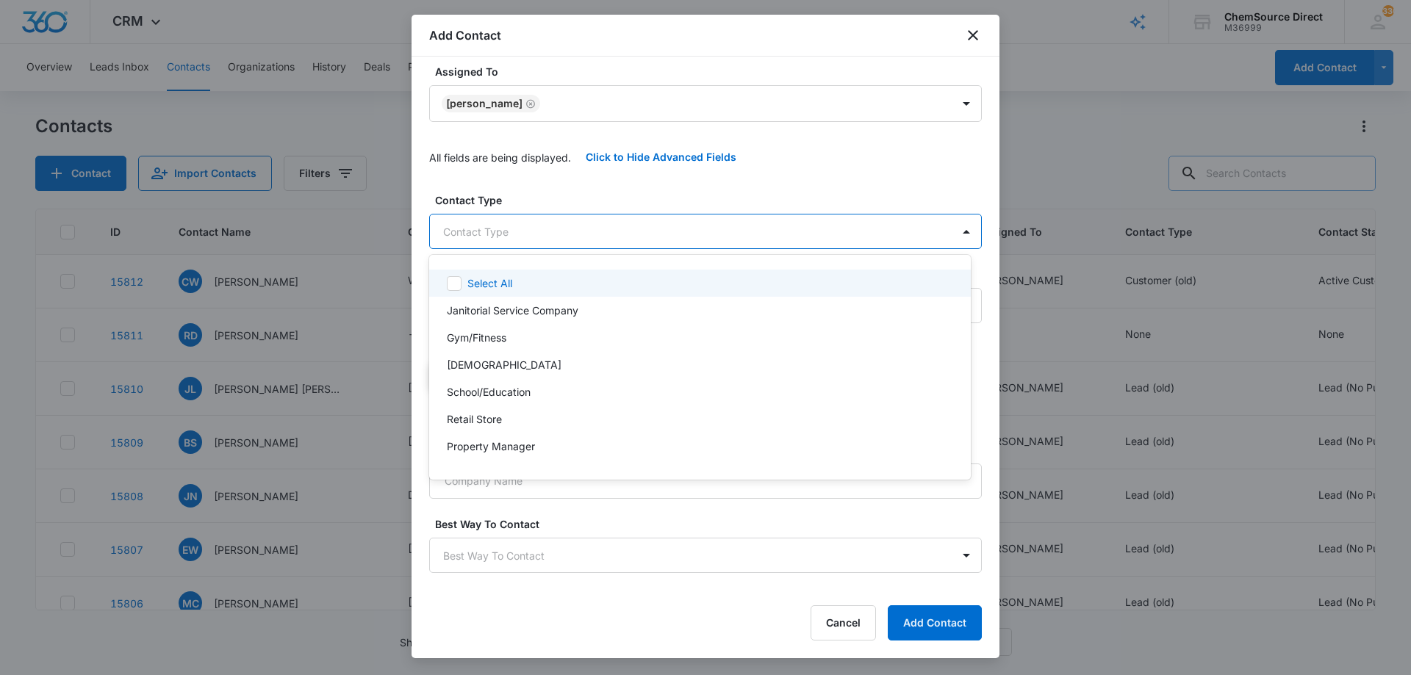
click at [566, 227] on body "CRM Apps Reputation Forms CRM Email Social Payments POS Content Ads Intelligenc…" at bounding box center [705, 337] width 1411 height 675
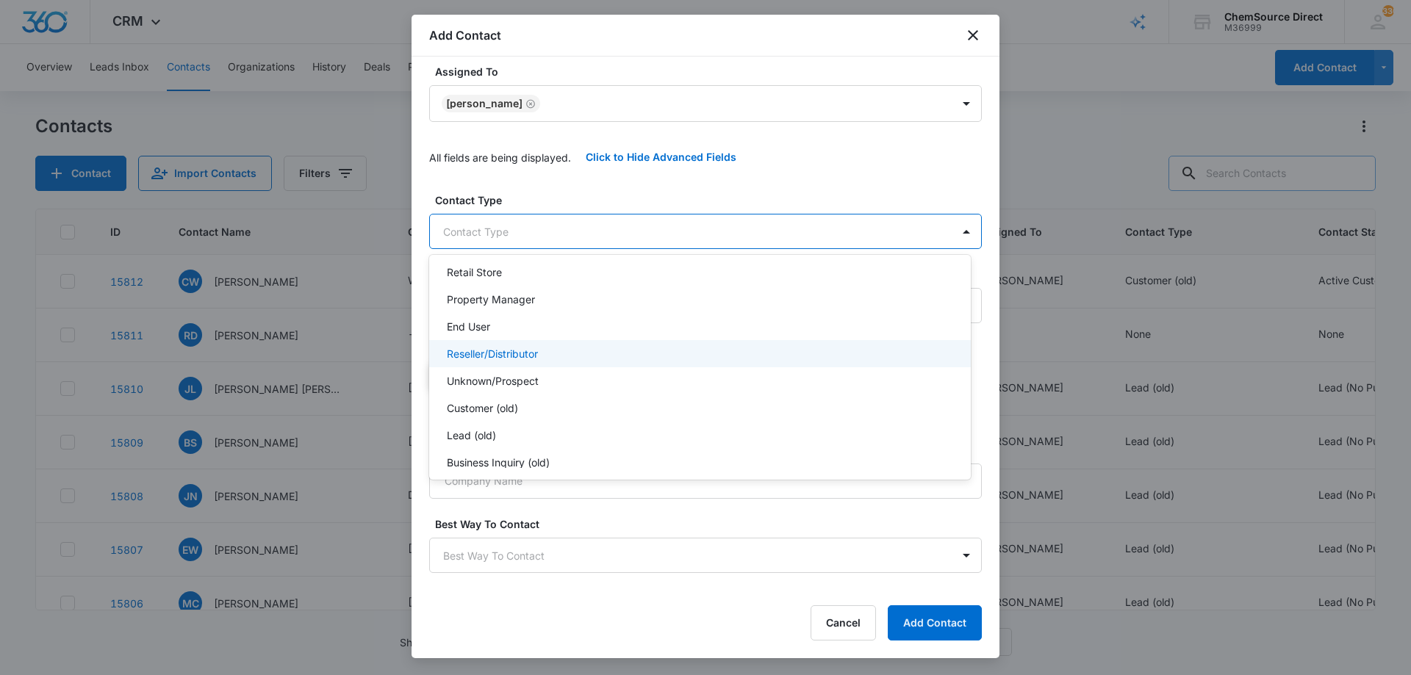
scroll to position [158, 0]
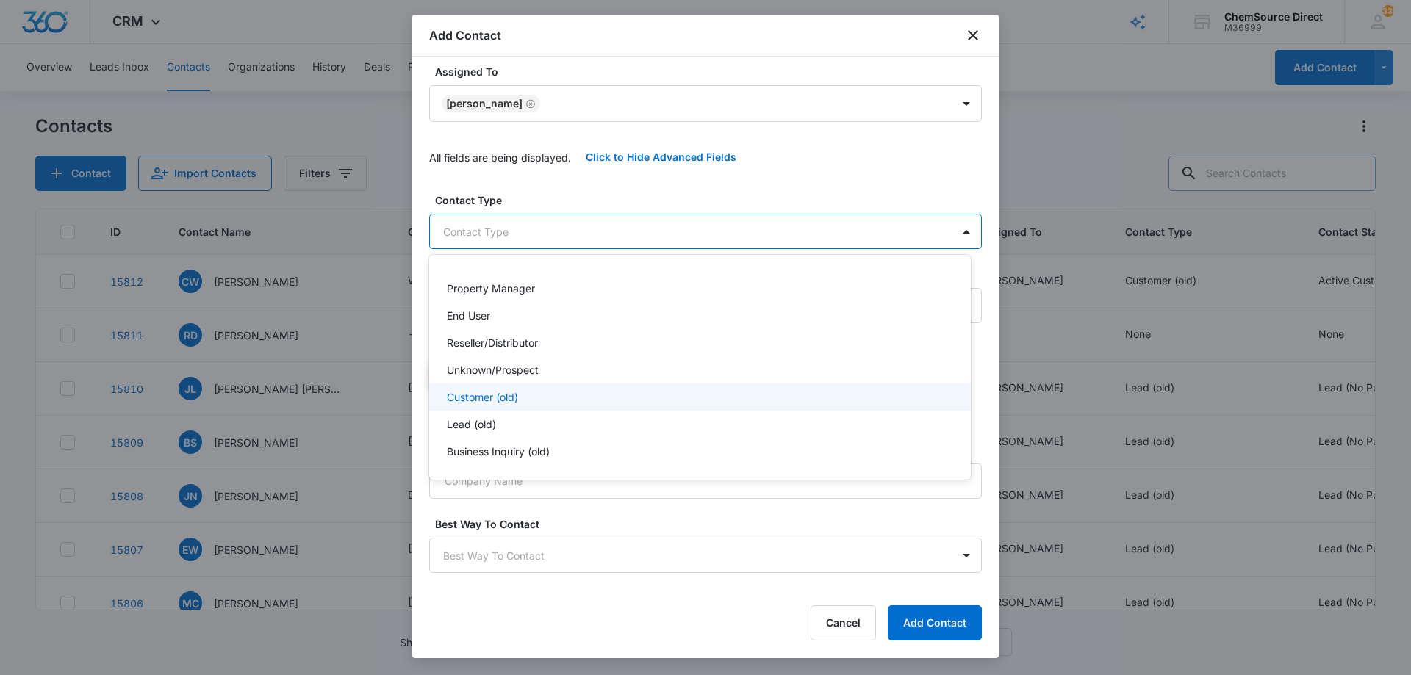
click at [558, 399] on div "Customer (old)" at bounding box center [698, 396] width 503 height 15
click at [614, 187] on div at bounding box center [705, 337] width 1411 height 675
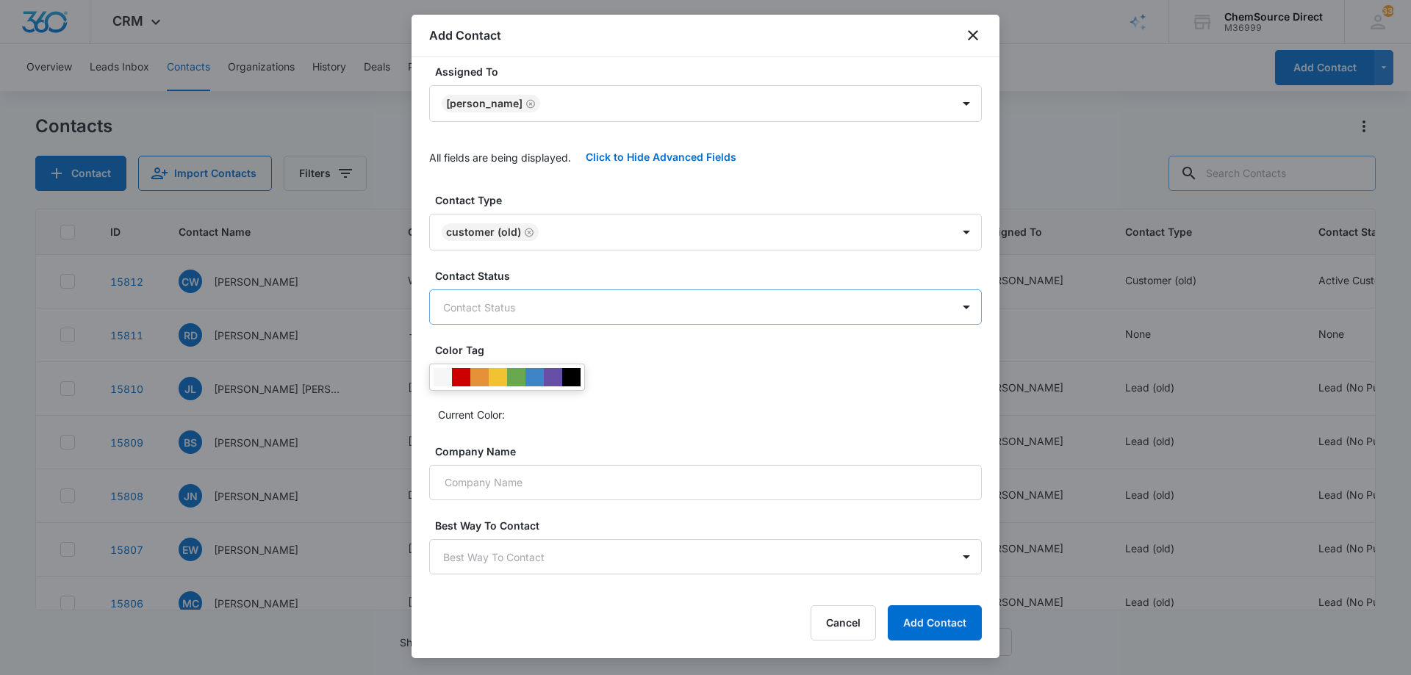
click at [561, 295] on body "CRM Apps Reputation Forms CRM Email Social Payments POS Content Ads Intelligenc…" at bounding box center [705, 337] width 1411 height 675
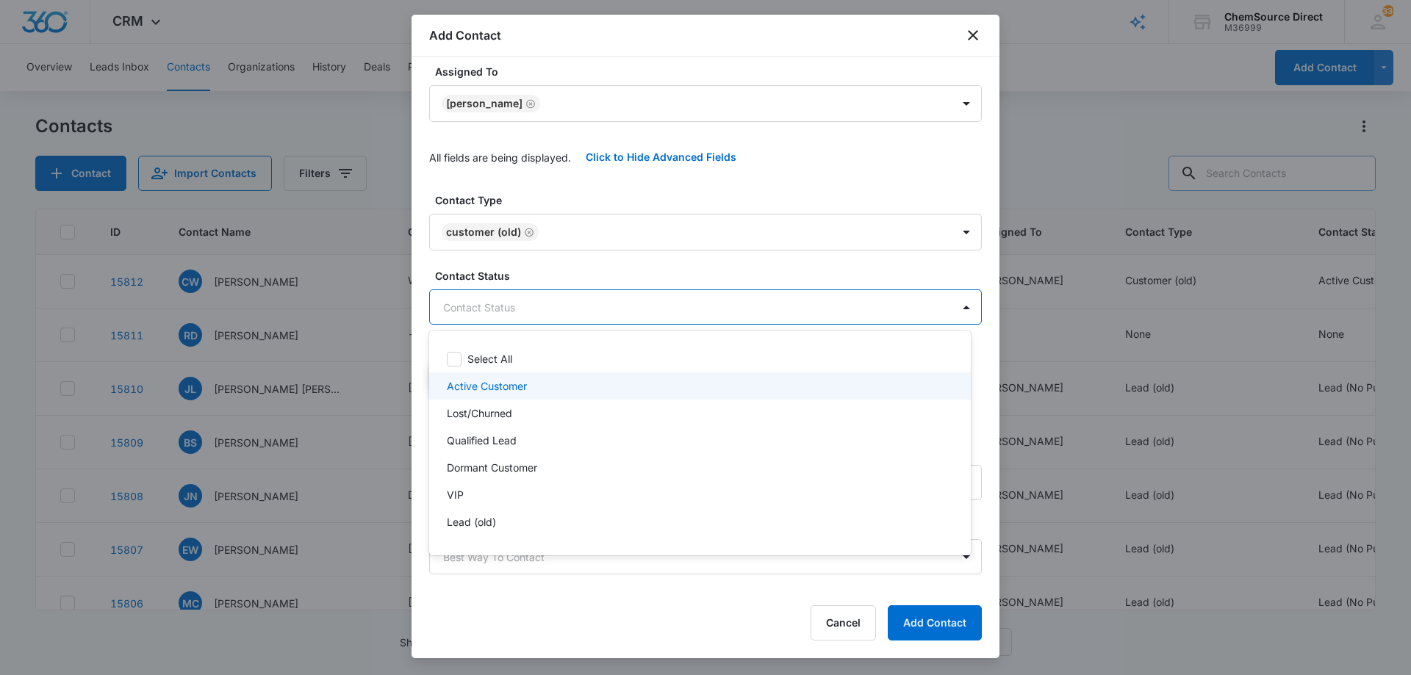
click at [497, 384] on p "Active Customer" at bounding box center [487, 385] width 80 height 15
click at [575, 265] on div at bounding box center [705, 337] width 1411 height 675
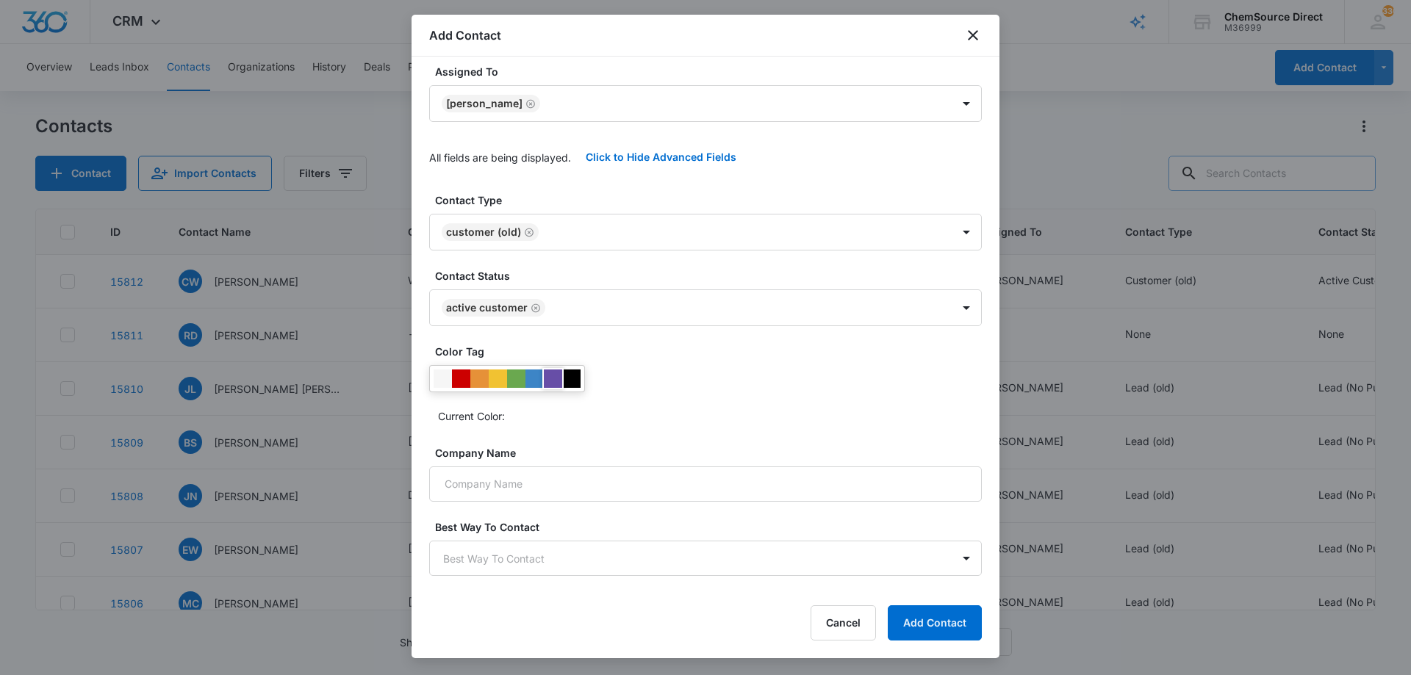
click at [551, 377] on div at bounding box center [553, 379] width 18 height 18
click at [684, 382] on div "Current Color:" at bounding box center [705, 396] width 553 height 62
click at [635, 484] on input "Company Name" at bounding box center [705, 484] width 553 height 35
paste input "Landry Global LLC"
type input "Landry Global LLC"
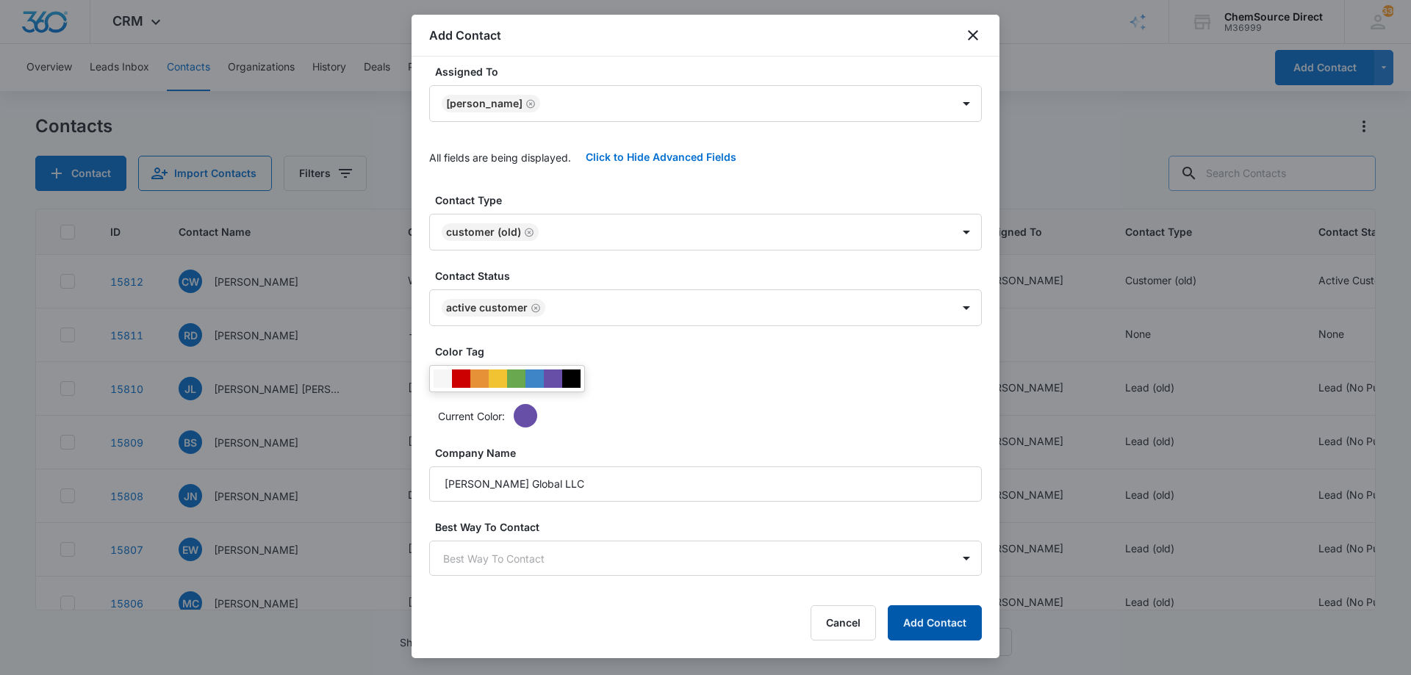
click at [941, 615] on button "Add Contact" at bounding box center [935, 622] width 94 height 35
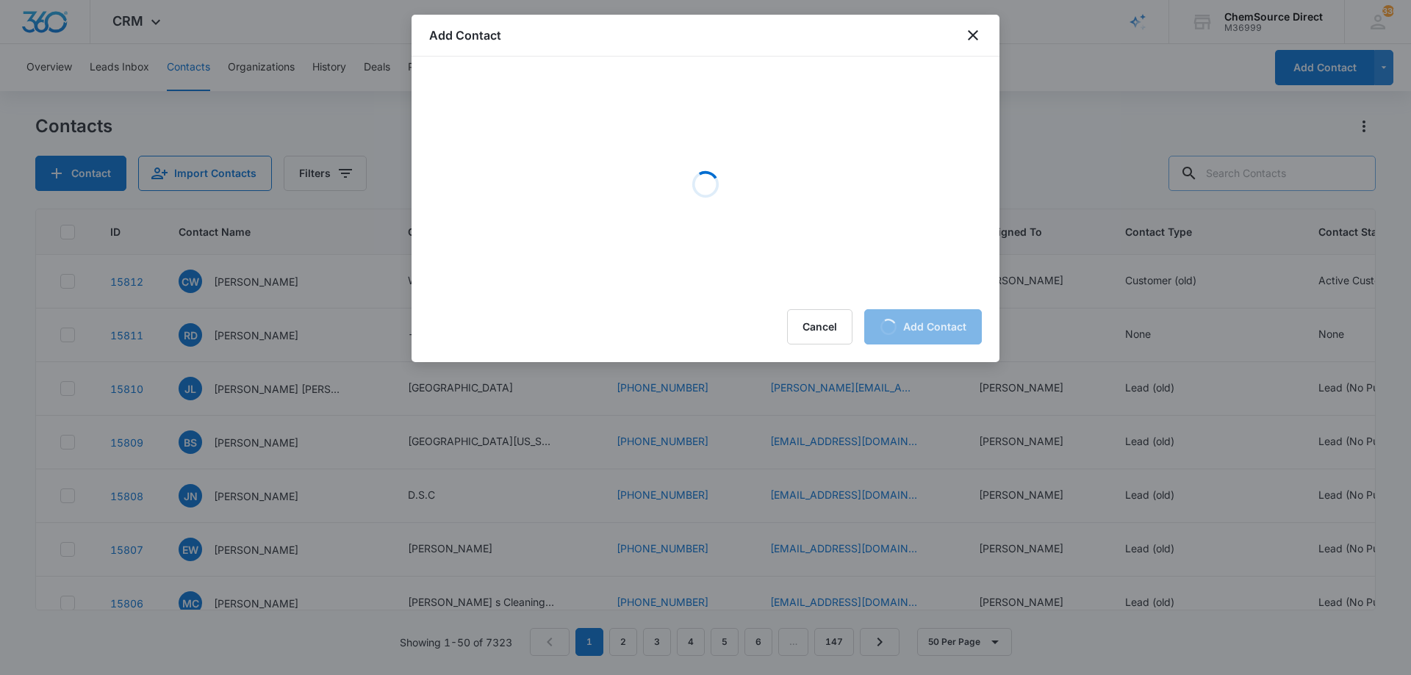
scroll to position [0, 0]
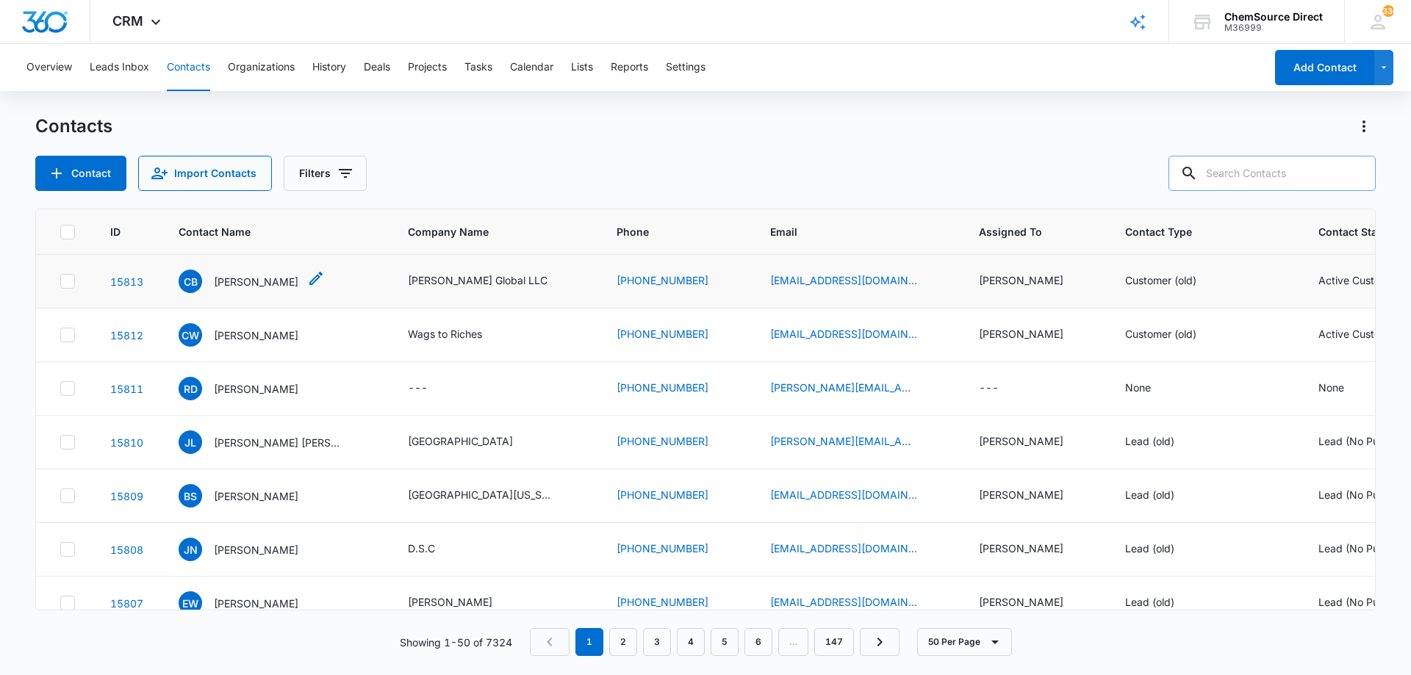
click at [262, 278] on p "Chase Browning" at bounding box center [256, 281] width 85 height 15
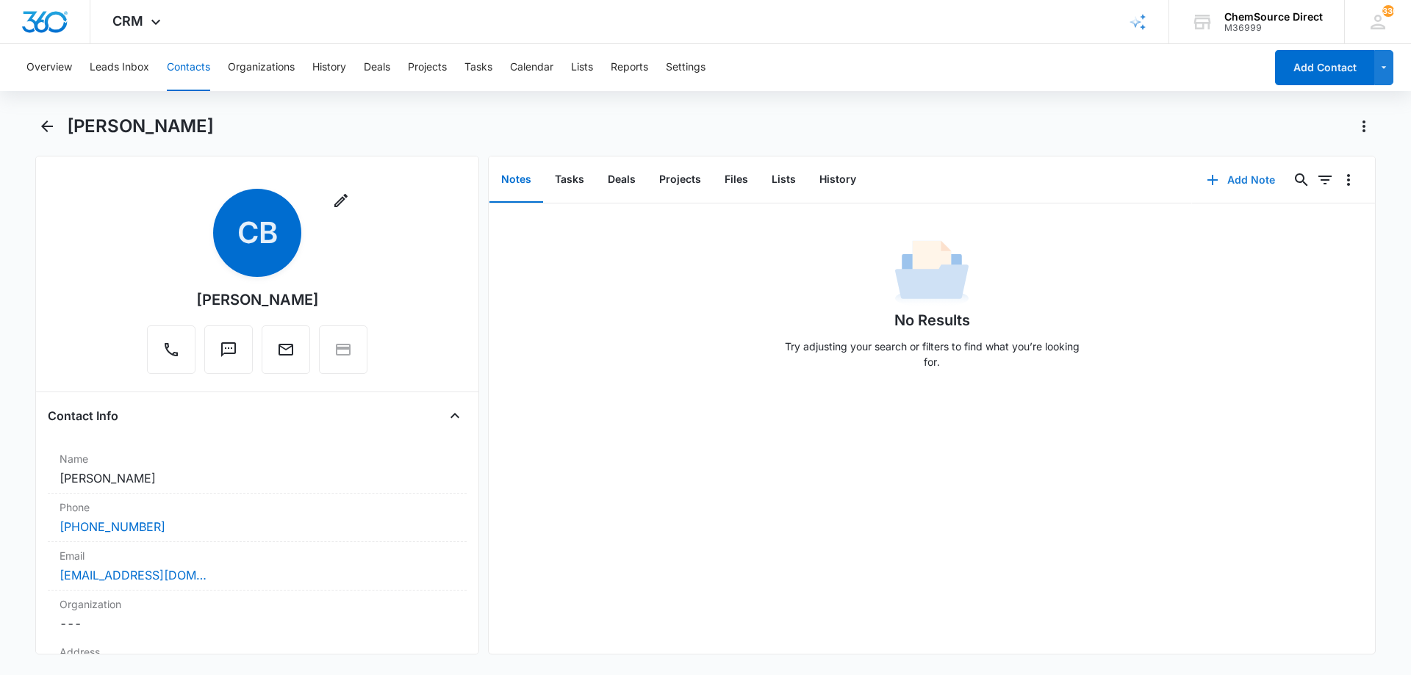
click at [1230, 179] on button "Add Note" at bounding box center [1241, 179] width 98 height 35
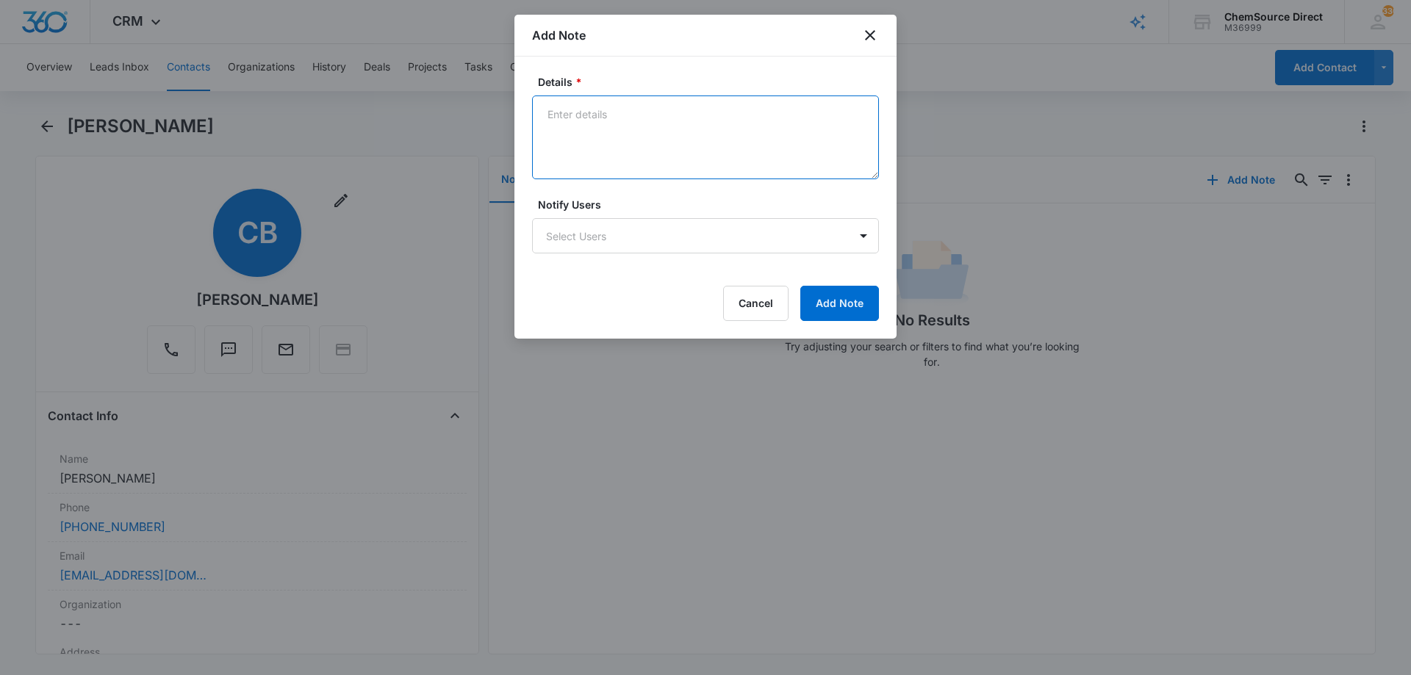
click at [617, 115] on textarea "Details *" at bounding box center [705, 138] width 347 height 84
click at [545, 136] on textarea "New Customer" at bounding box center [705, 138] width 347 height 84
paste textarea "Misc janitorial supplies"
type textarea "New Customer Misc janitorial supplies"
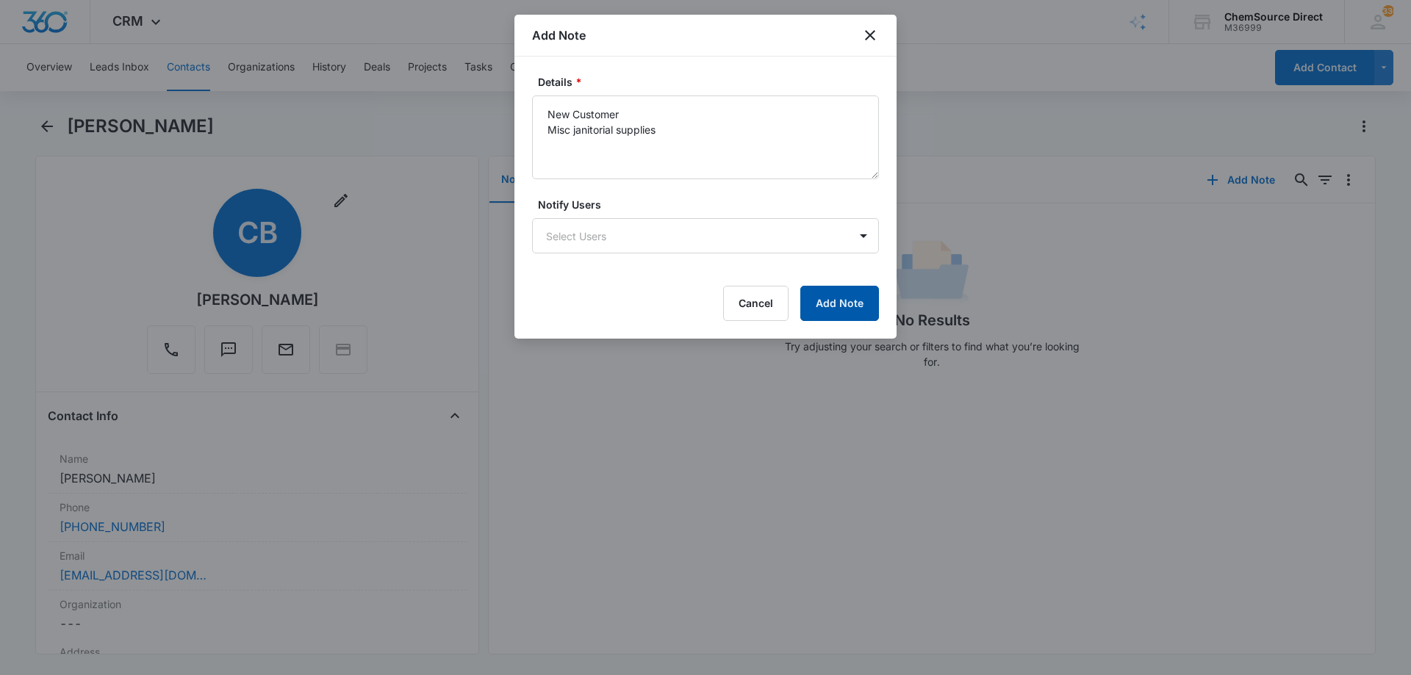
click at [824, 302] on button "Add Note" at bounding box center [839, 303] width 79 height 35
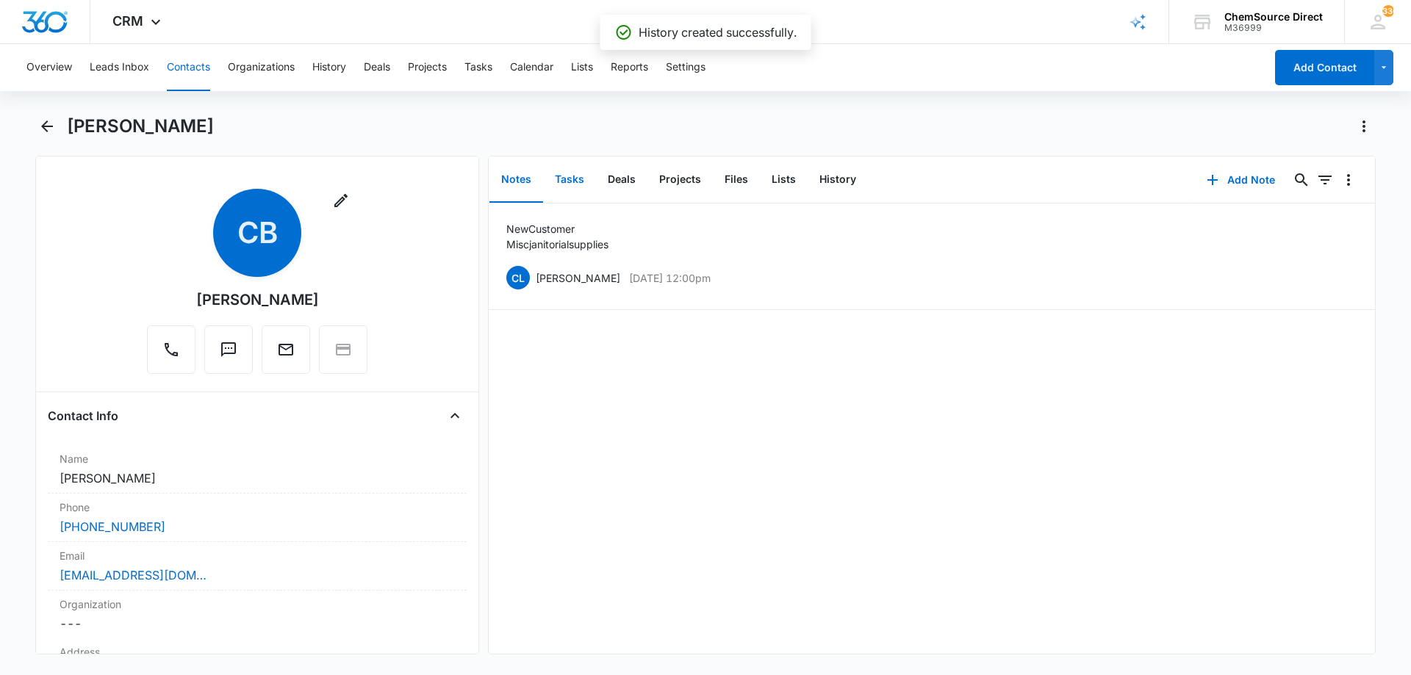
click at [573, 178] on button "Tasks" at bounding box center [569, 180] width 53 height 46
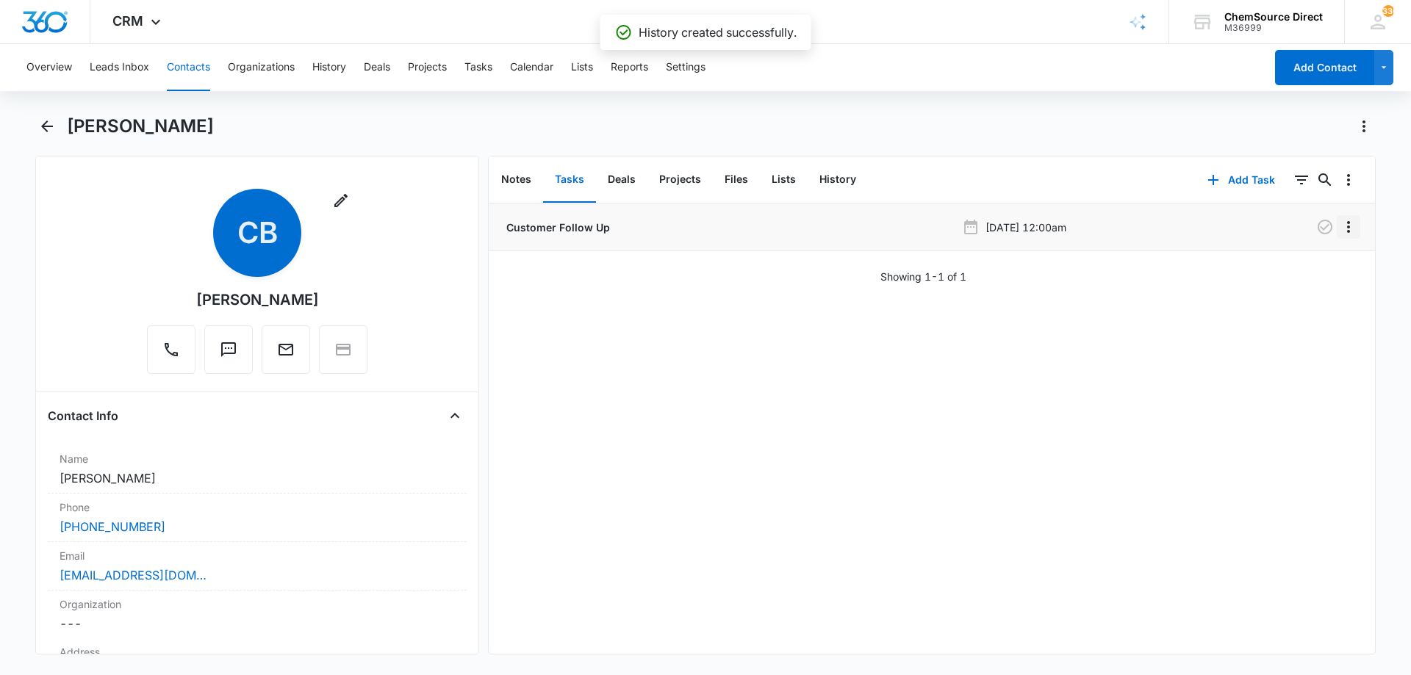
click at [1340, 226] on icon "Overflow Menu" at bounding box center [1349, 227] width 18 height 18
click at [1317, 286] on button "Delete" at bounding box center [1307, 290] width 84 height 22
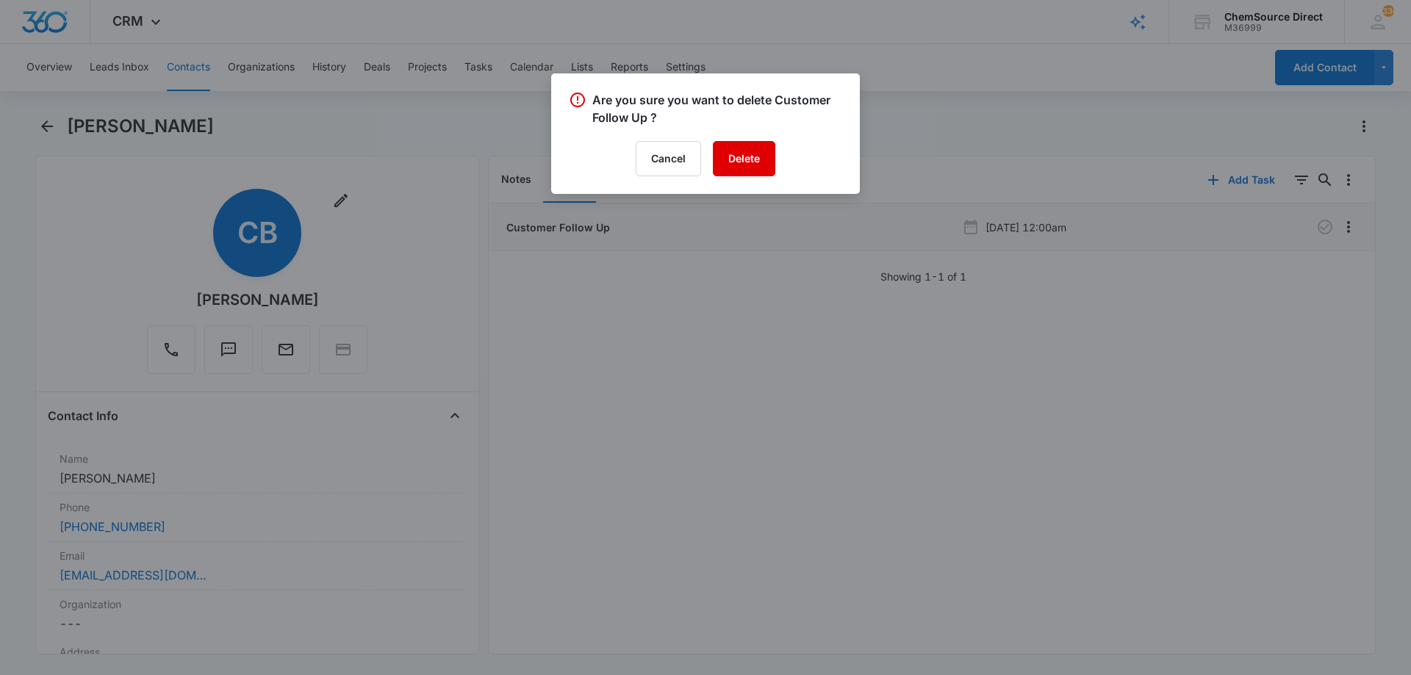
click at [755, 154] on button "Delete" at bounding box center [744, 158] width 62 height 35
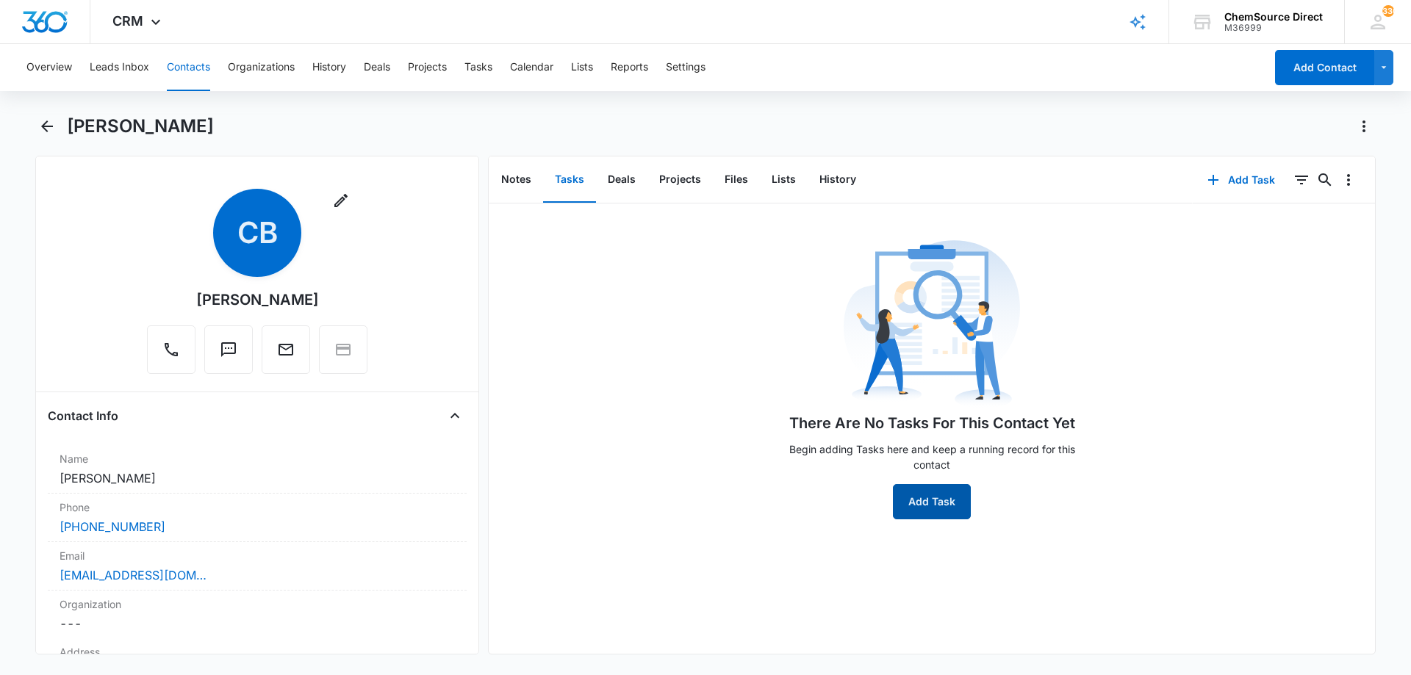
click at [908, 501] on button "Add Task" at bounding box center [932, 501] width 78 height 35
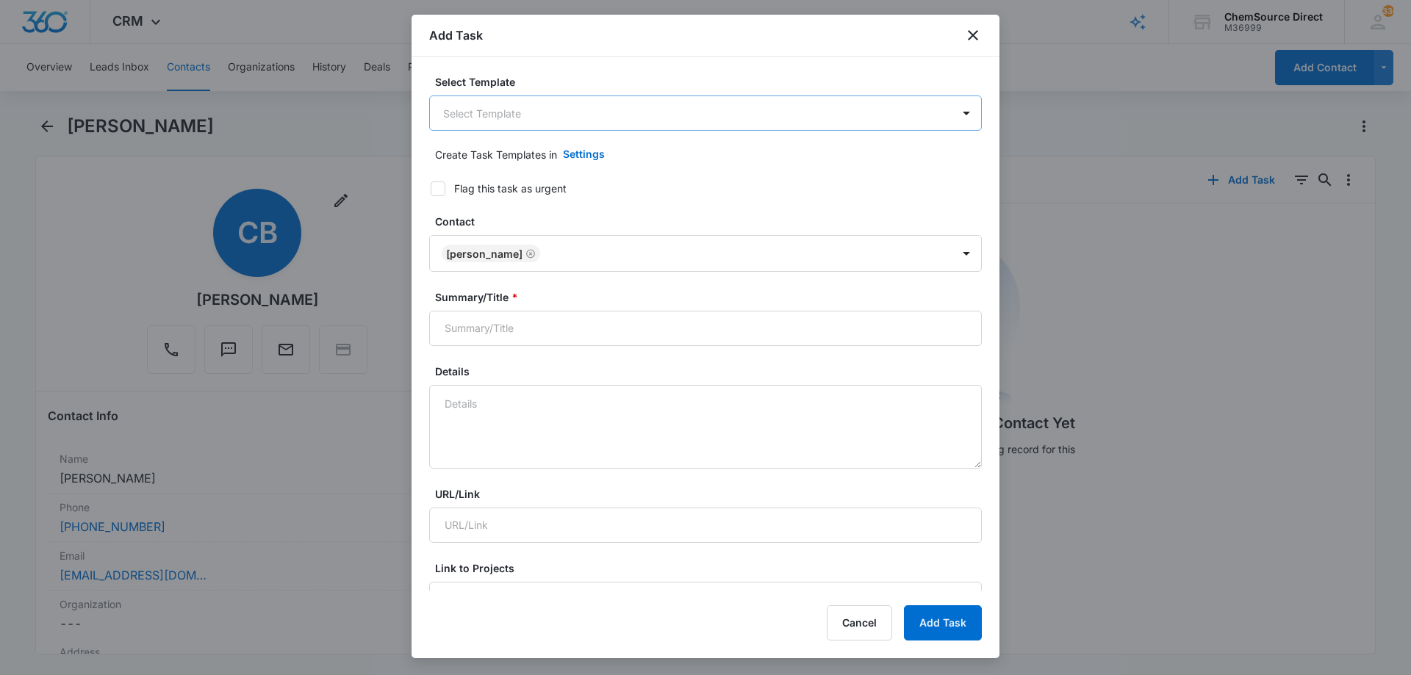
click at [485, 105] on body "CRM Apps Reputation Forms CRM Email Social Payments POS Content Ads Intelligenc…" at bounding box center [705, 337] width 1411 height 675
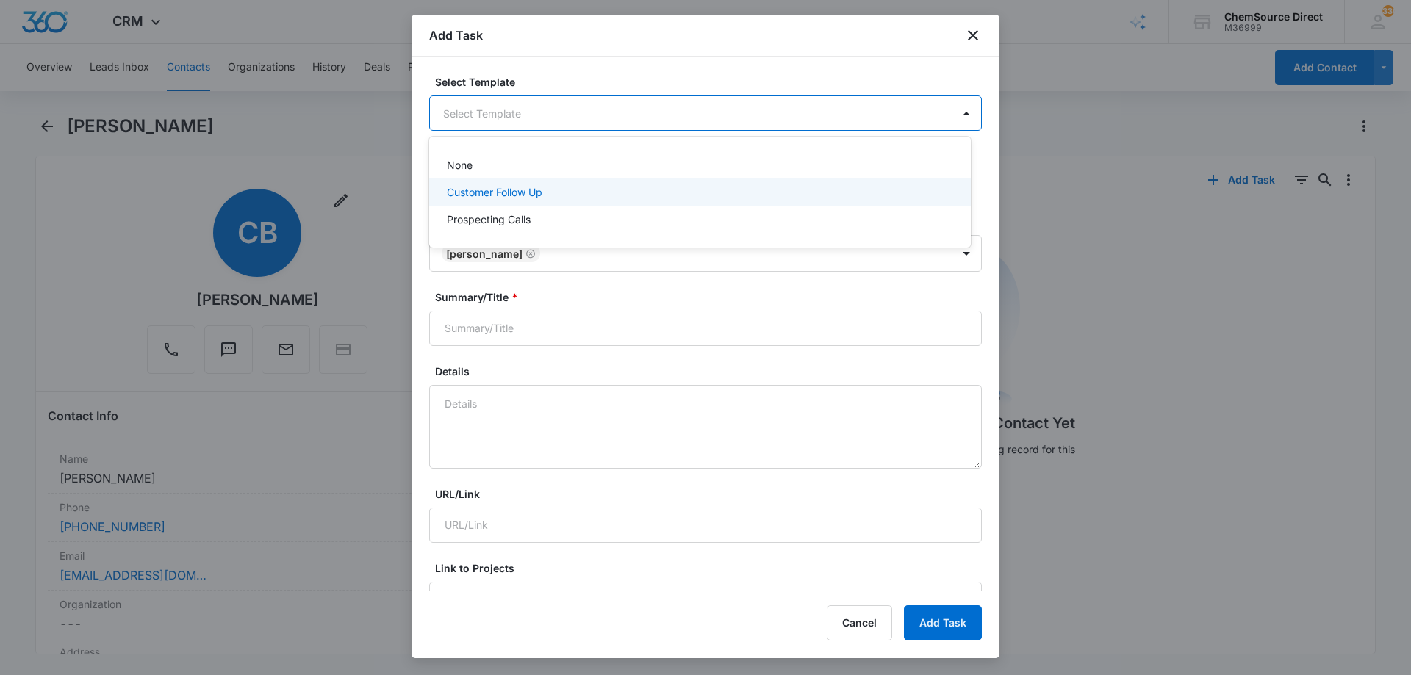
click at [497, 192] on p "Customer Follow Up" at bounding box center [495, 191] width 96 height 15
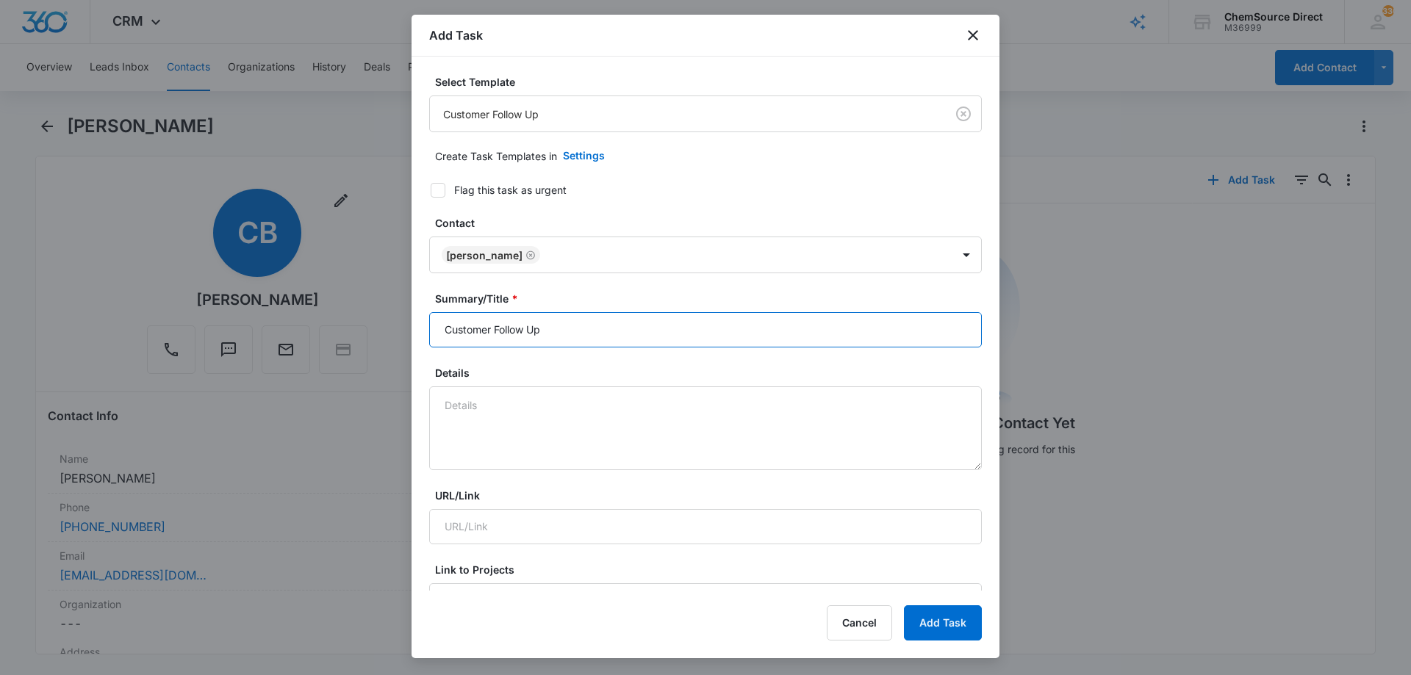
click at [495, 325] on input "Customer Follow Up" at bounding box center [705, 329] width 553 height 35
click at [495, 326] on input "Customer Follow Up" at bounding box center [705, 329] width 553 height 35
type input "Customer Follow Up"
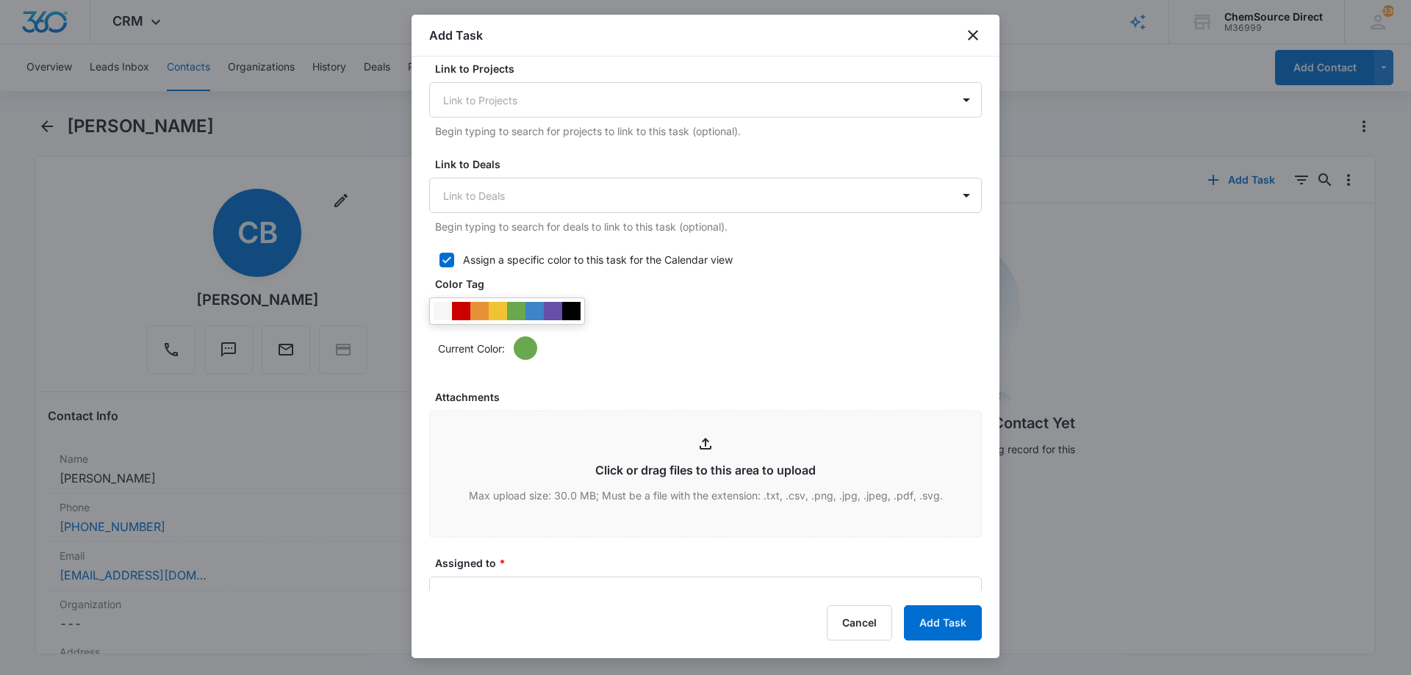
scroll to position [588, 0]
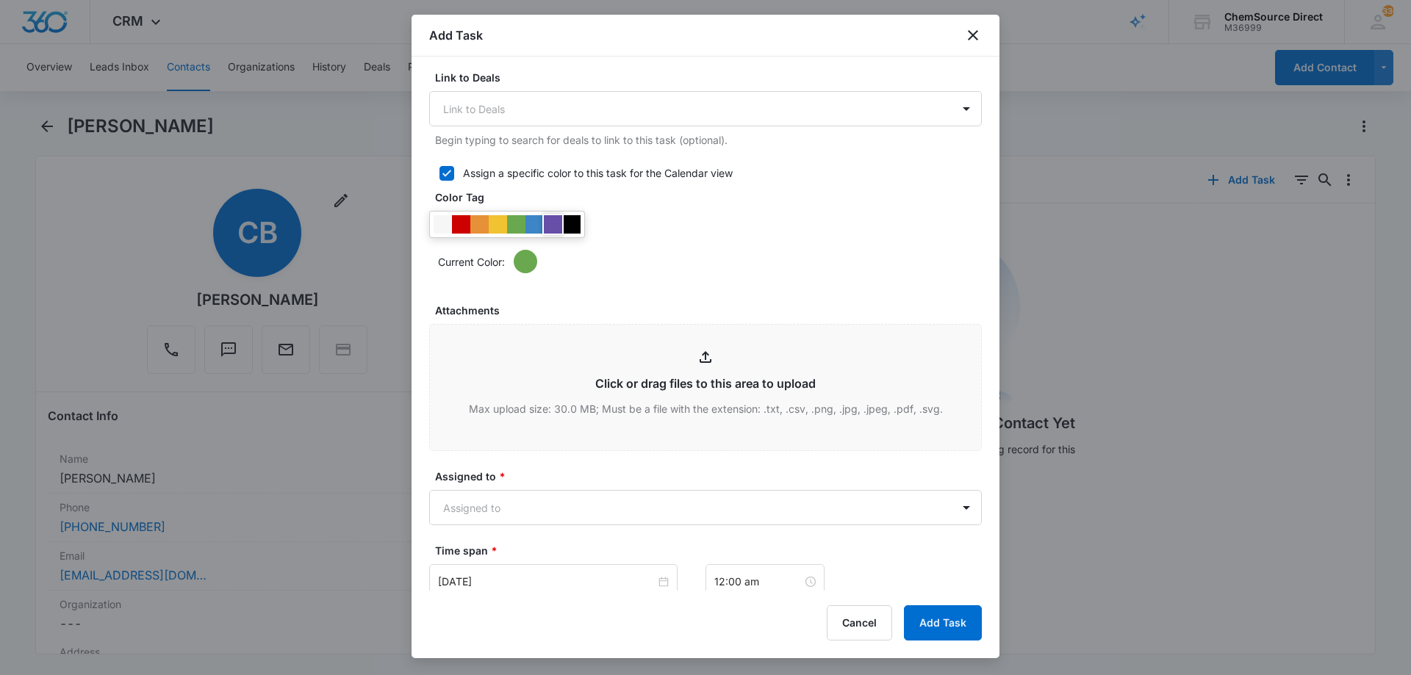
type textarea "New Customer"
click at [555, 223] on div at bounding box center [553, 224] width 18 height 18
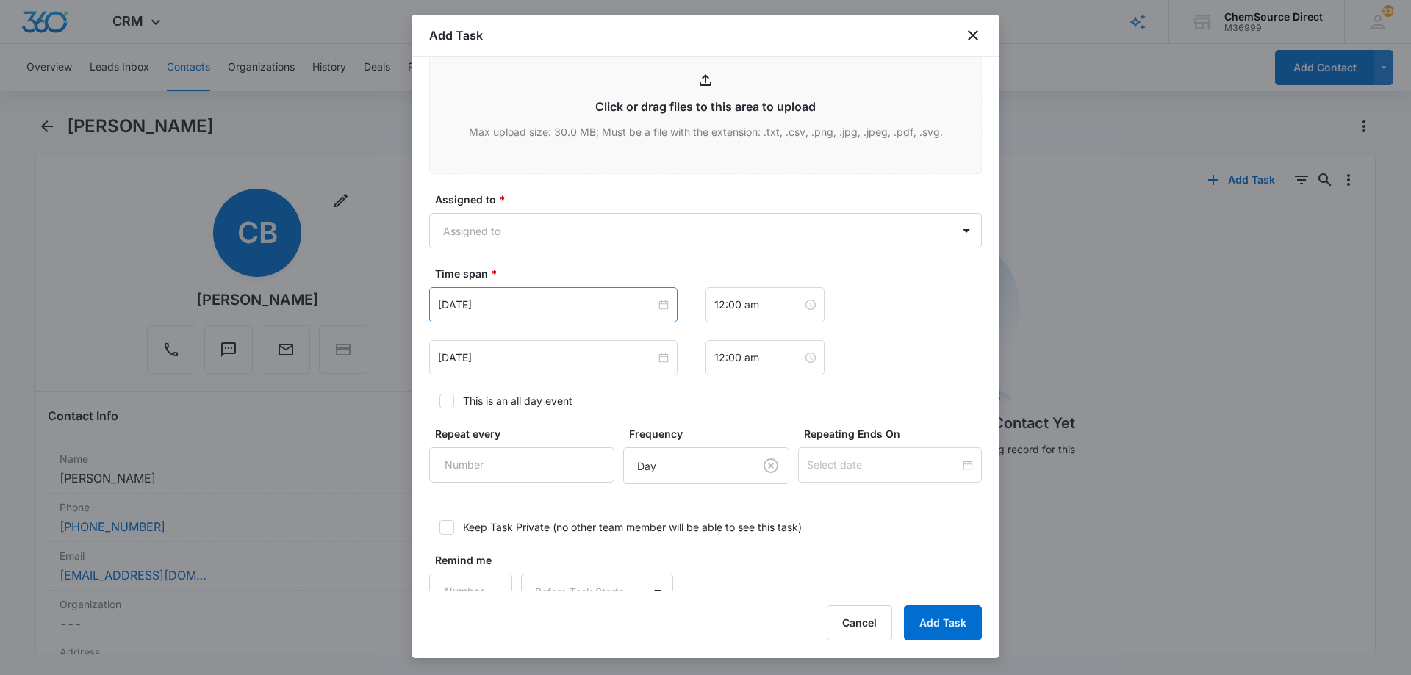
scroll to position [901, 0]
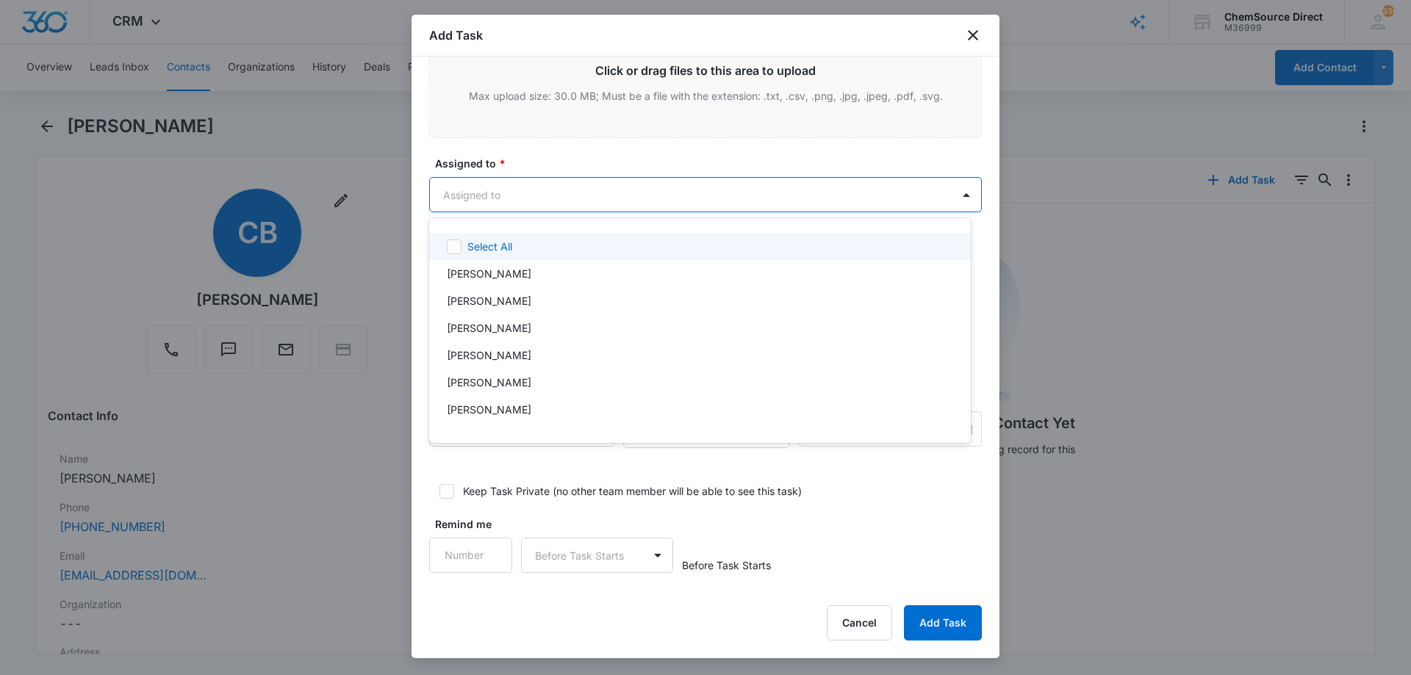
click at [567, 193] on body "CRM Apps Reputation Forms CRM Email Social Payments POS Content Ads Intelligenc…" at bounding box center [705, 337] width 1411 height 675
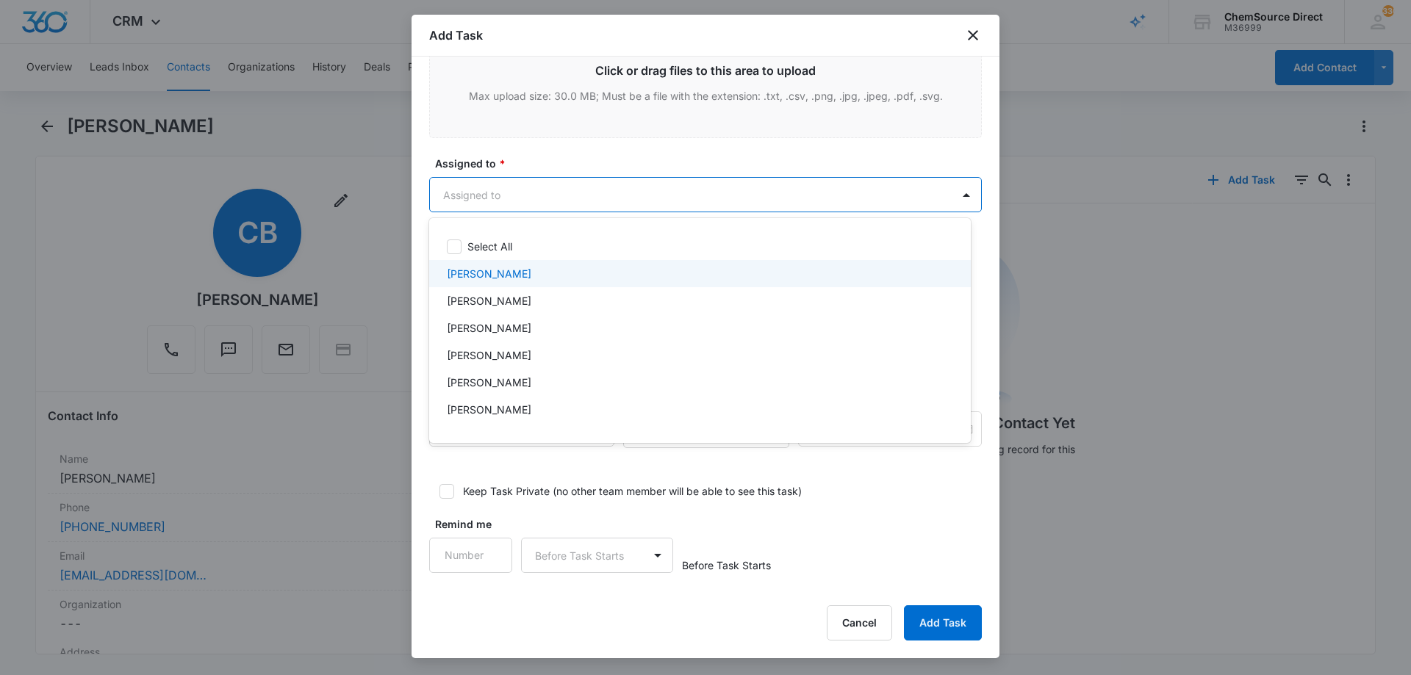
click at [542, 273] on div "[PERSON_NAME]" at bounding box center [698, 273] width 503 height 15
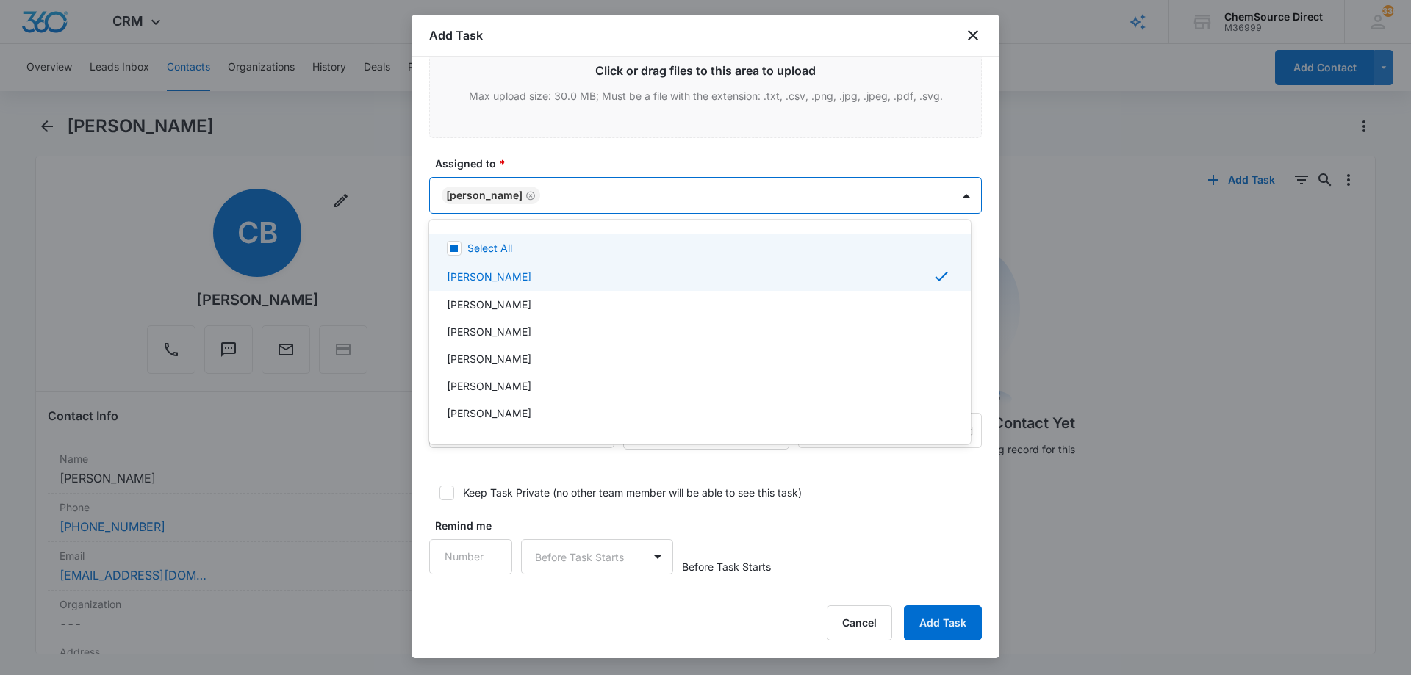
click at [577, 157] on div at bounding box center [705, 337] width 1411 height 675
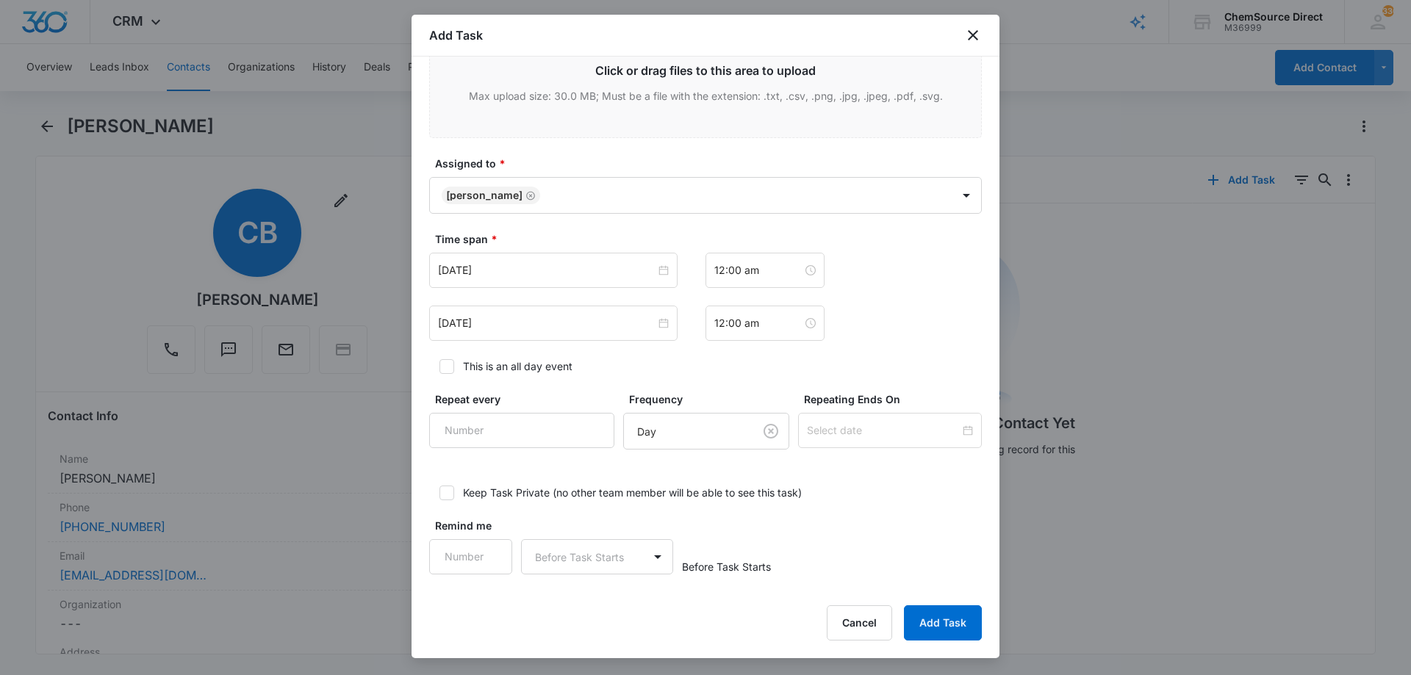
scroll to position [902, 0]
click at [526, 256] on div "[DATE]" at bounding box center [553, 268] width 248 height 35
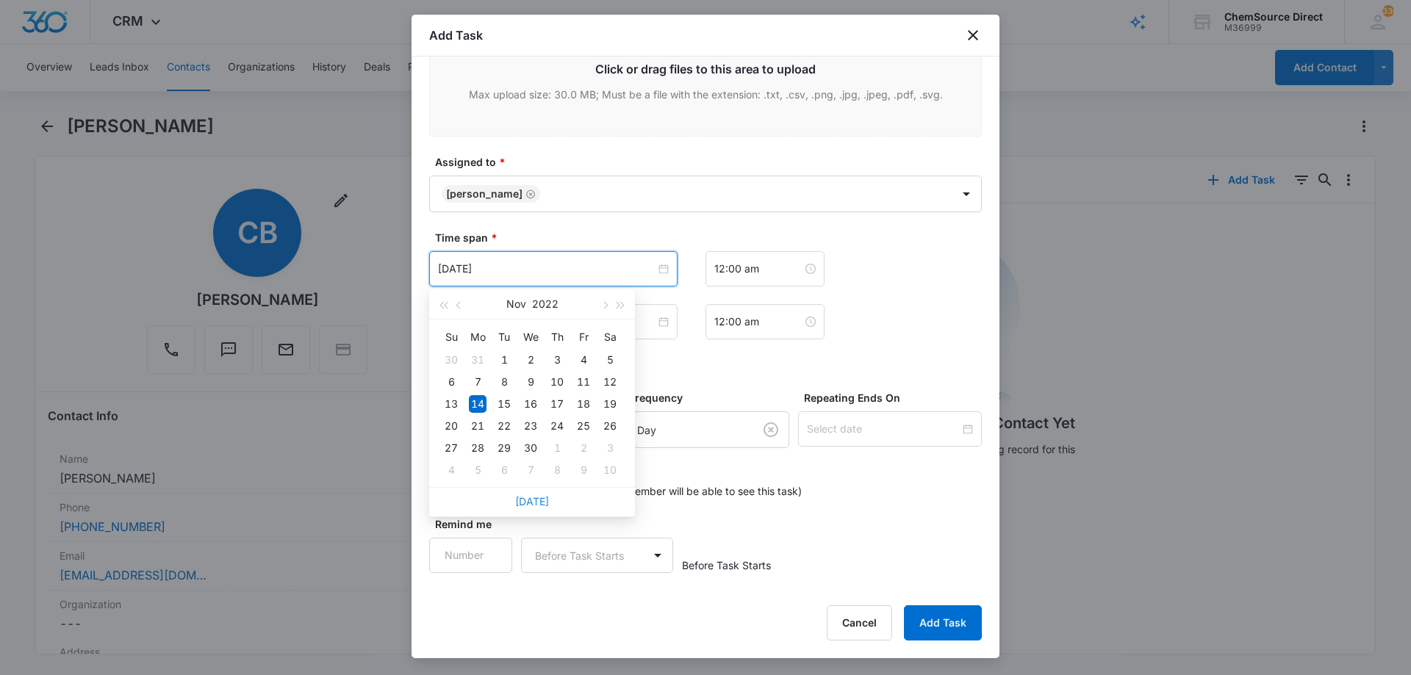
click at [532, 501] on link "[DATE]" at bounding box center [532, 501] width 34 height 12
type input "[DATE]"
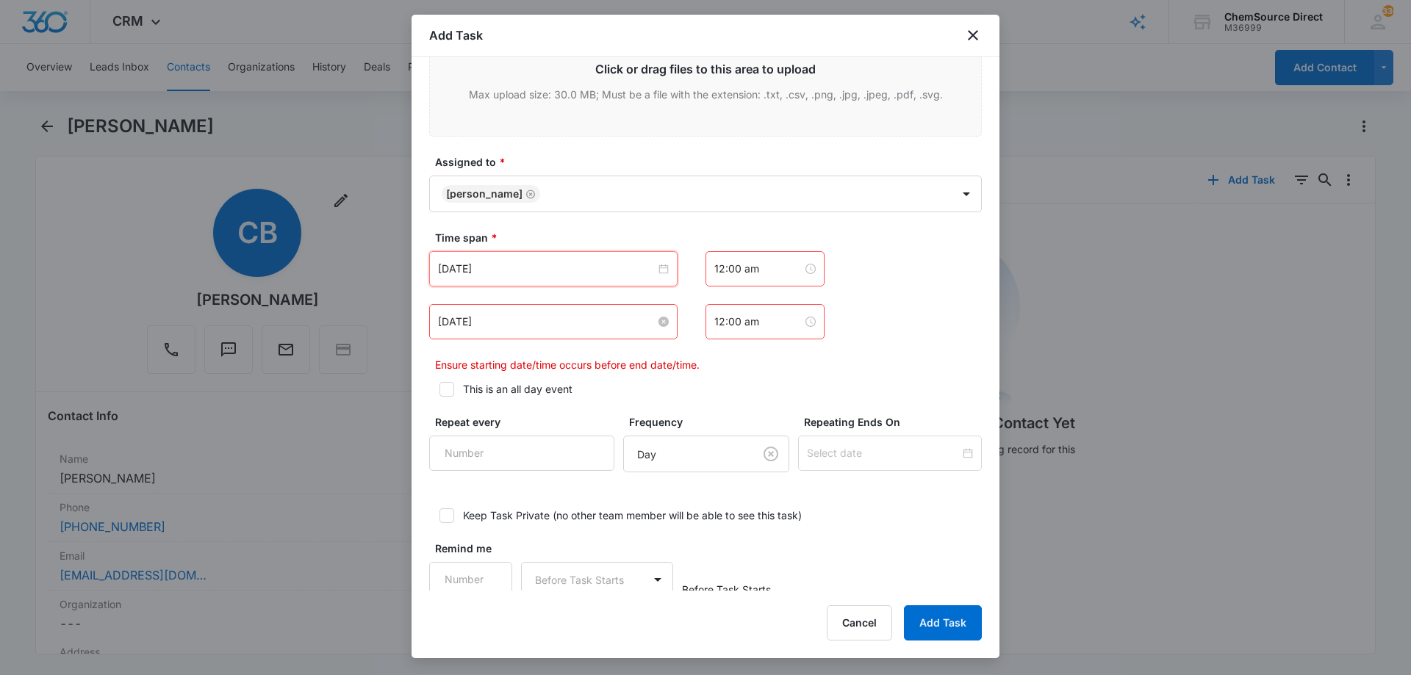
click at [525, 319] on input "[DATE]" at bounding box center [547, 322] width 218 height 16
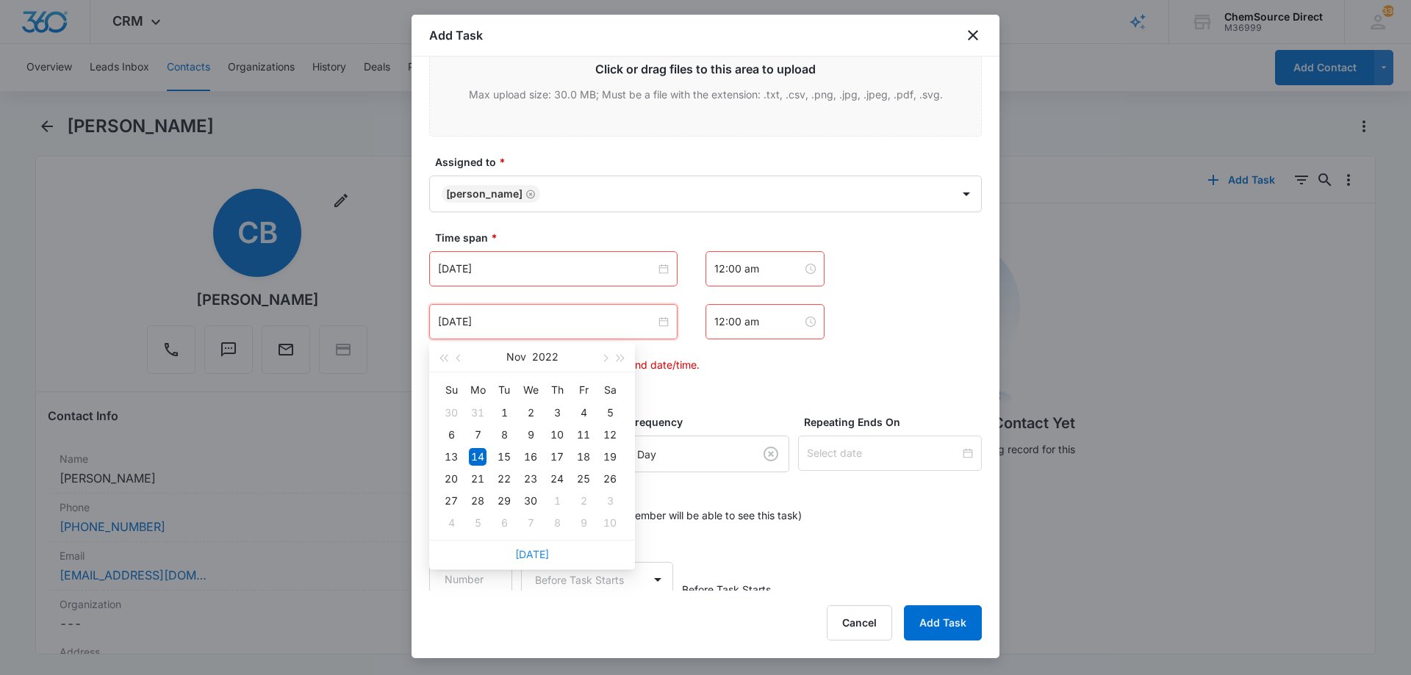
click at [534, 553] on link "[DATE]" at bounding box center [532, 554] width 34 height 12
type input "[DATE]"
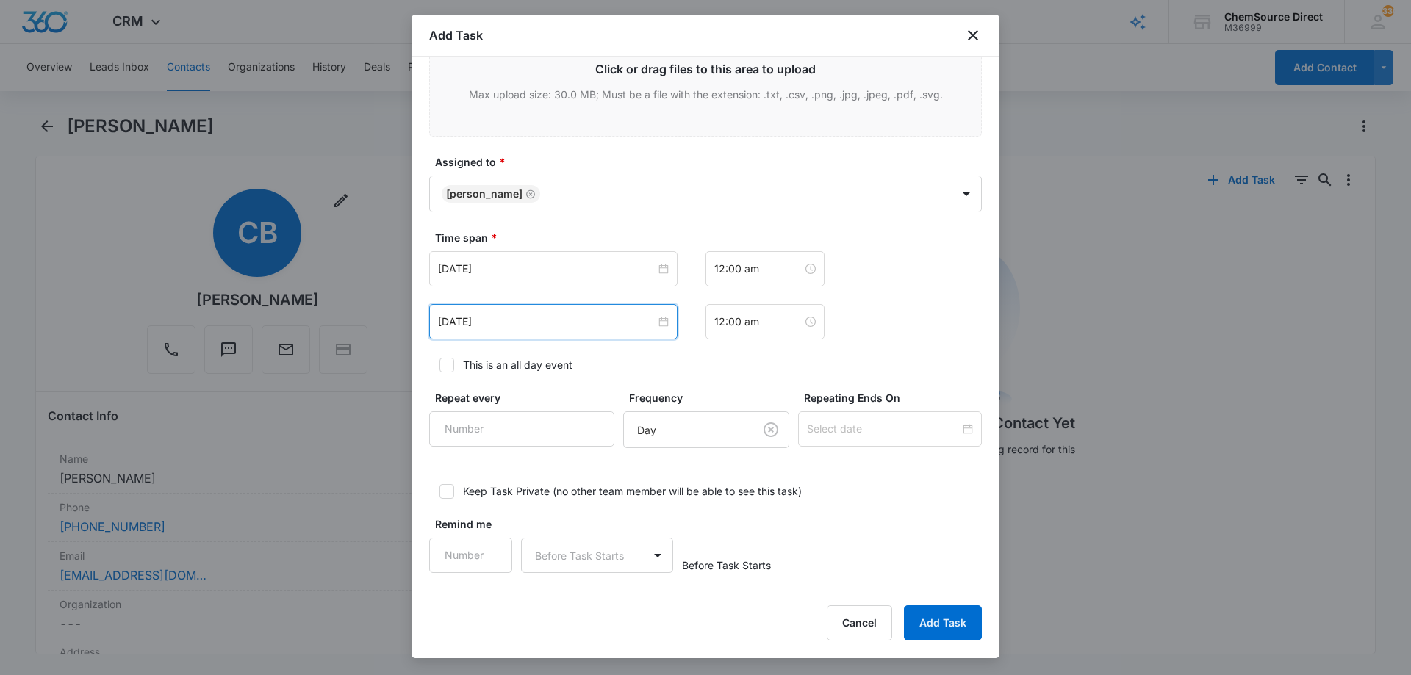
click at [447, 364] on icon at bounding box center [446, 365] width 13 height 13
click at [439, 364] on input "This is an all day event" at bounding box center [434, 365] width 10 height 10
checkbox input "true"
click at [539, 269] on input "[DATE]" at bounding box center [547, 269] width 218 height 16
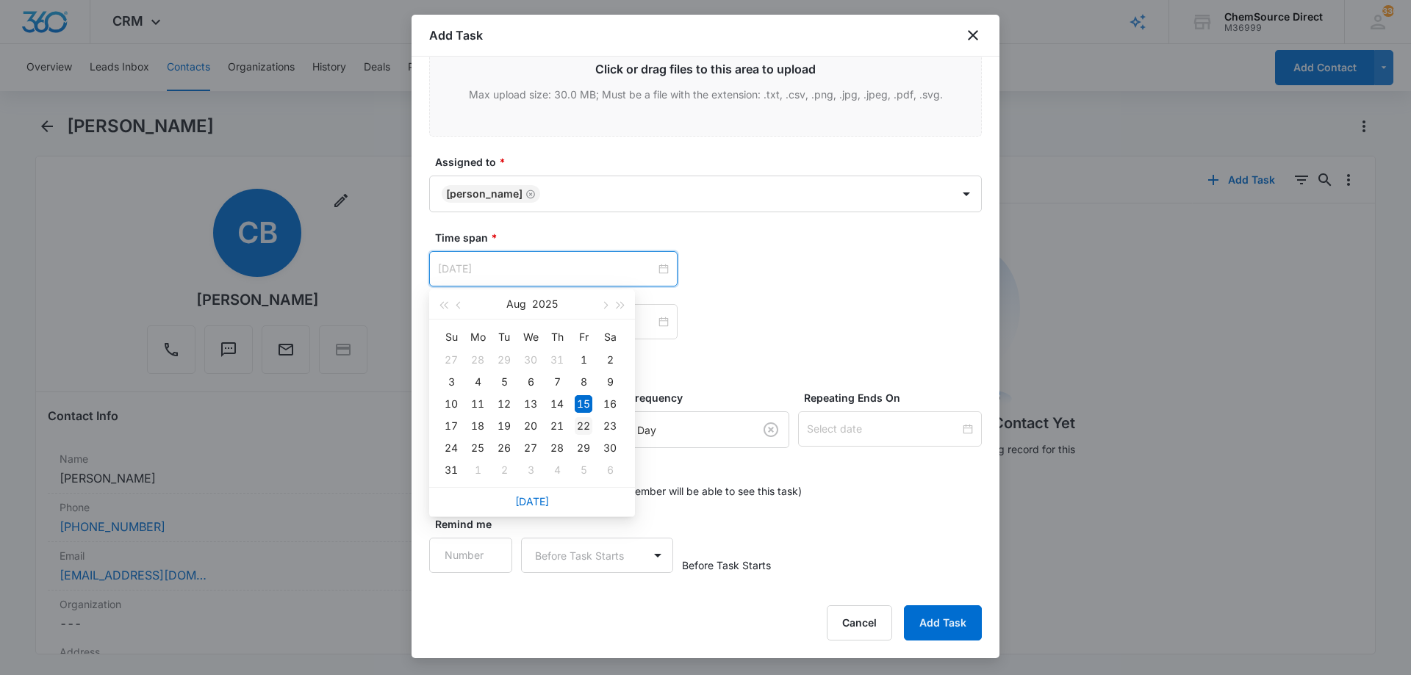
type input "Aug 22, 2025"
click at [583, 424] on div "22" at bounding box center [584, 426] width 18 height 18
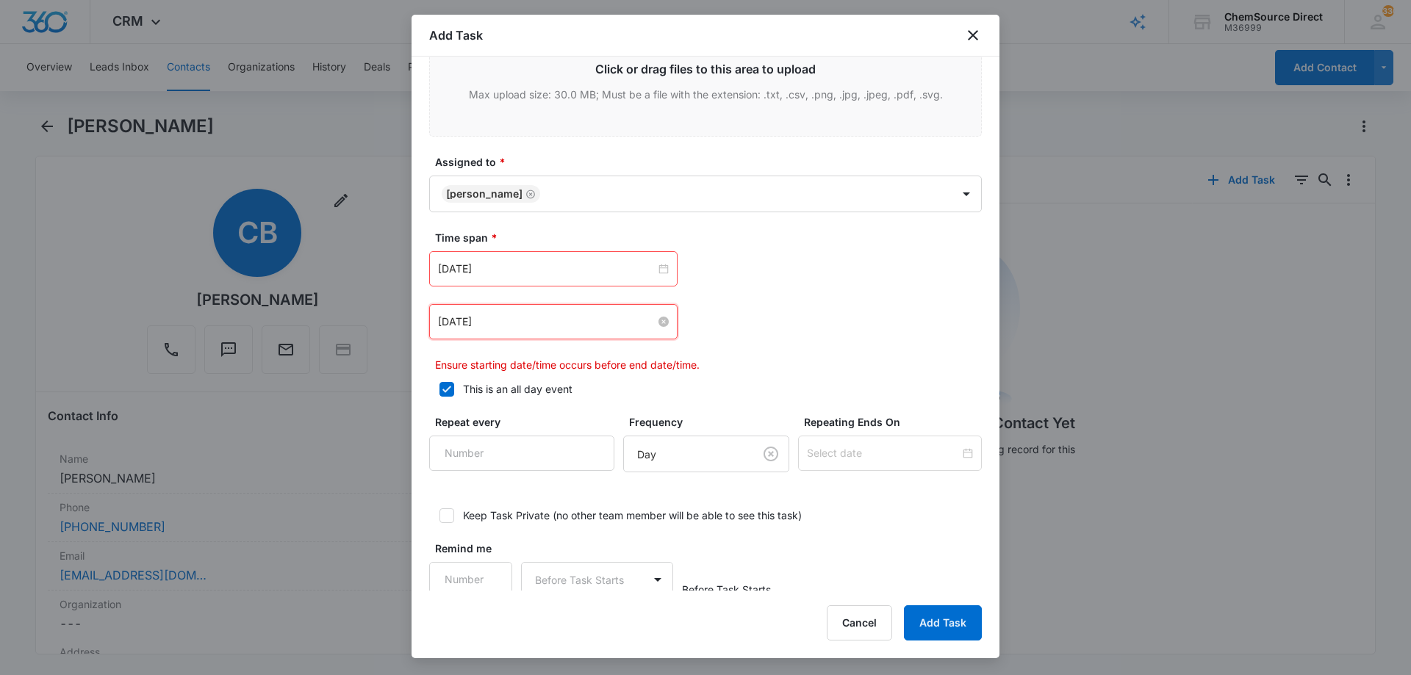
click at [559, 327] on input "[DATE]" at bounding box center [547, 322] width 218 height 16
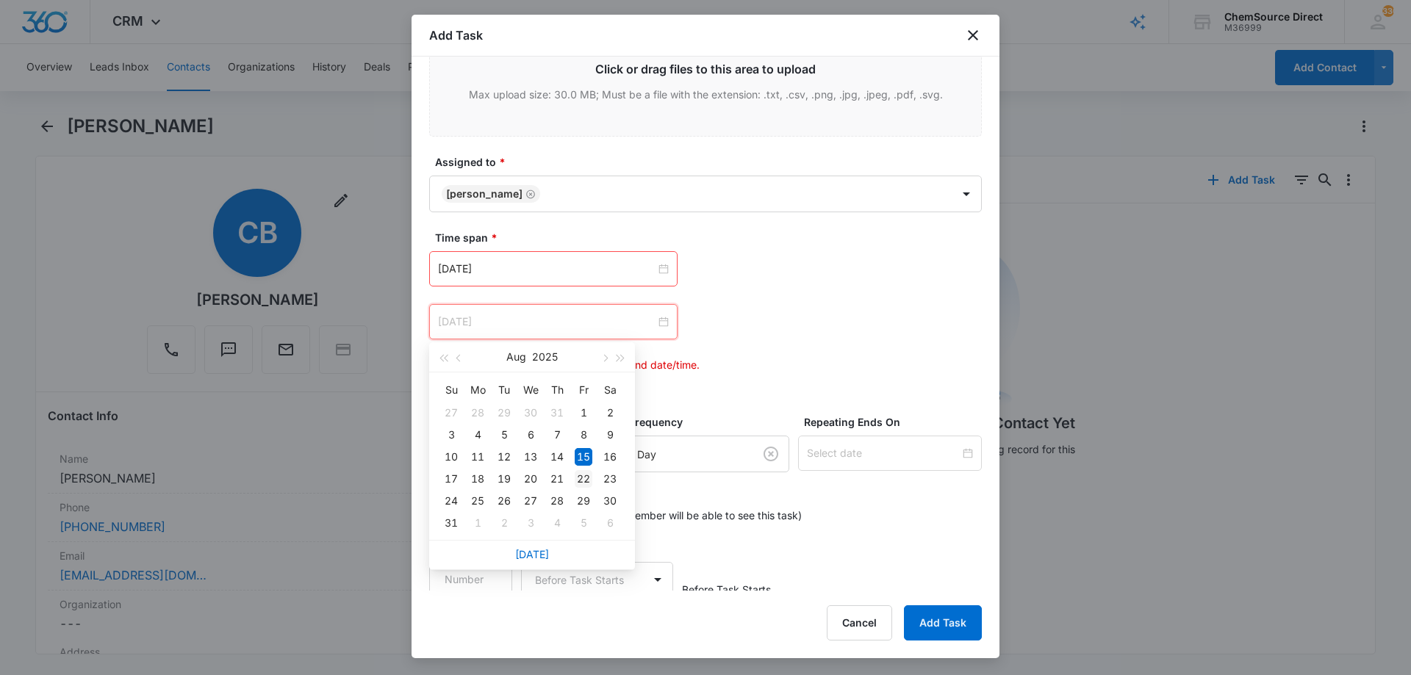
type input "Aug 22, 2025"
click at [581, 475] on div "22" at bounding box center [584, 479] width 18 height 18
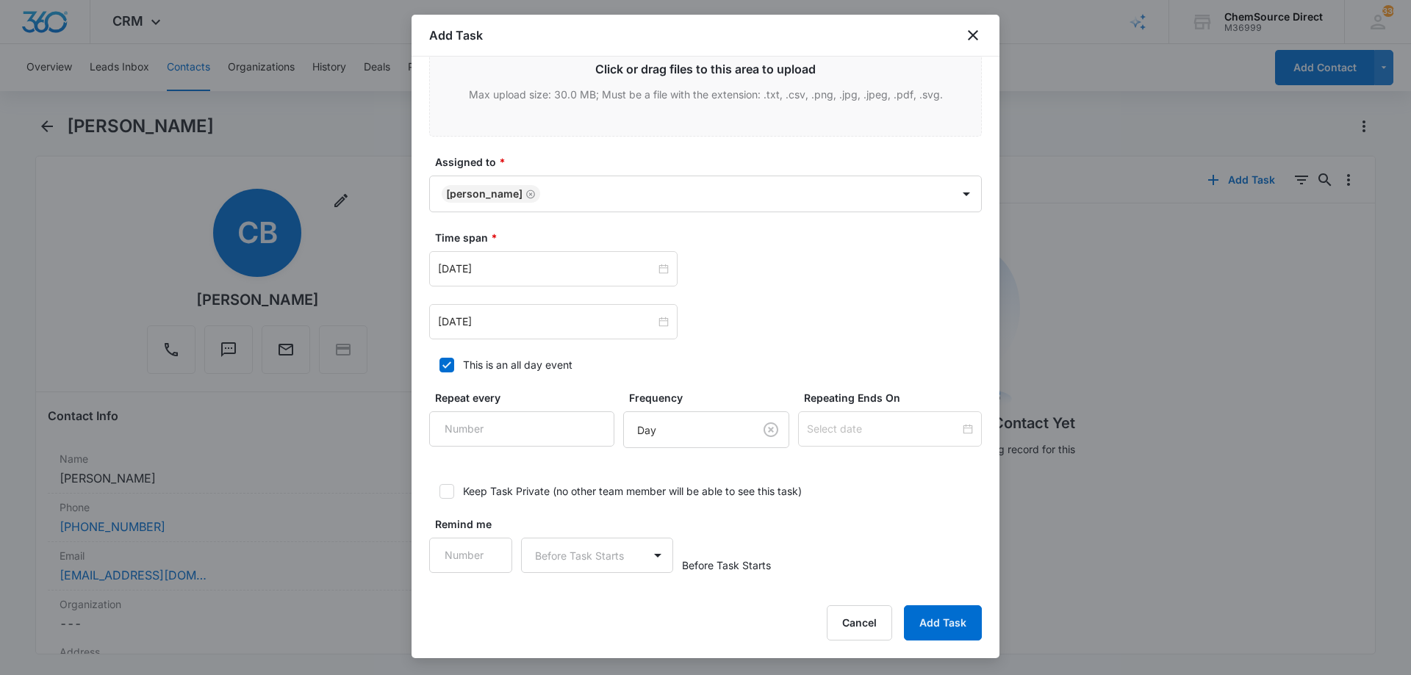
drag, startPoint x: 766, startPoint y: 301, endPoint x: 678, endPoint y: 369, distance: 111.6
click at [766, 301] on div "Aug 22, 2025 Aug 2025 Su Mo Tu We Th Fr Sa 27 28 29 30 31 1 2 3 4 5 6 7 8 9 10 …" at bounding box center [705, 295] width 553 height 88
type input "1"
click at [490, 546] on input "1" at bounding box center [470, 555] width 83 height 35
click at [554, 555] on body "CRM Apps Reputation Forms CRM Email Social Payments POS Content Ads Intelligenc…" at bounding box center [705, 337] width 1411 height 675
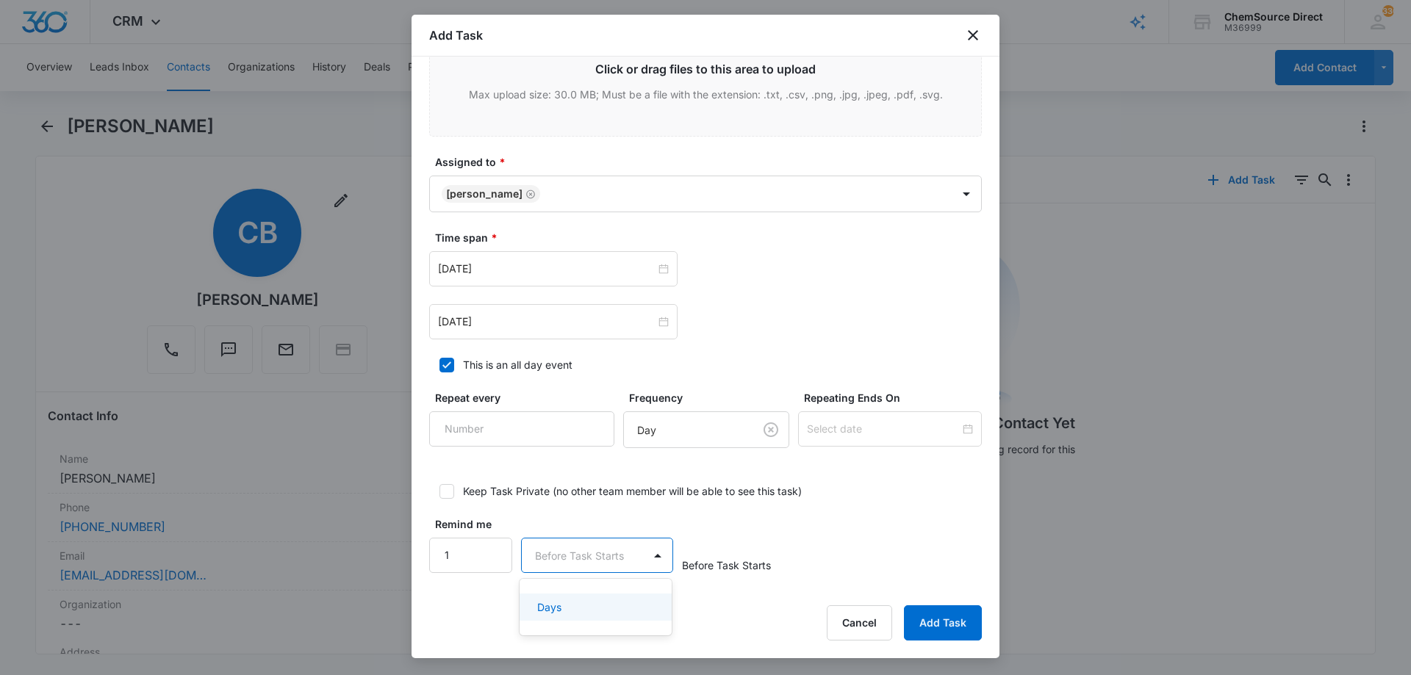
click at [577, 605] on div "Days" at bounding box center [594, 607] width 114 height 15
click at [872, 522] on div "Remind me 1 Days Before Task Starts" at bounding box center [705, 545] width 553 height 57
click at [927, 615] on button "Add Task" at bounding box center [943, 622] width 78 height 35
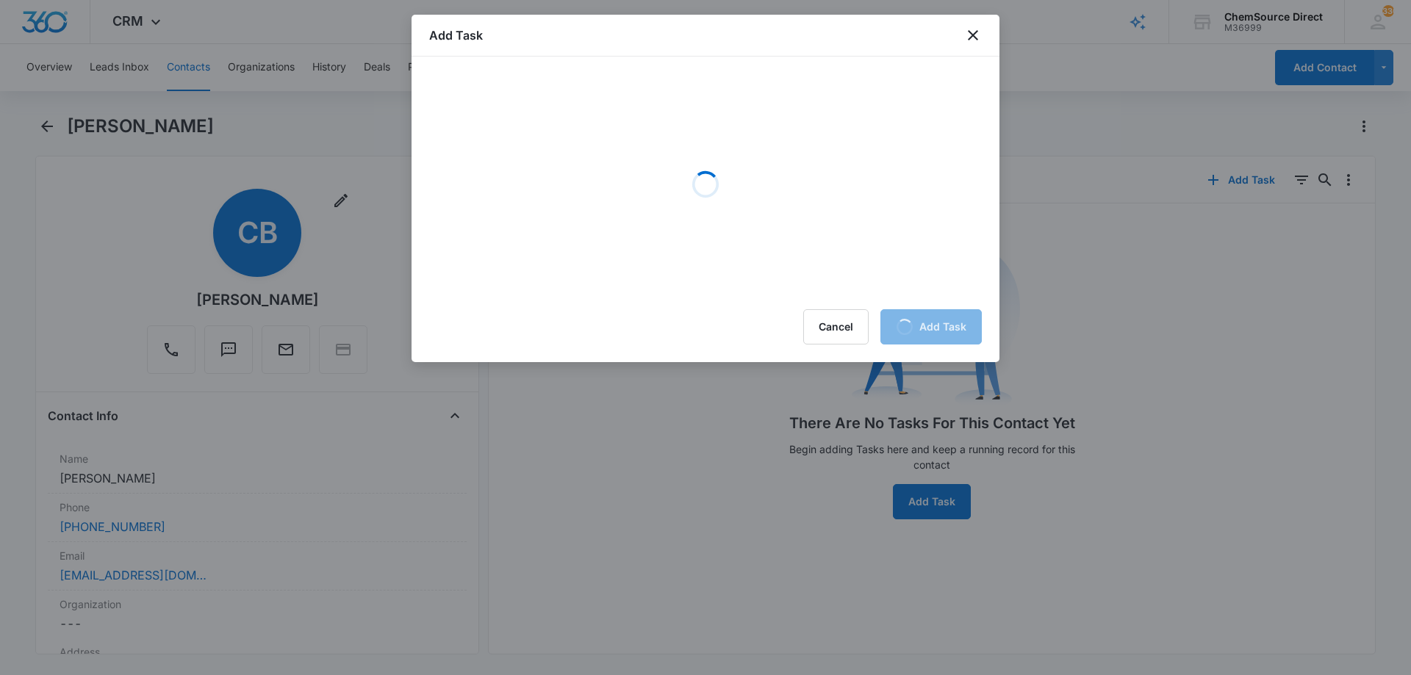
scroll to position [0, 0]
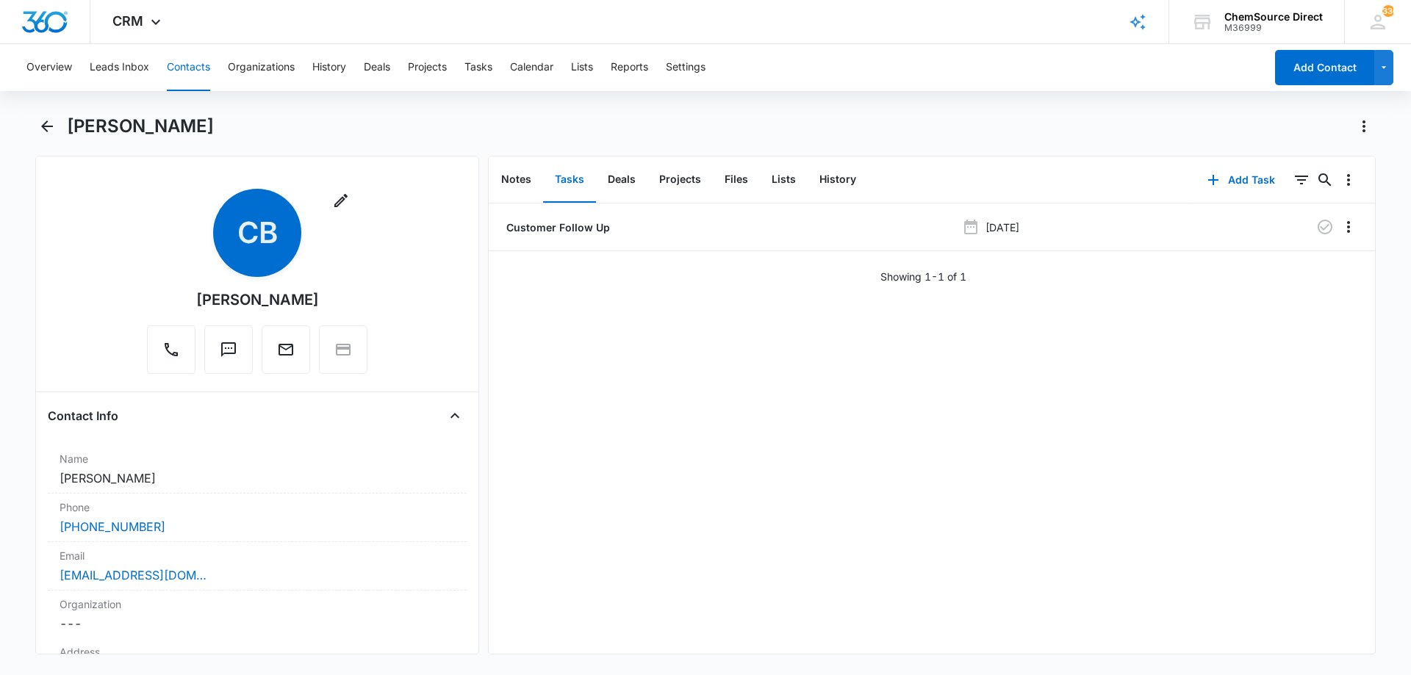
click at [198, 67] on button "Contacts" at bounding box center [188, 67] width 43 height 47
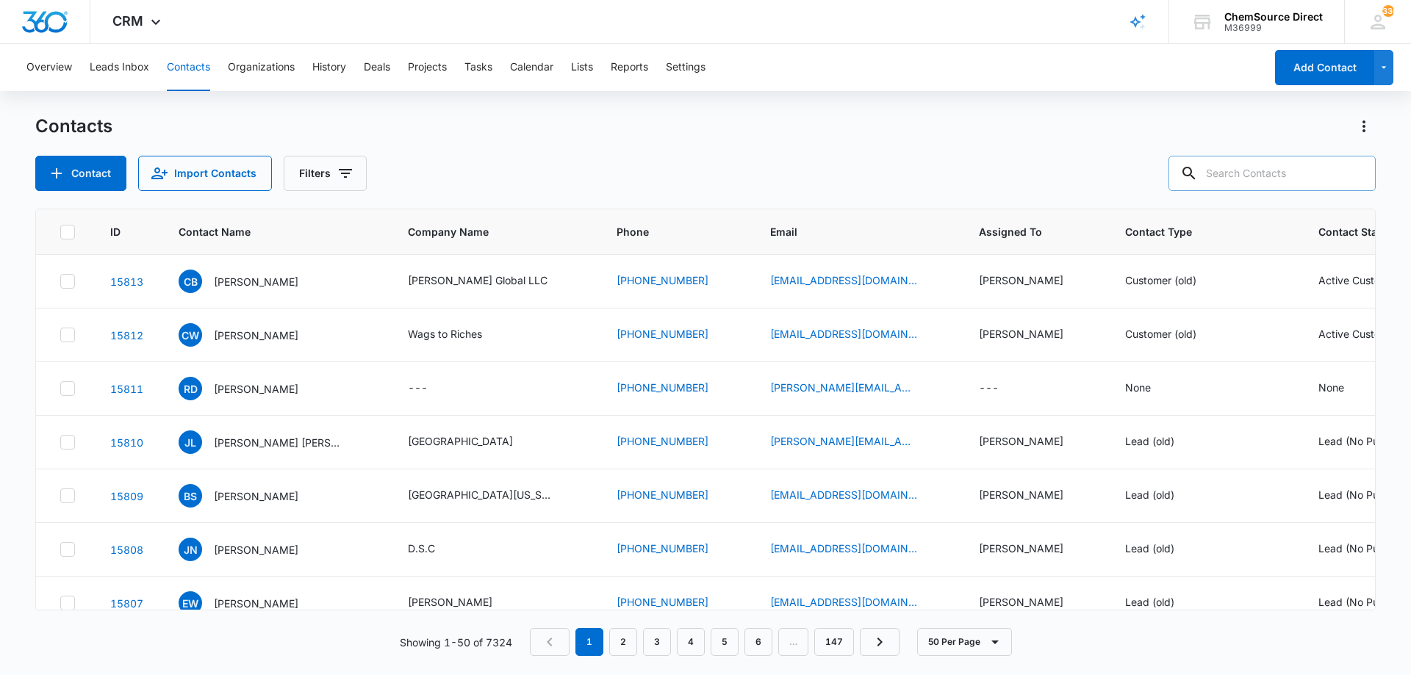
click at [1245, 169] on input "text" at bounding box center [1271, 173] width 207 height 35
type input "william smith"
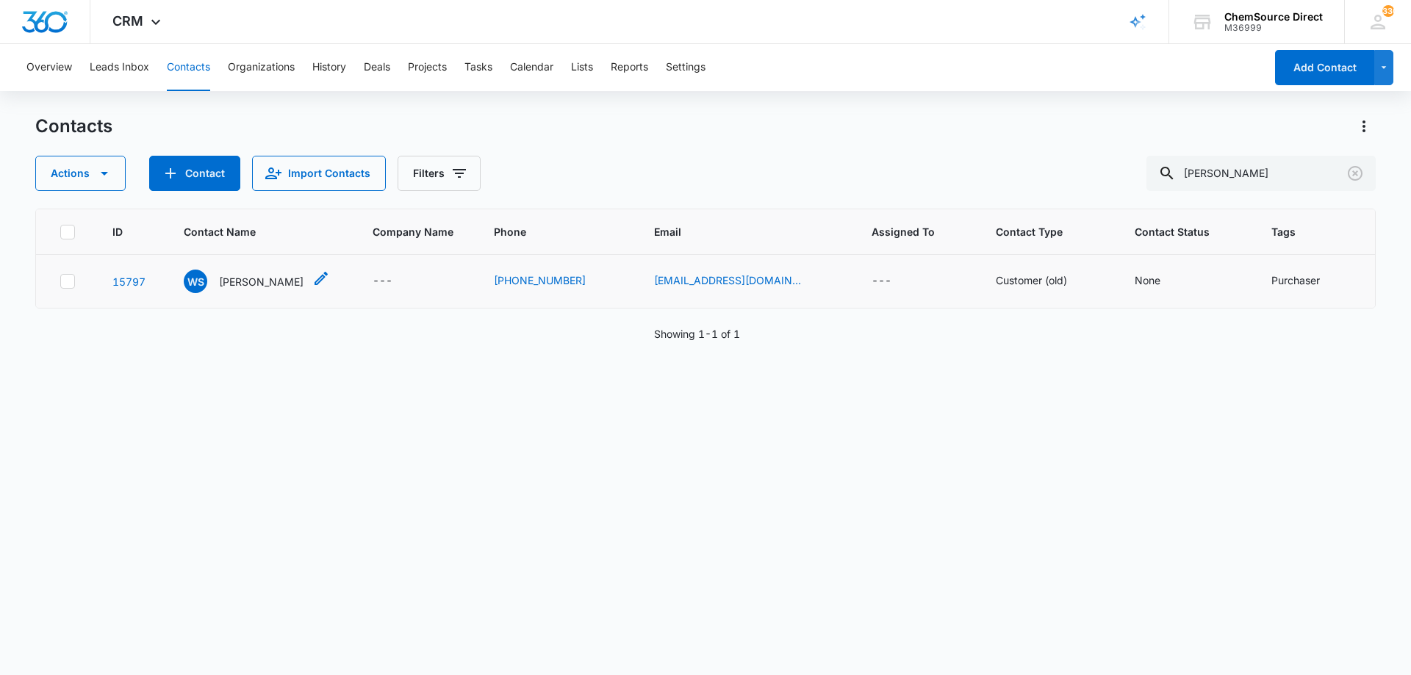
click at [265, 281] on p "William Smith" at bounding box center [261, 281] width 85 height 15
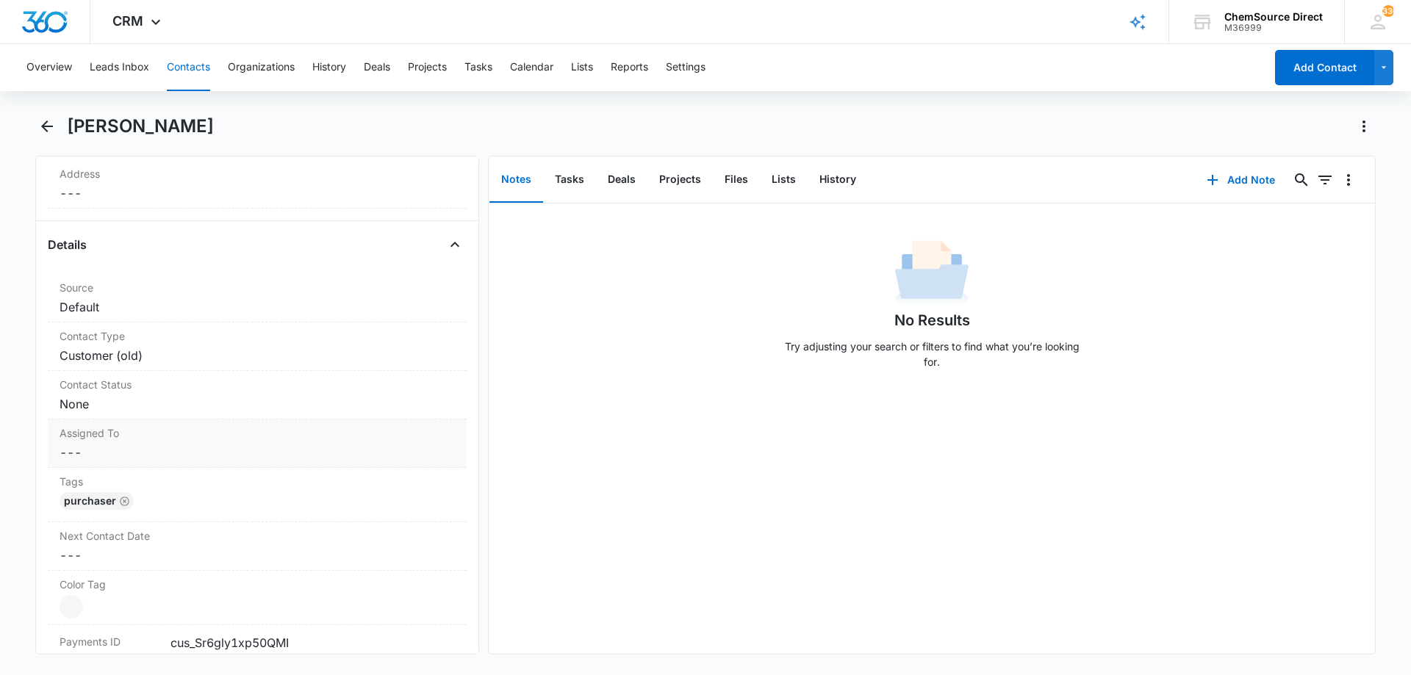
scroll to position [514, 0]
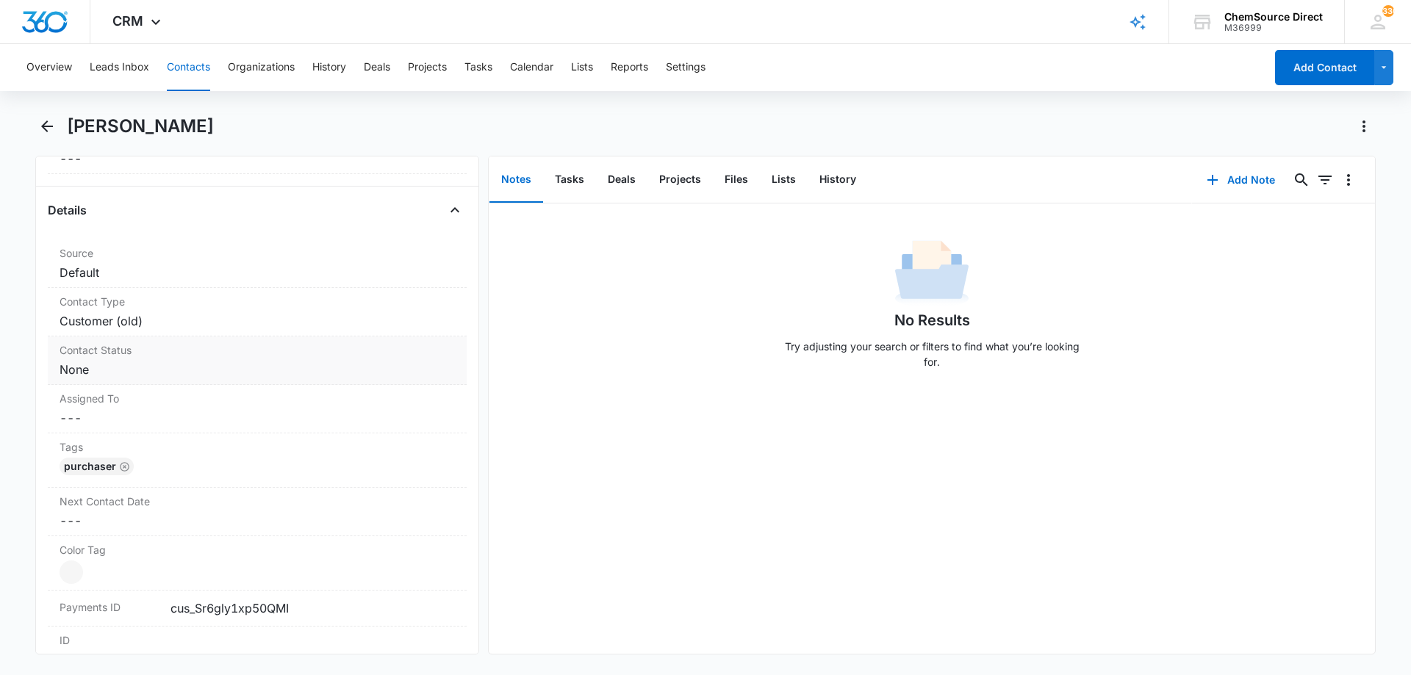
click at [195, 370] on dd "Cancel Save Changes None" at bounding box center [257, 370] width 395 height 18
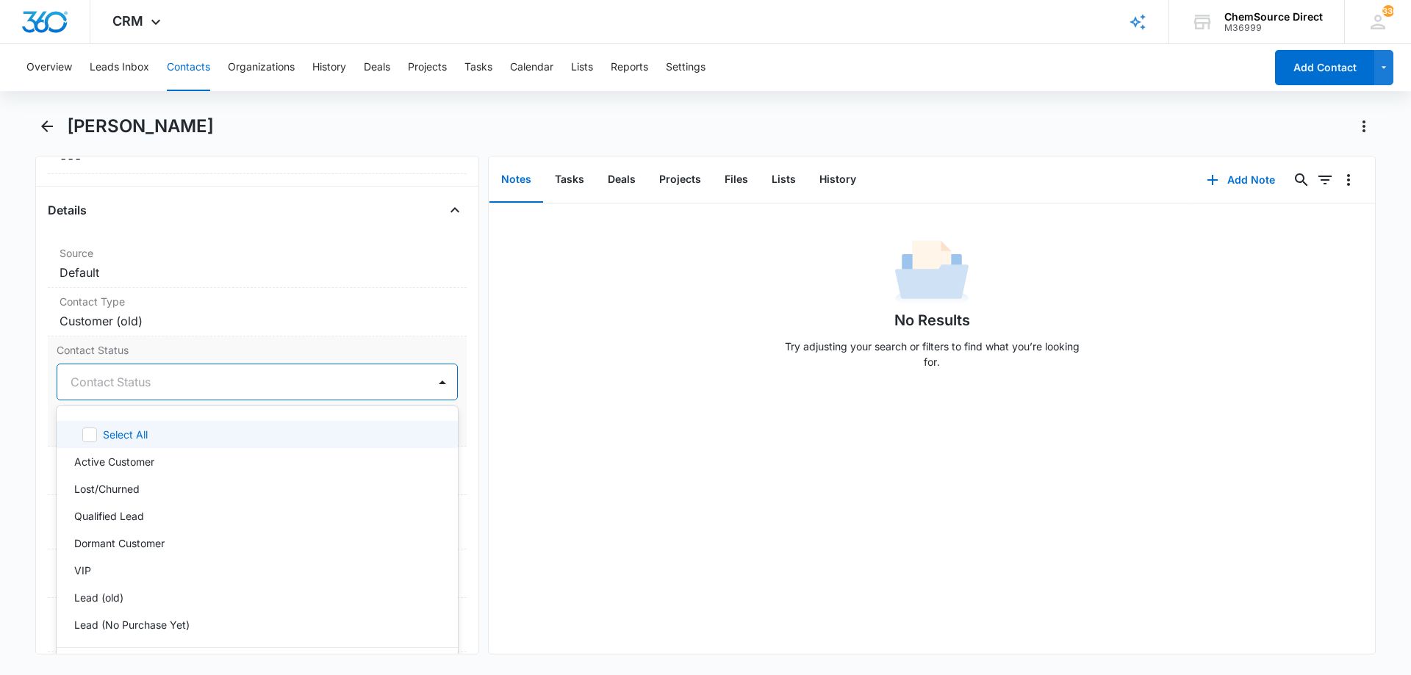
click at [186, 385] on div at bounding box center [240, 382] width 338 height 21
click at [132, 456] on p "Active Customer" at bounding box center [114, 461] width 80 height 15
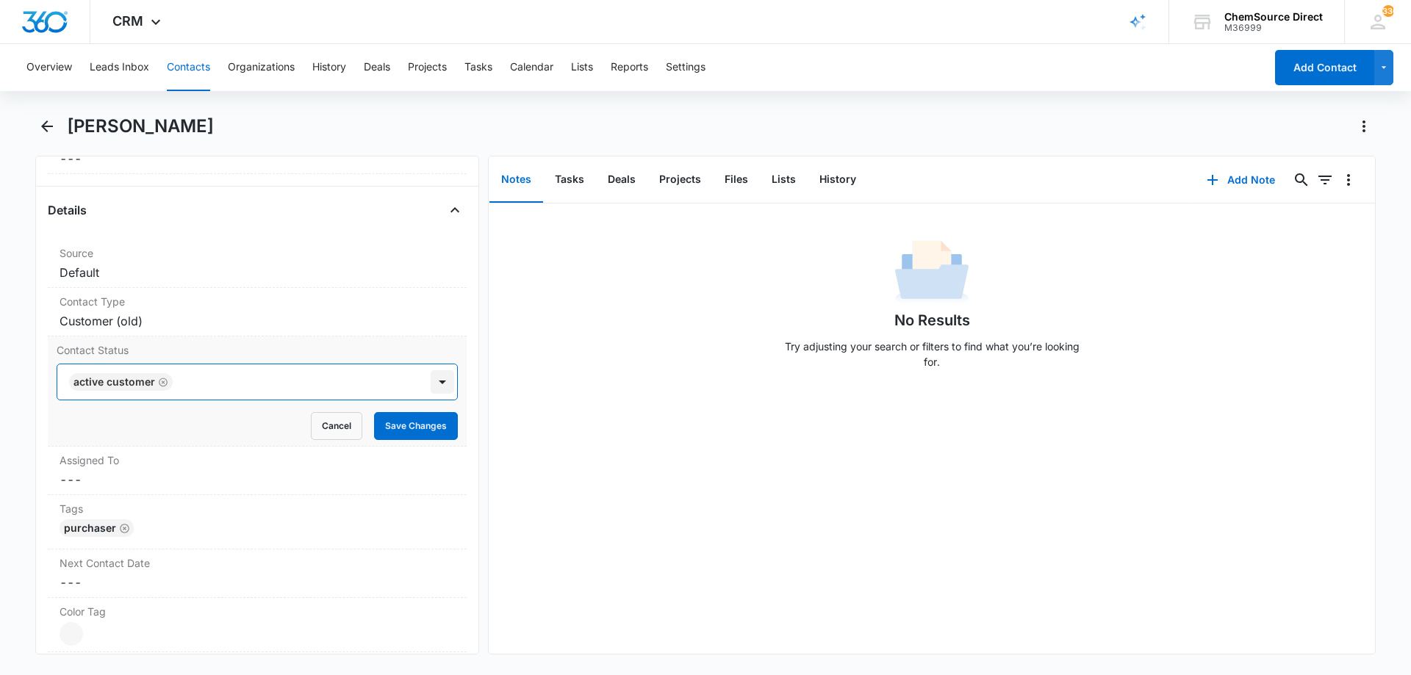
click at [431, 381] on div at bounding box center [443, 382] width 24 height 24
click at [414, 425] on button "Save Changes" at bounding box center [416, 426] width 84 height 28
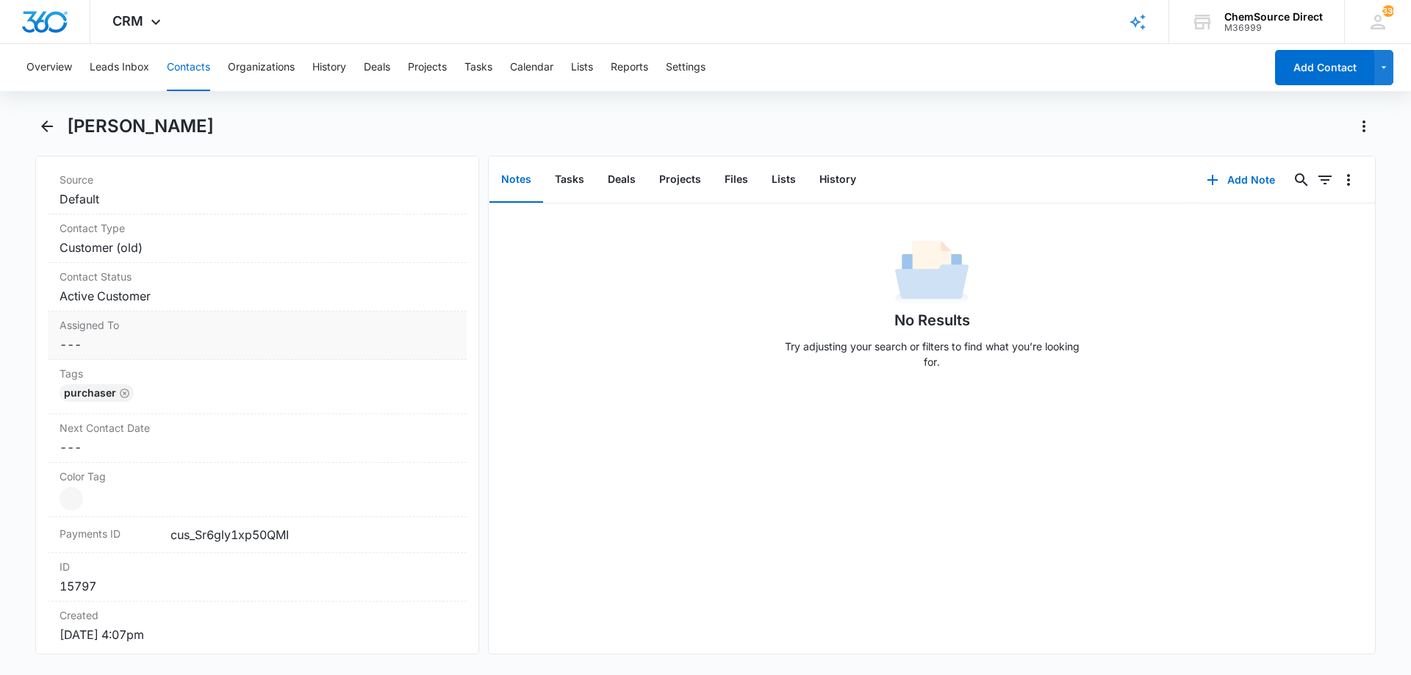
scroll to position [661, 0]
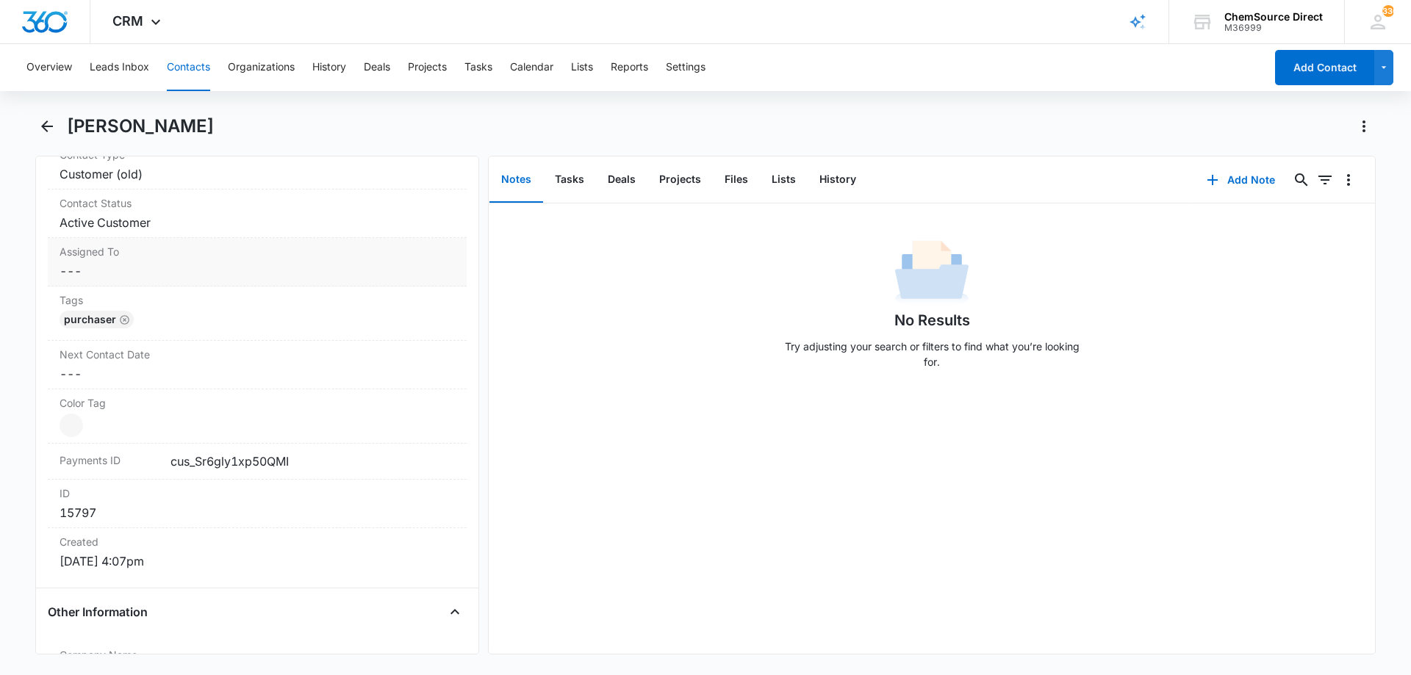
click at [193, 267] on dd "Cancel Save Changes ---" at bounding box center [257, 271] width 395 height 18
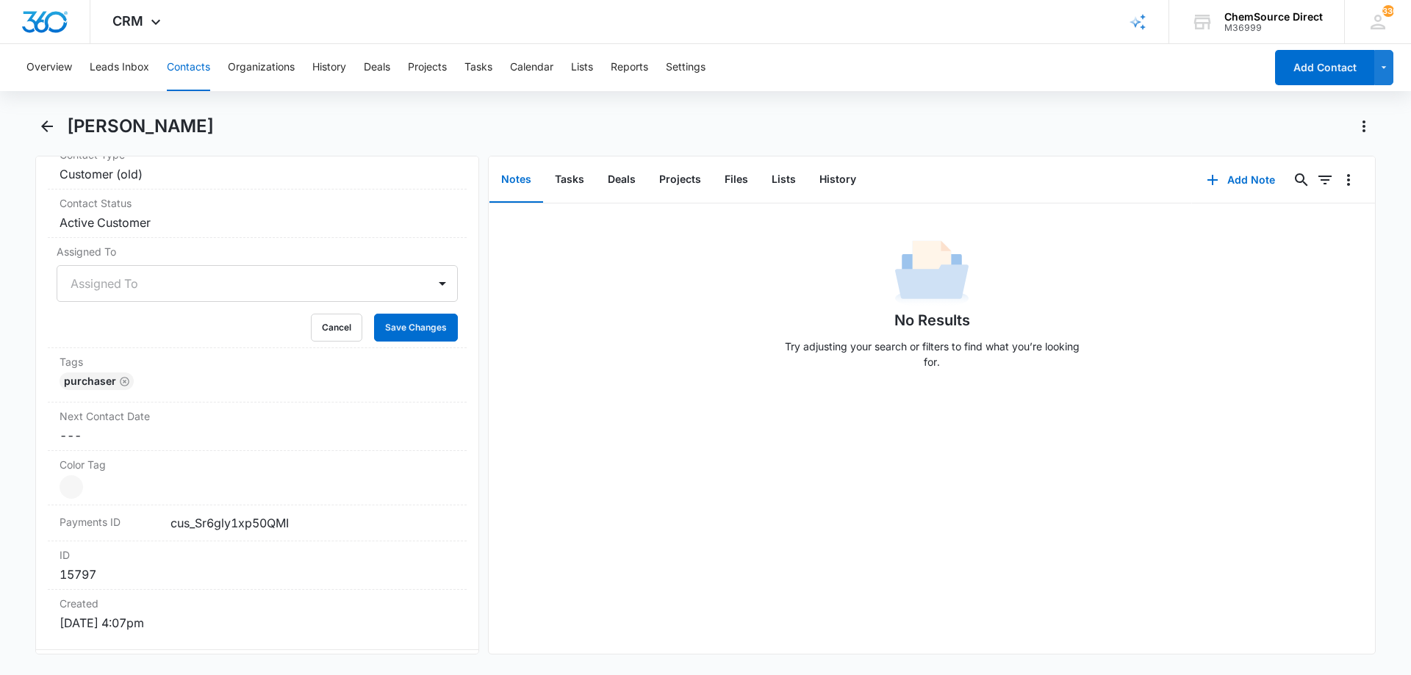
click at [202, 279] on div at bounding box center [240, 283] width 338 height 21
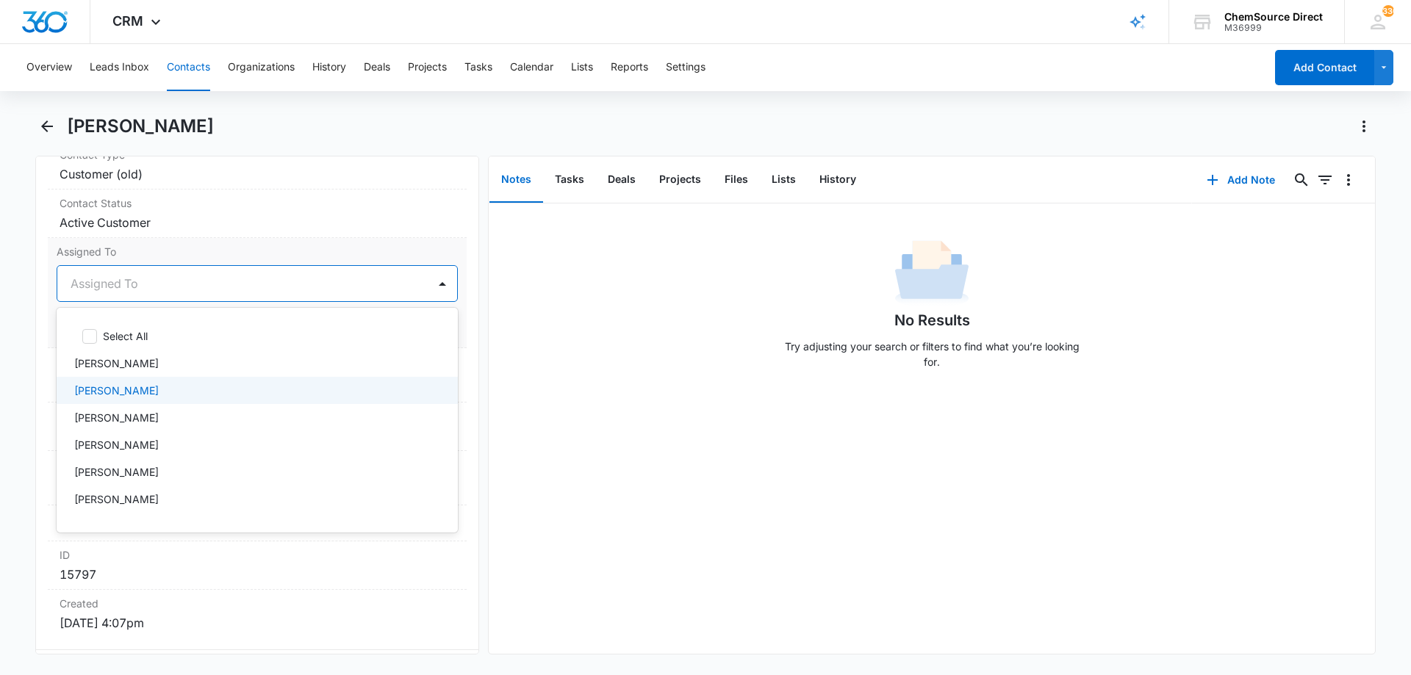
scroll to position [76, 0]
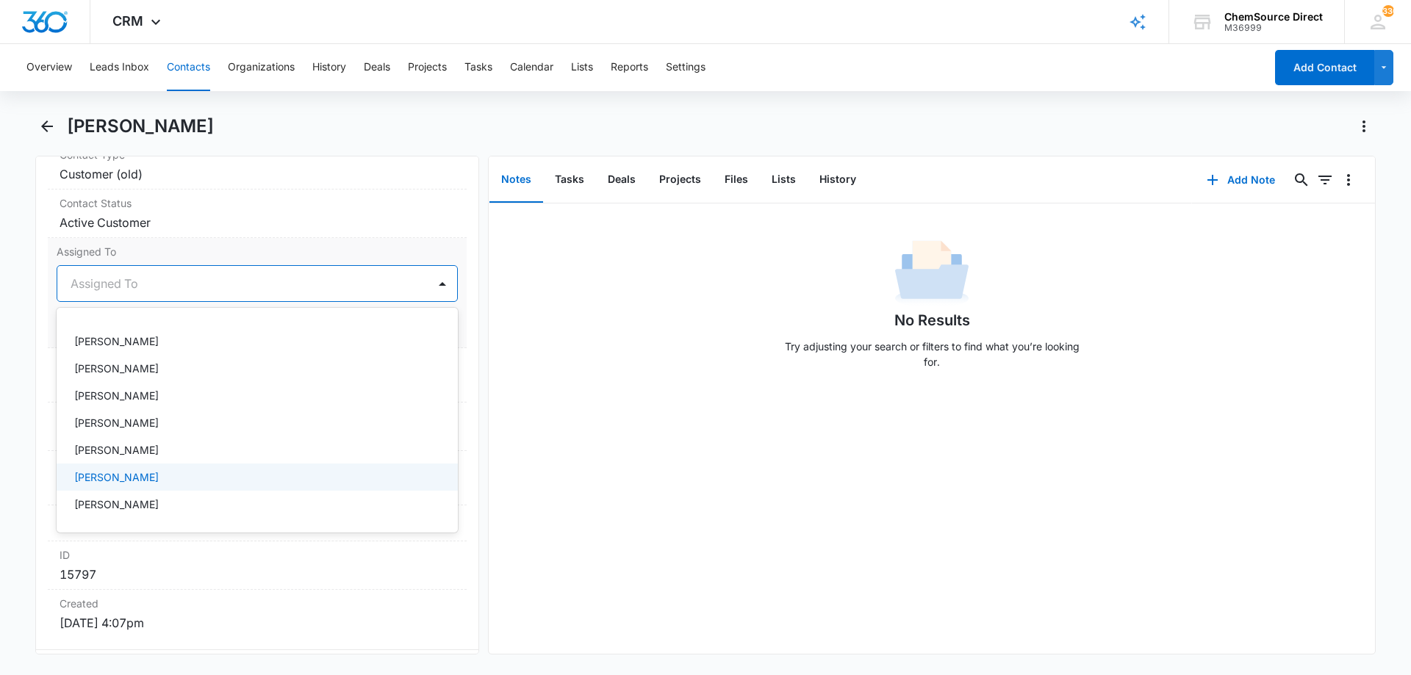
click at [186, 472] on div "[PERSON_NAME]" at bounding box center [255, 477] width 363 height 15
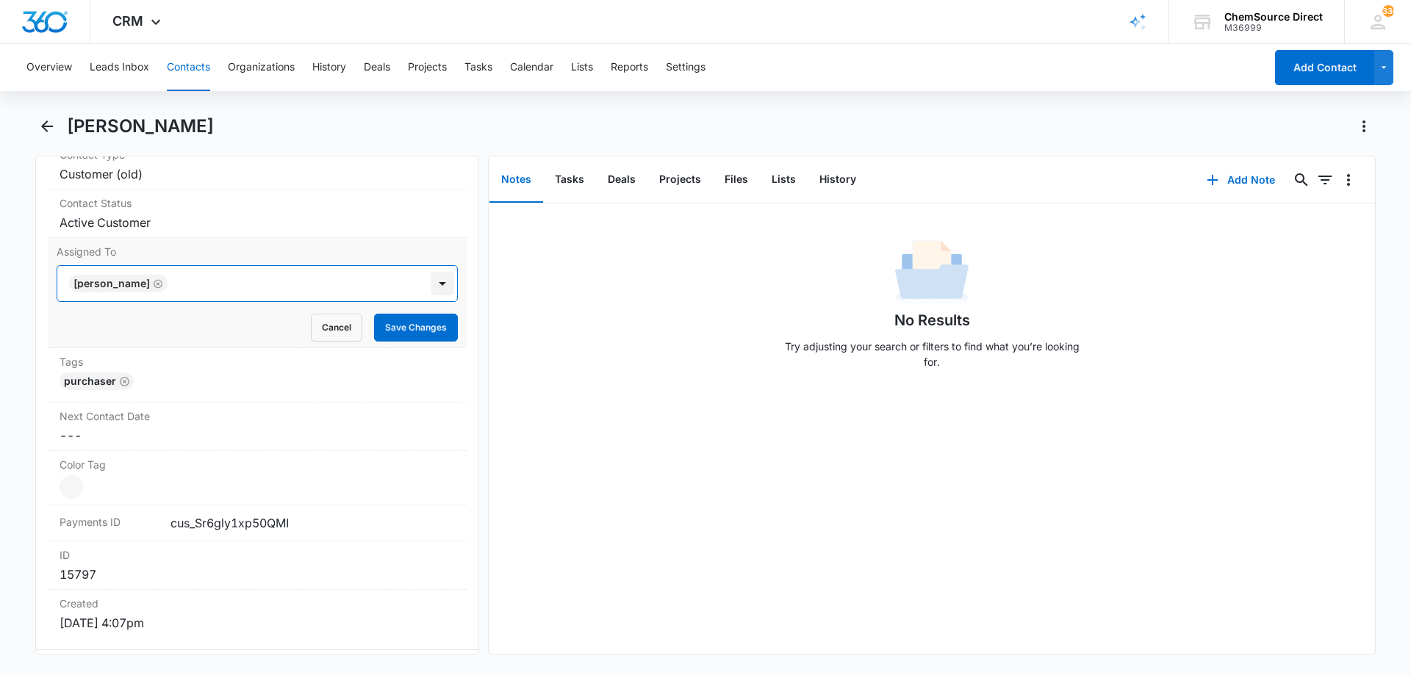
click at [431, 281] on div at bounding box center [443, 284] width 24 height 24
click at [415, 327] on button "Save Changes" at bounding box center [416, 328] width 84 height 28
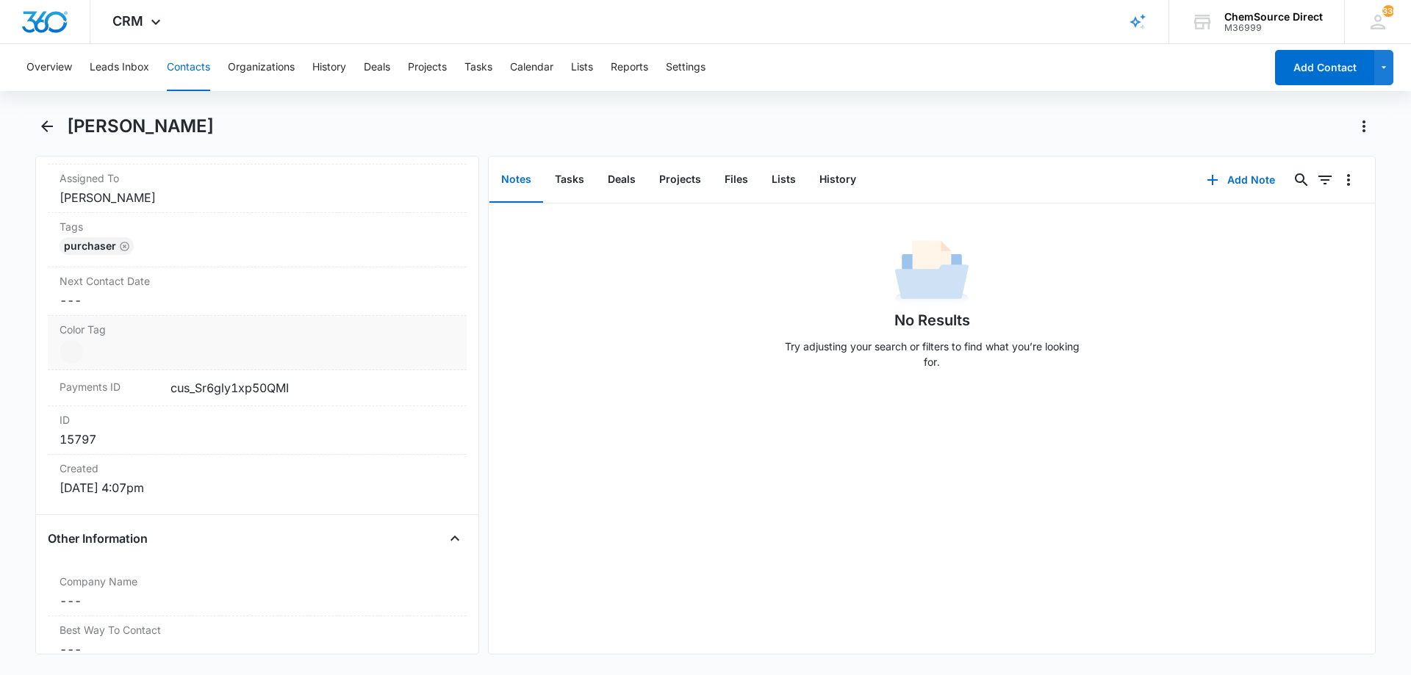
click at [301, 351] on dd "Current Color: Cancel Save Changes" at bounding box center [257, 352] width 395 height 24
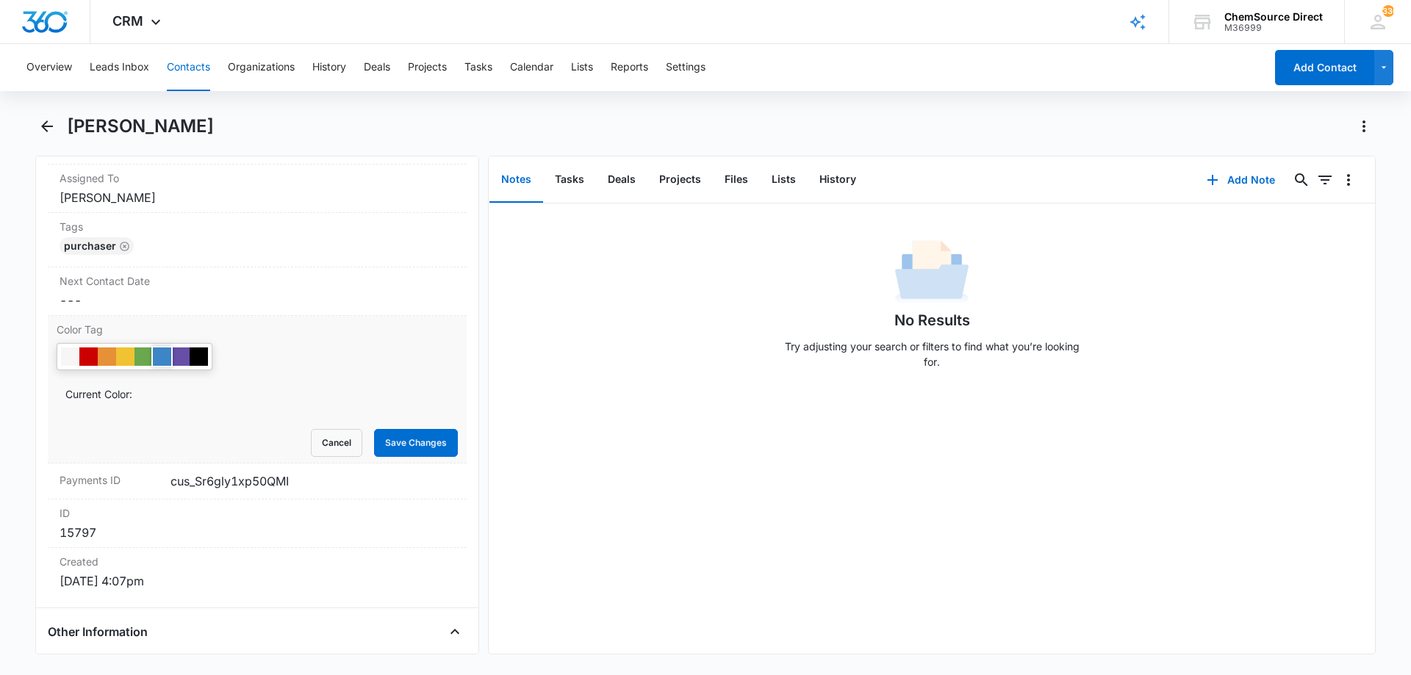
click at [164, 353] on div at bounding box center [162, 357] width 18 height 18
click at [406, 437] on button "Save Changes" at bounding box center [416, 443] width 84 height 28
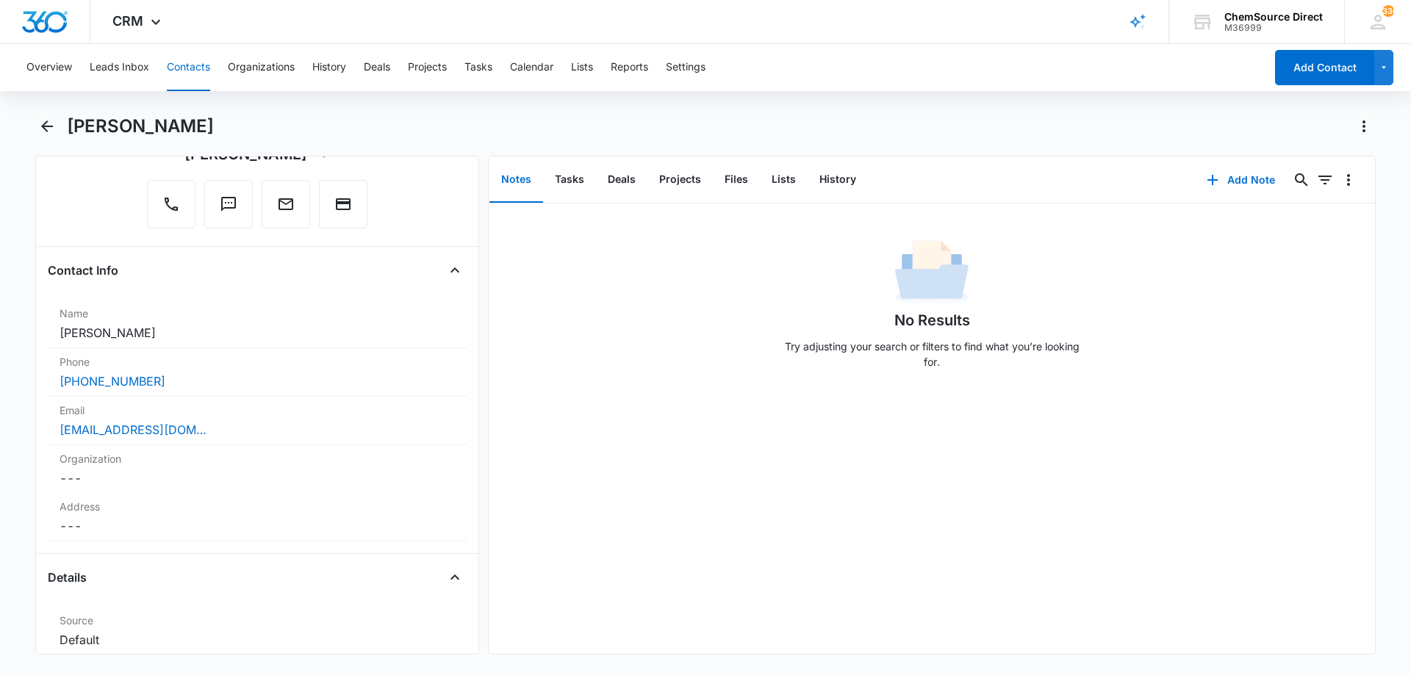
scroll to position [0, 0]
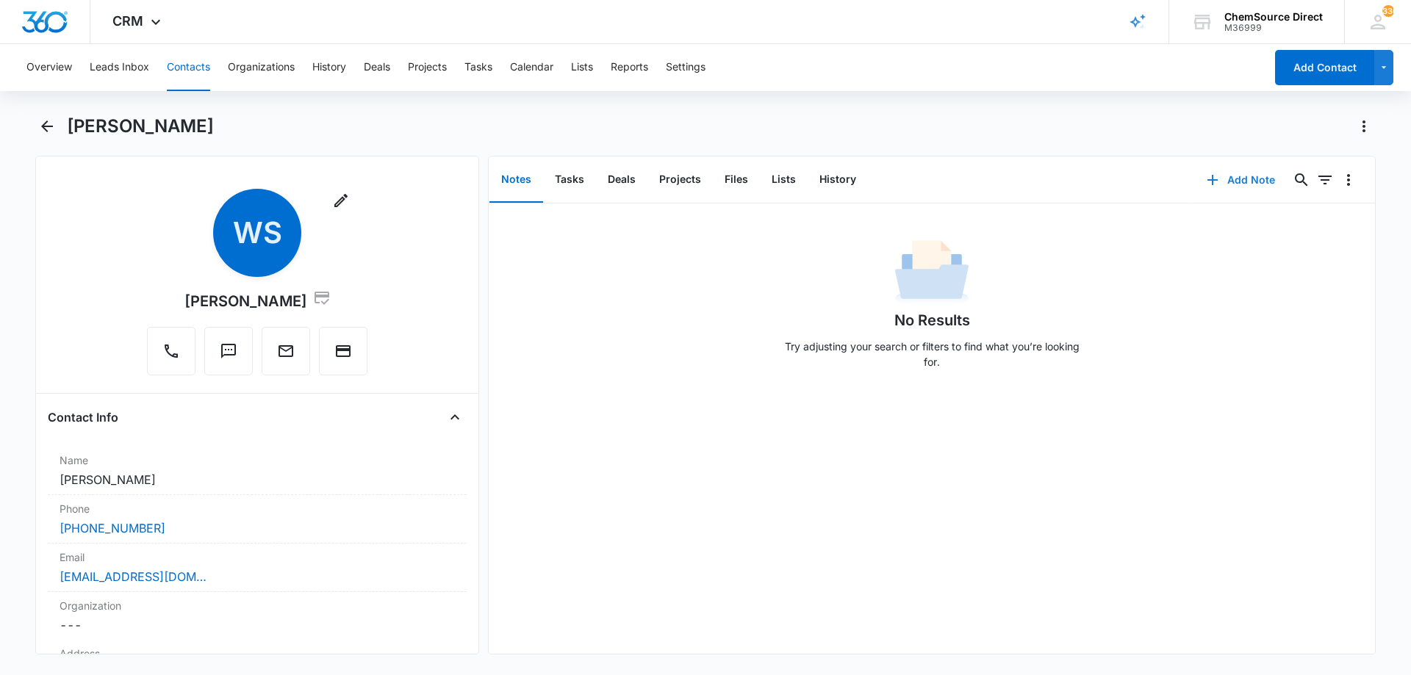
click at [1241, 179] on button "Add Note" at bounding box center [1241, 179] width 98 height 35
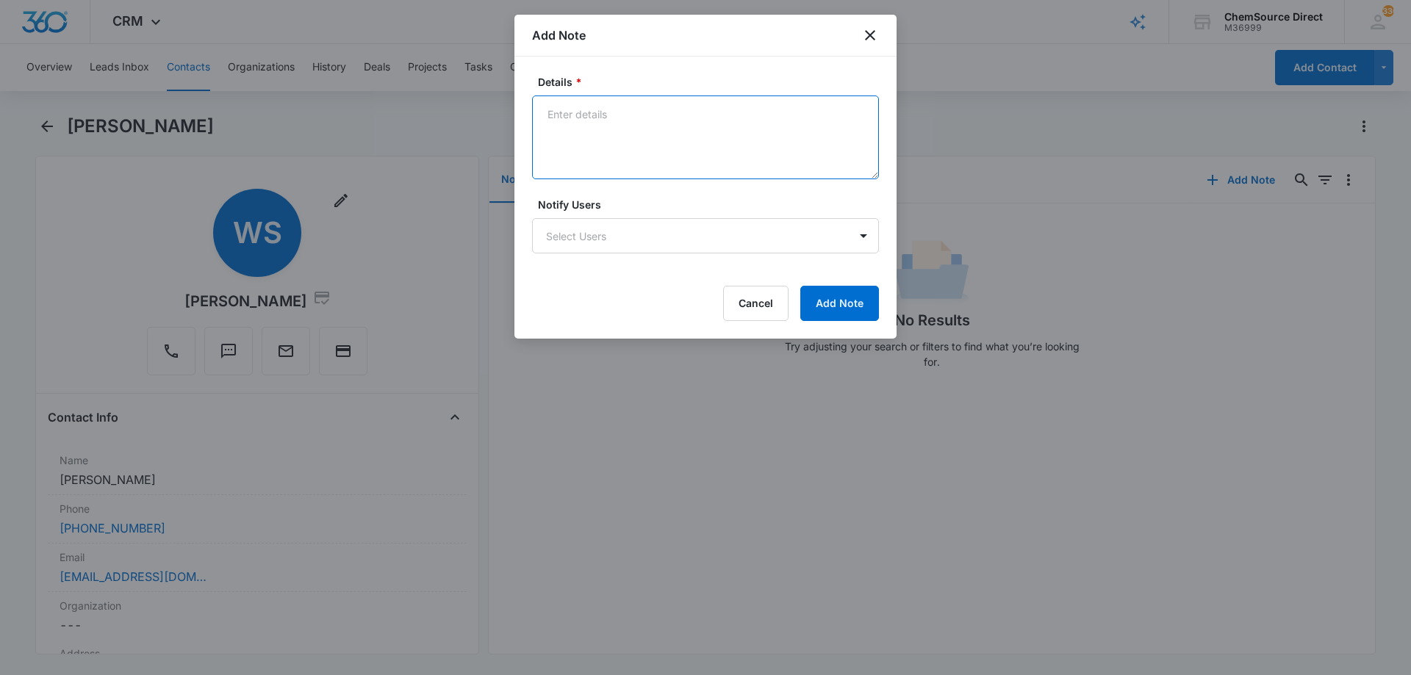
click at [578, 128] on textarea "Details *" at bounding box center [705, 138] width 347 height 84
click at [546, 132] on textarea "New Customer" at bounding box center [705, 138] width 347 height 84
paste textarea "Mytee Heated Extractor"
type textarea "New Customer Mytee Heated Extractor"
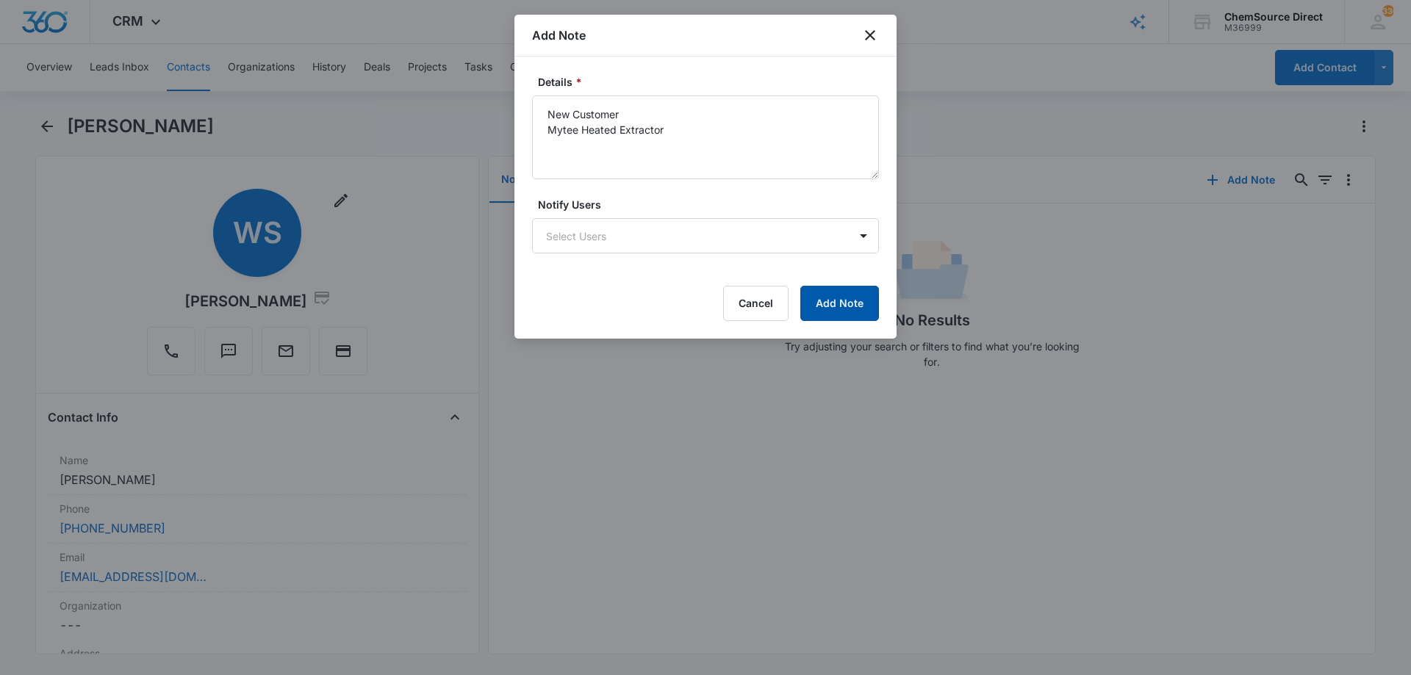
click at [839, 298] on button "Add Note" at bounding box center [839, 303] width 79 height 35
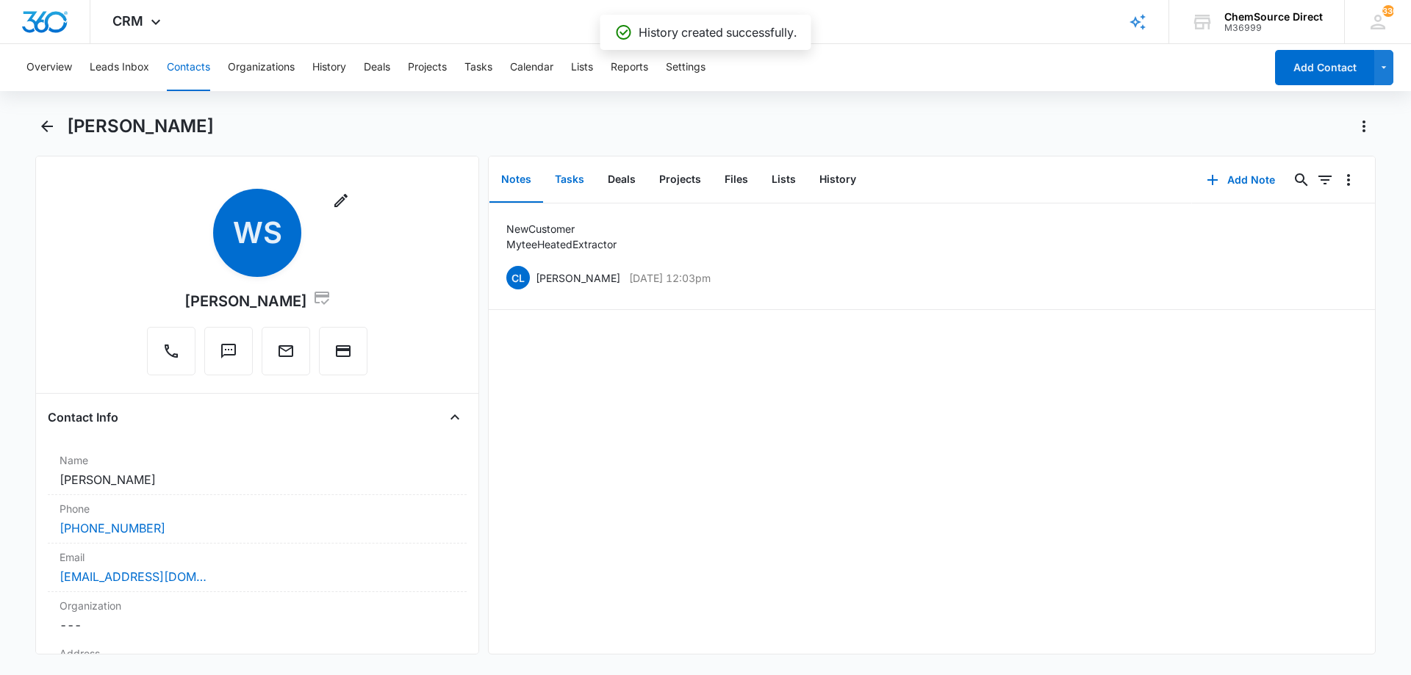
click at [575, 178] on button "Tasks" at bounding box center [569, 180] width 53 height 46
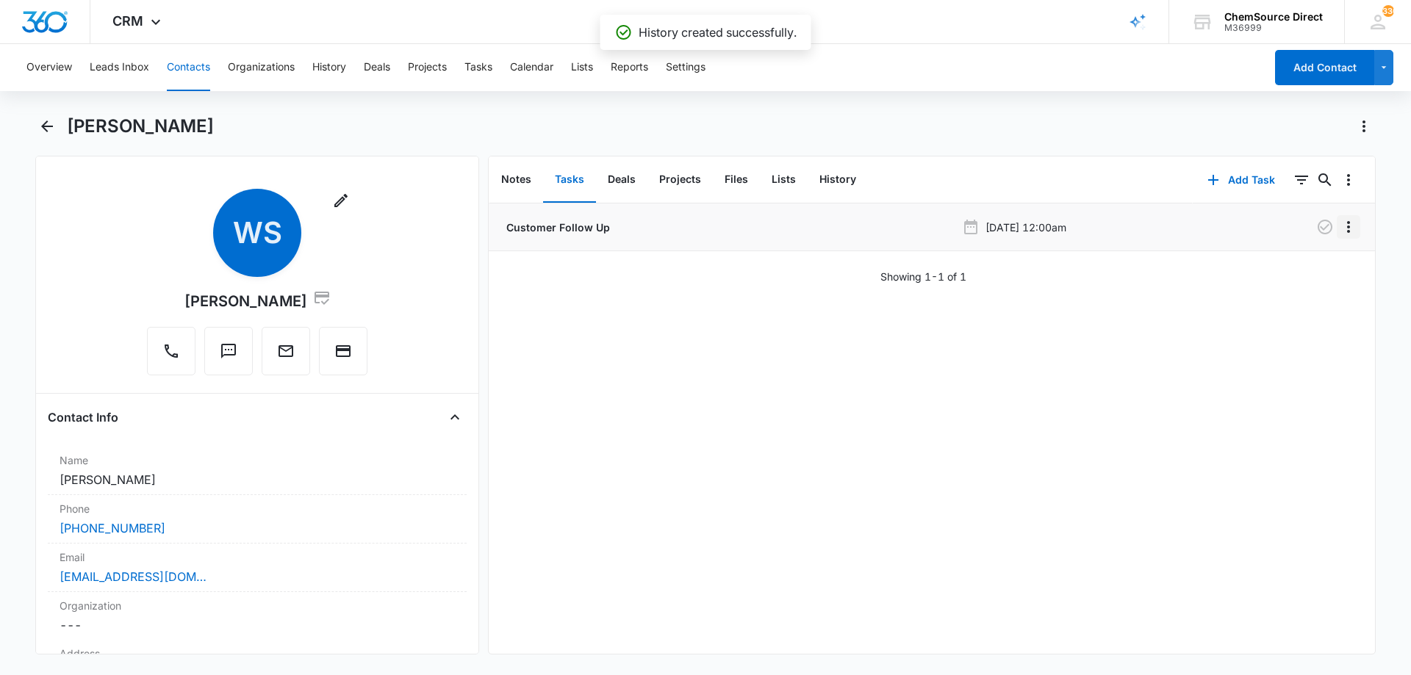
click at [1340, 226] on icon "Overflow Menu" at bounding box center [1349, 227] width 18 height 18
click at [1304, 293] on div "Delete" at bounding box center [1297, 290] width 31 height 10
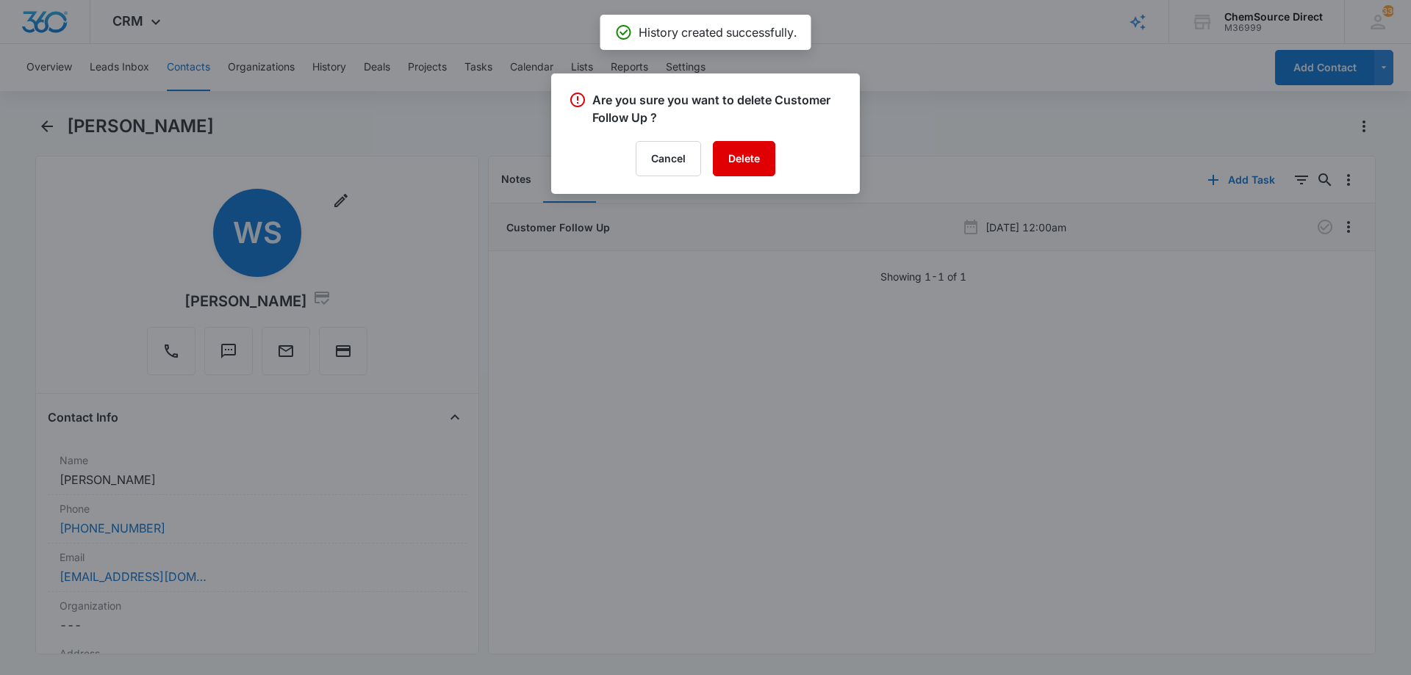
click at [738, 162] on button "Delete" at bounding box center [744, 158] width 62 height 35
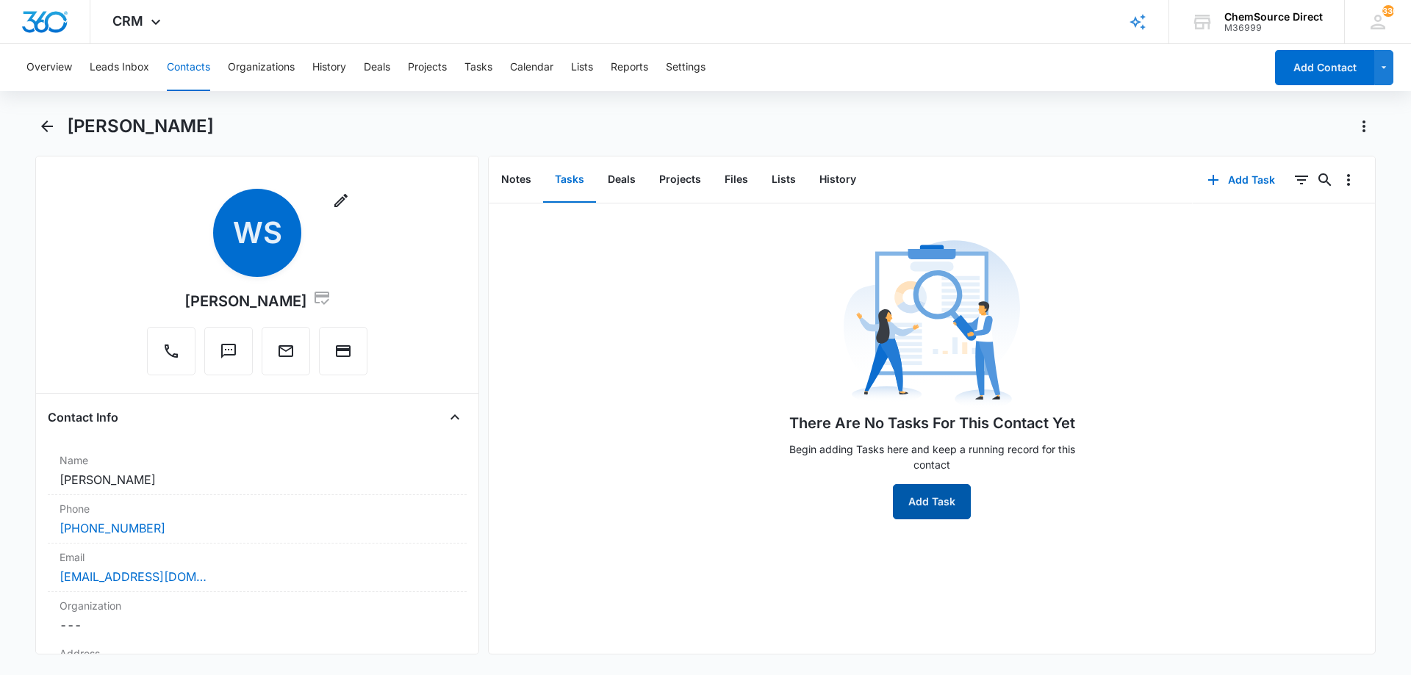
click at [927, 501] on button "Add Task" at bounding box center [932, 501] width 78 height 35
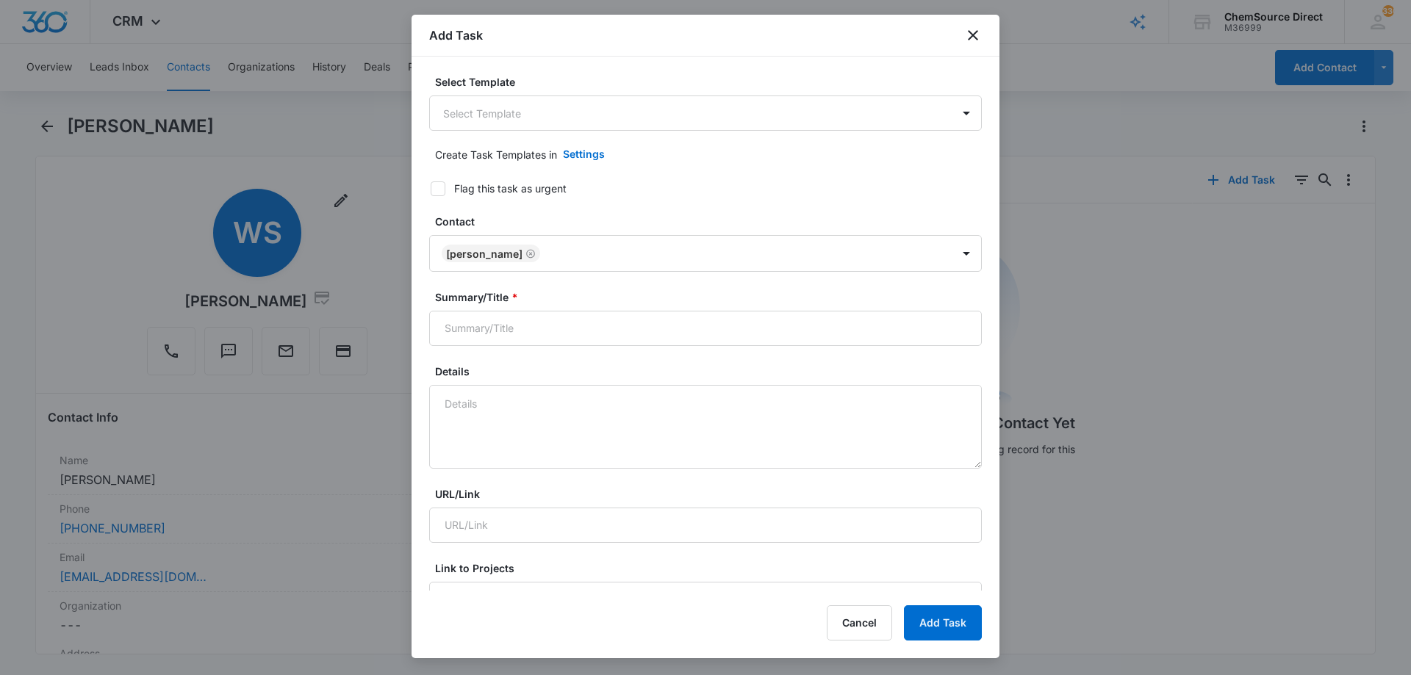
click at [455, 114] on body "CRM Apps Reputation Forms CRM Email Social Payments POS Content Ads Intelligenc…" at bounding box center [705, 337] width 1411 height 675
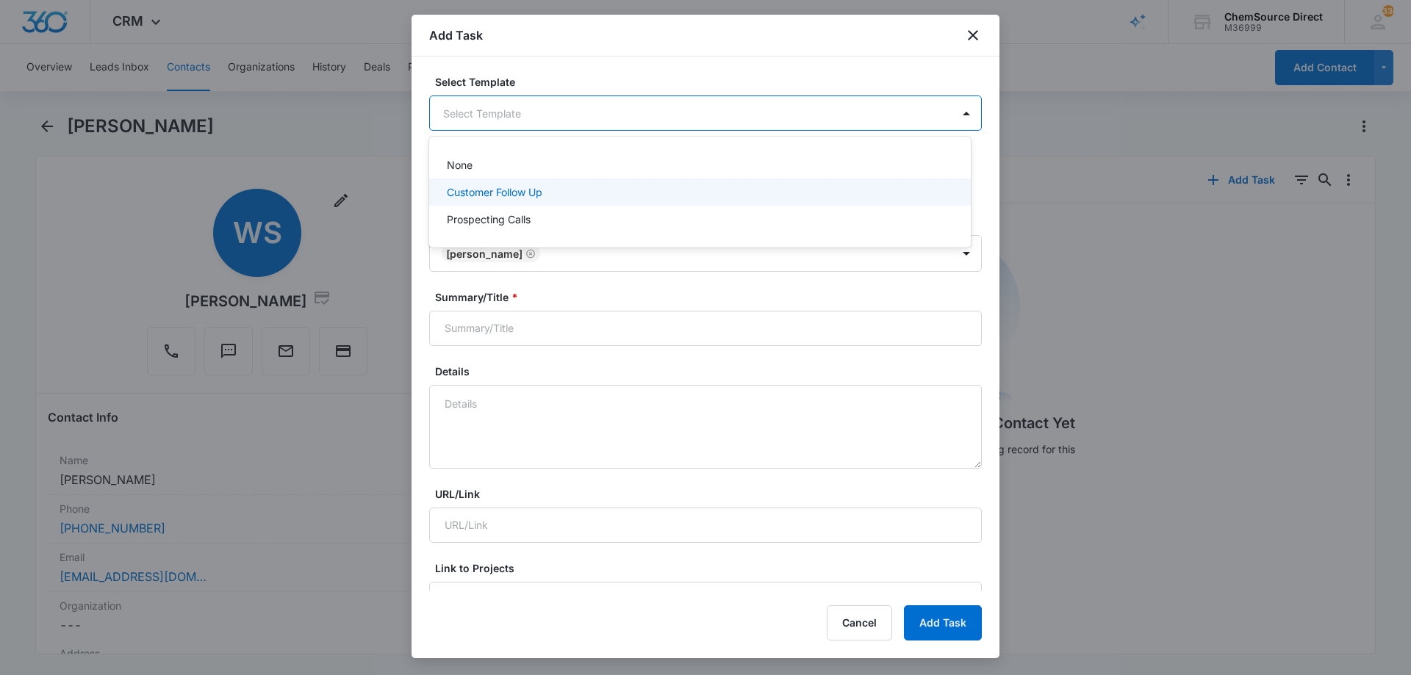
click at [475, 190] on p "Customer Follow Up" at bounding box center [495, 191] width 96 height 15
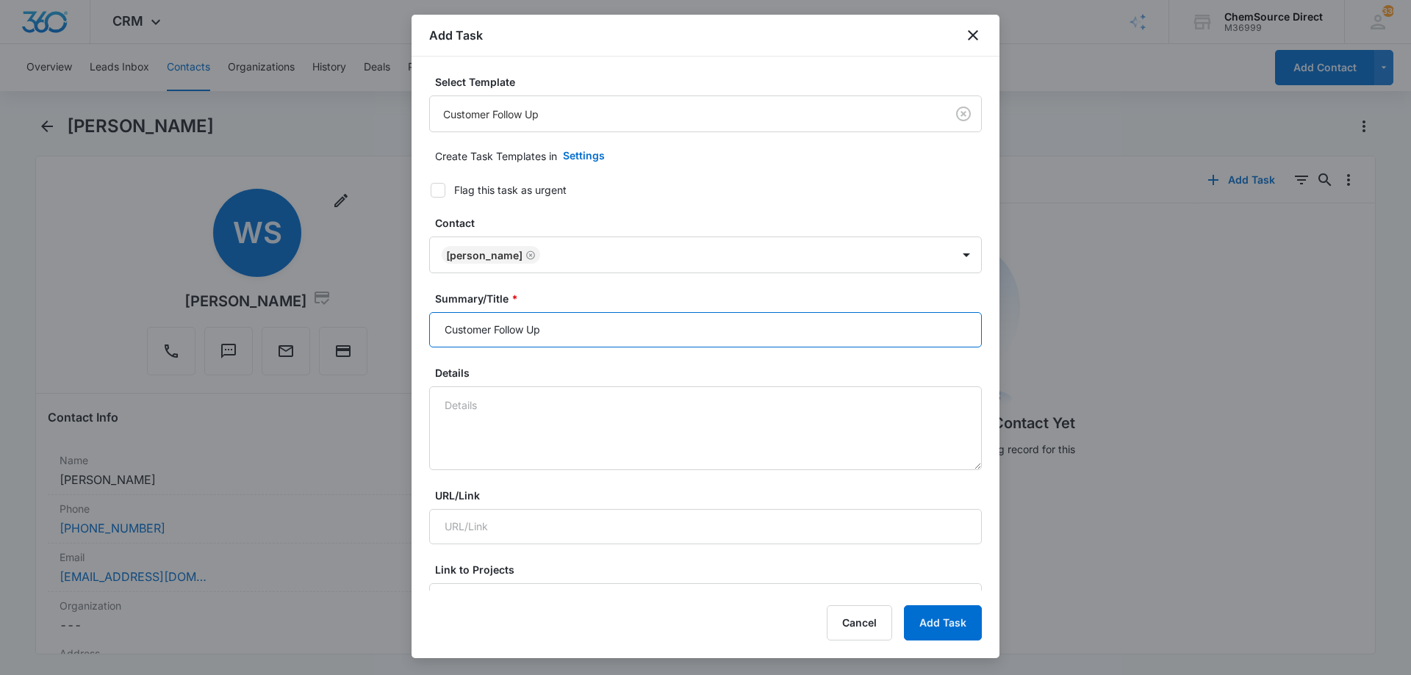
click at [490, 328] on input "Customer Follow Up" at bounding box center [705, 329] width 553 height 35
click at [489, 327] on input "Customer Follow Up" at bounding box center [705, 329] width 553 height 35
type input "Customer Follow Up"
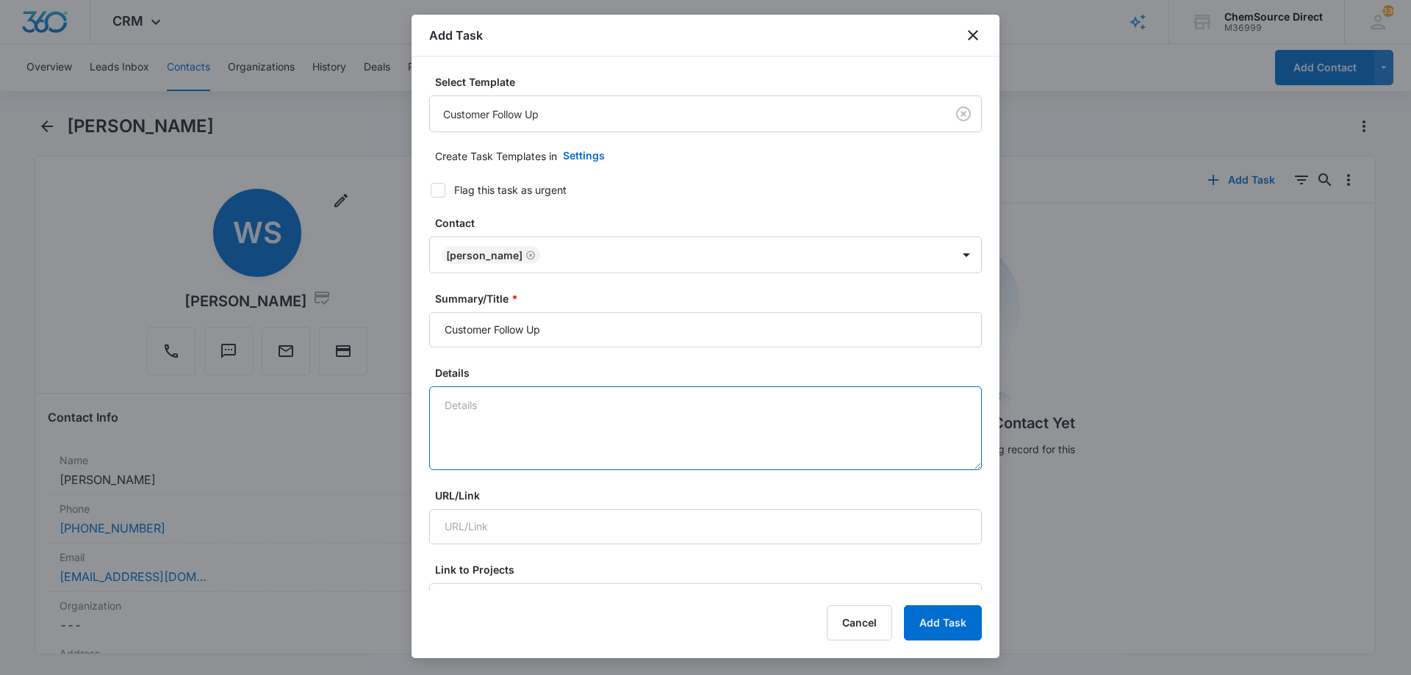
click at [472, 403] on textarea "Details" at bounding box center [705, 429] width 553 height 84
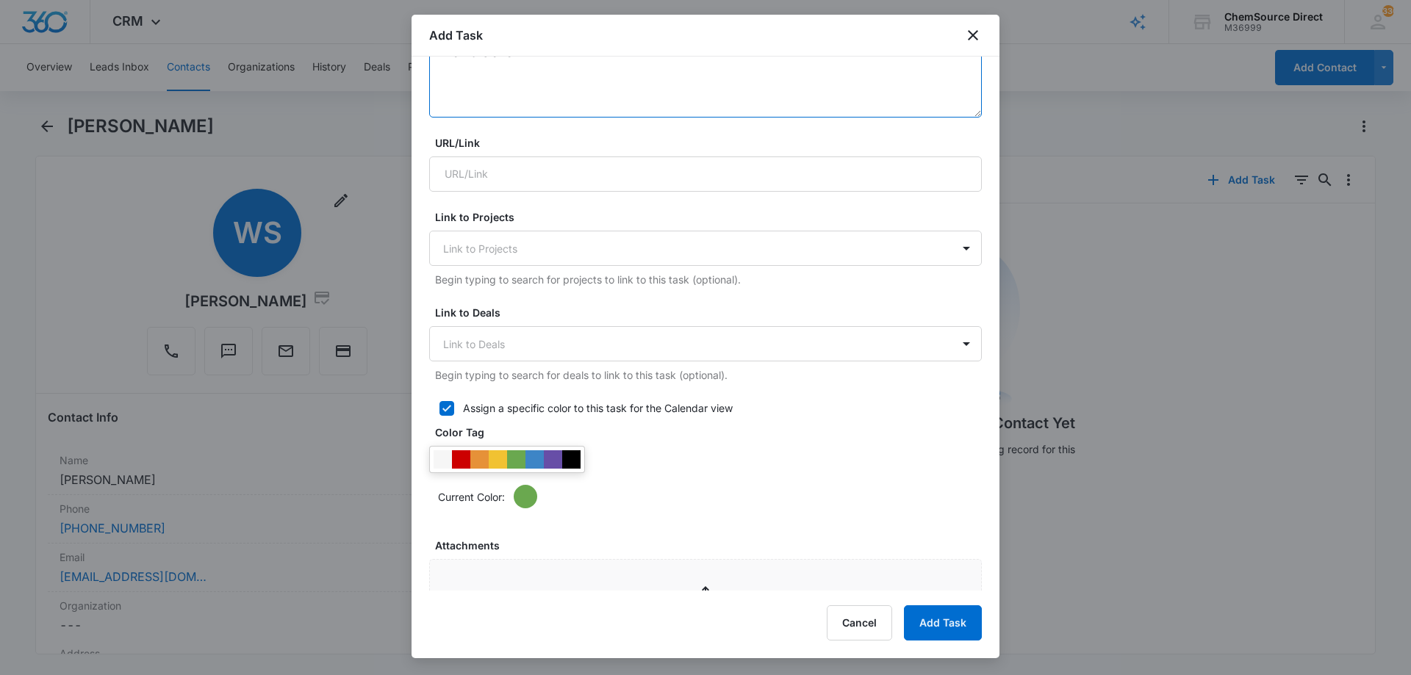
scroll to position [441, 0]
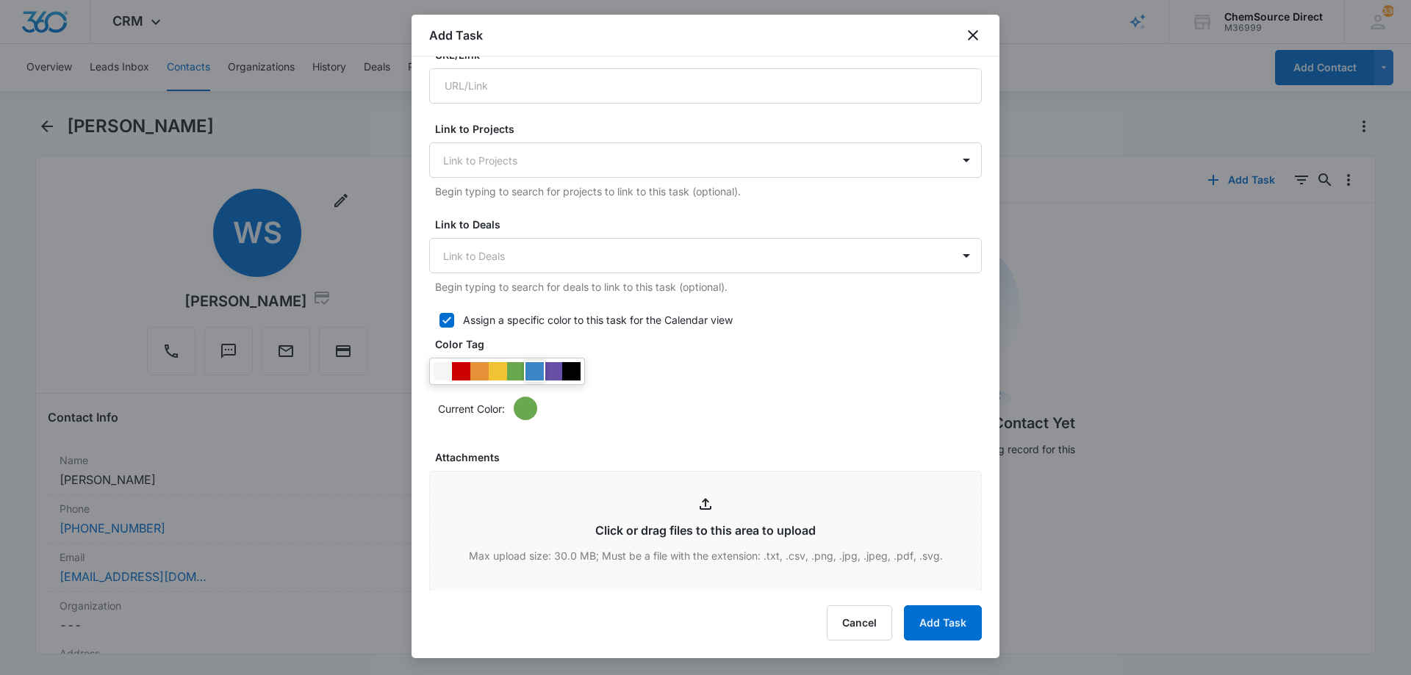
type textarea "New Customer"
click at [532, 373] on div at bounding box center [534, 371] width 18 height 18
click at [697, 361] on div "Current Color:" at bounding box center [705, 389] width 553 height 62
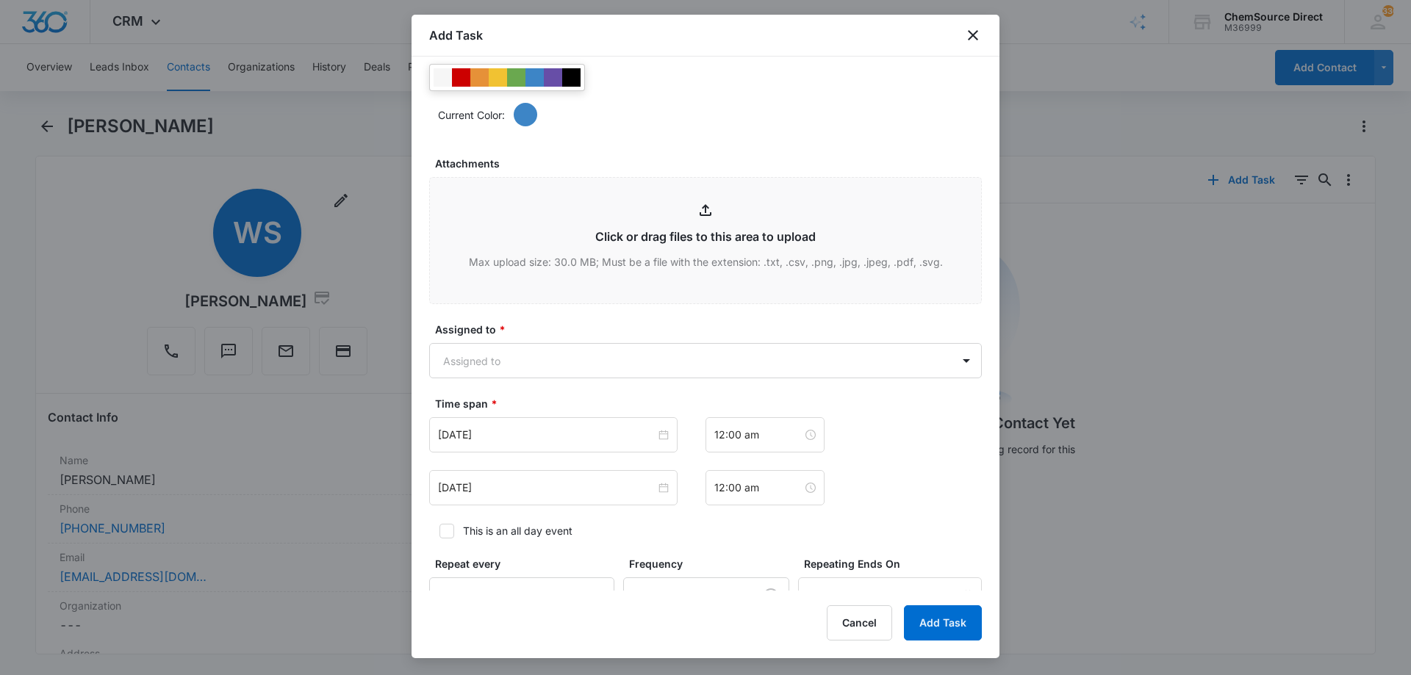
scroll to position [808, 0]
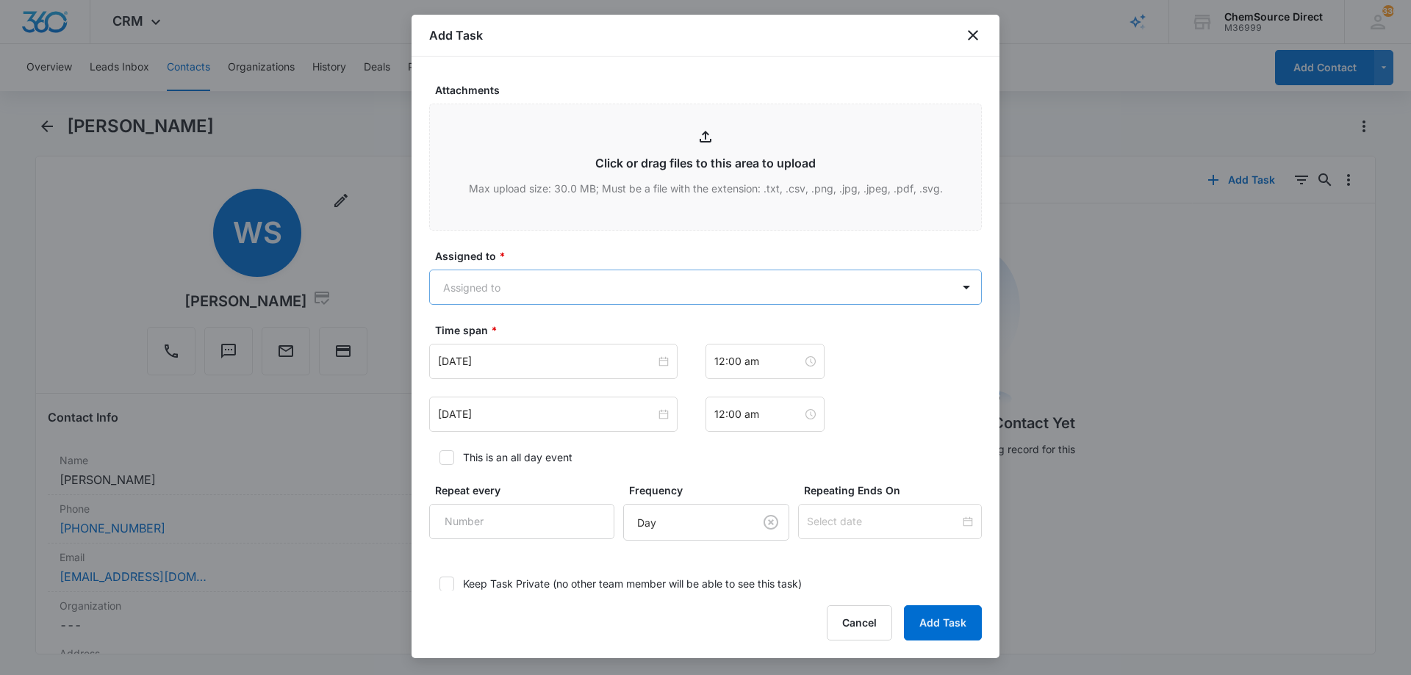
click at [595, 281] on body "CRM Apps Reputation Forms CRM Email Social Payments POS Content Ads Intelligenc…" at bounding box center [705, 337] width 1411 height 675
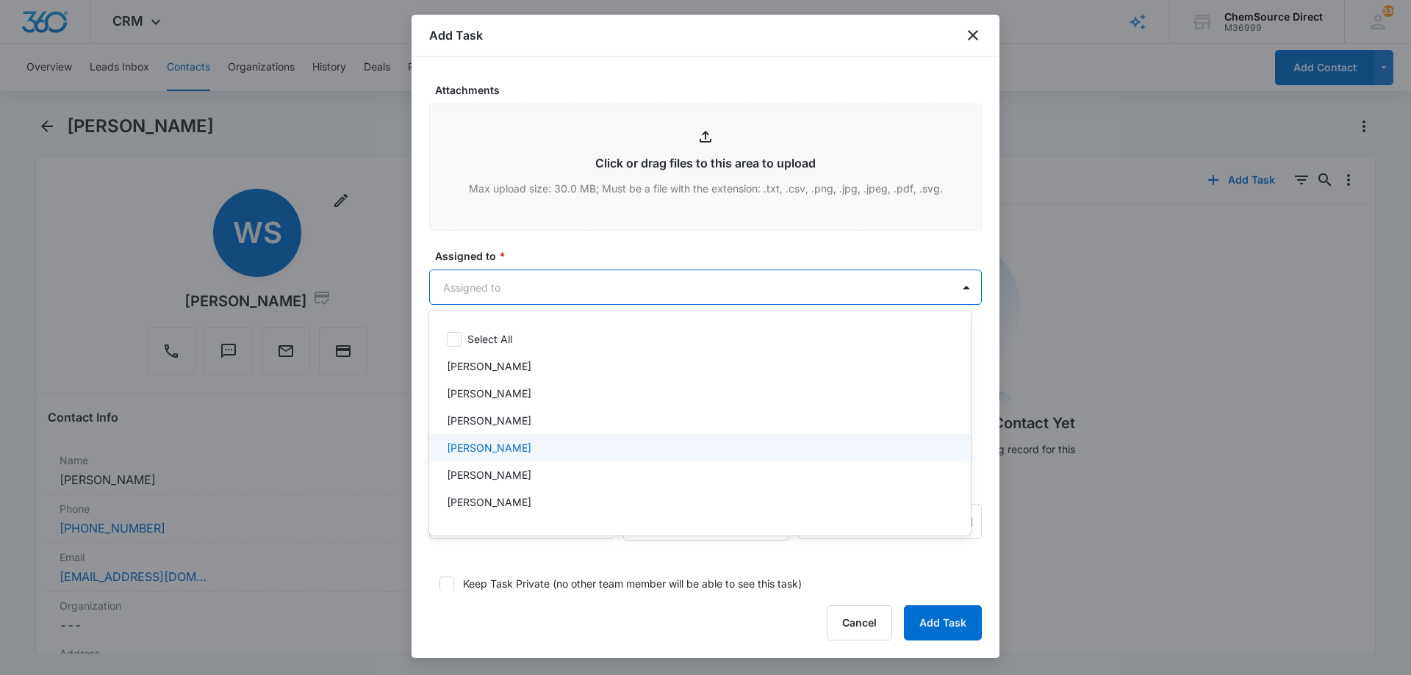
scroll to position [76, 0]
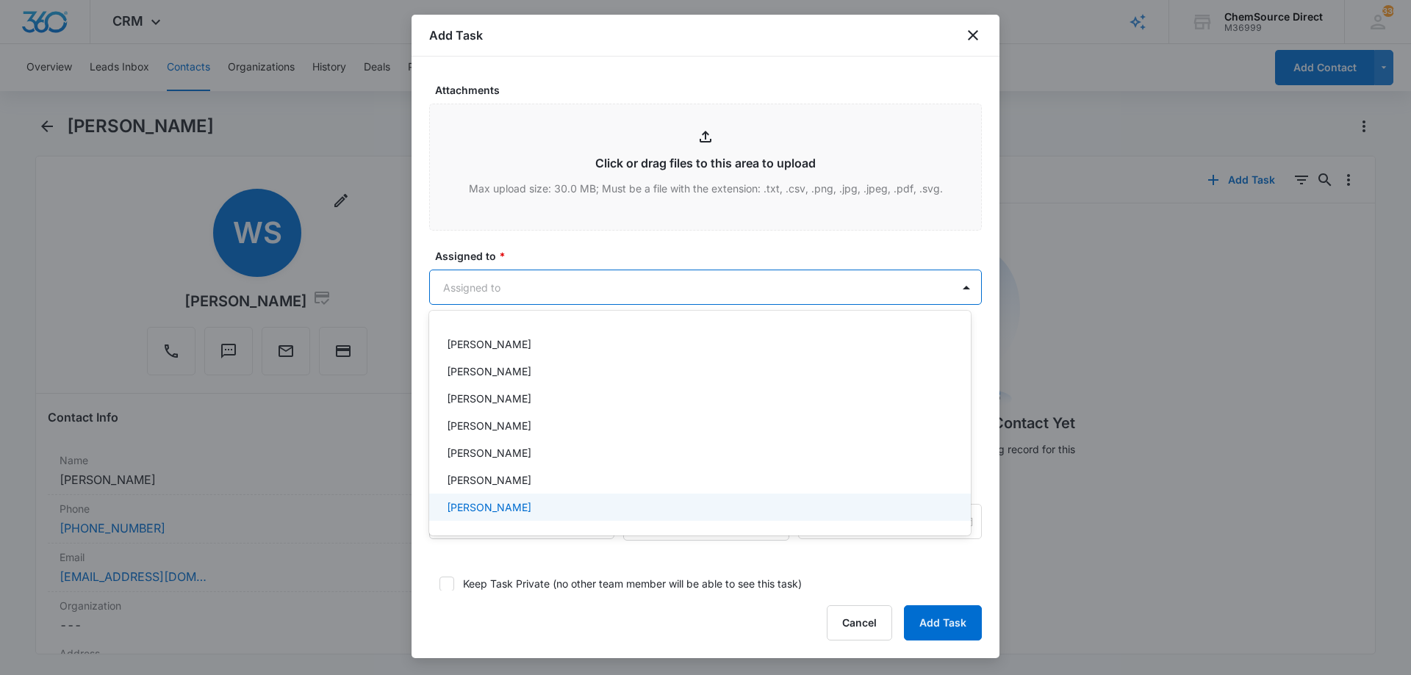
click at [567, 504] on div "[PERSON_NAME]" at bounding box center [698, 507] width 503 height 15
click at [581, 247] on div at bounding box center [705, 337] width 1411 height 675
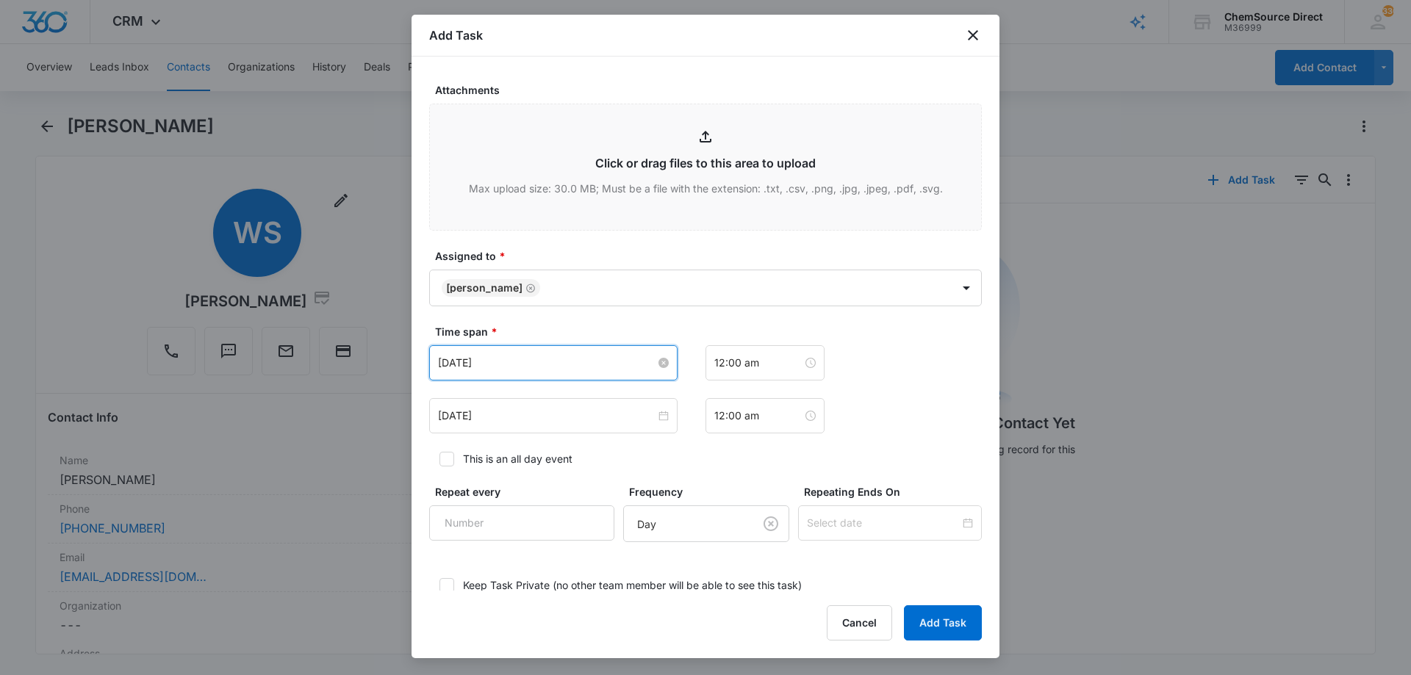
click at [542, 362] on input "[DATE]" at bounding box center [547, 363] width 218 height 16
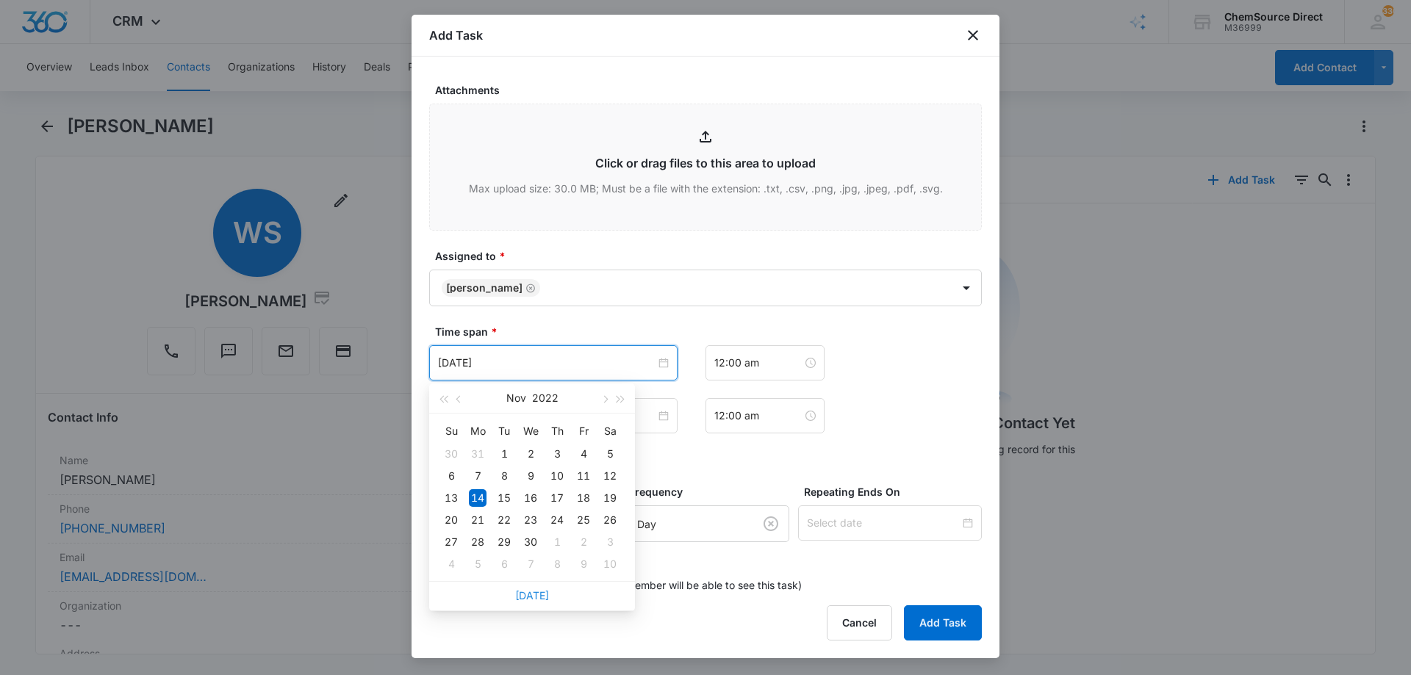
click at [524, 592] on link "[DATE]" at bounding box center [532, 595] width 34 height 12
type input "[DATE]"
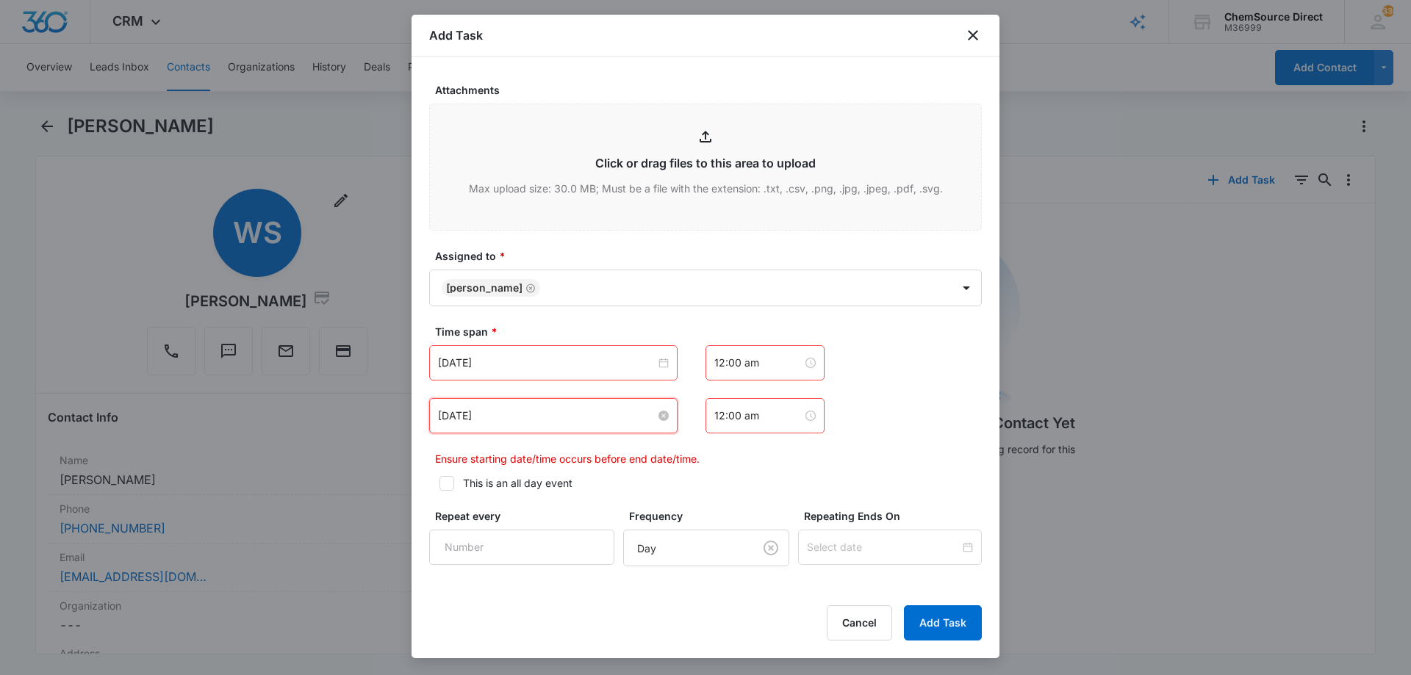
click at [528, 412] on input "[DATE]" at bounding box center [547, 416] width 218 height 16
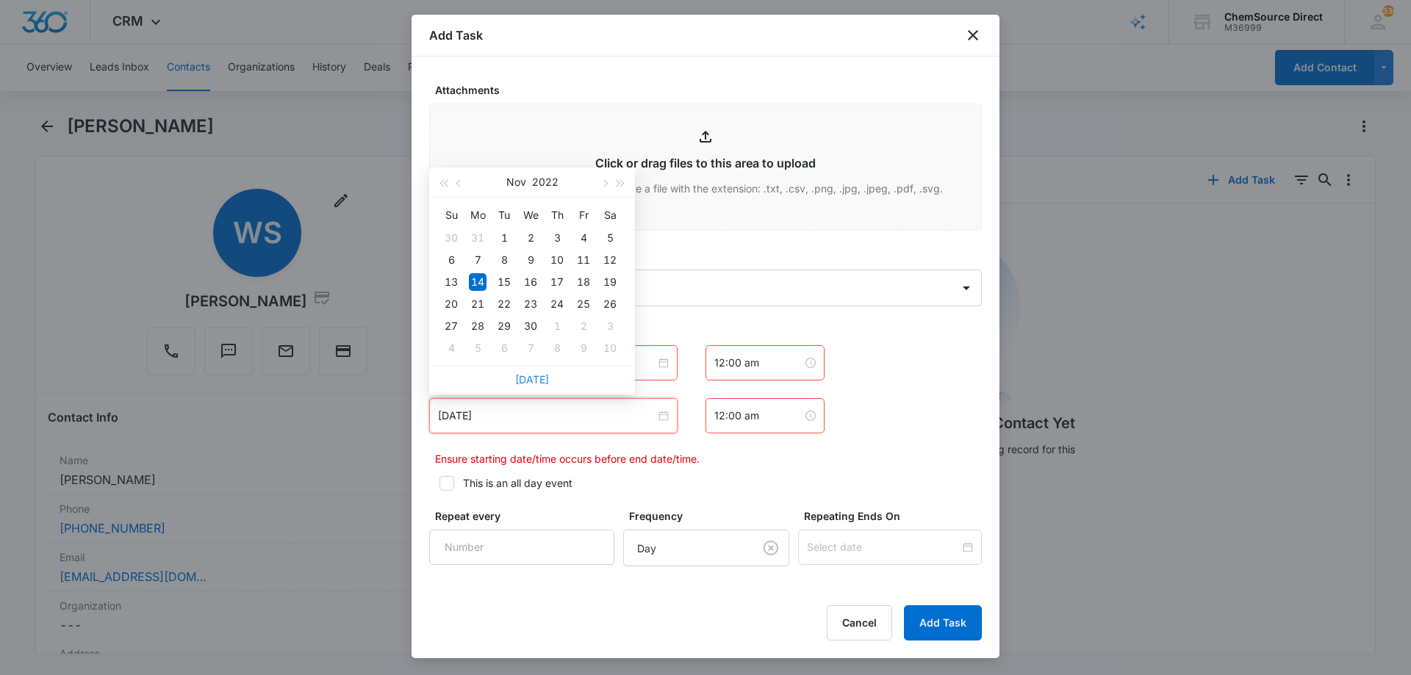
click at [528, 378] on link "[DATE]" at bounding box center [532, 379] width 34 height 12
type input "[DATE]"
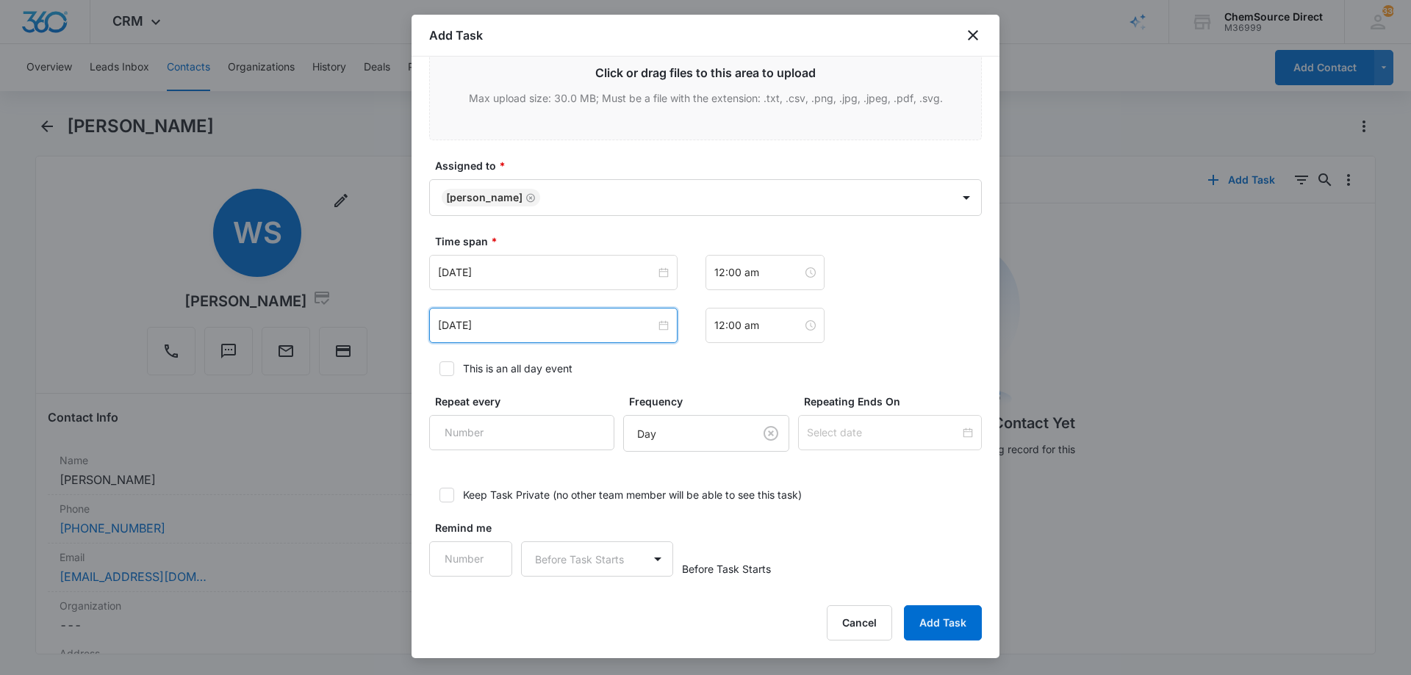
scroll to position [902, 0]
click at [448, 369] on icon at bounding box center [446, 365] width 13 height 13
click at [439, 369] on input "This is an all day event" at bounding box center [434, 365] width 10 height 10
checkbox input "true"
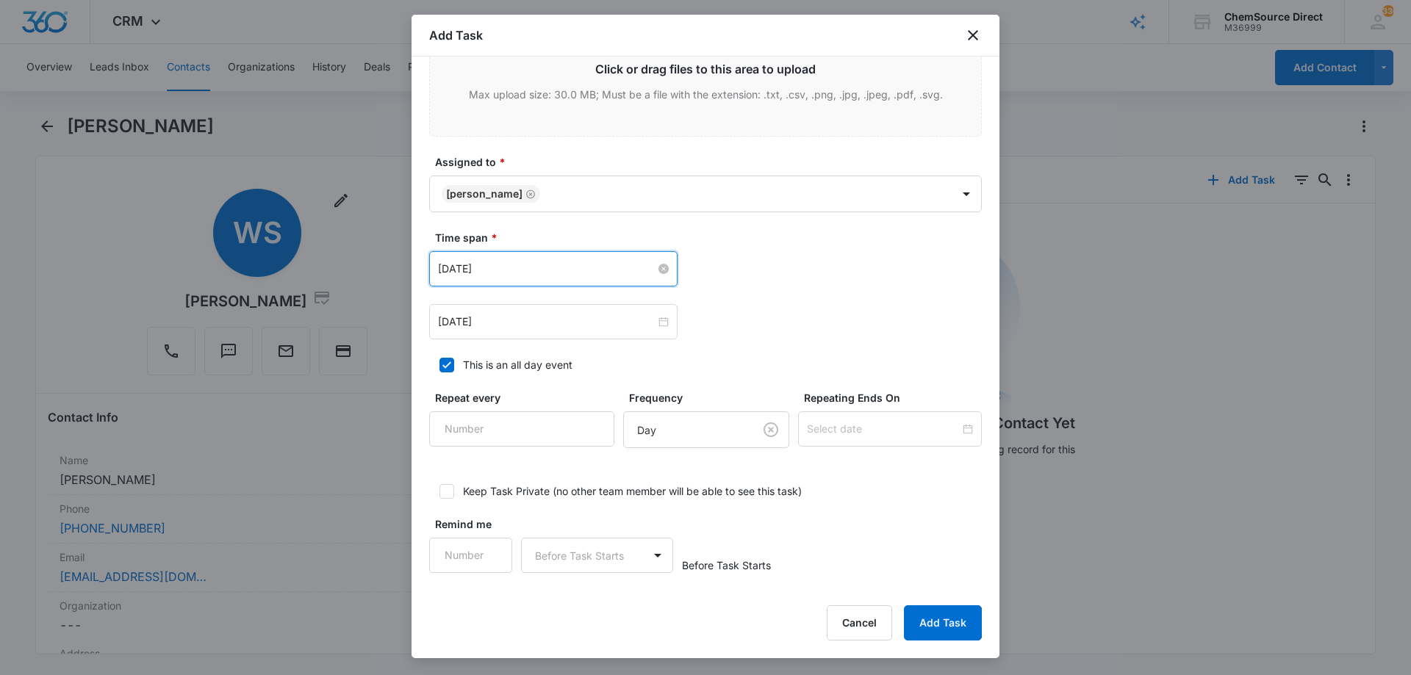
click at [579, 276] on input "[DATE]" at bounding box center [547, 269] width 218 height 16
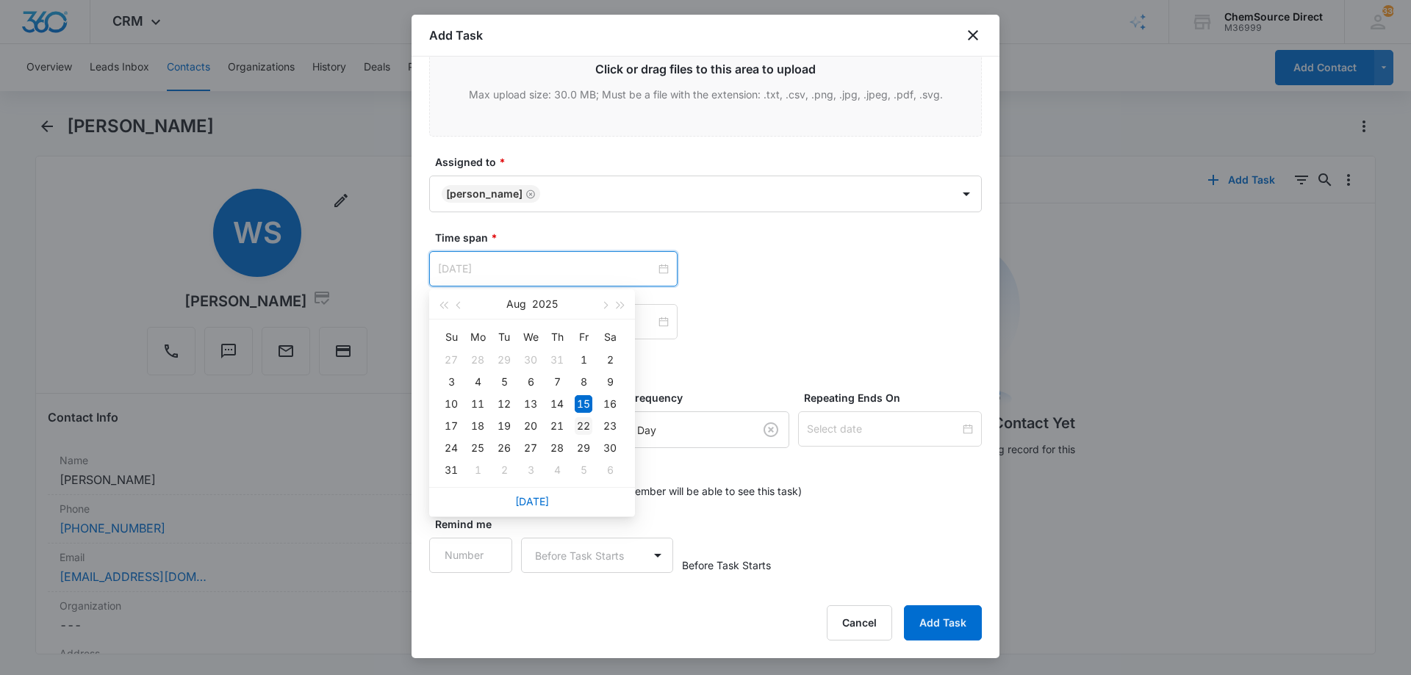
type input "Aug 22, 2025"
click at [583, 421] on div "22" at bounding box center [584, 426] width 18 height 18
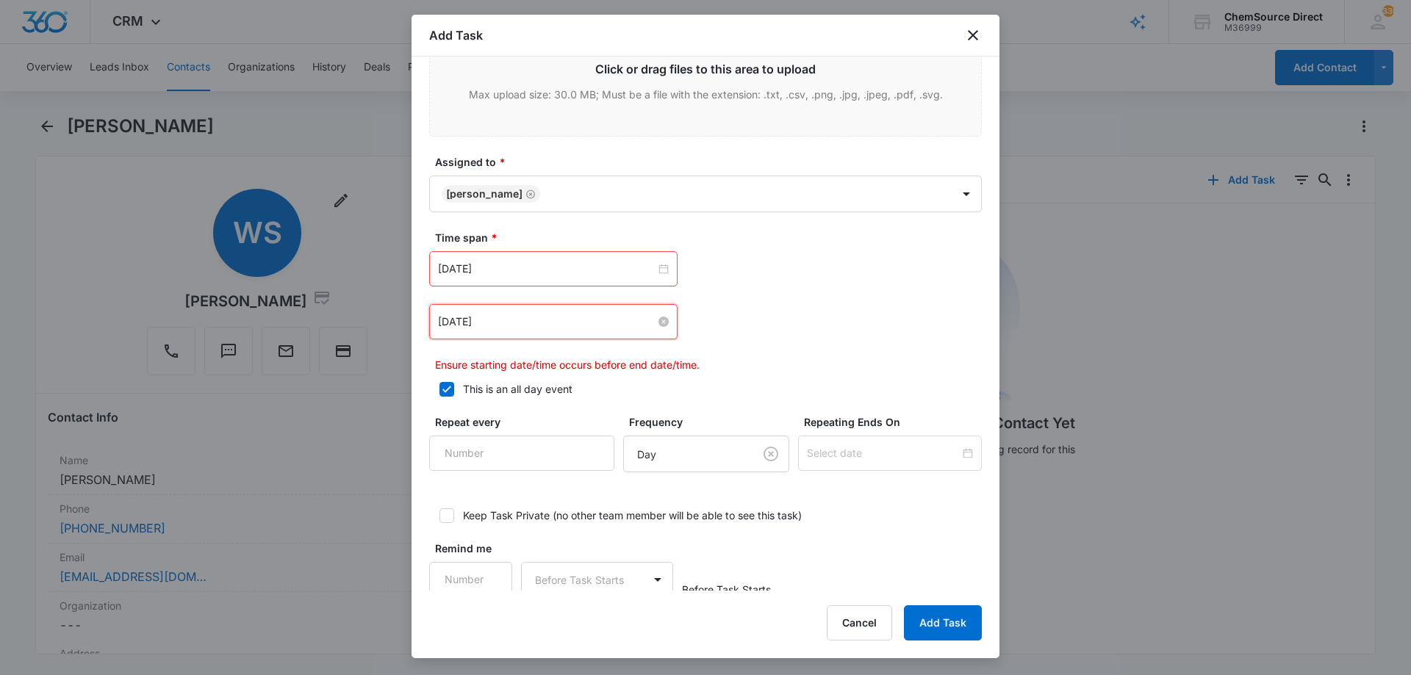
click at [586, 323] on input "[DATE]" at bounding box center [547, 322] width 218 height 16
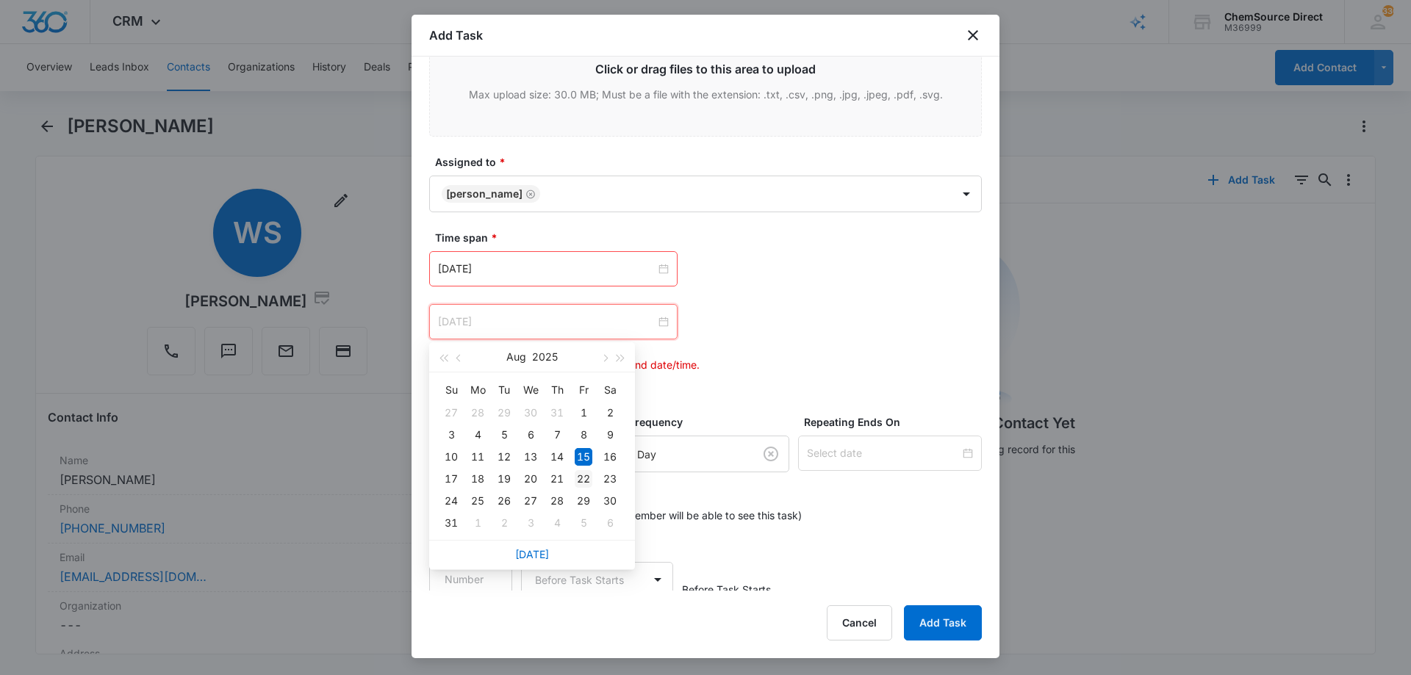
type input "Aug 22, 2025"
click at [587, 476] on div "22" at bounding box center [584, 479] width 18 height 18
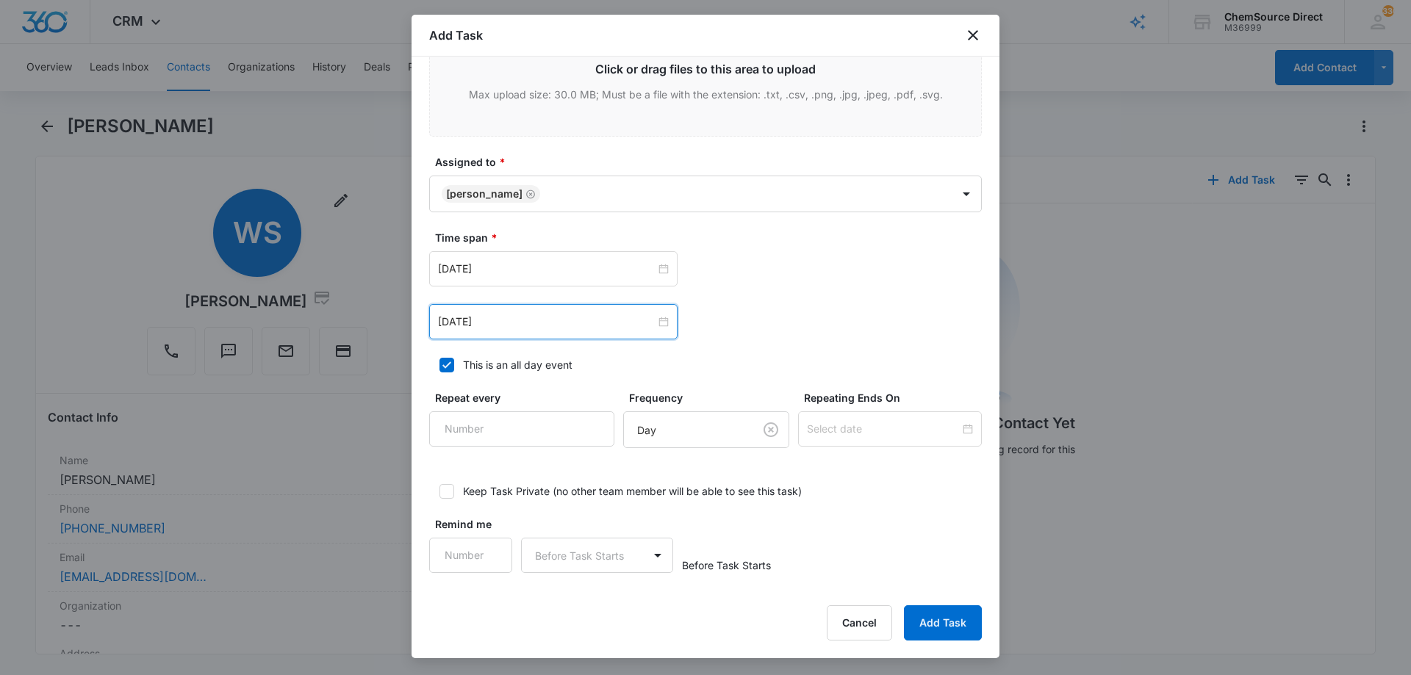
click at [744, 328] on div "Aug 22, 2025 Aug 2025 Su Mo Tu We Th Fr Sa 27 28 29 30 31 1 2 3 4 5 6 7 8 9 10 …" at bounding box center [705, 321] width 553 height 35
type input "1"
click at [486, 547] on input "1" at bounding box center [470, 555] width 83 height 35
click at [553, 558] on body "CRM Apps Reputation Forms CRM Email Social Payments POS Content Ads Intelligenc…" at bounding box center [705, 337] width 1411 height 675
click at [561, 602] on p "Days" at bounding box center [549, 607] width 24 height 15
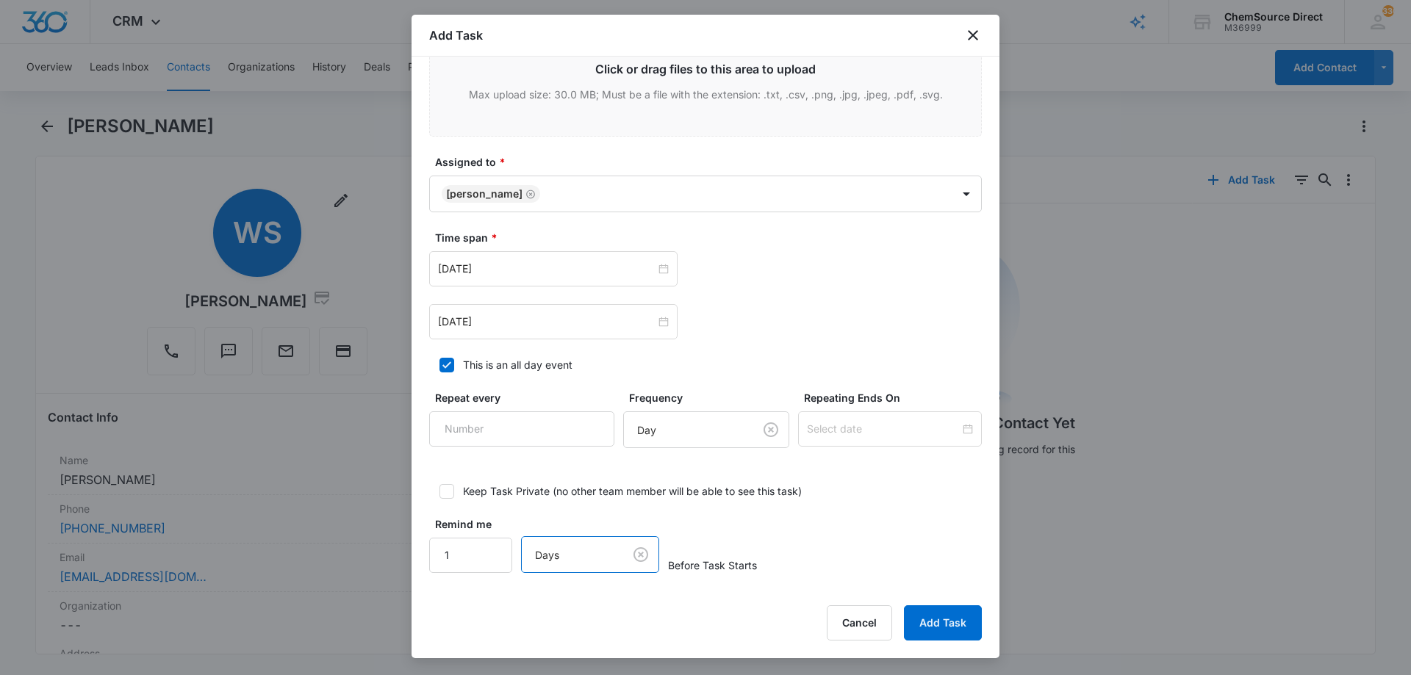
click at [874, 524] on div "Remind me 1 option Days, selected. Days Before Task Starts" at bounding box center [705, 545] width 553 height 57
click at [932, 622] on button "Add Task" at bounding box center [943, 622] width 78 height 35
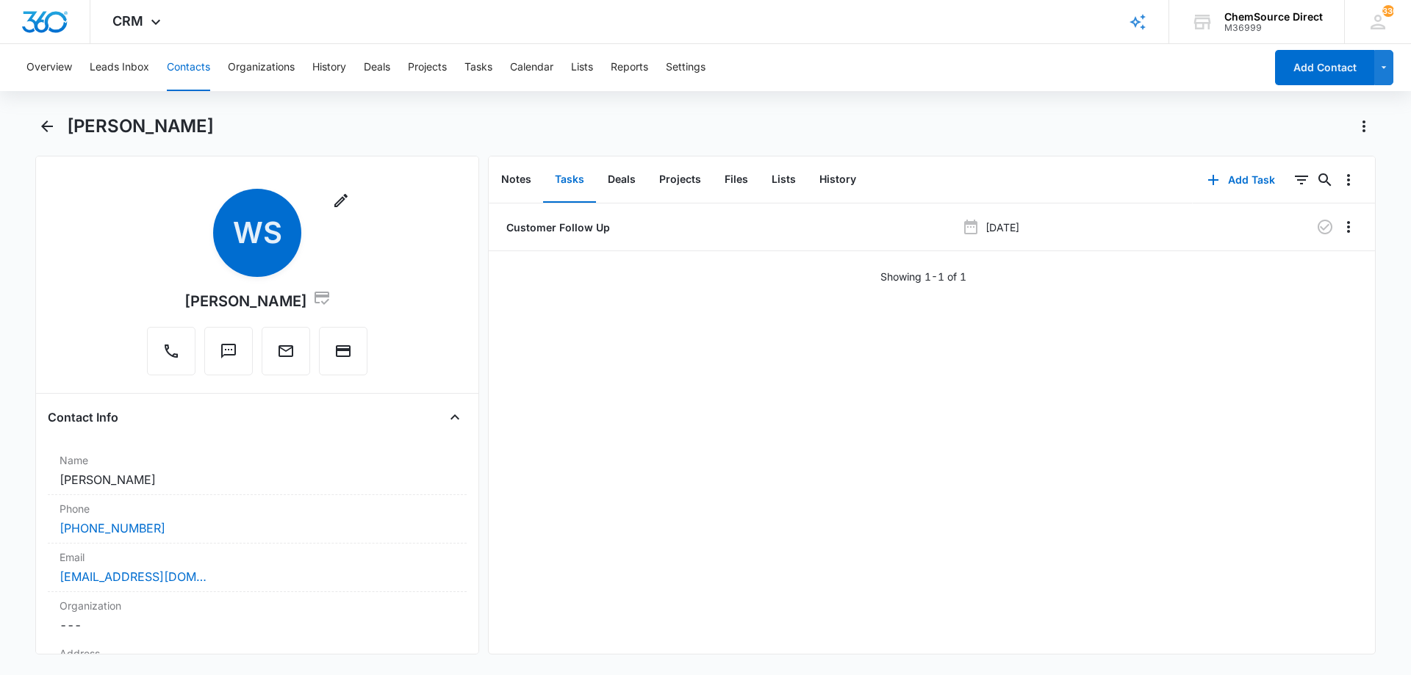
click at [193, 60] on button "Contacts" at bounding box center [188, 67] width 43 height 47
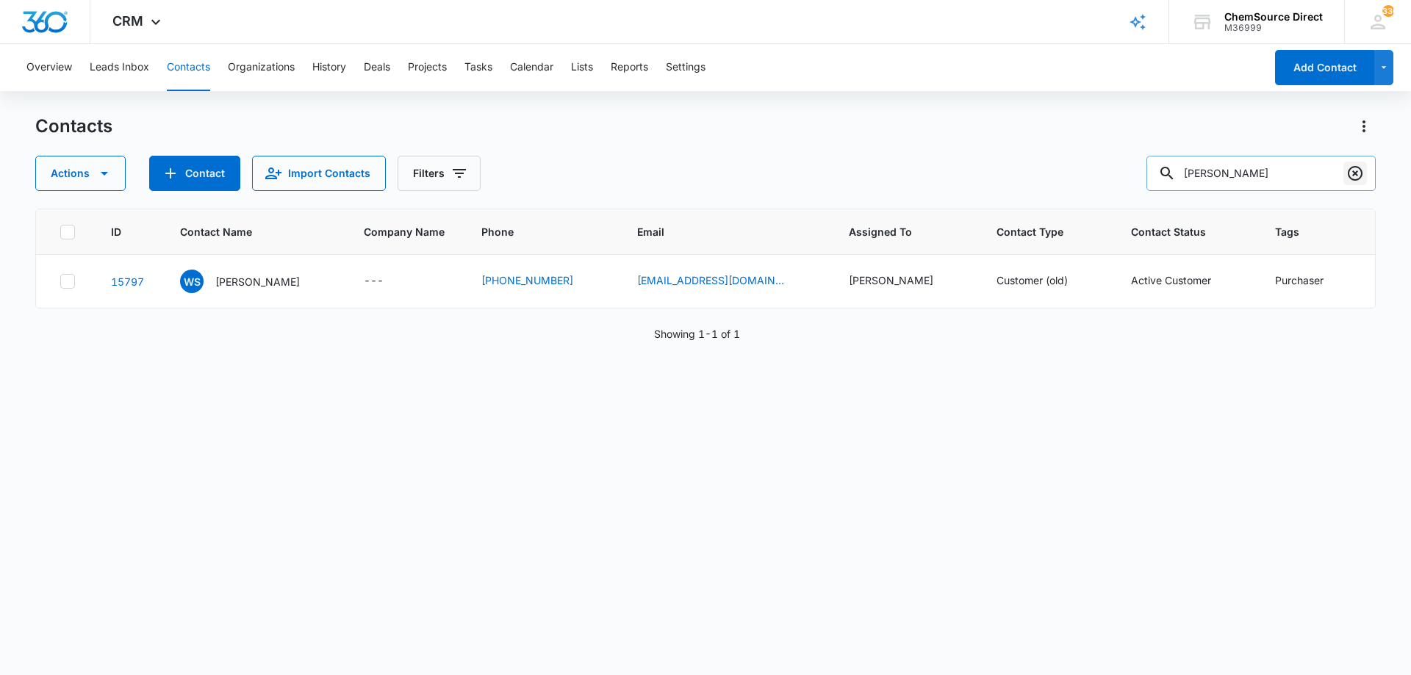
click at [1358, 170] on icon "Clear" at bounding box center [1355, 174] width 18 height 18
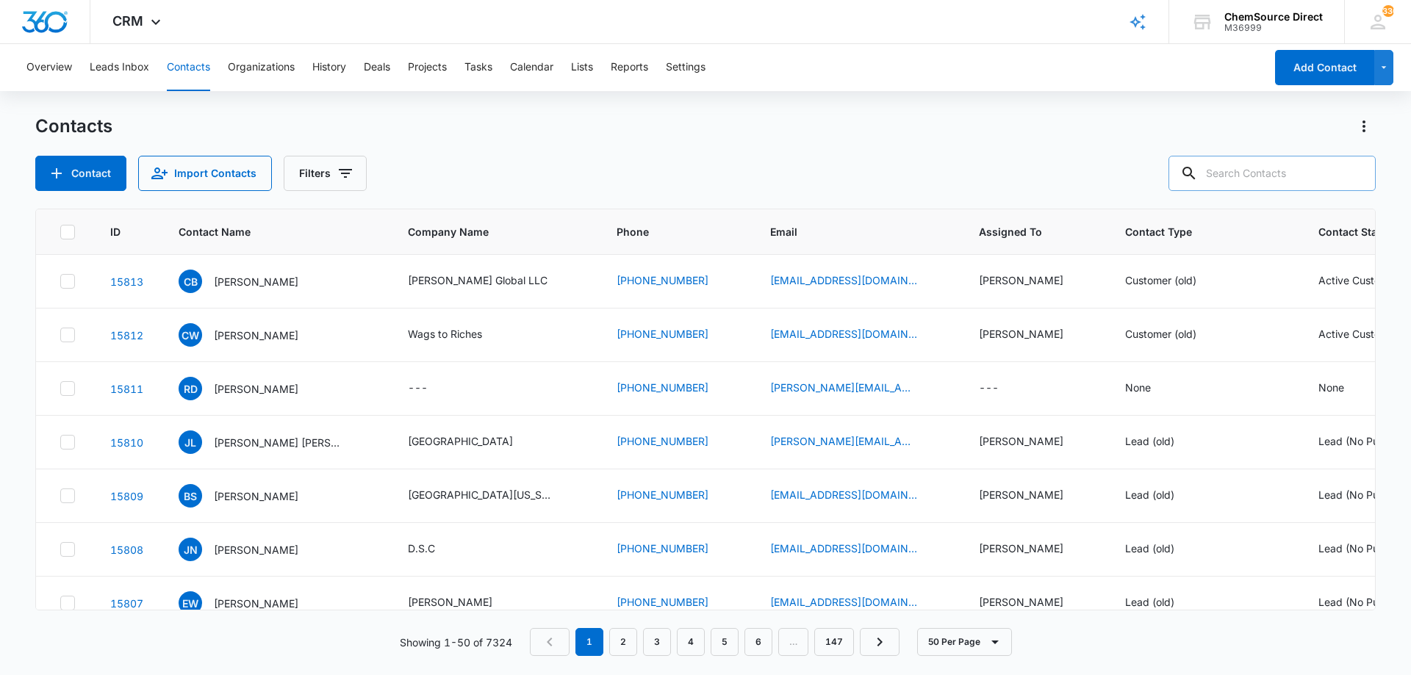
click at [562, 170] on div "Contact Import Contacts Filters" at bounding box center [705, 173] width 1340 height 35
click at [1234, 172] on input "text" at bounding box center [1271, 173] width 207 height 35
type input "william smith"
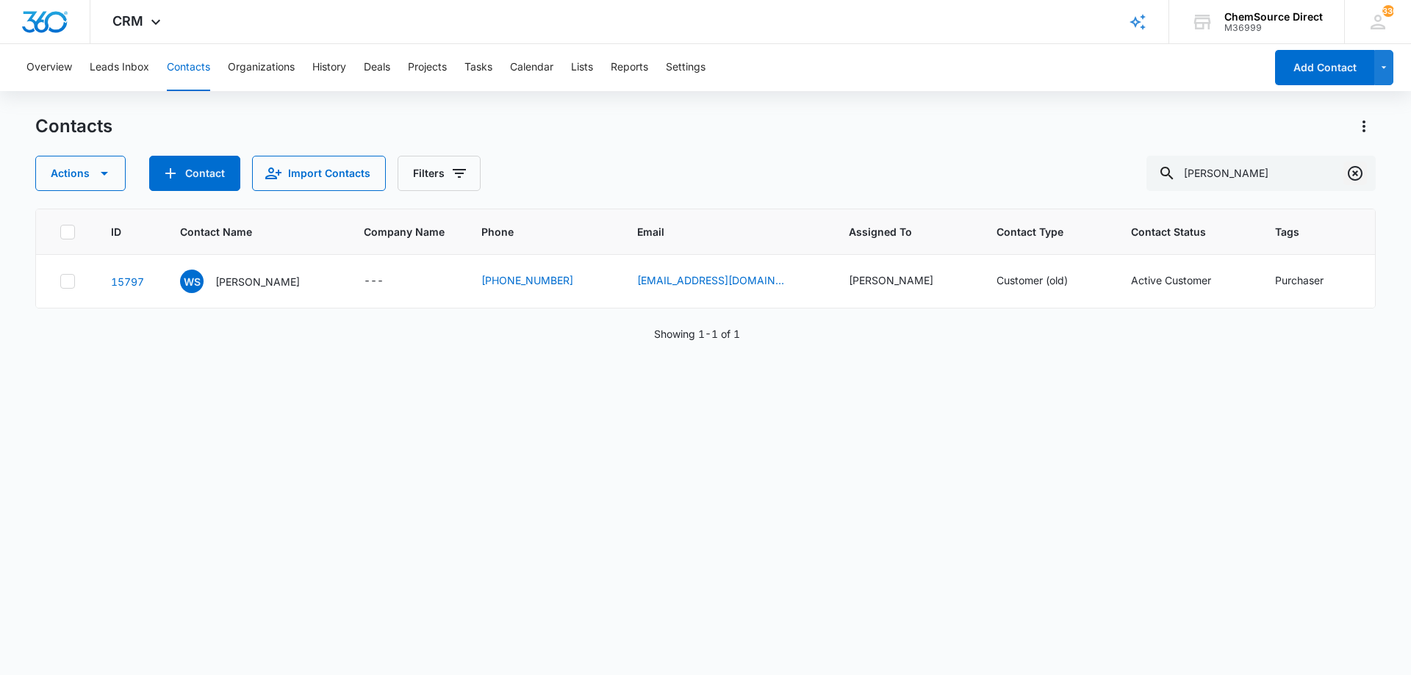
click at [1354, 169] on icon "Clear" at bounding box center [1355, 174] width 18 height 18
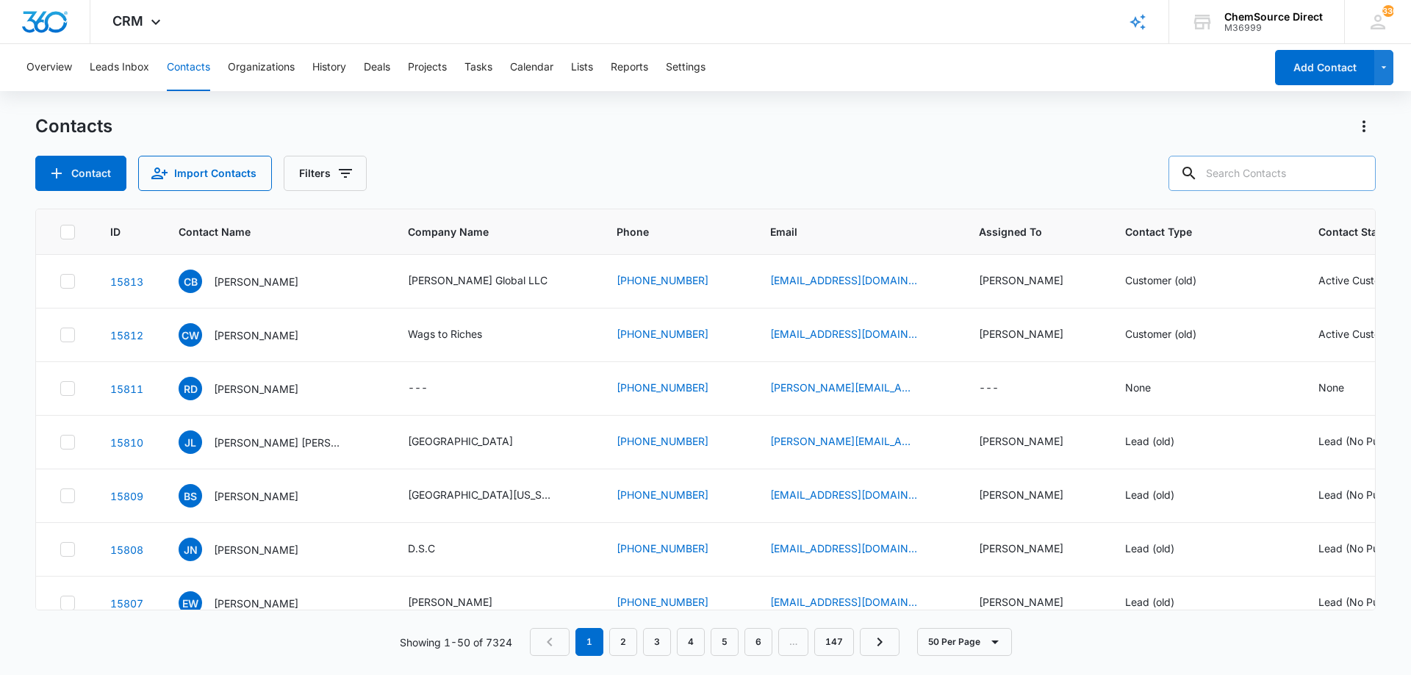
click at [1257, 176] on input "text" at bounding box center [1271, 173] width 207 height 35
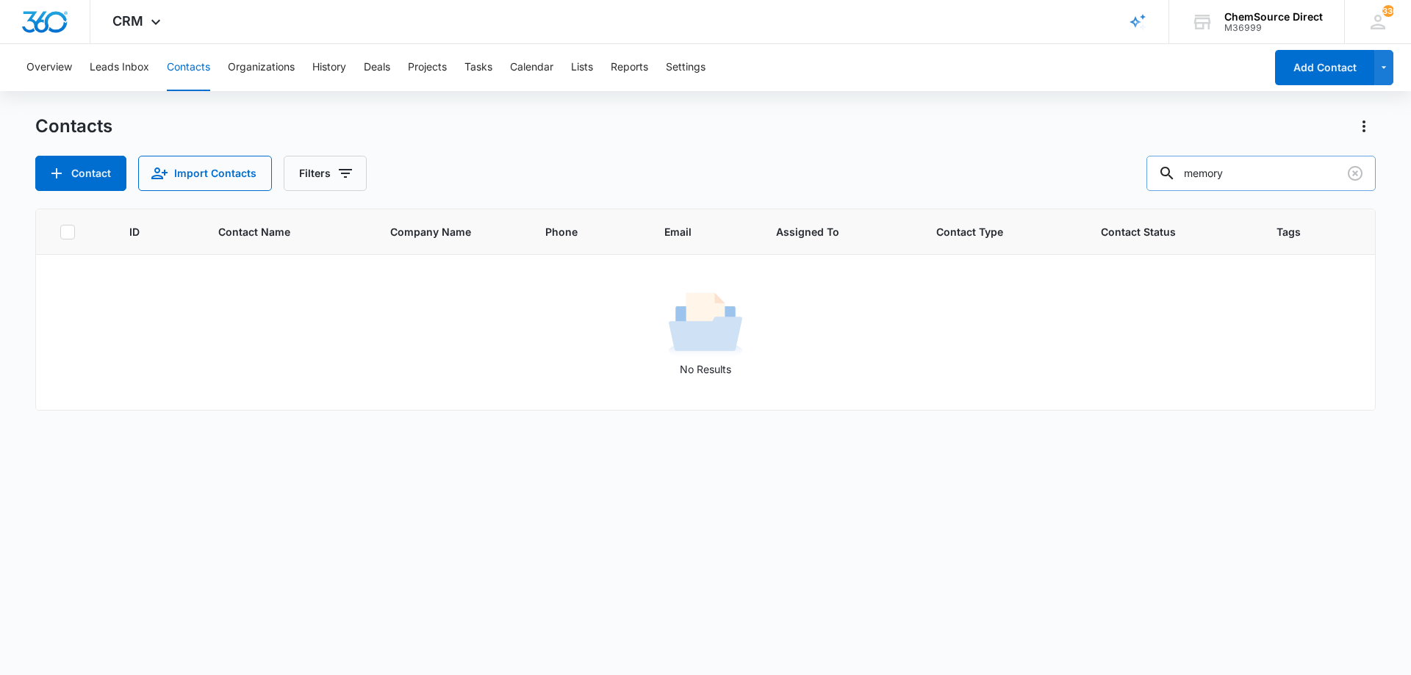
click at [1240, 174] on input "memory" at bounding box center [1260, 173] width 229 height 35
click at [1218, 177] on input "memory" at bounding box center [1260, 173] width 229 height 35
type input "336-999-2433"
click at [1356, 170] on icon "Clear" at bounding box center [1355, 174] width 18 height 18
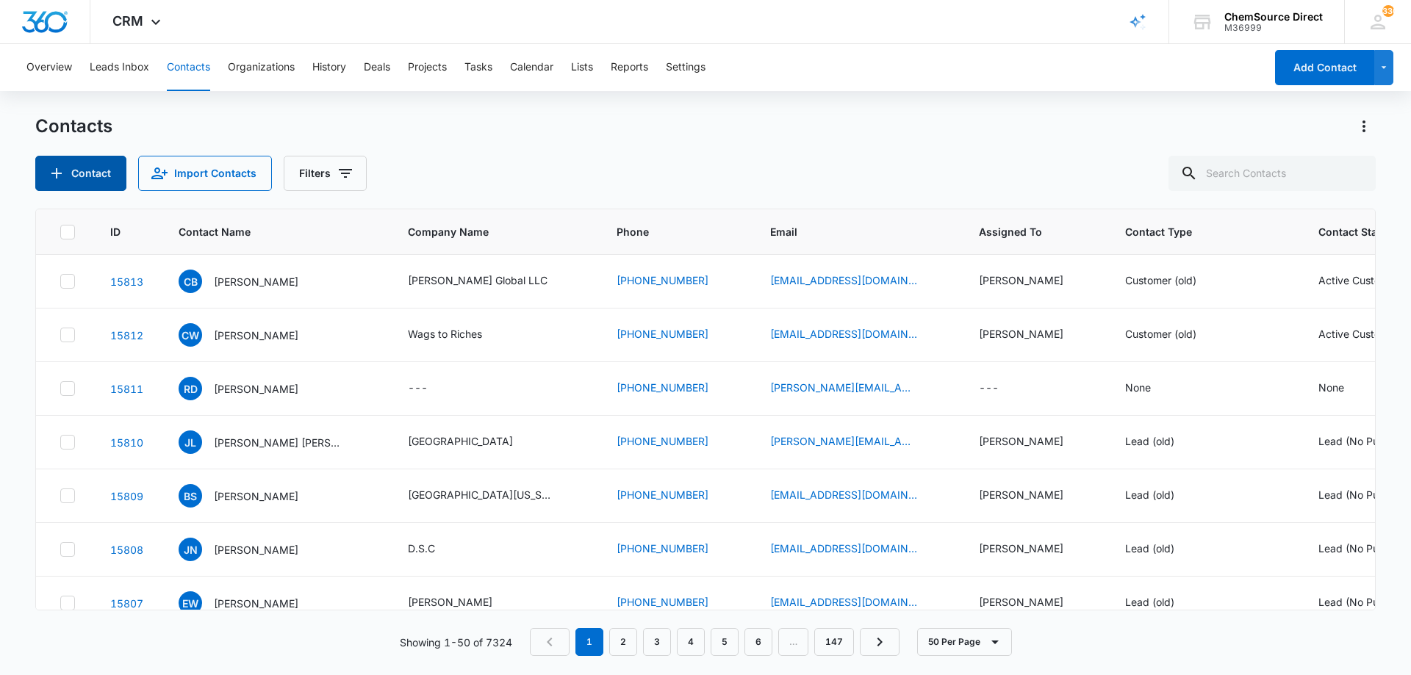
click at [77, 168] on button "Contact" at bounding box center [80, 173] width 91 height 35
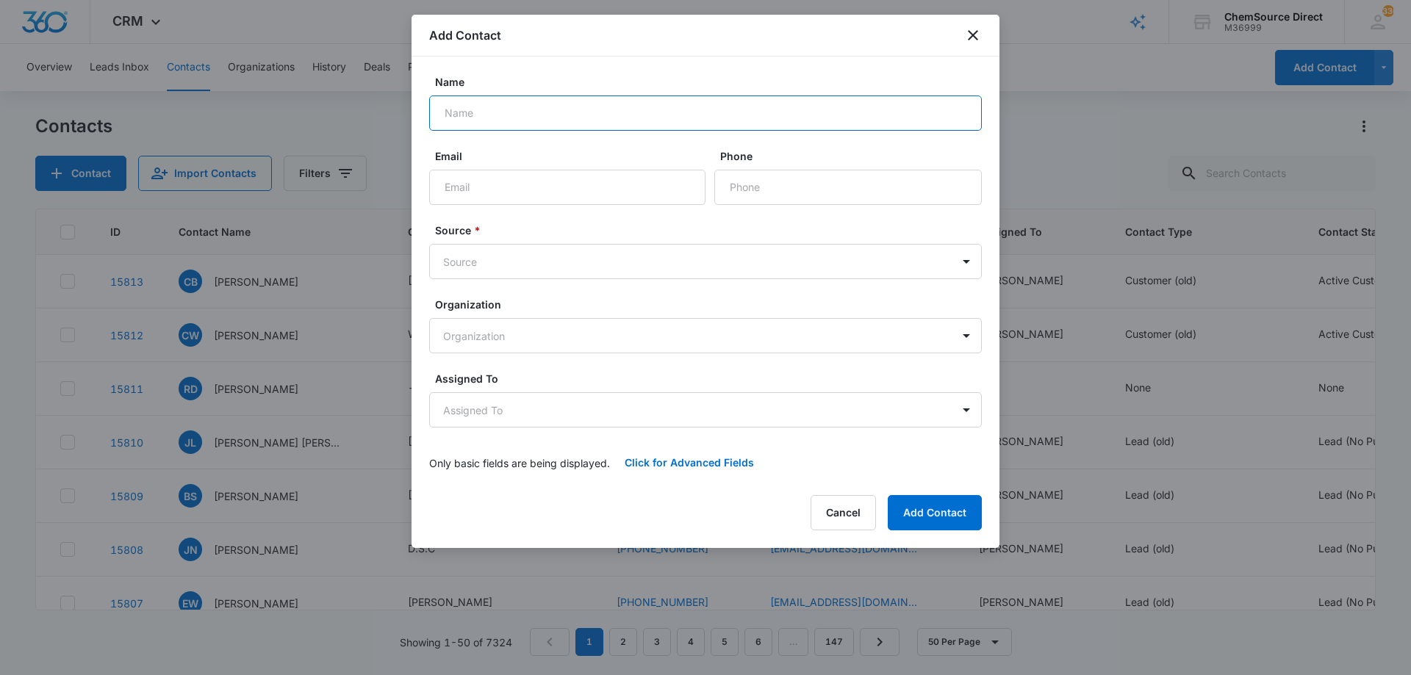
click at [494, 112] on input "Name" at bounding box center [705, 113] width 553 height 35
type input "Jeremy"
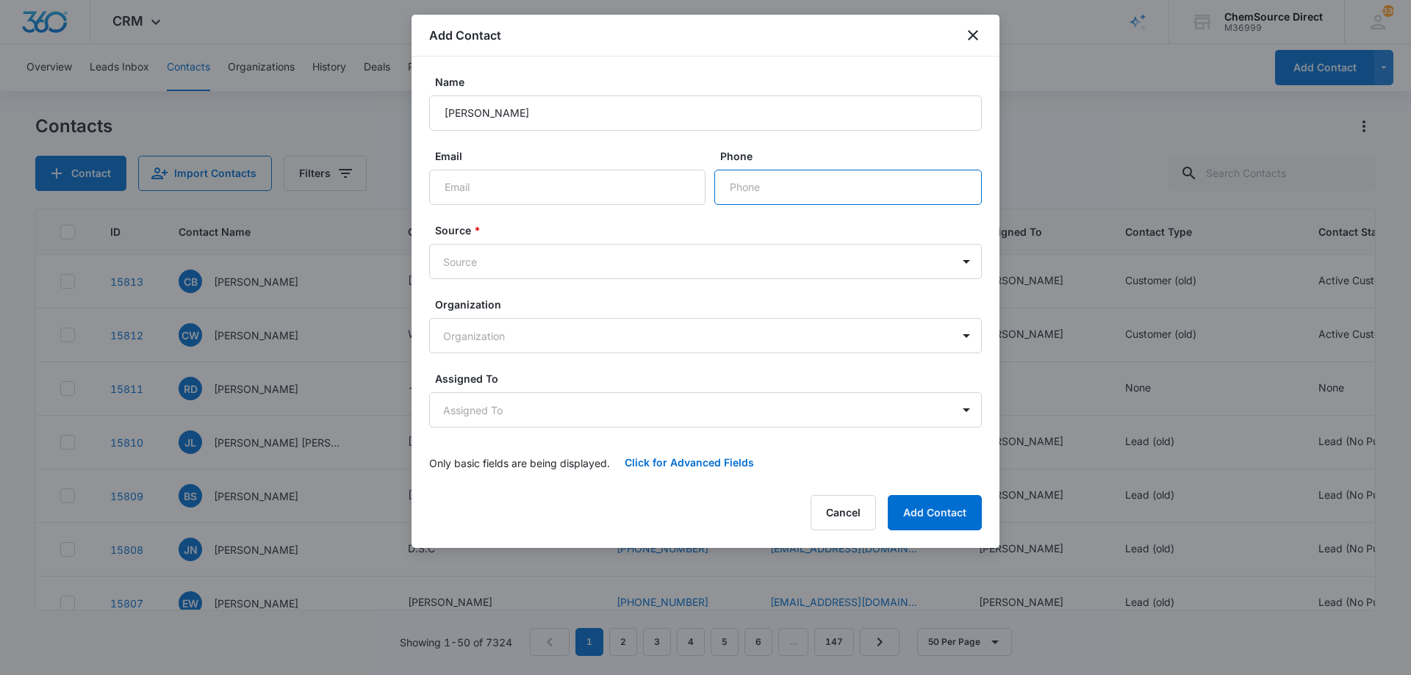
click at [790, 187] on input "Phone" at bounding box center [847, 187] width 267 height 35
type input "(336) 999-2433"
click at [606, 259] on body "CRM Apps Reputation Forms CRM Email Social Payments POS Content Ads Intelligenc…" at bounding box center [705, 337] width 1411 height 675
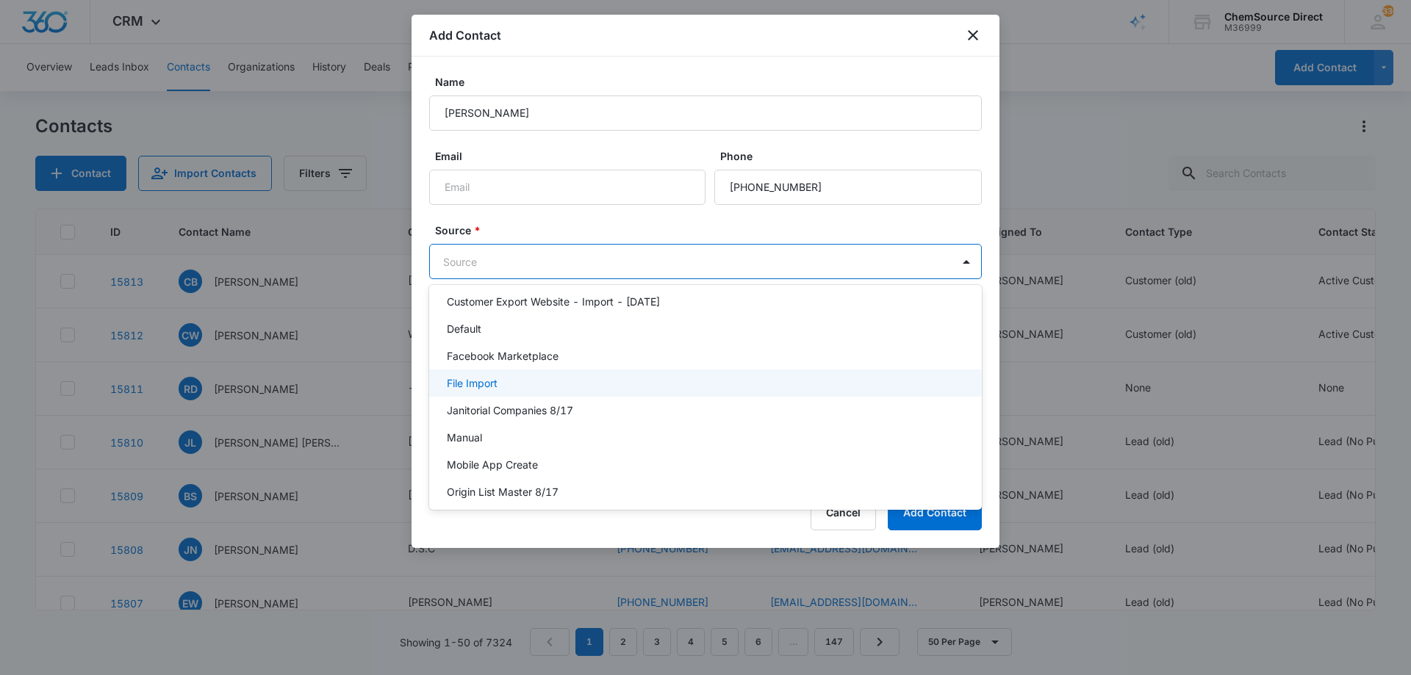
scroll to position [147, 0]
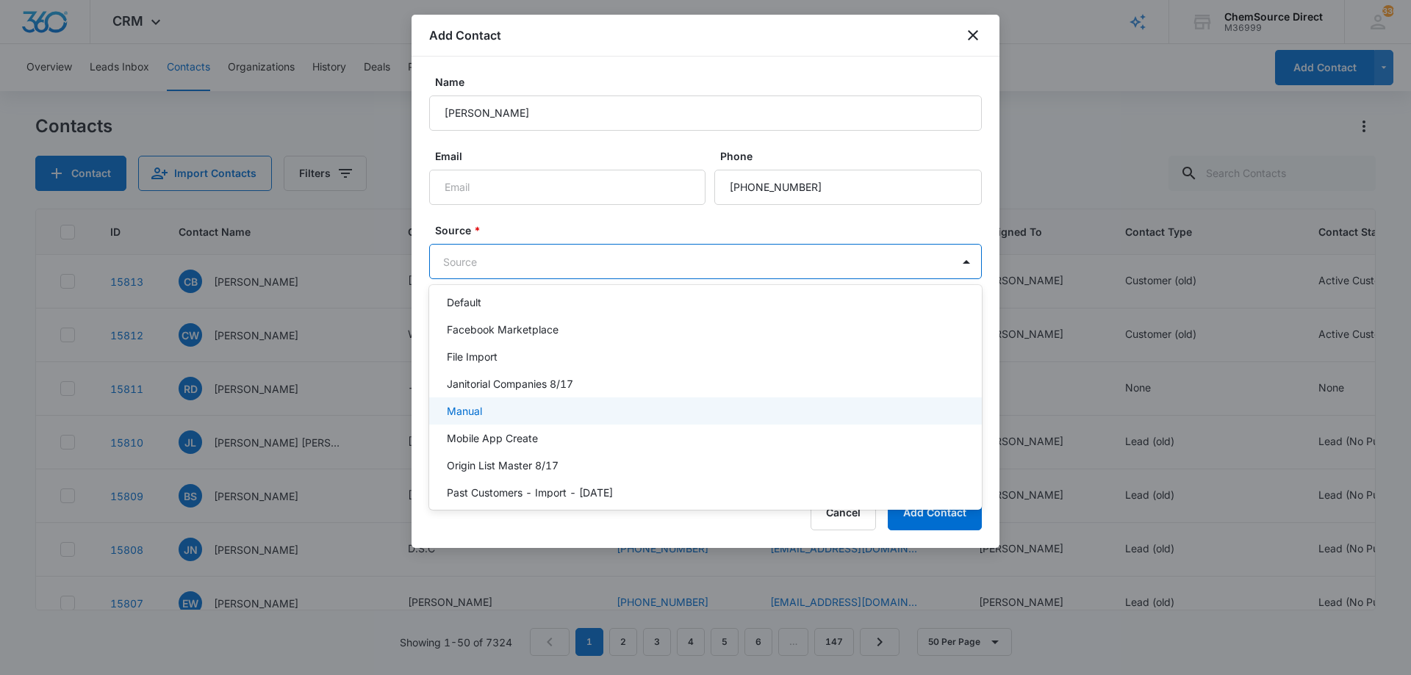
click at [576, 414] on div "Manual" at bounding box center [704, 410] width 514 height 15
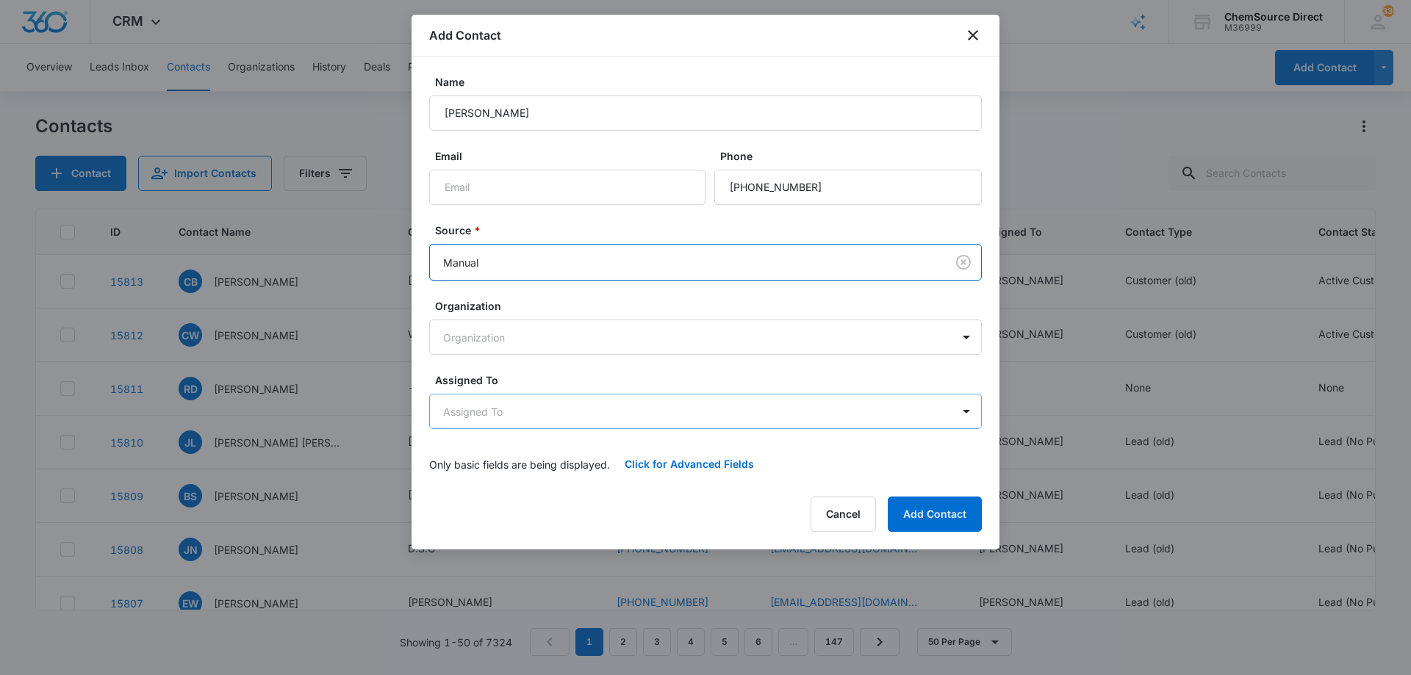
click at [614, 409] on body "CRM Apps Reputation Forms CRM Email Social Payments POS Content Ads Intelligenc…" at bounding box center [705, 337] width 1411 height 675
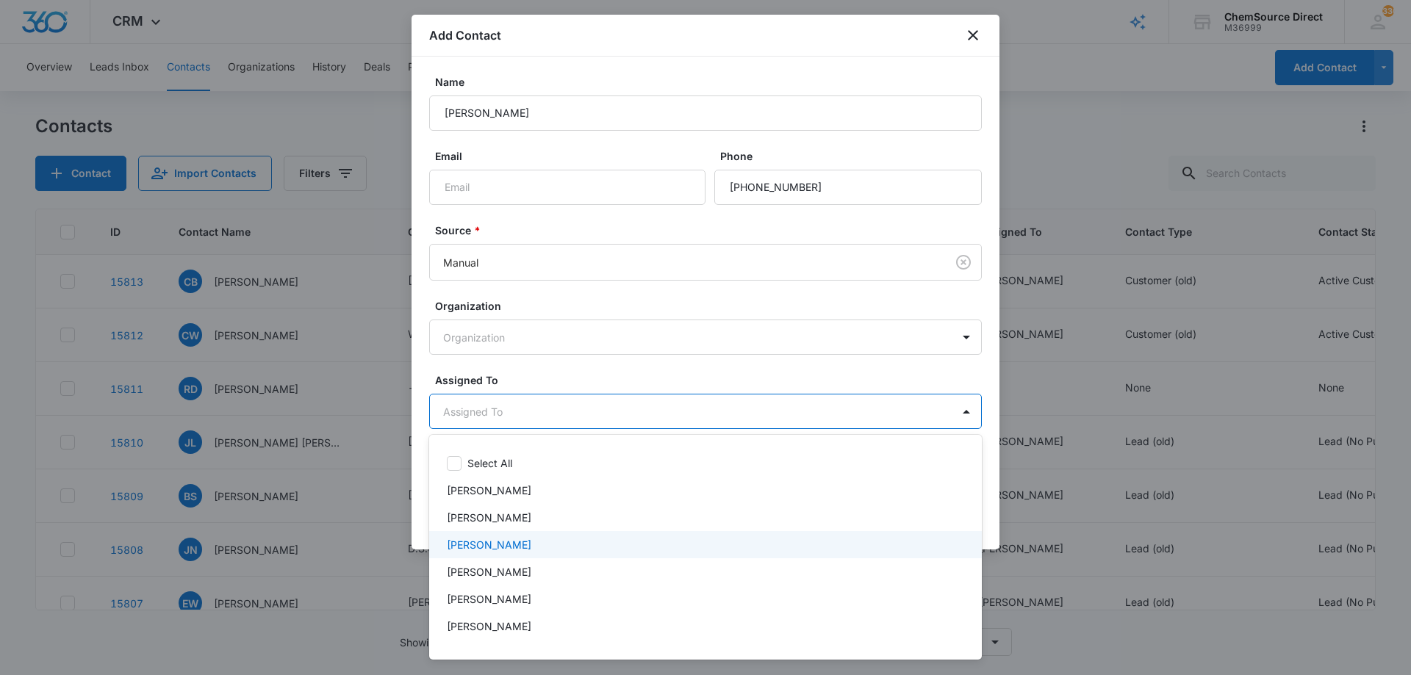
scroll to position [76, 0]
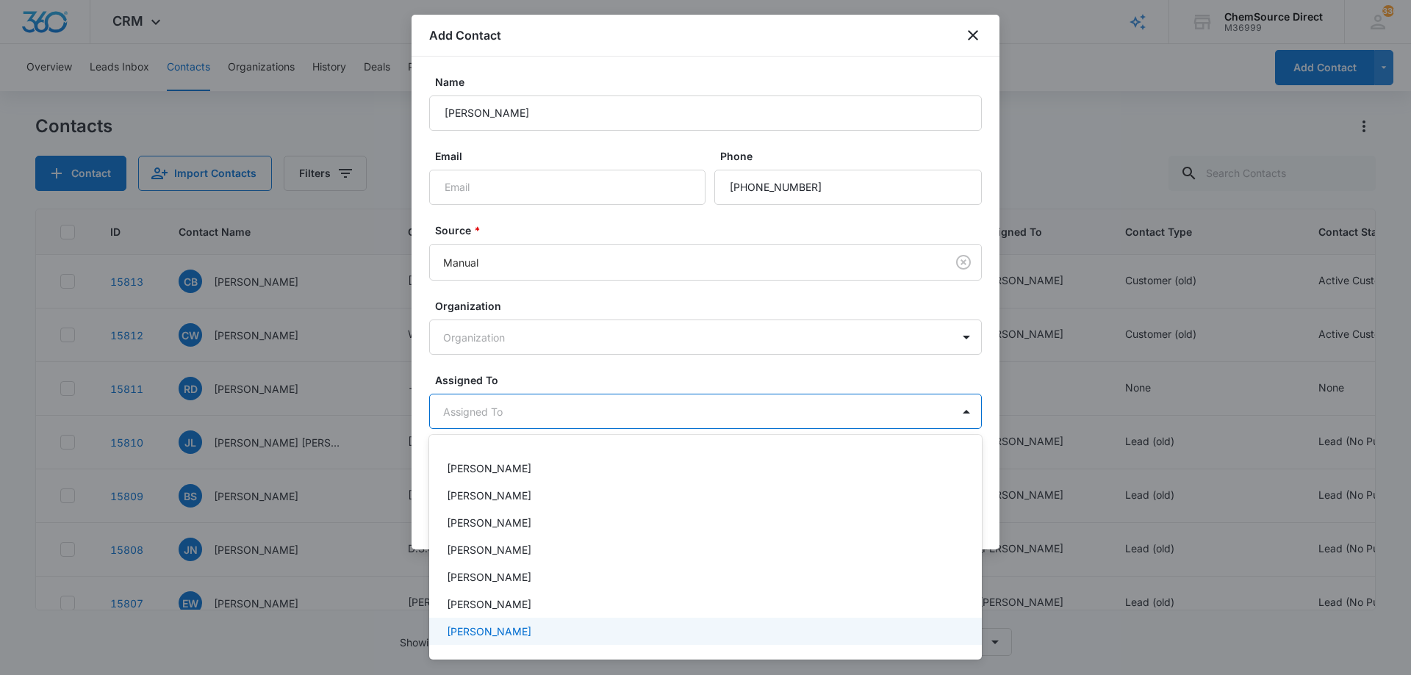
click at [542, 628] on div "[PERSON_NAME]" at bounding box center [704, 631] width 514 height 15
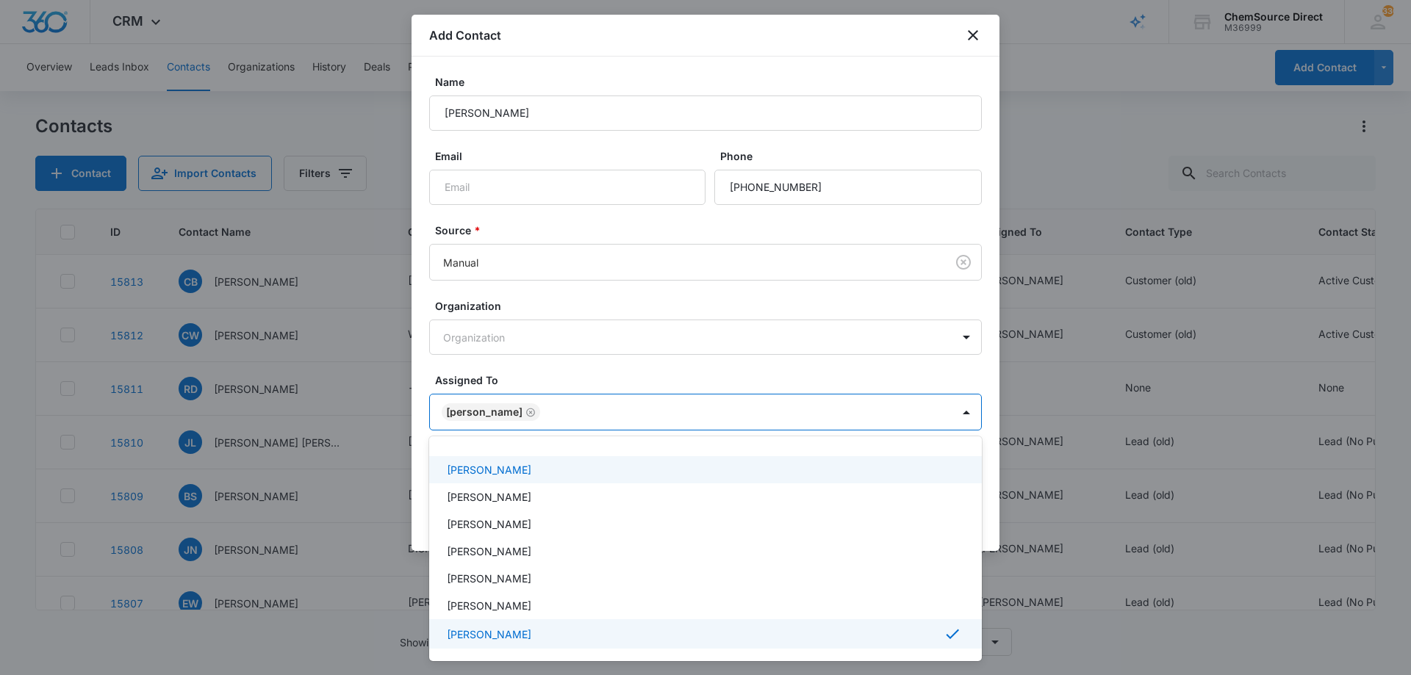
click at [599, 370] on div at bounding box center [705, 337] width 1411 height 675
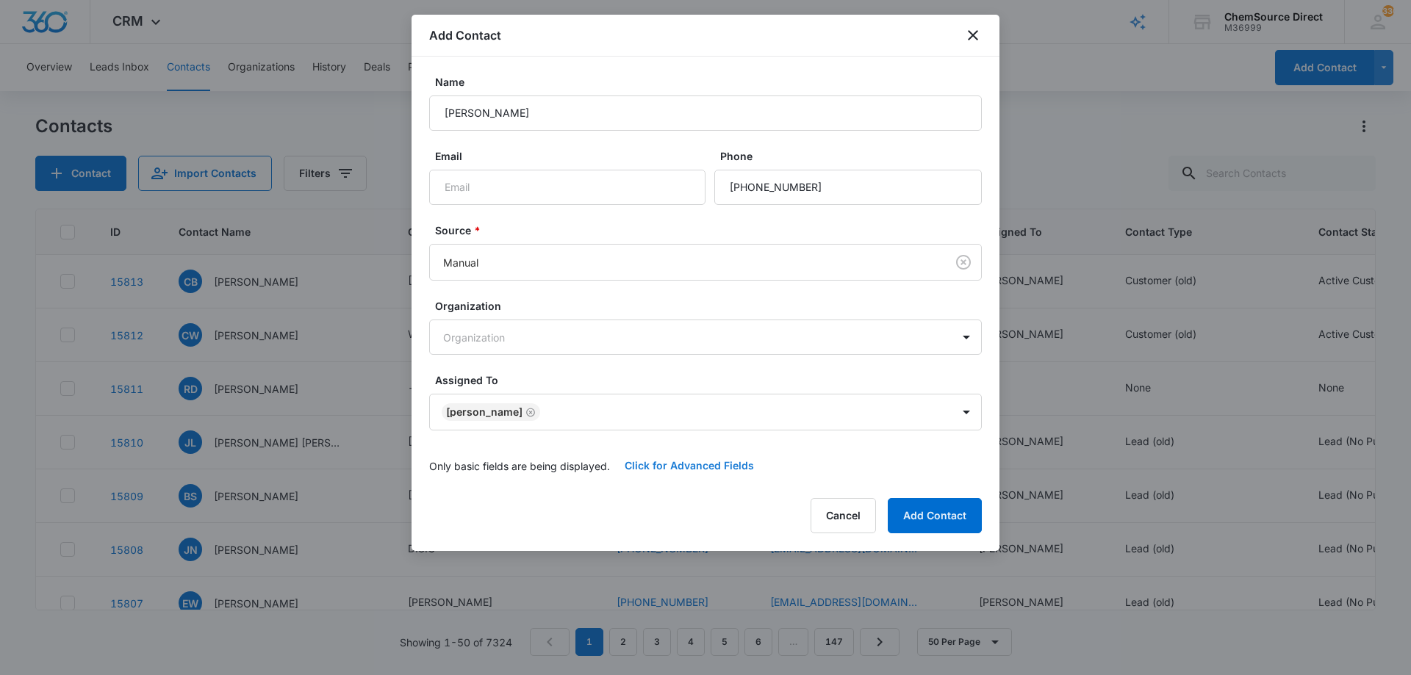
click at [670, 464] on button "Click for Advanced Fields" at bounding box center [689, 465] width 159 height 35
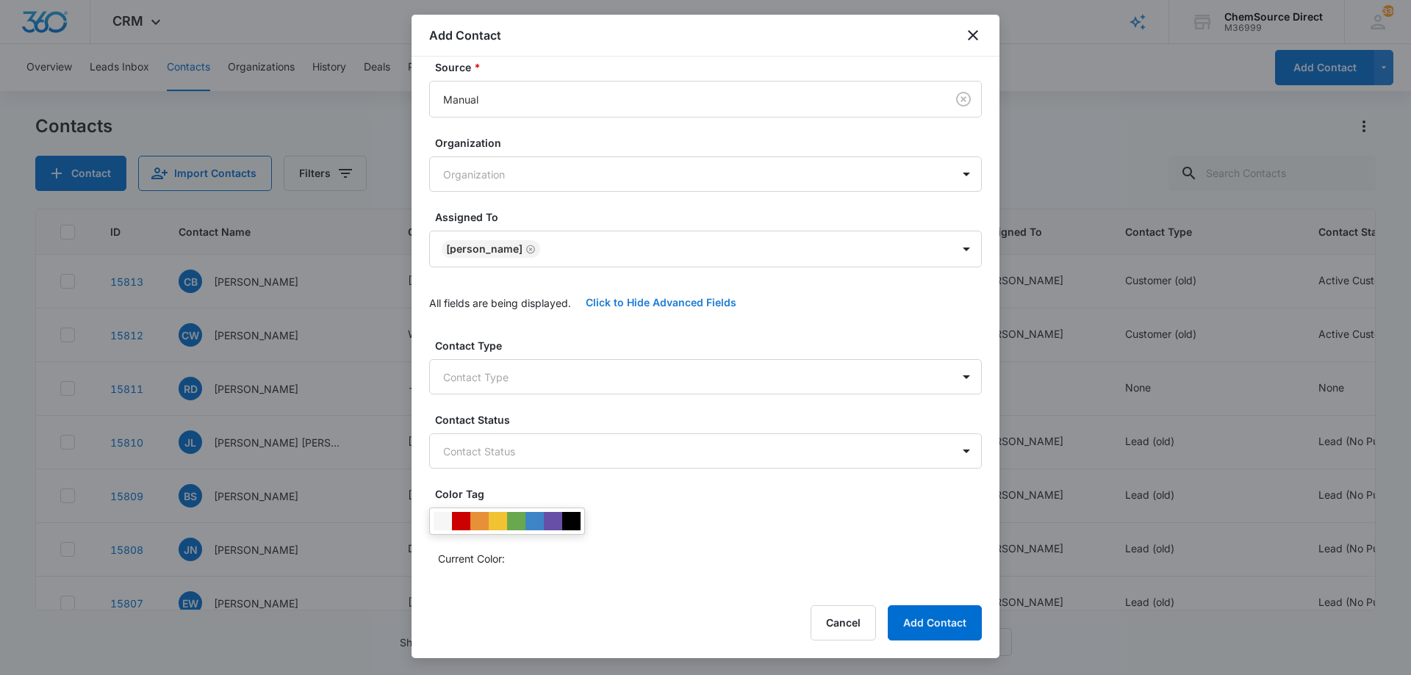
scroll to position [309, 0]
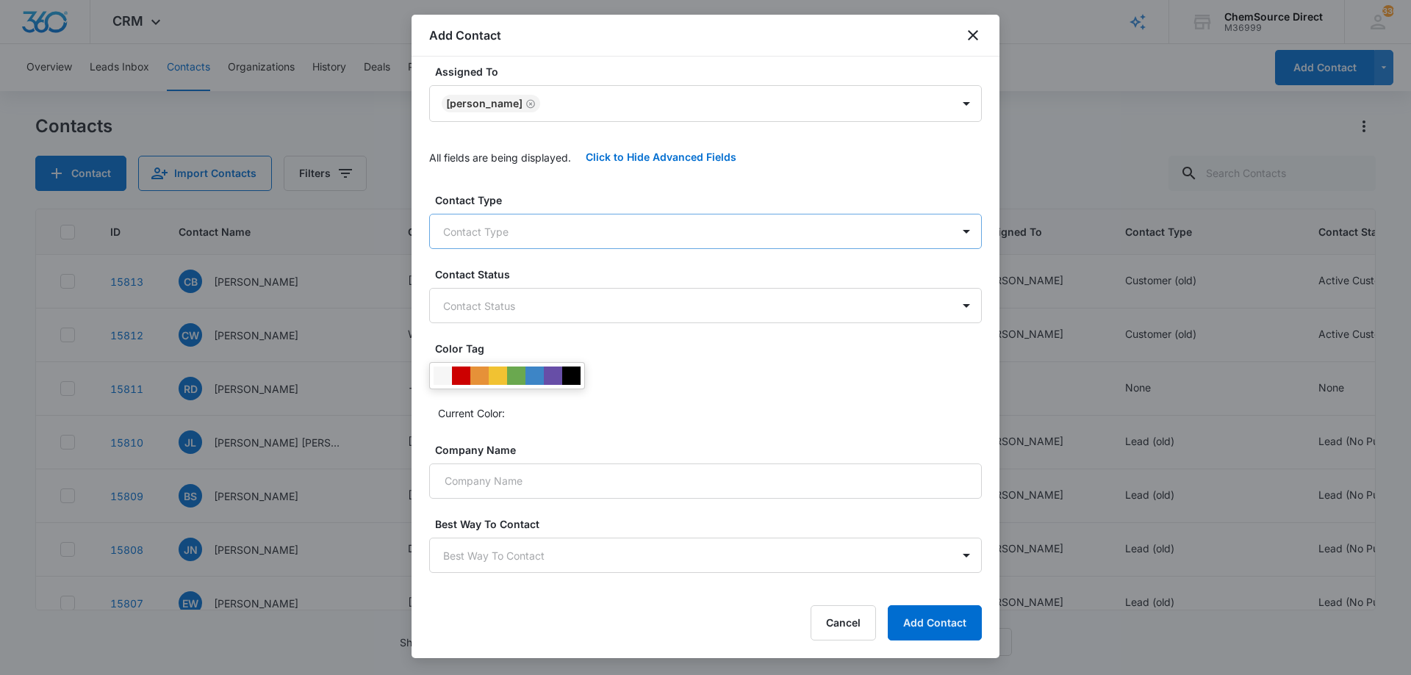
click at [616, 226] on body "CRM Apps Reputation Forms CRM Email Social Payments POS Content Ads Intelligenc…" at bounding box center [705, 337] width 1411 height 675
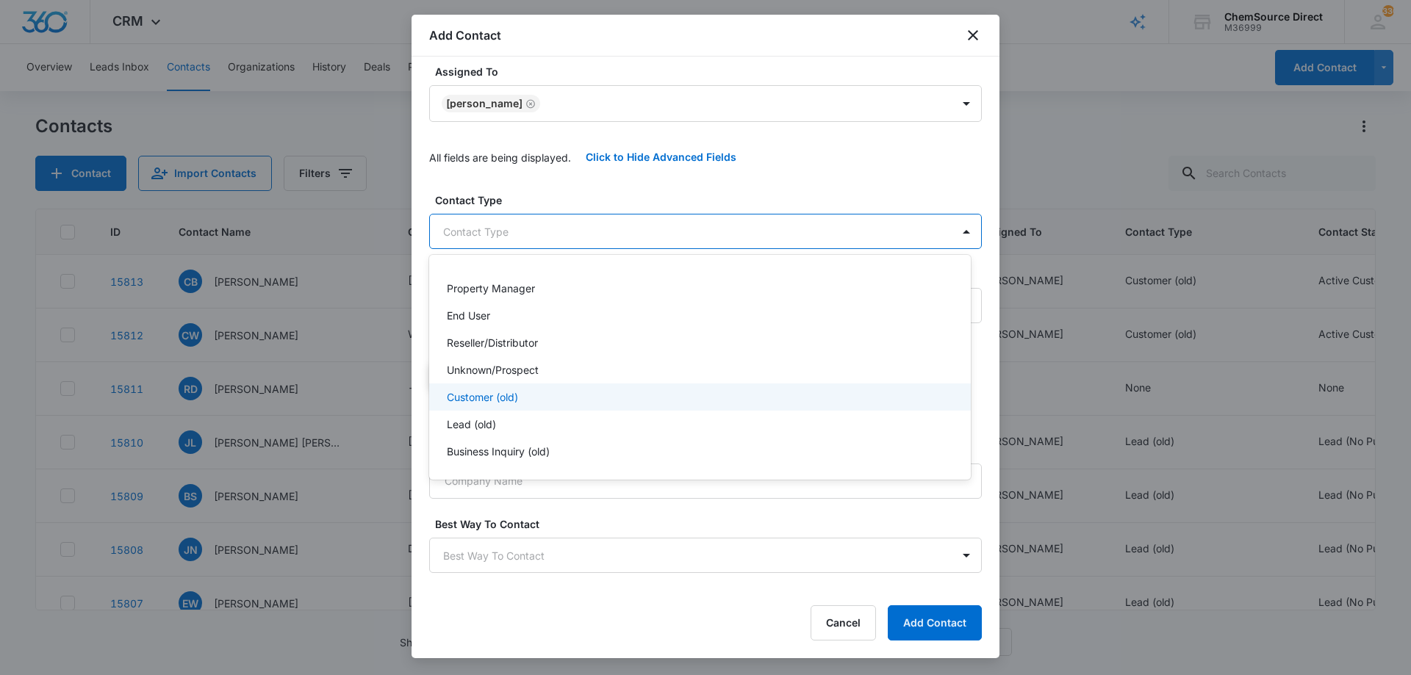
click at [561, 390] on div "Customer (old)" at bounding box center [698, 396] width 503 height 15
click at [602, 147] on div at bounding box center [705, 337] width 1411 height 675
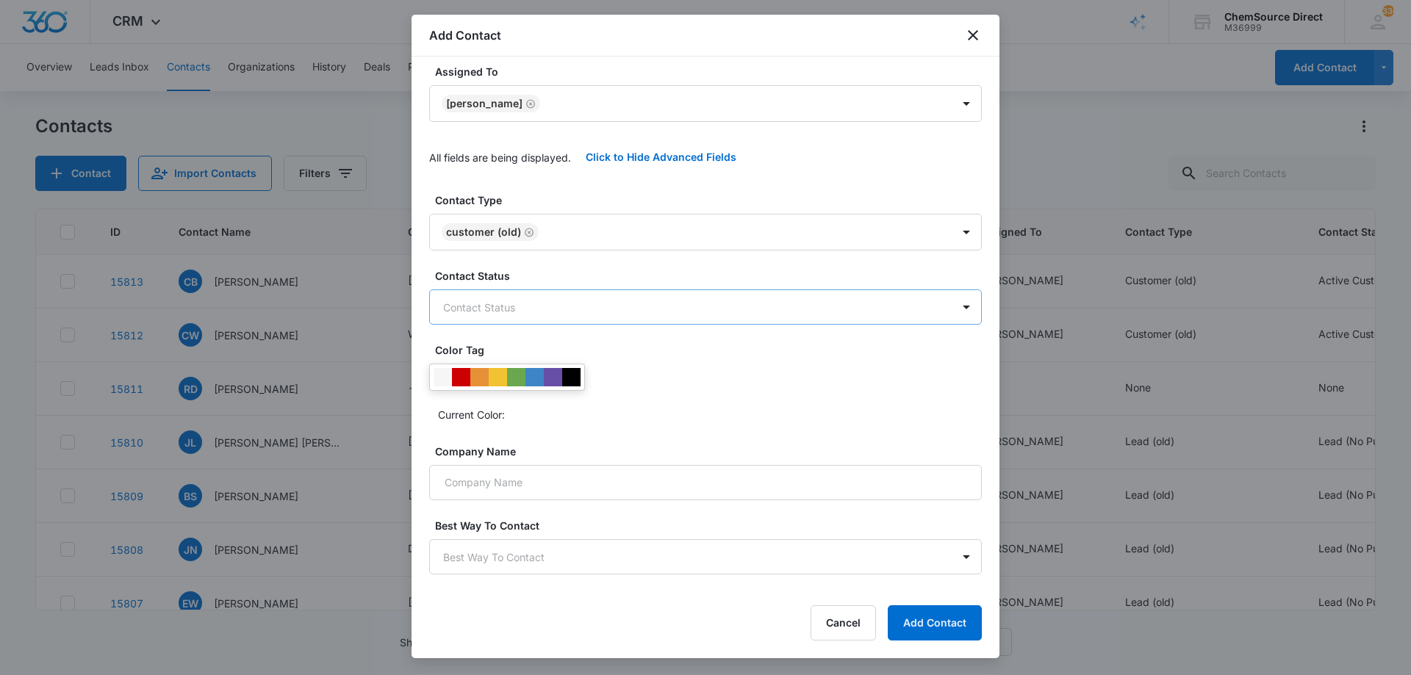
click at [556, 295] on body "CRM Apps Reputation Forms CRM Email Social Payments POS Content Ads Intelligenc…" at bounding box center [705, 337] width 1411 height 675
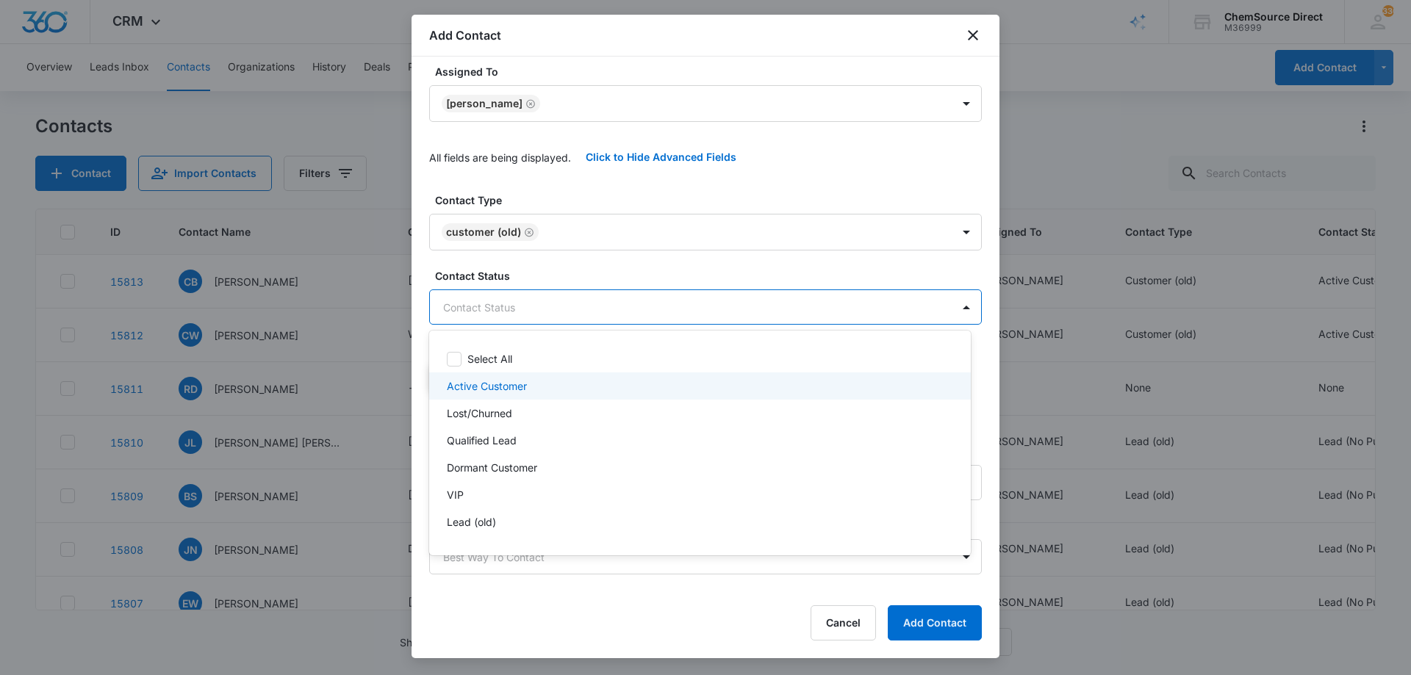
click at [561, 390] on div "Active Customer" at bounding box center [698, 385] width 503 height 15
click at [602, 272] on div at bounding box center [705, 337] width 1411 height 675
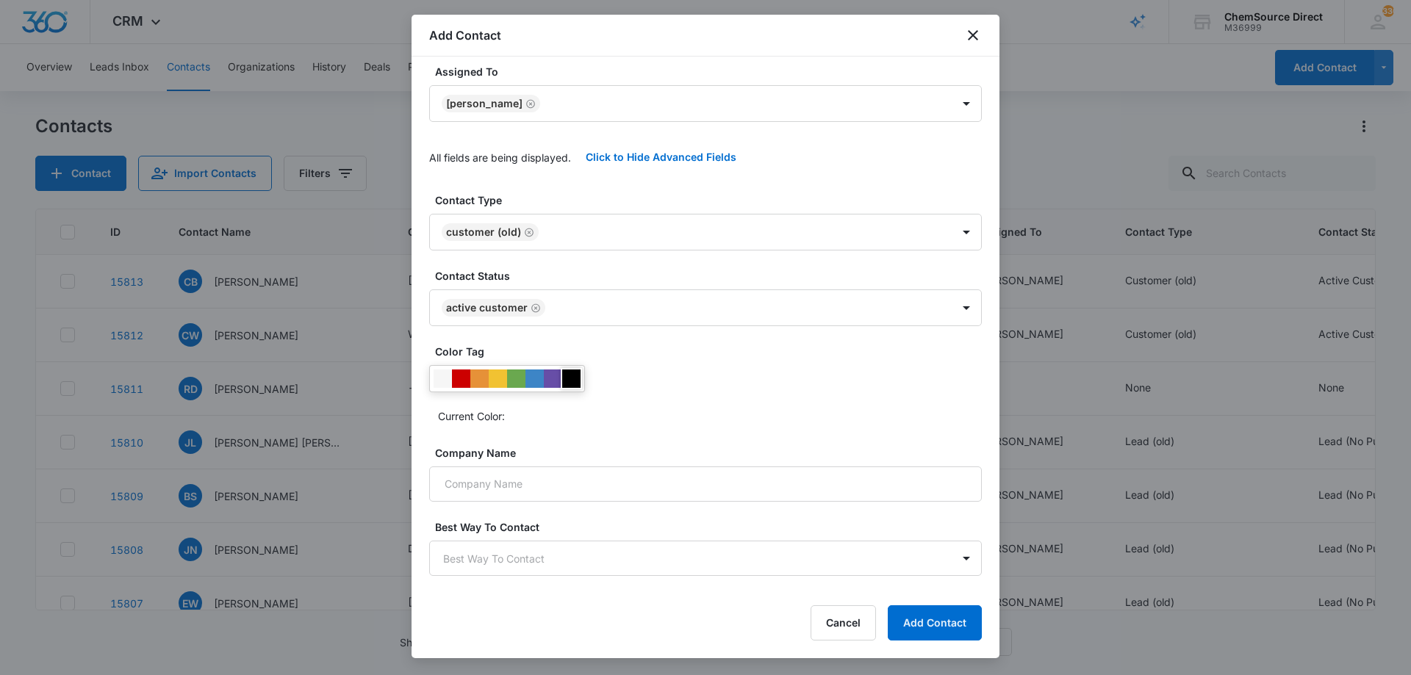
click at [572, 376] on div at bounding box center [571, 379] width 18 height 18
click at [666, 387] on div "Current Color:" at bounding box center [705, 396] width 553 height 62
click at [499, 483] on input "Company Name" at bounding box center [705, 484] width 553 height 35
type input "Memory Care of the Triad"
click at [934, 624] on button "Add Contact" at bounding box center [935, 622] width 94 height 35
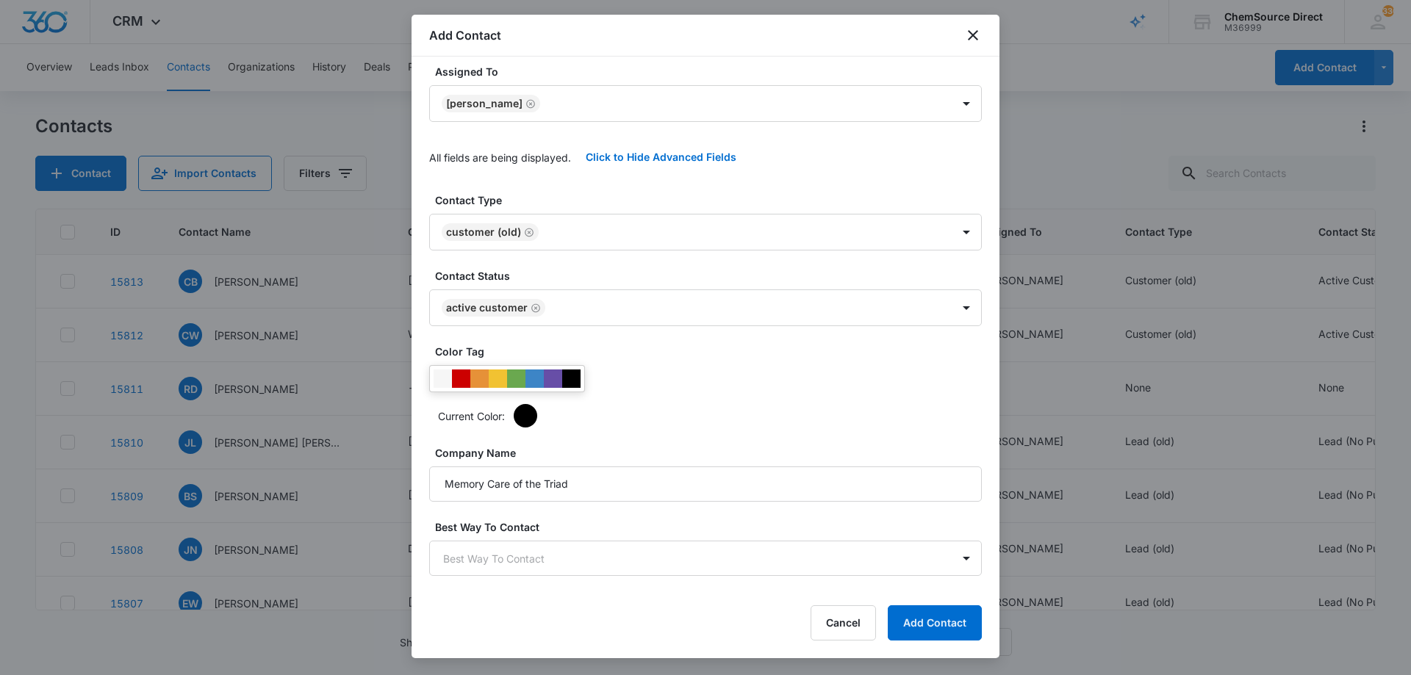
scroll to position [0, 0]
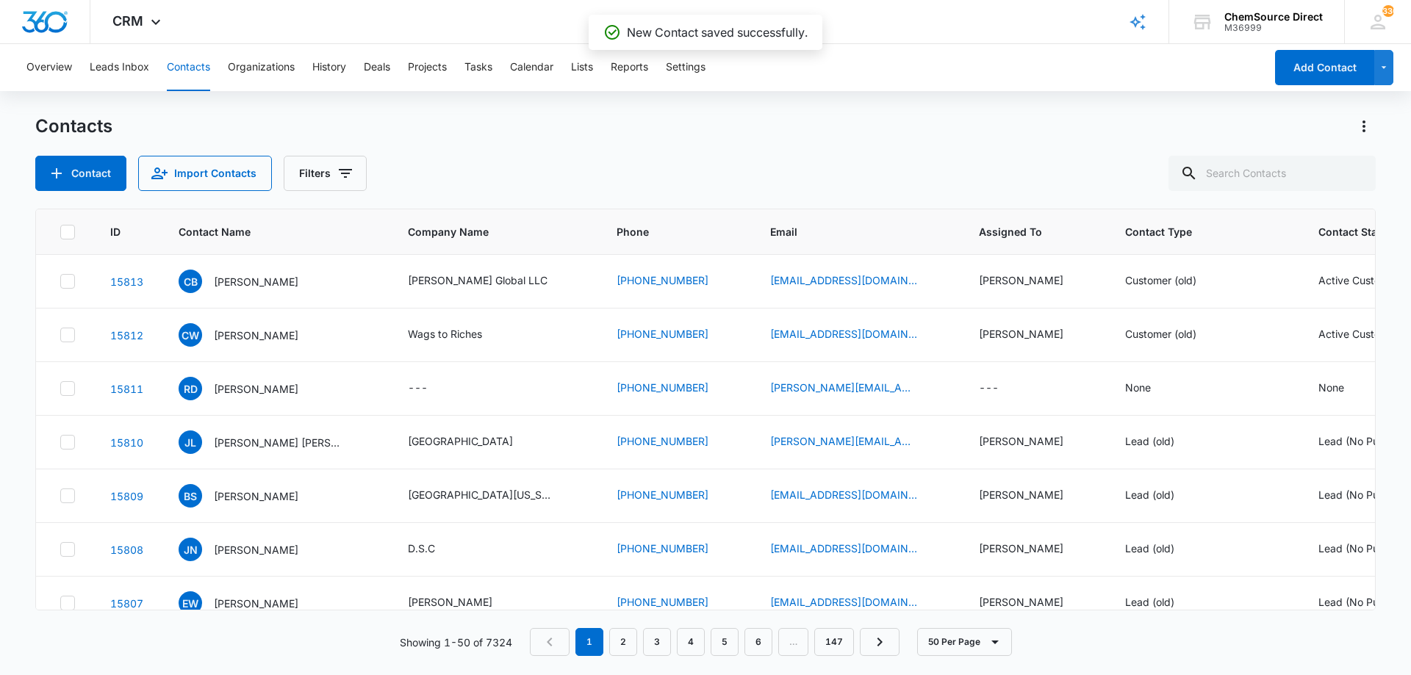
click at [553, 145] on div "Contacts Contact Import Contacts Filters" at bounding box center [705, 153] width 1340 height 76
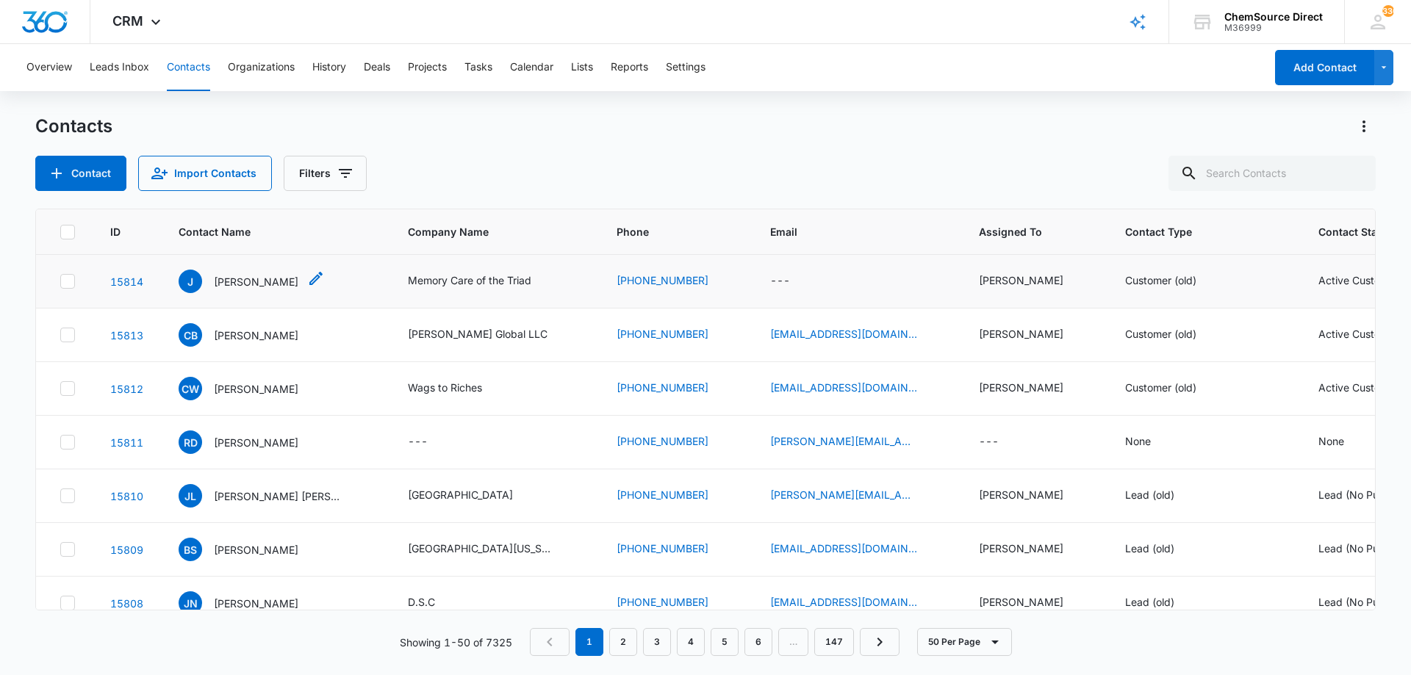
click at [240, 278] on p "Jeremy" at bounding box center [256, 281] width 85 height 15
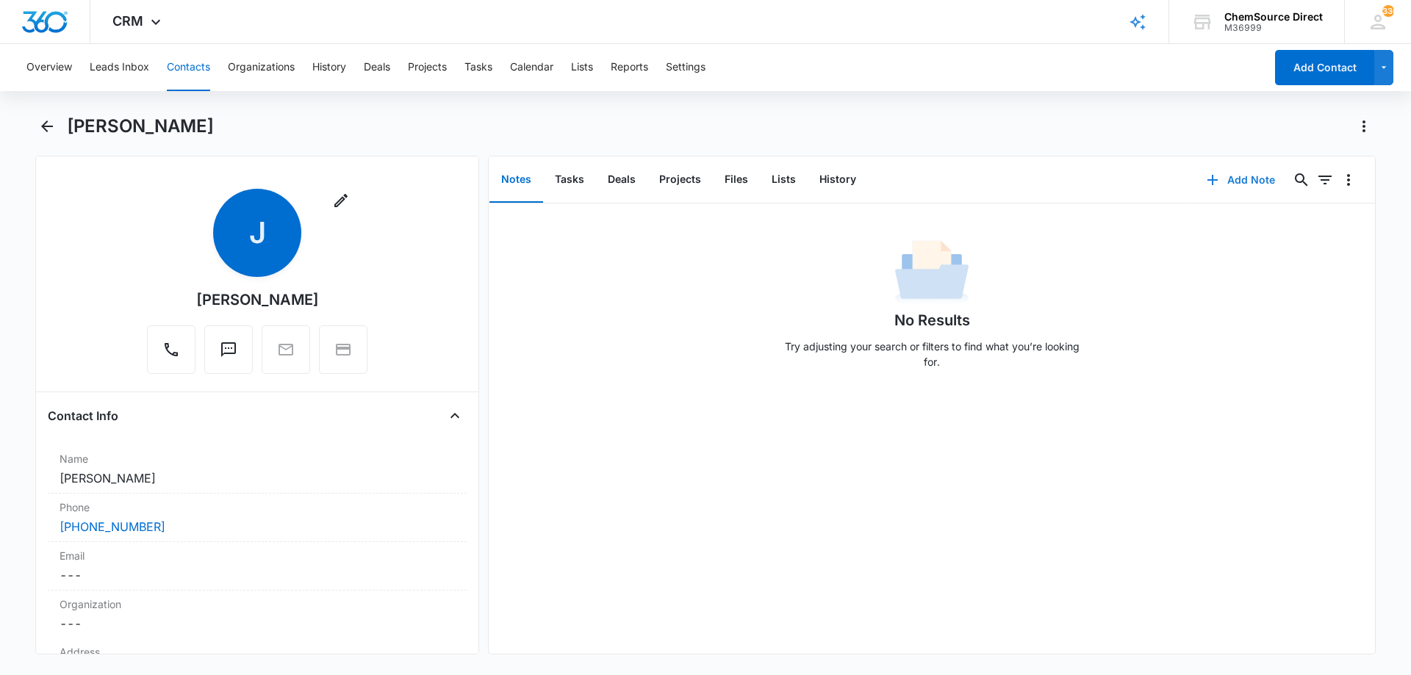
click at [1238, 175] on button "Add Note" at bounding box center [1241, 179] width 98 height 35
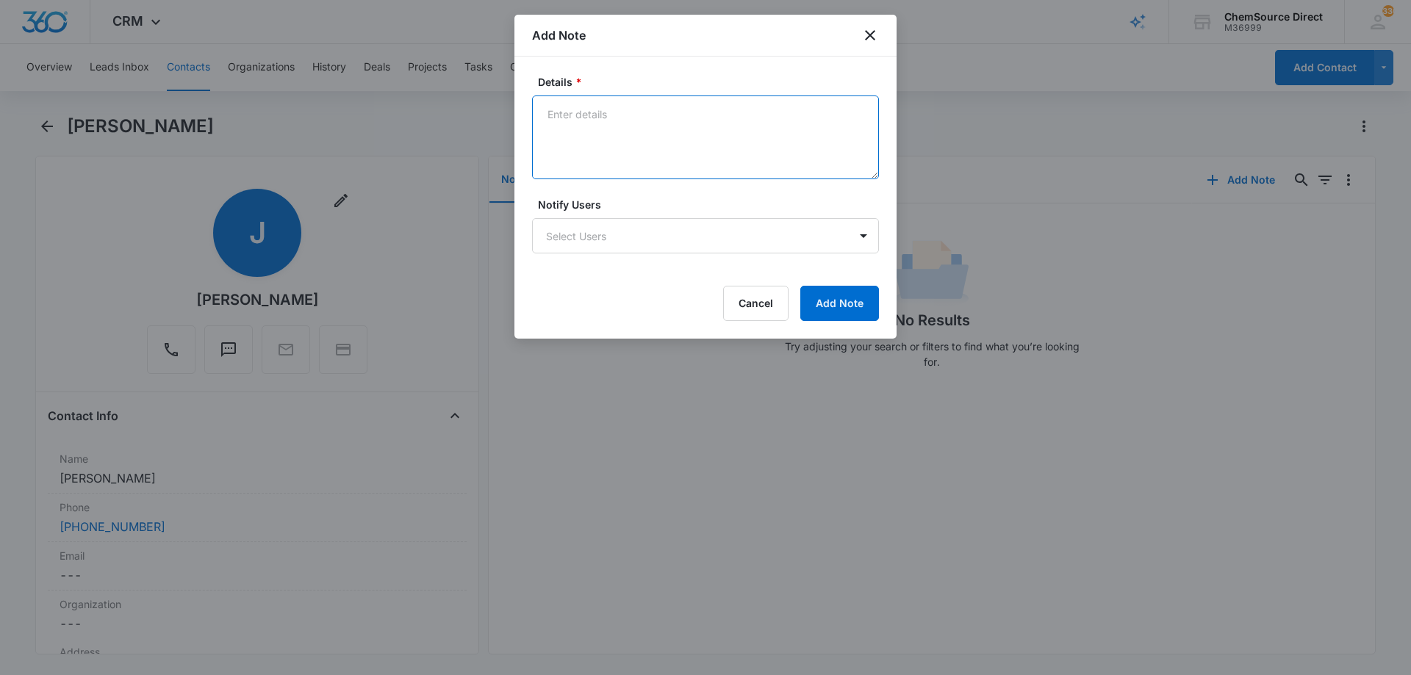
click at [634, 127] on textarea "Details *" at bounding box center [705, 138] width 347 height 84
type textarea "New Customer Power Eclipse Parts"
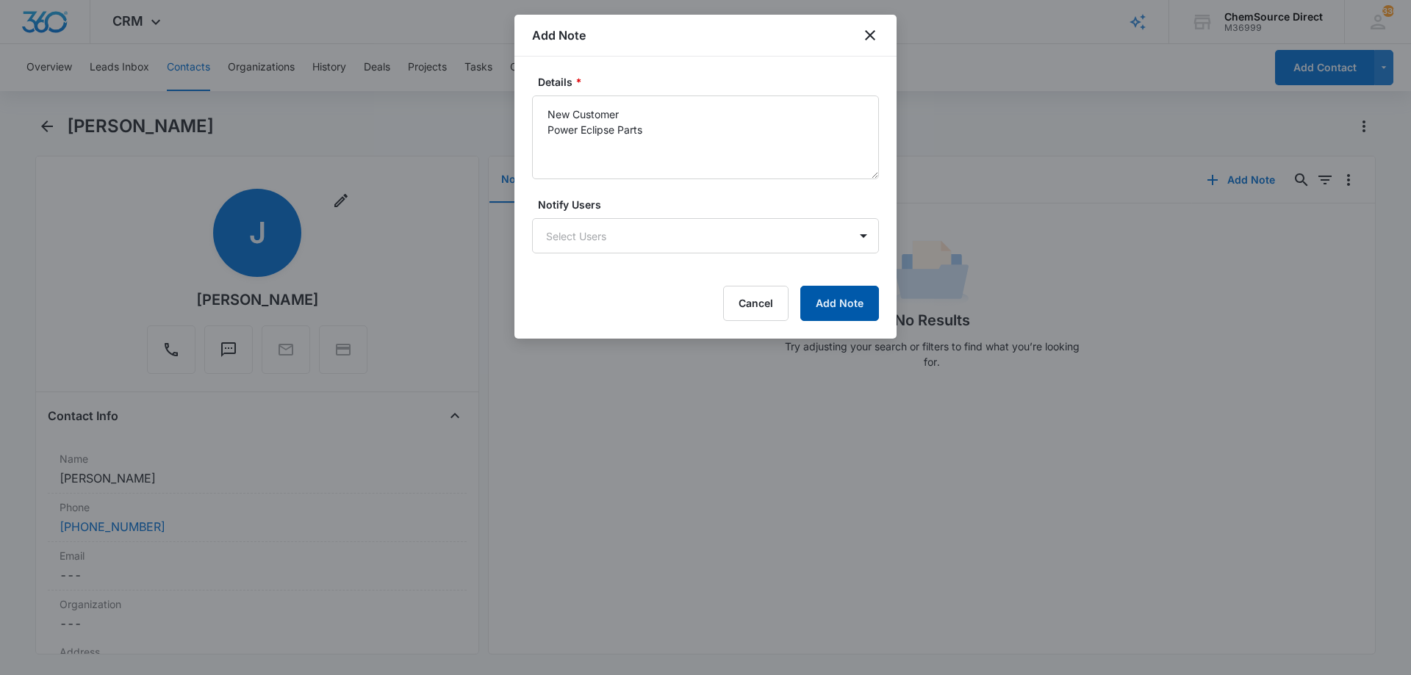
click at [830, 301] on button "Add Note" at bounding box center [839, 303] width 79 height 35
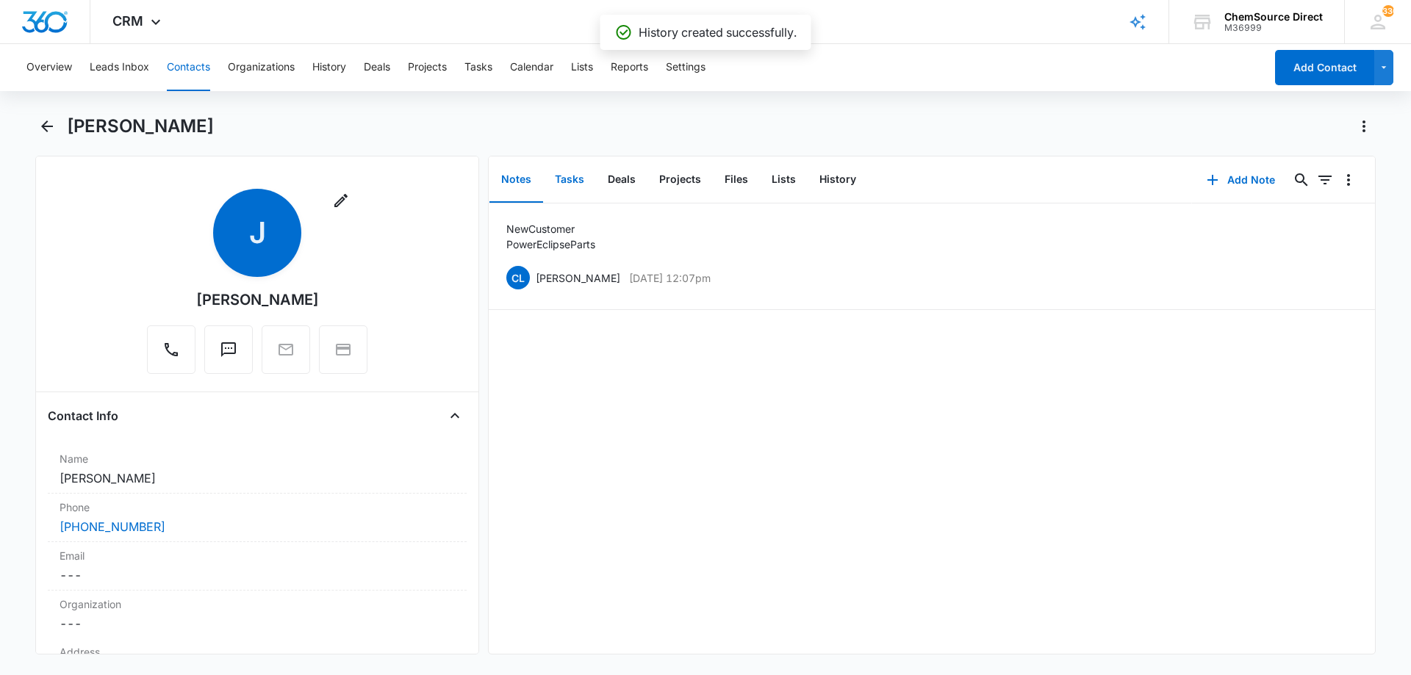
click at [567, 179] on button "Tasks" at bounding box center [569, 180] width 53 height 46
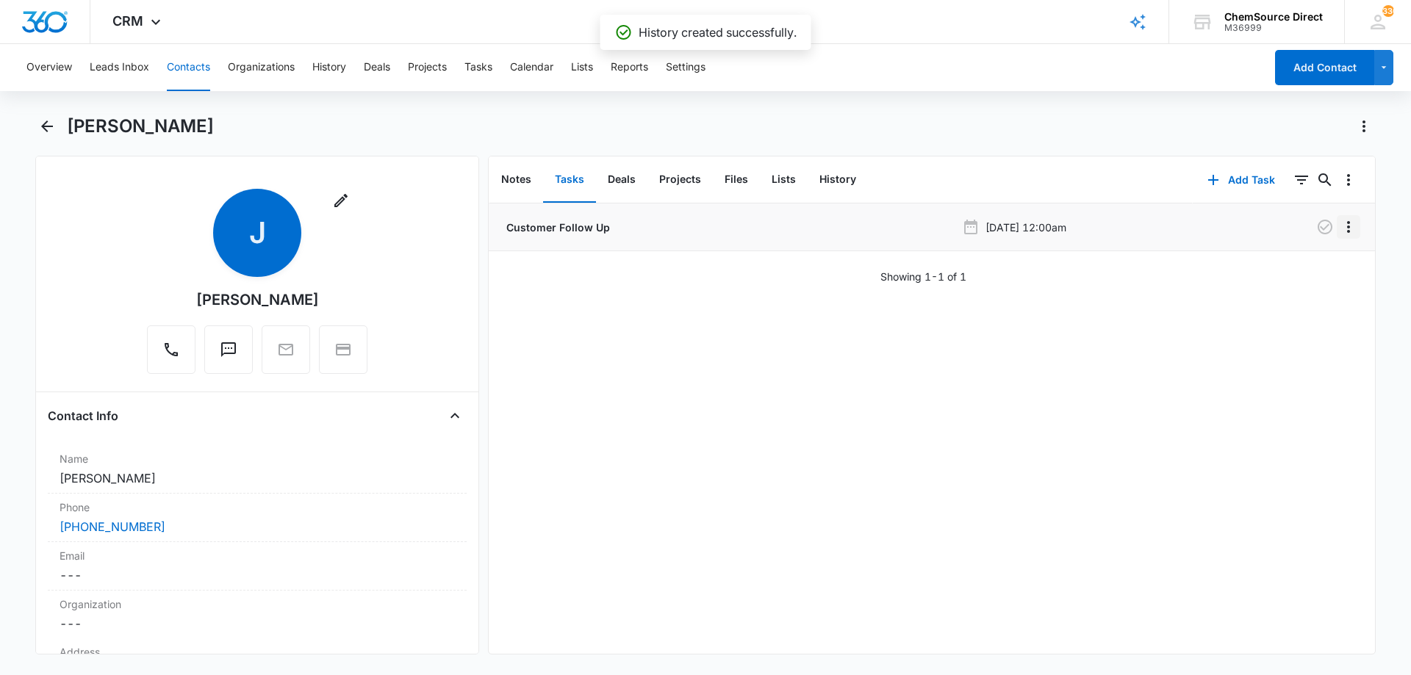
click at [1340, 225] on icon "Overflow Menu" at bounding box center [1349, 227] width 18 height 18
click at [1304, 285] on div "Delete" at bounding box center [1297, 290] width 31 height 10
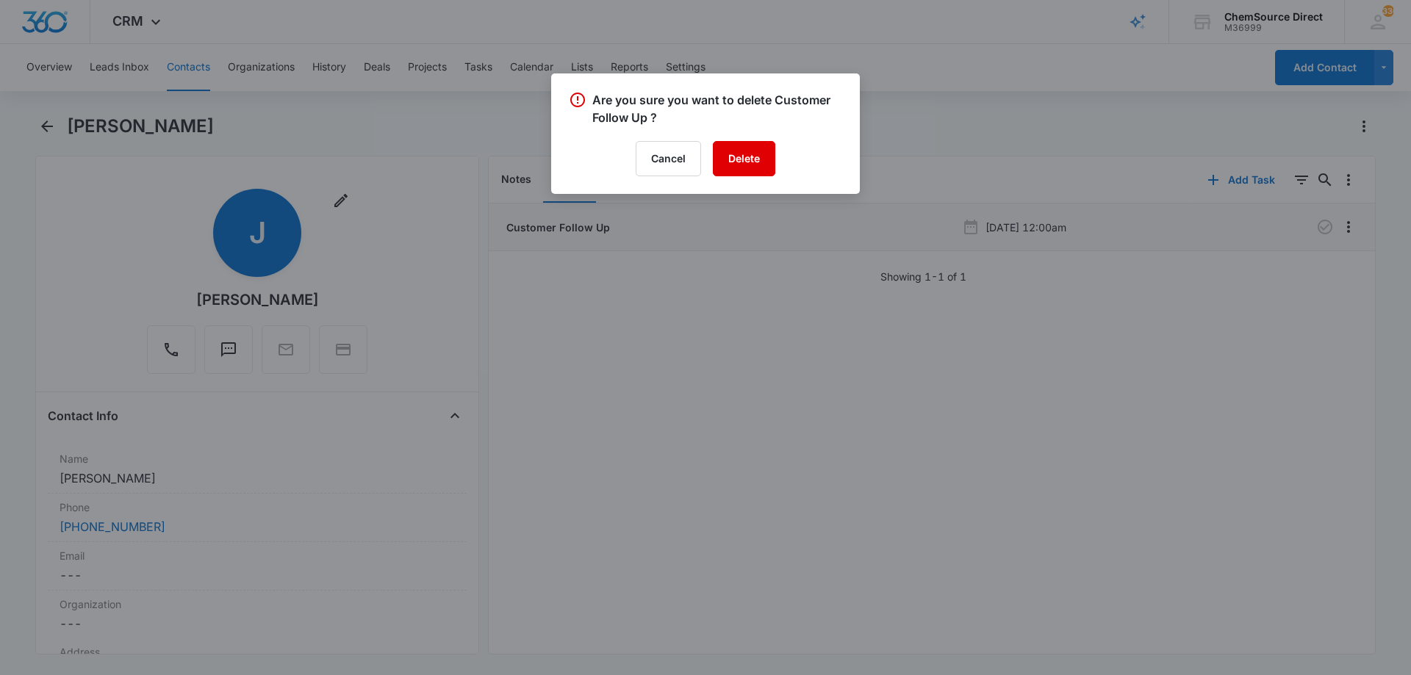
click at [752, 149] on button "Delete" at bounding box center [744, 158] width 62 height 35
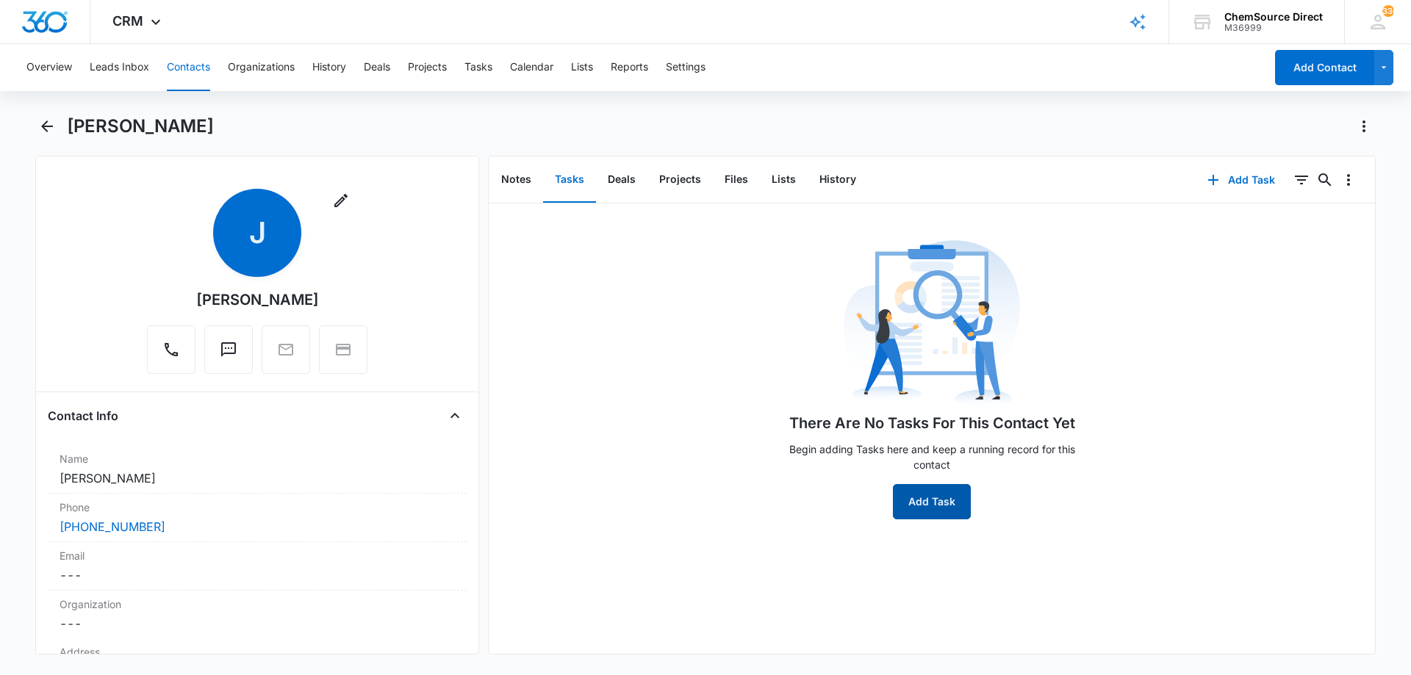
click at [935, 489] on button "Add Task" at bounding box center [932, 501] width 78 height 35
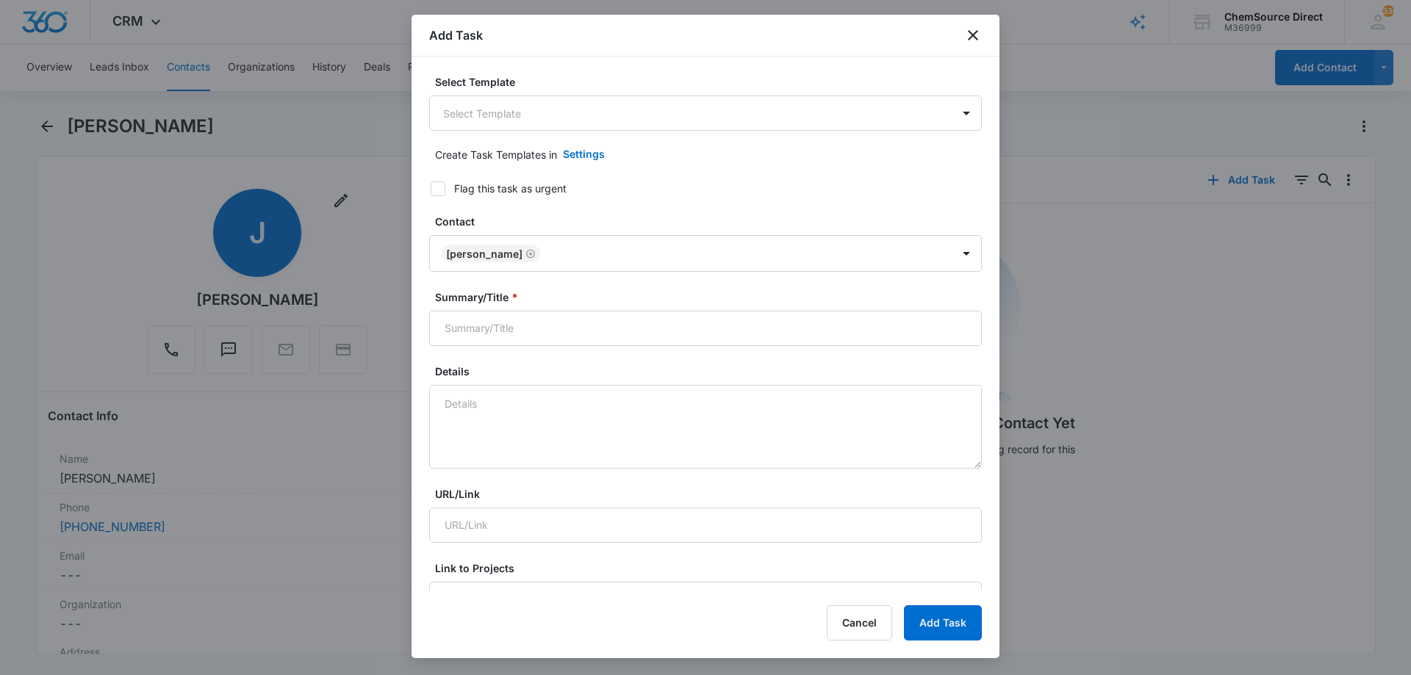
click at [444, 108] on body "CRM Apps Reputation Forms CRM Email Social Payments POS Content Ads Intelligenc…" at bounding box center [705, 337] width 1411 height 675
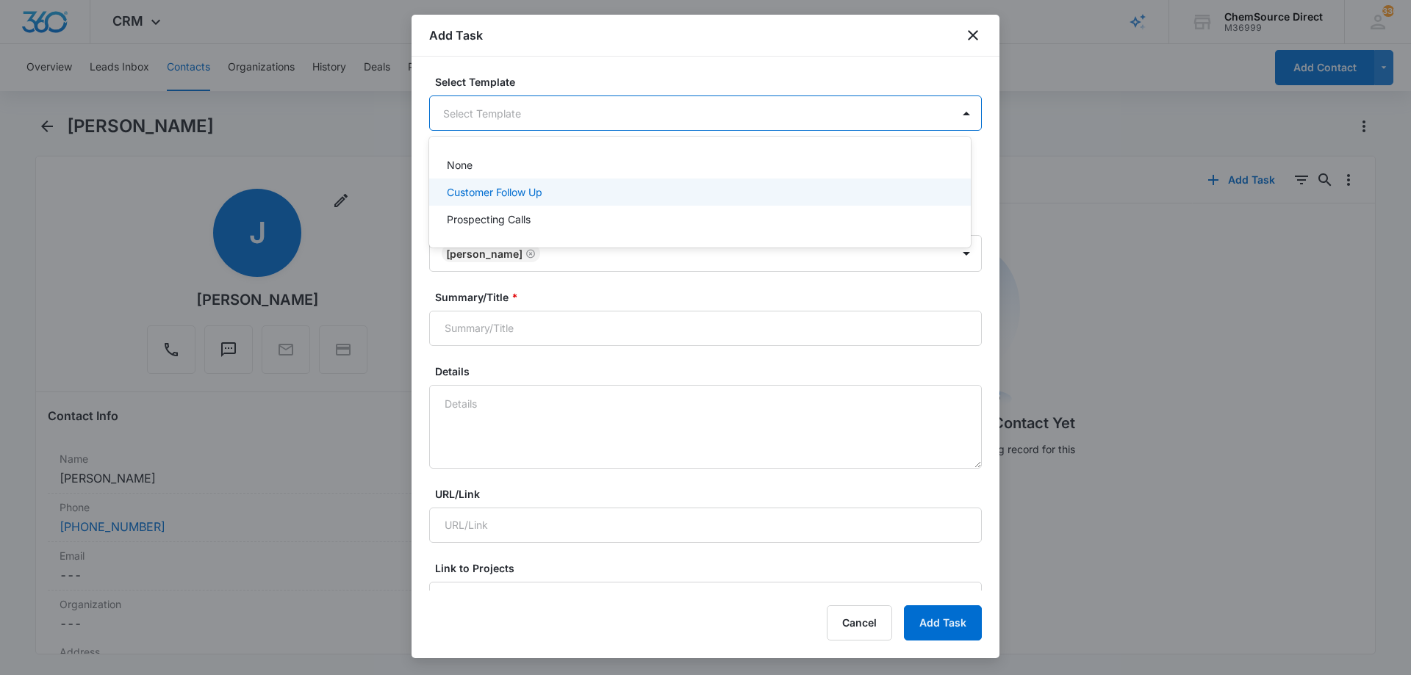
click at [474, 189] on p "Customer Follow Up" at bounding box center [495, 191] width 96 height 15
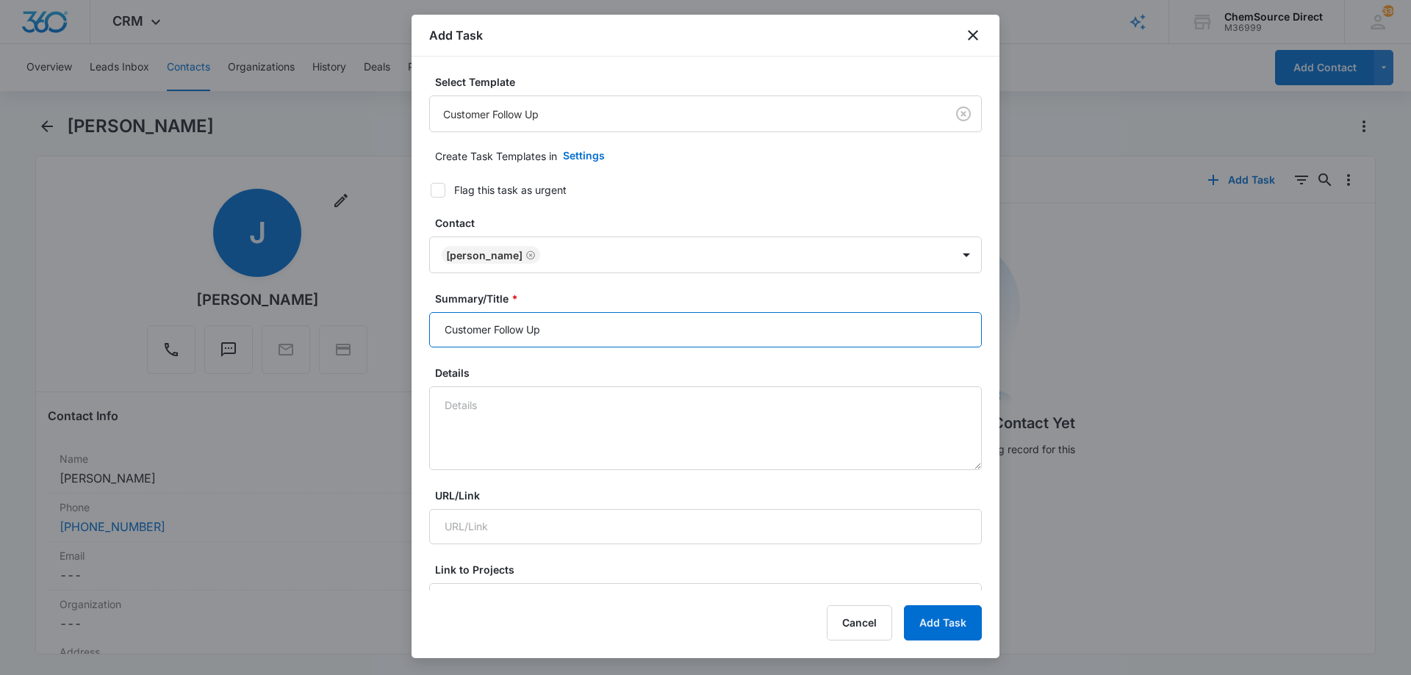
click at [487, 329] on input "Customer Follow Up" at bounding box center [705, 329] width 553 height 35
type input "Customer Follow Up"
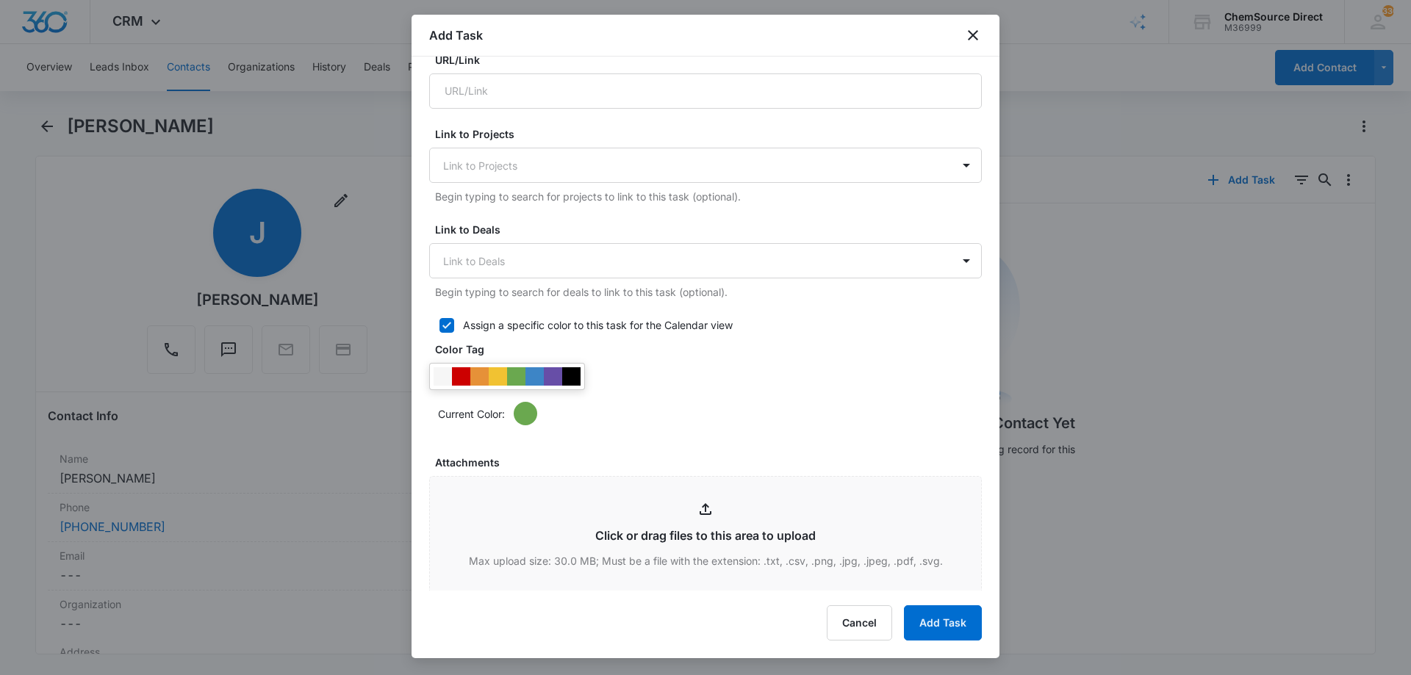
scroll to position [514, 0]
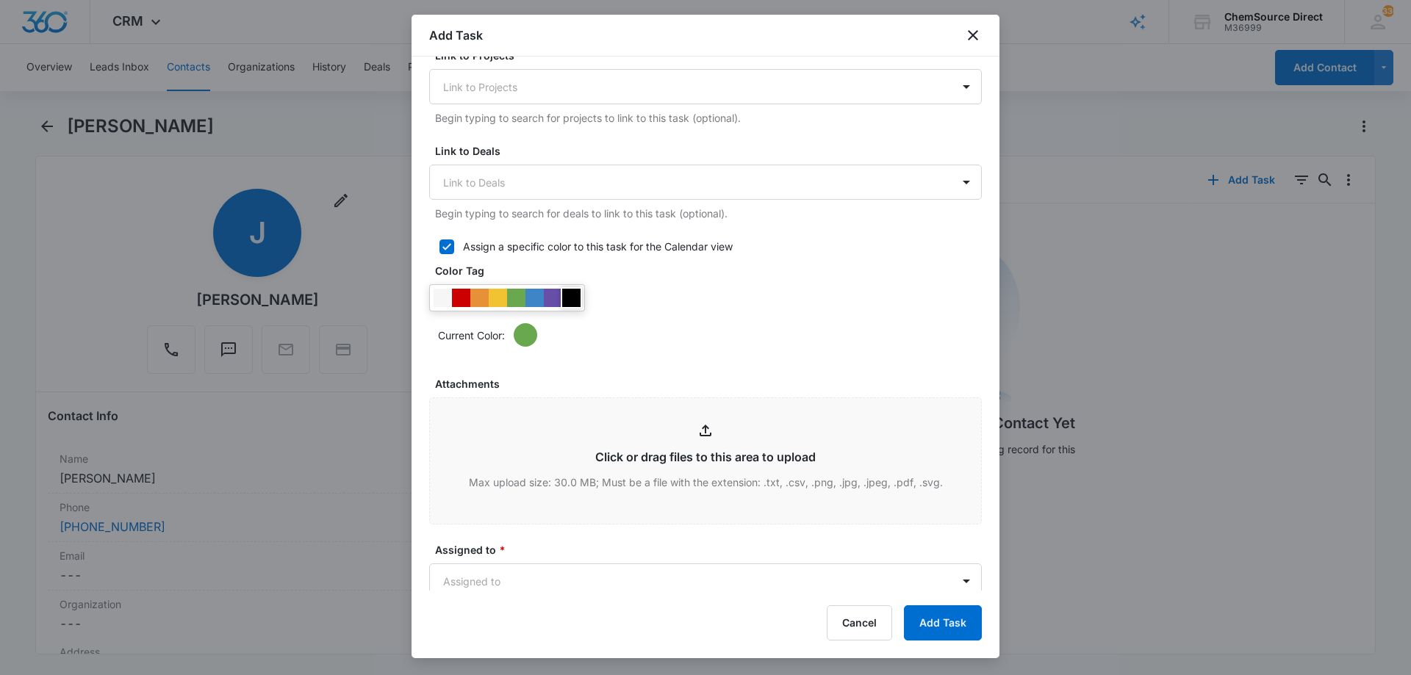
type textarea "New Customer"
click at [570, 297] on div at bounding box center [571, 298] width 18 height 18
click at [690, 298] on div "Current Color:" at bounding box center [705, 315] width 553 height 62
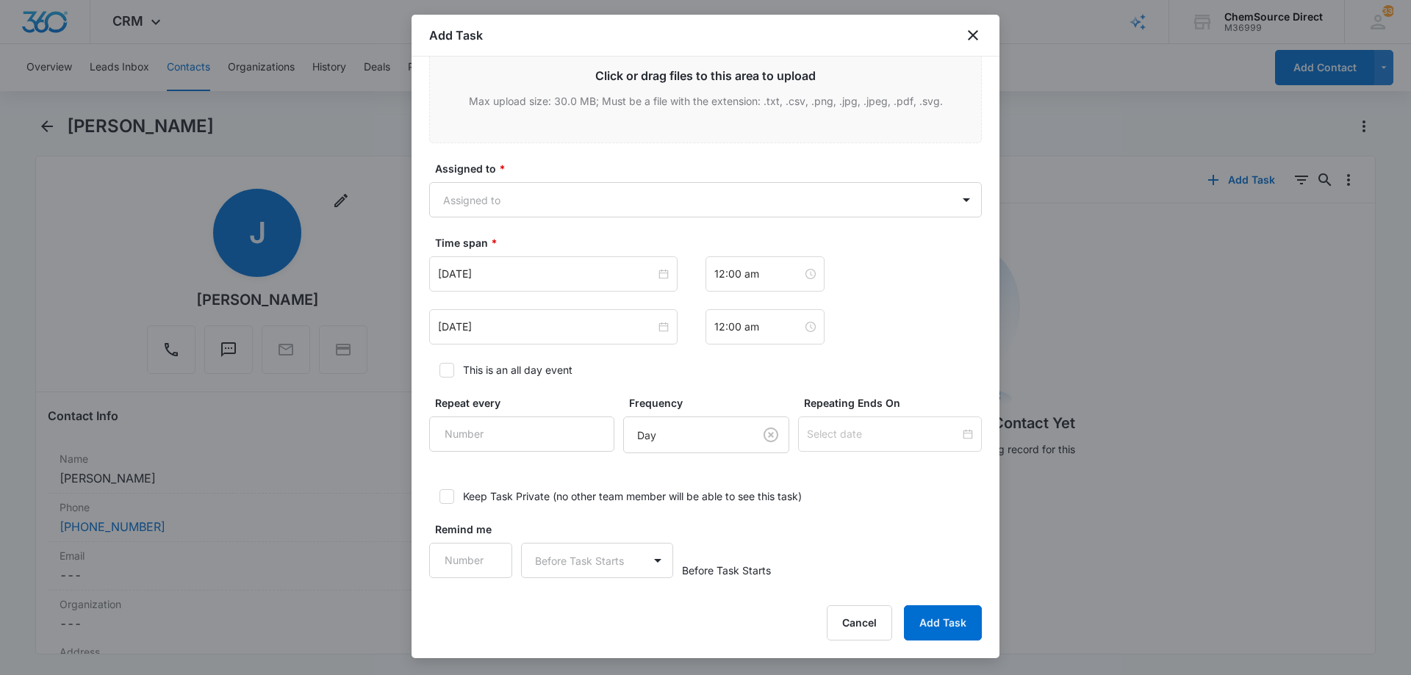
scroll to position [901, 0]
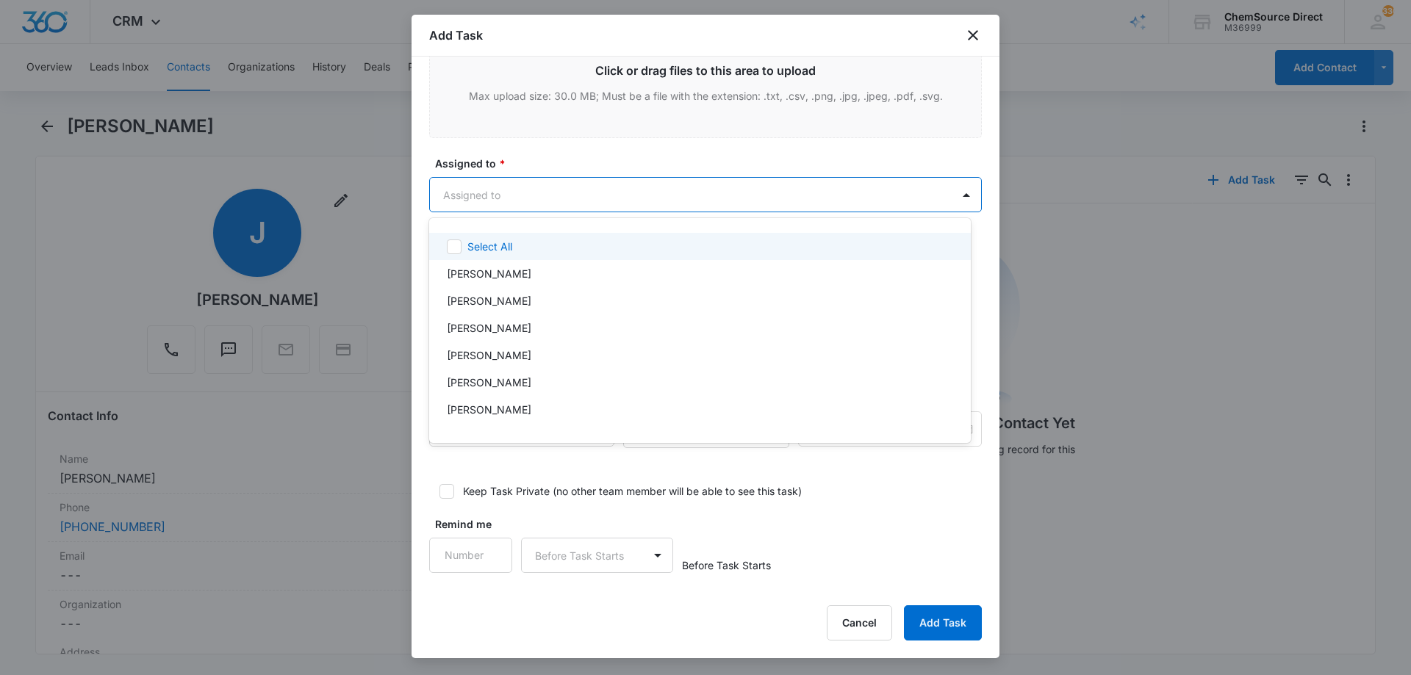
click at [602, 191] on body "CRM Apps Reputation Forms CRM Email Social Payments POS Content Ads Intelligenc…" at bounding box center [705, 337] width 1411 height 675
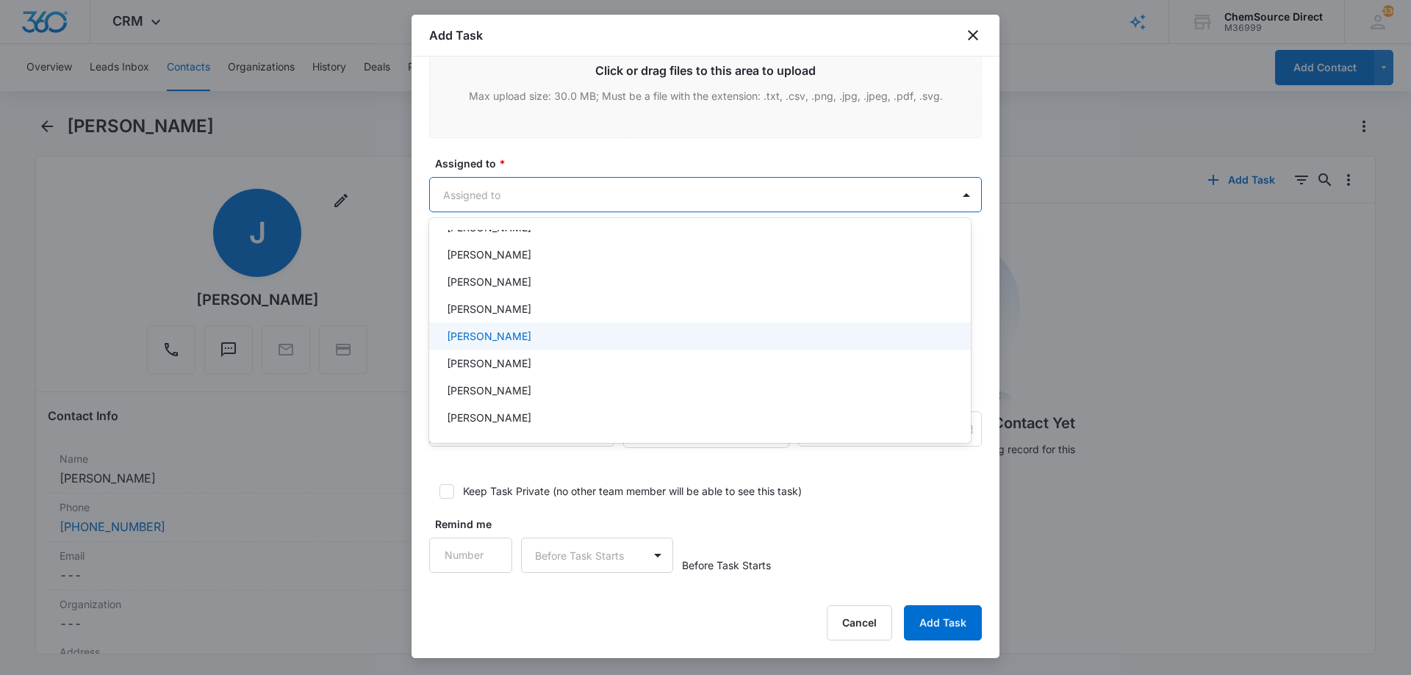
scroll to position [0, 0]
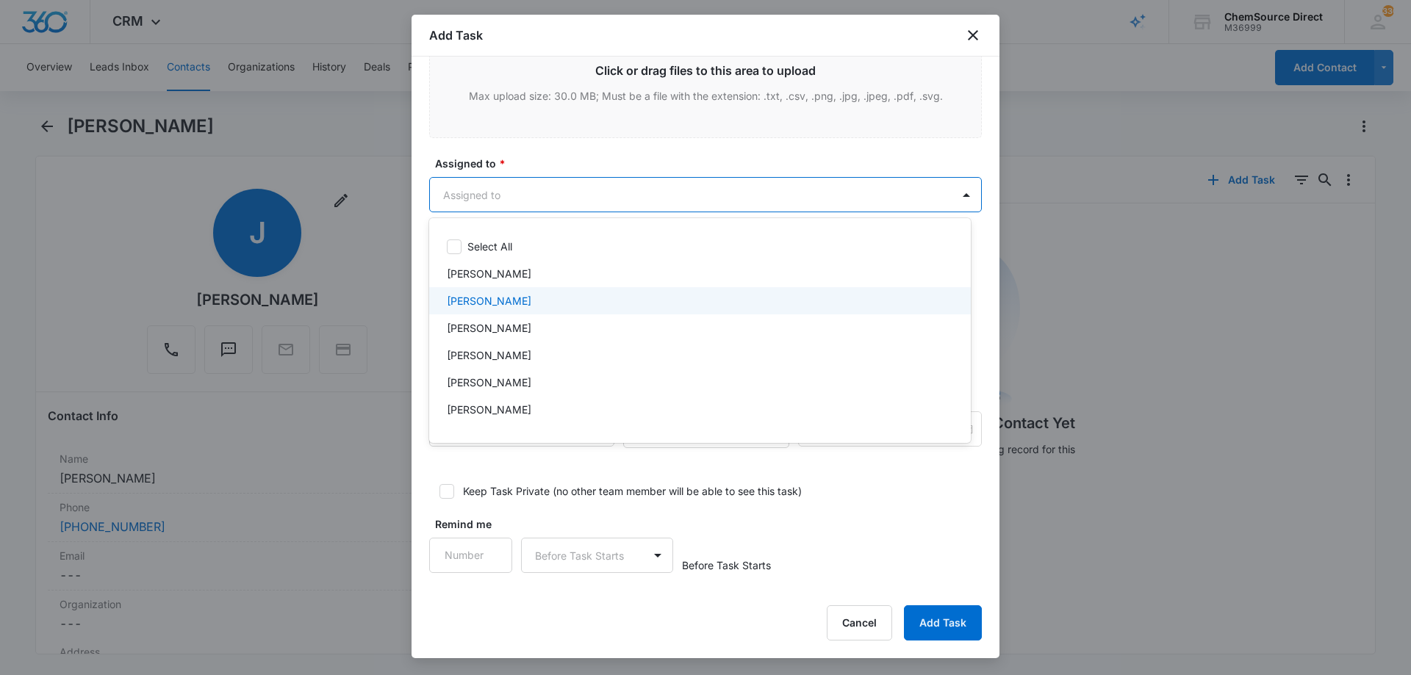
click at [547, 301] on div "[PERSON_NAME]" at bounding box center [698, 300] width 503 height 15
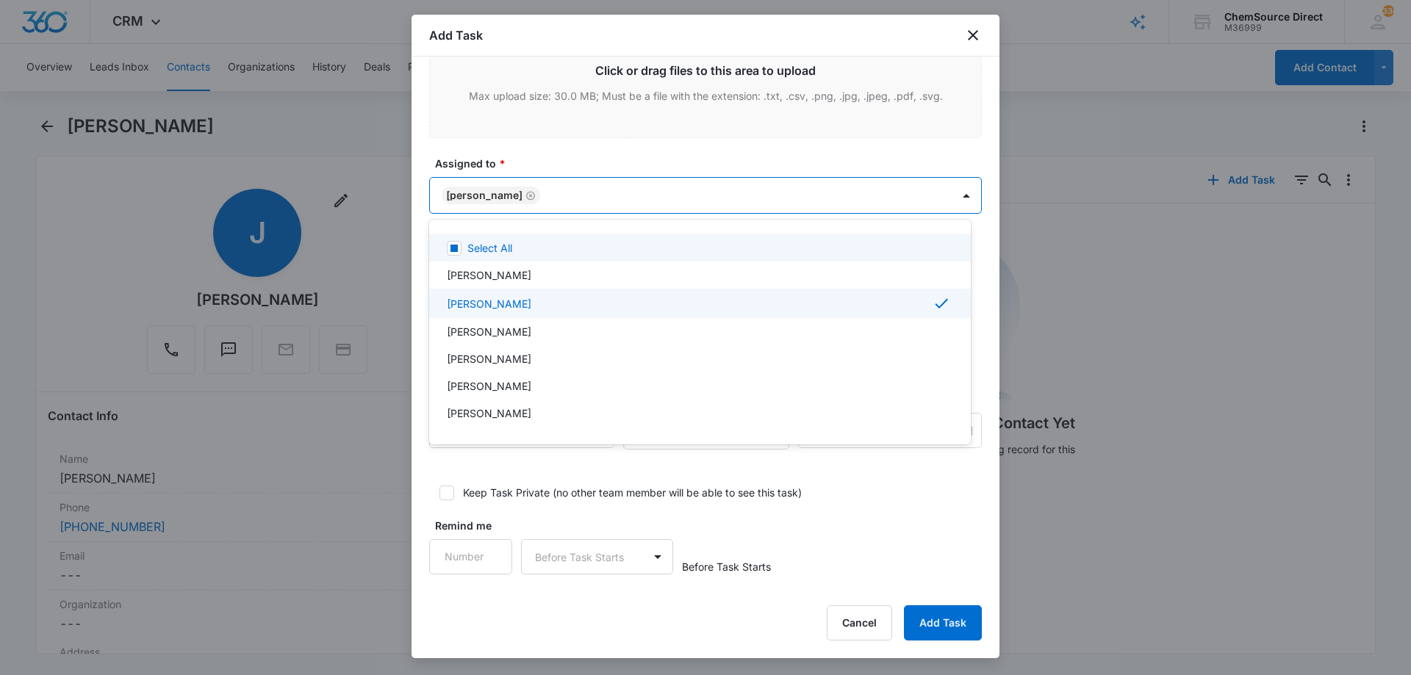
click at [592, 157] on div at bounding box center [705, 337] width 1411 height 675
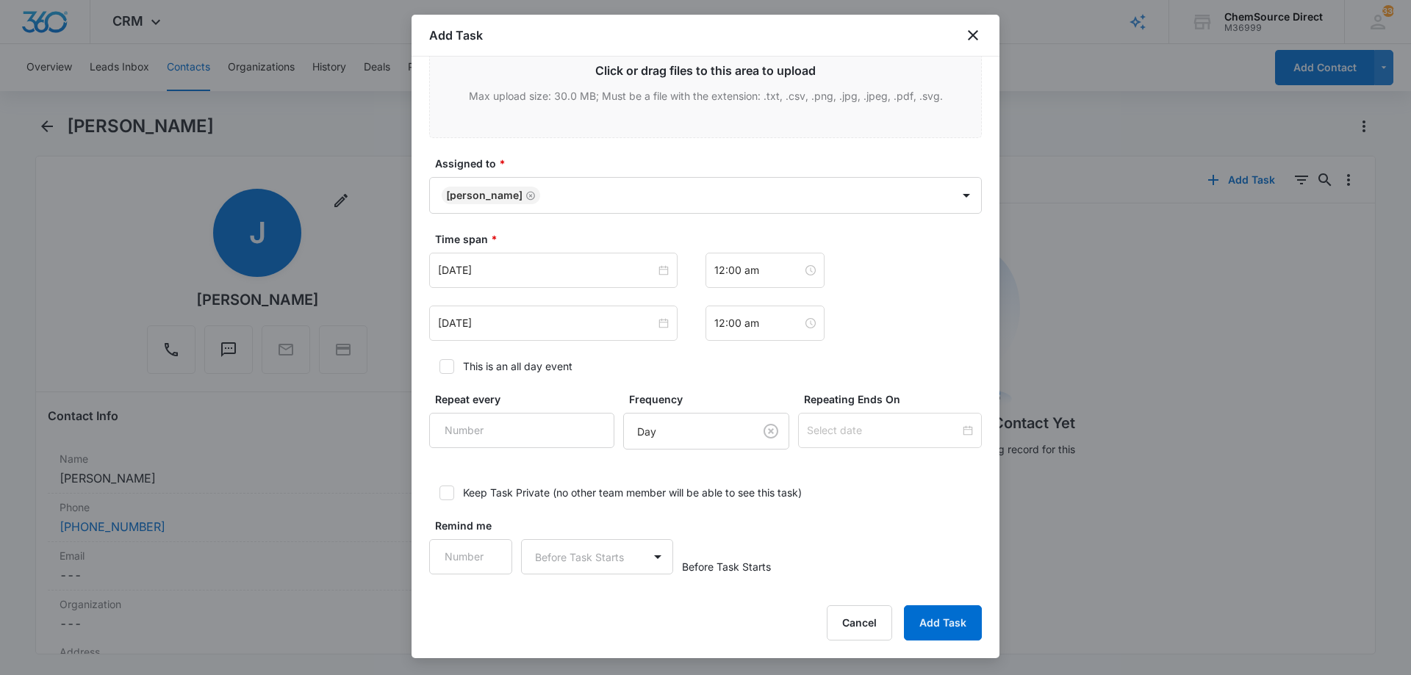
scroll to position [902, 0]
click at [587, 267] on input "[DATE]" at bounding box center [547, 269] width 218 height 16
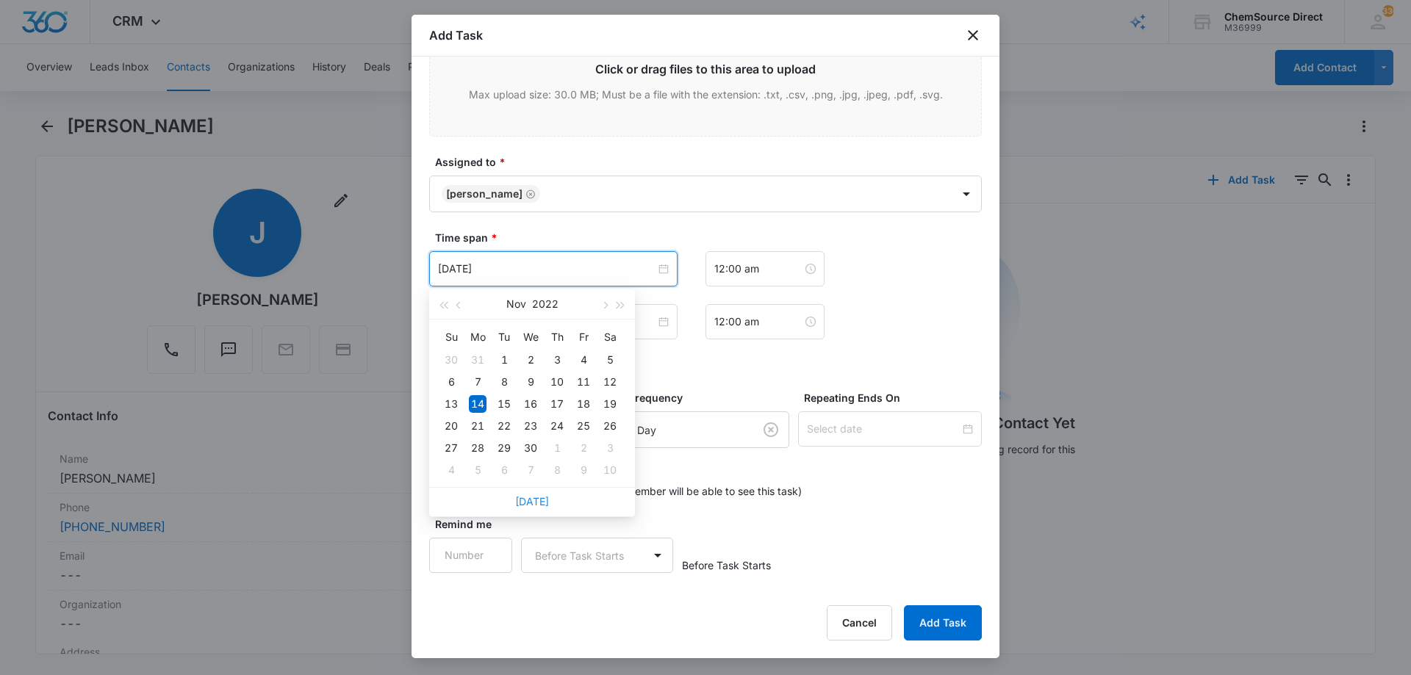
click at [534, 496] on link "[DATE]" at bounding box center [532, 501] width 34 height 12
type input "[DATE]"
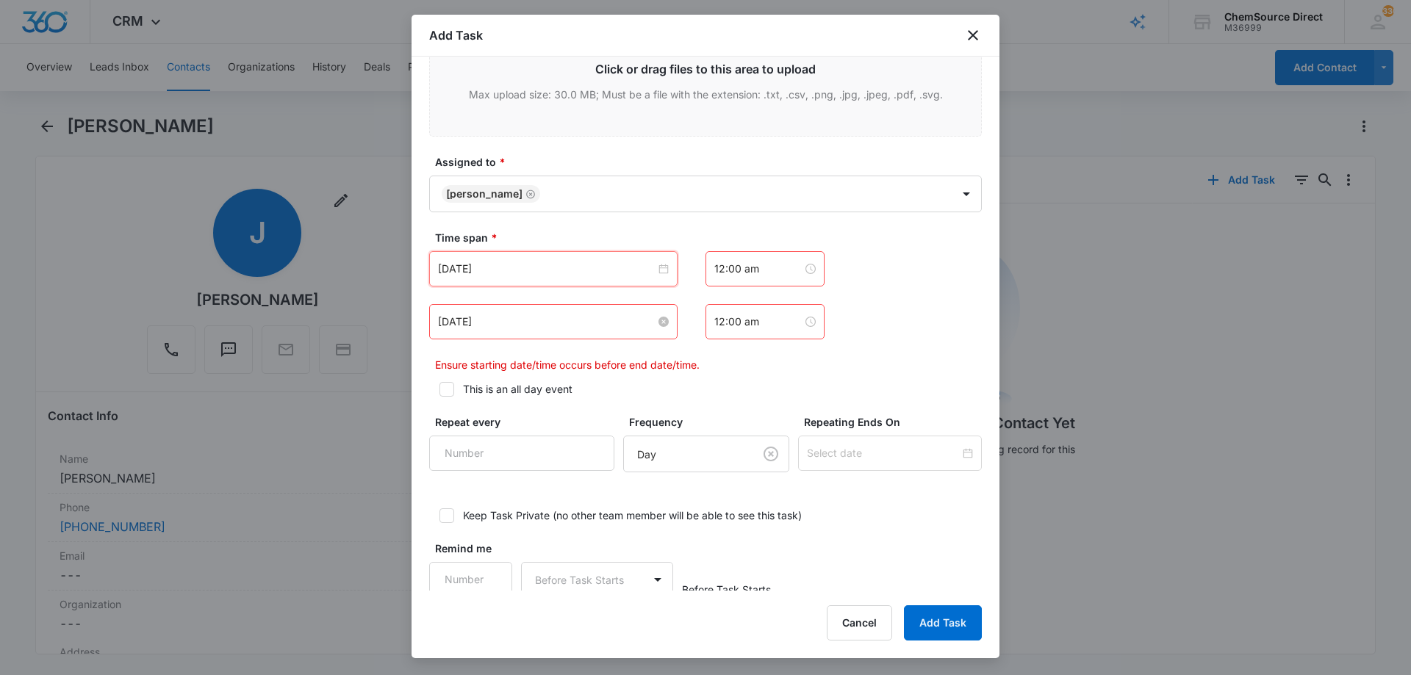
click at [528, 325] on input "[DATE]" at bounding box center [547, 322] width 218 height 16
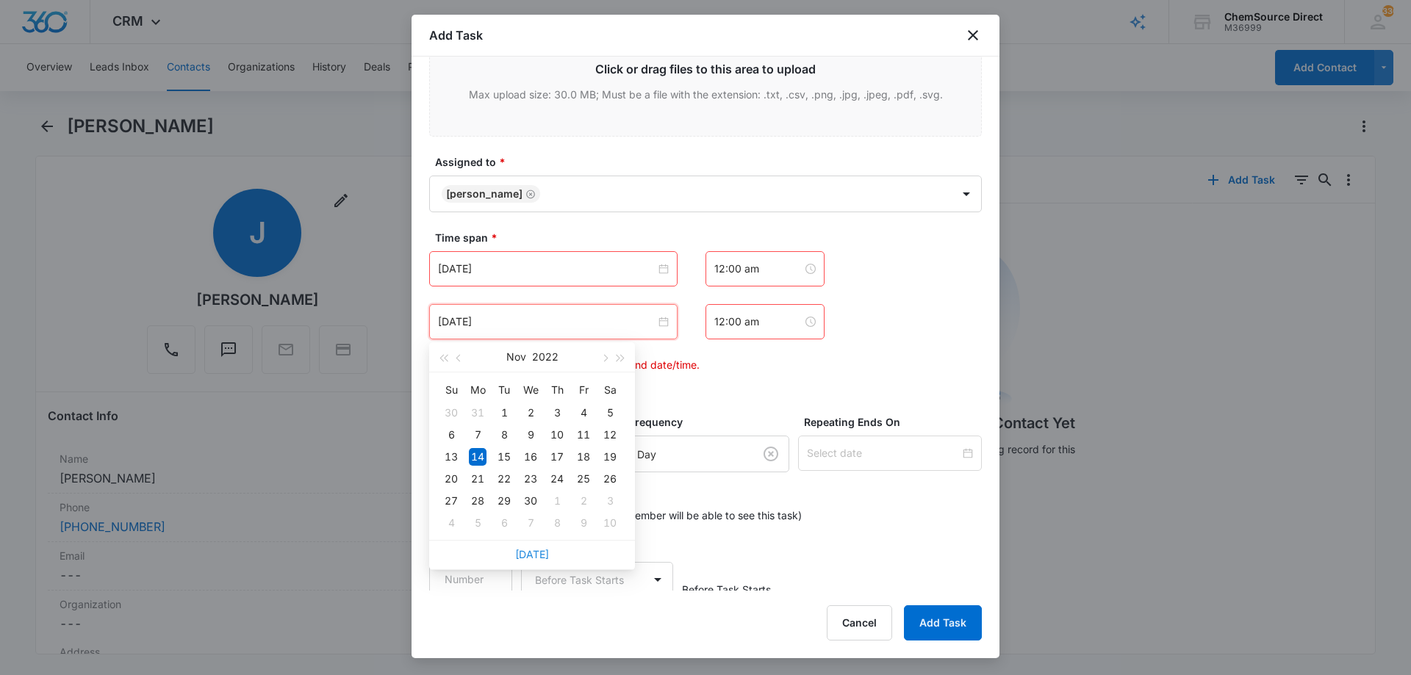
click at [531, 556] on link "[DATE]" at bounding box center [532, 554] width 34 height 12
type input "[DATE]"
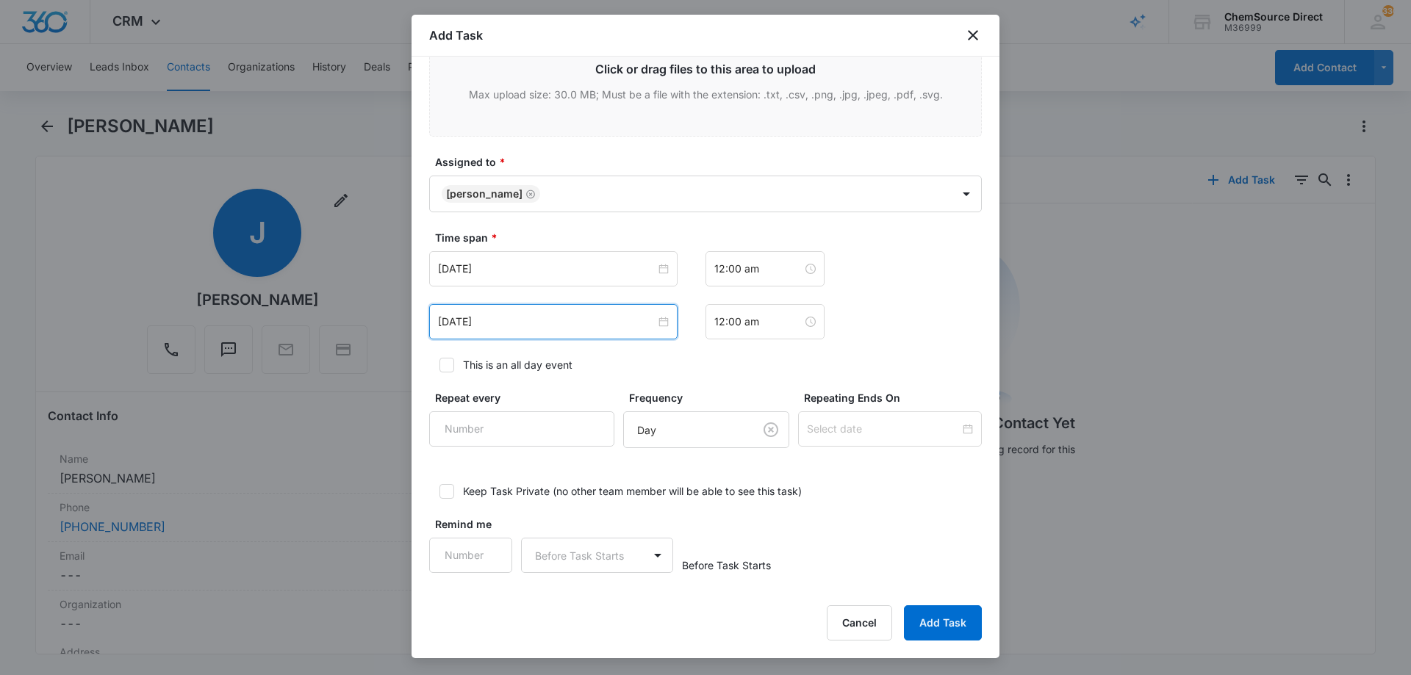
click at [448, 368] on icon at bounding box center [446, 365] width 13 height 13
click at [439, 368] on input "This is an all day event" at bounding box center [434, 365] width 10 height 10
checkbox input "true"
click at [553, 266] on input "[DATE]" at bounding box center [547, 269] width 218 height 16
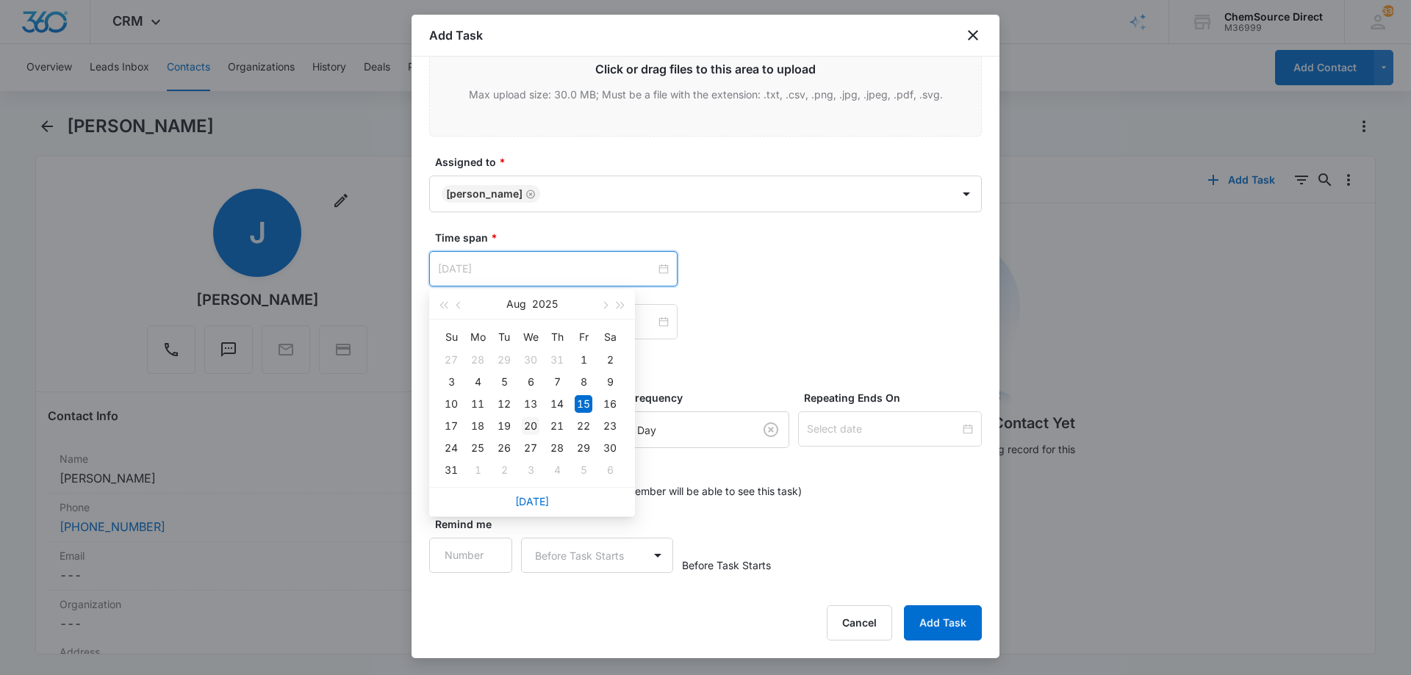
type input "Aug 20, 2025"
click at [533, 423] on div "20" at bounding box center [531, 426] width 18 height 18
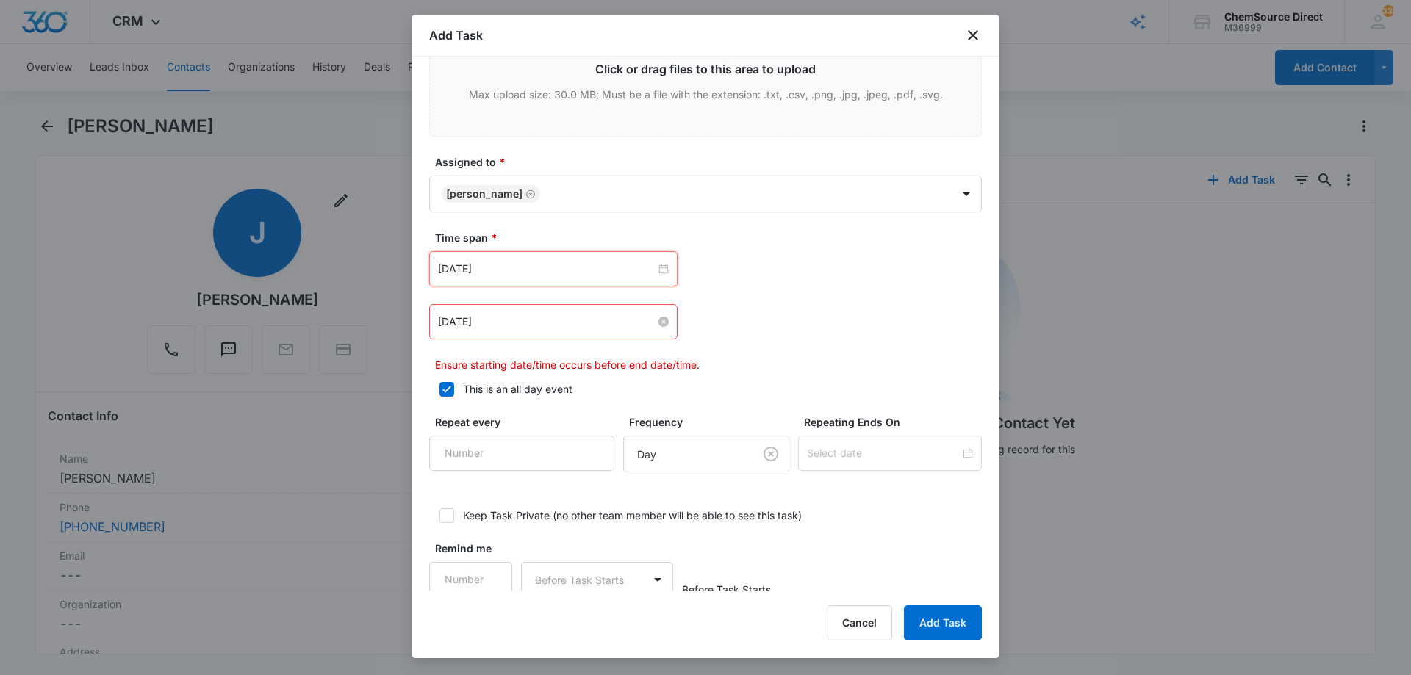
click at [522, 320] on input "[DATE]" at bounding box center [547, 322] width 218 height 16
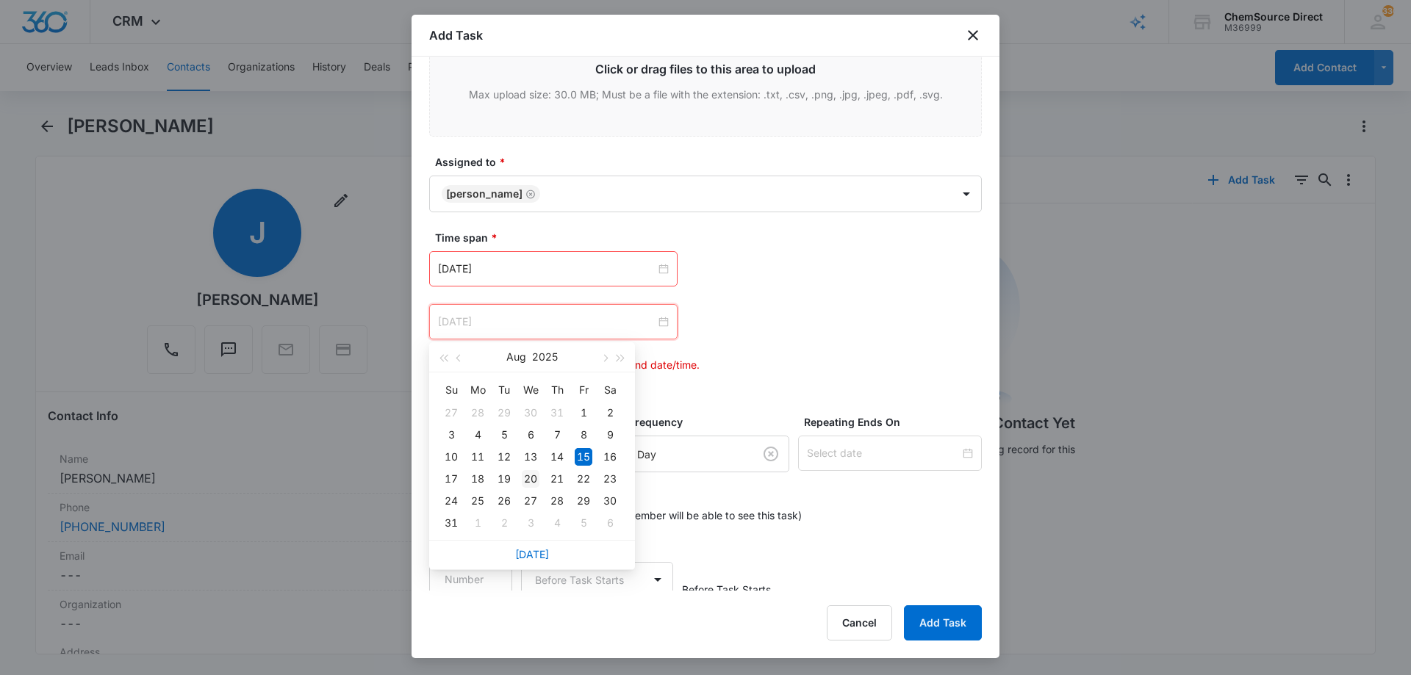
type input "Aug 20, 2025"
click at [526, 477] on div "20" at bounding box center [531, 479] width 18 height 18
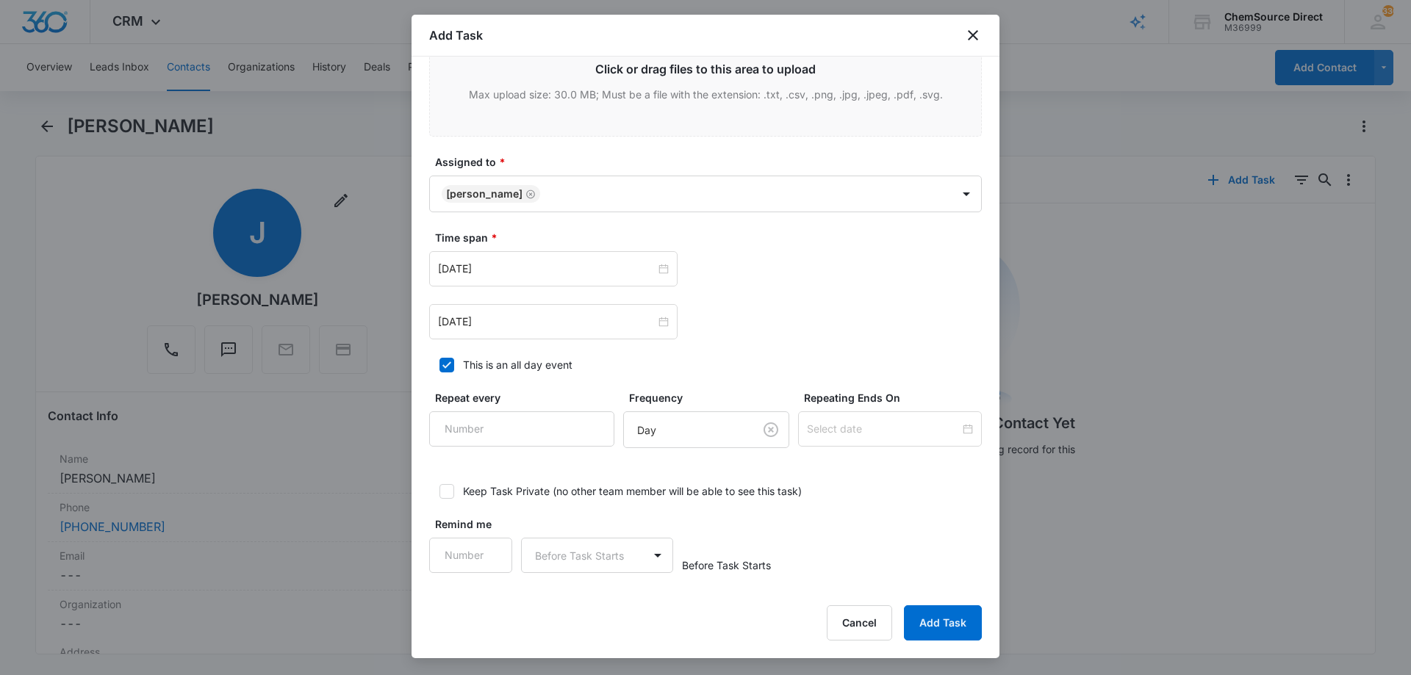
click at [735, 298] on div "Aug 20, 2025 Aug 2025 Su Mo Tu We Th Fr Sa 27 28 29 30 31 1 2 3 4 5 6 7 8 9 10 …" at bounding box center [705, 295] width 553 height 88
type input "1"
click at [490, 549] on input "1" at bounding box center [470, 555] width 83 height 35
click at [551, 564] on body "CRM Apps Reputation Forms CRM Email Social Payments POS Content Ads Intelligenc…" at bounding box center [705, 337] width 1411 height 675
drag, startPoint x: 560, startPoint y: 607, endPoint x: 658, endPoint y: 589, distance: 100.2
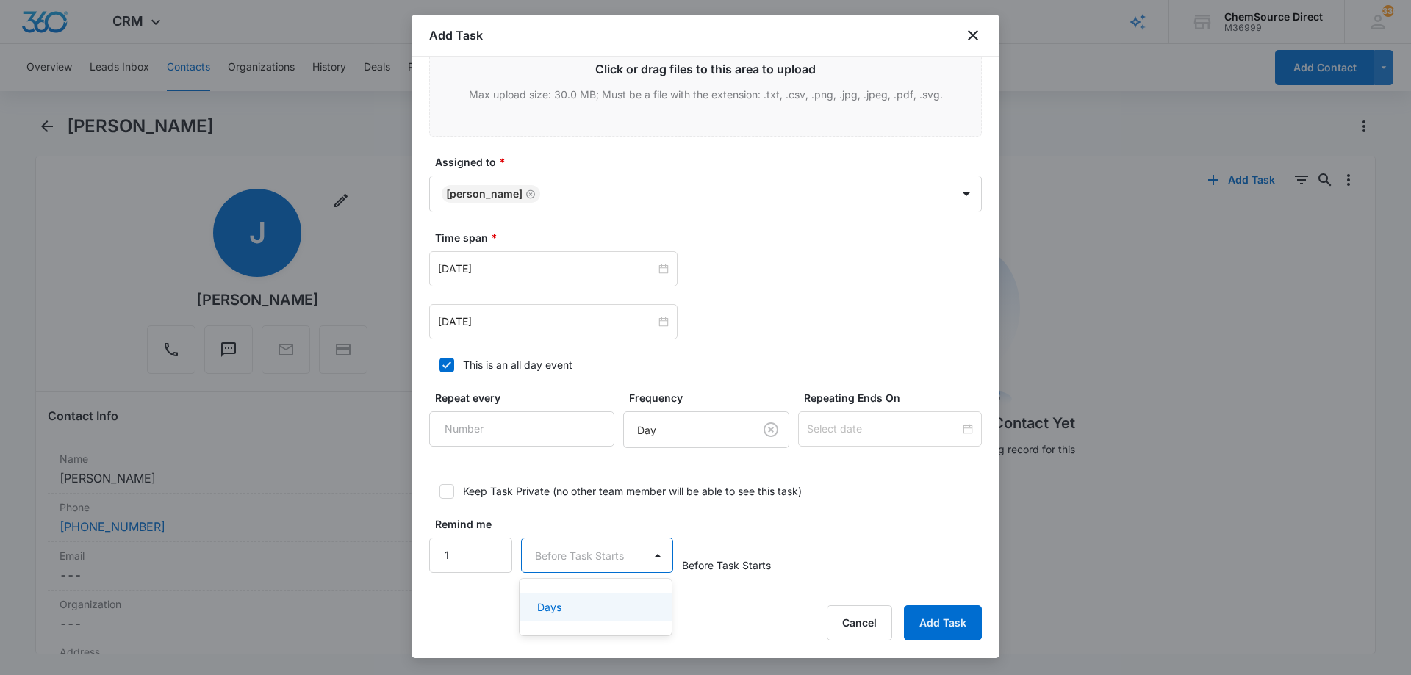
click at [561, 607] on p "Days" at bounding box center [549, 607] width 24 height 15
click at [941, 624] on button "Add Task" at bounding box center [943, 622] width 78 height 35
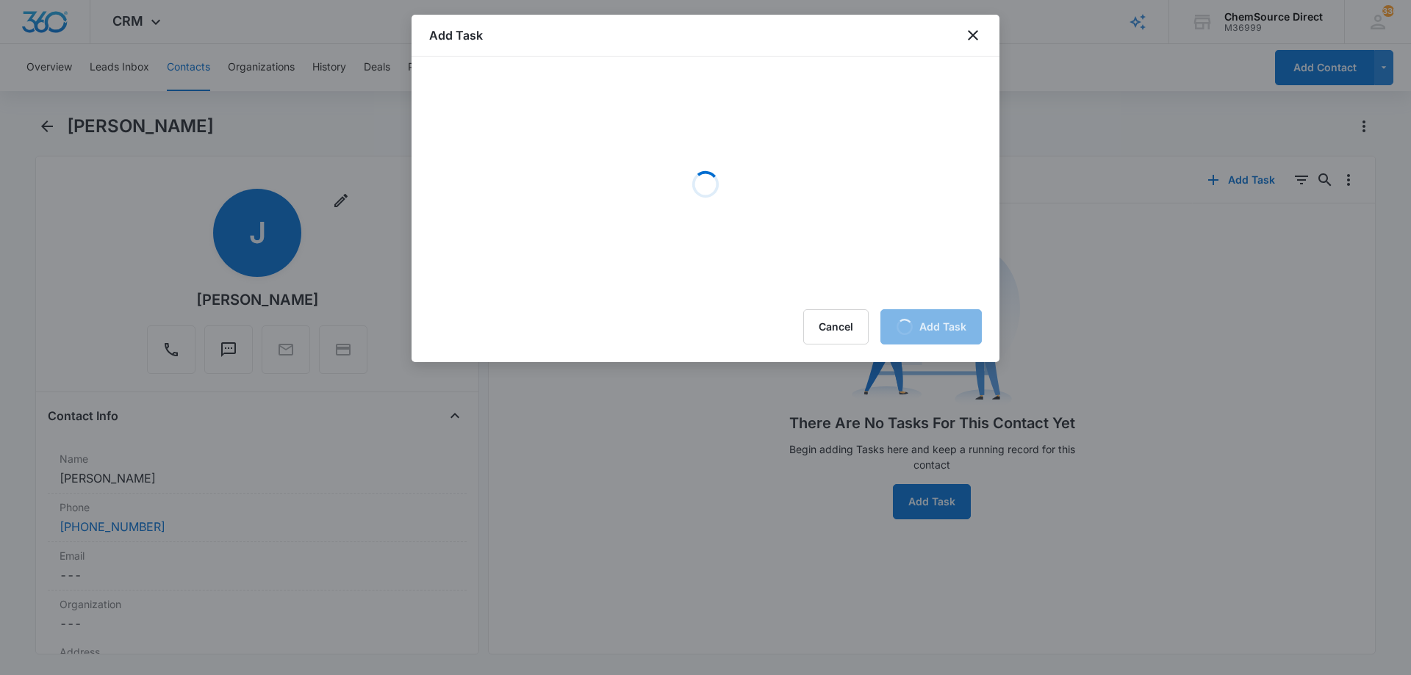
scroll to position [0, 0]
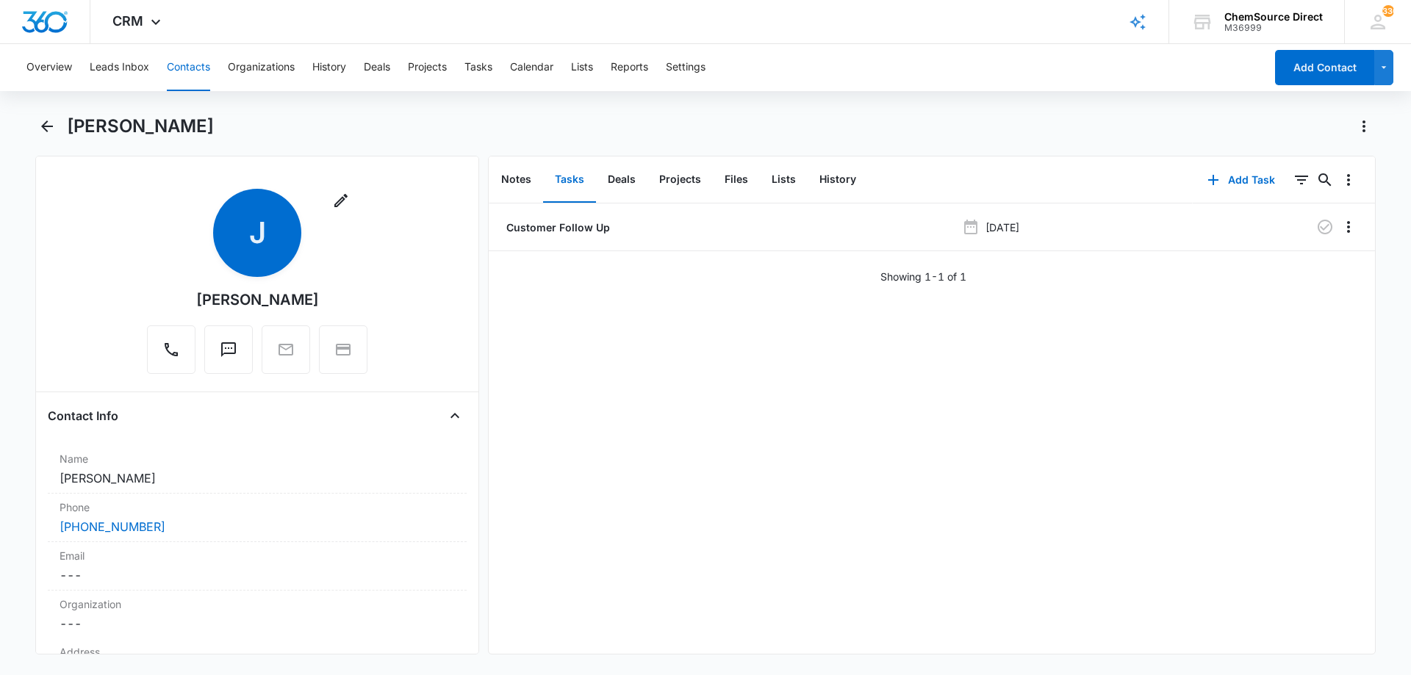
click at [186, 65] on button "Contacts" at bounding box center [188, 67] width 43 height 47
